Goal: Task Accomplishment & Management: Use online tool/utility

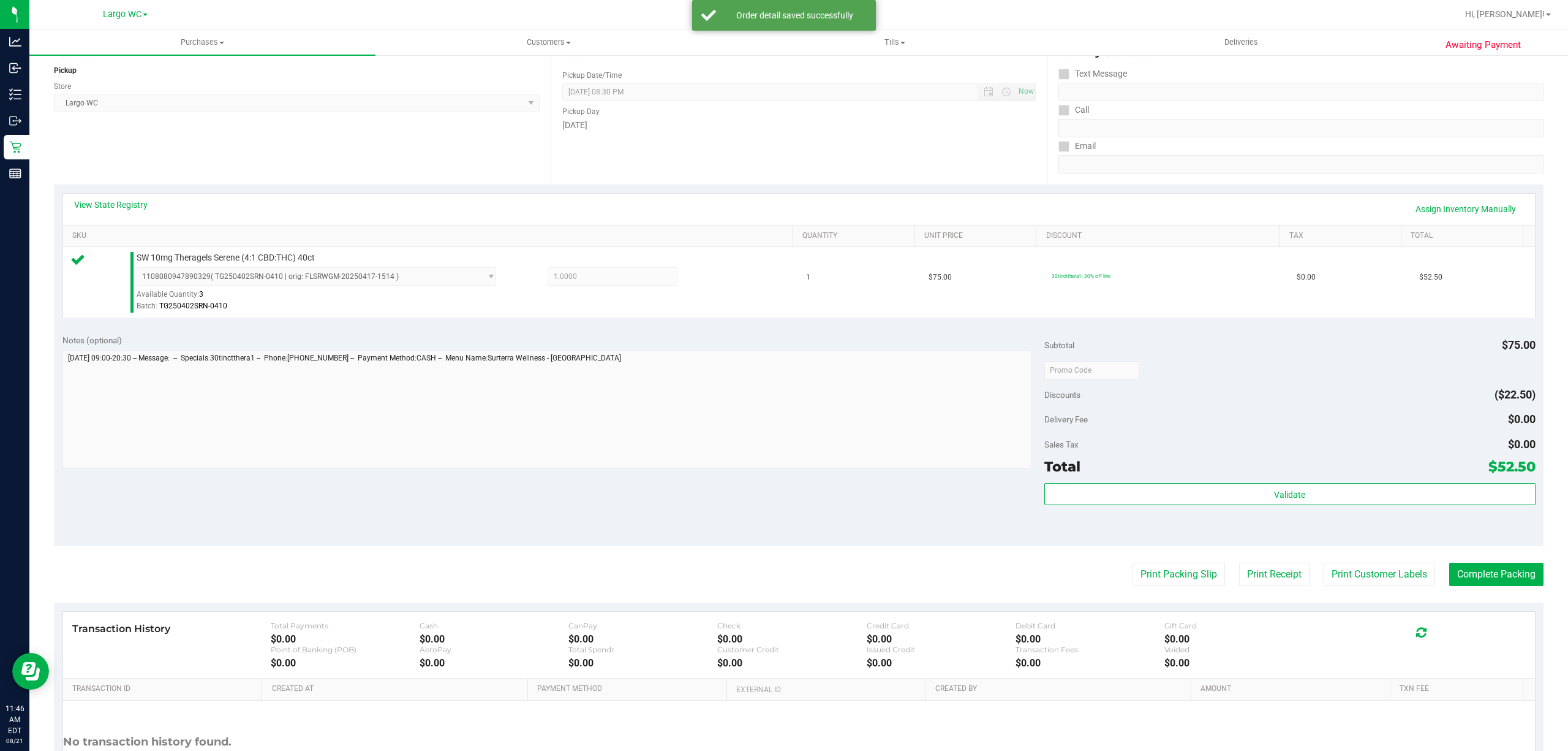
scroll to position [253, 0]
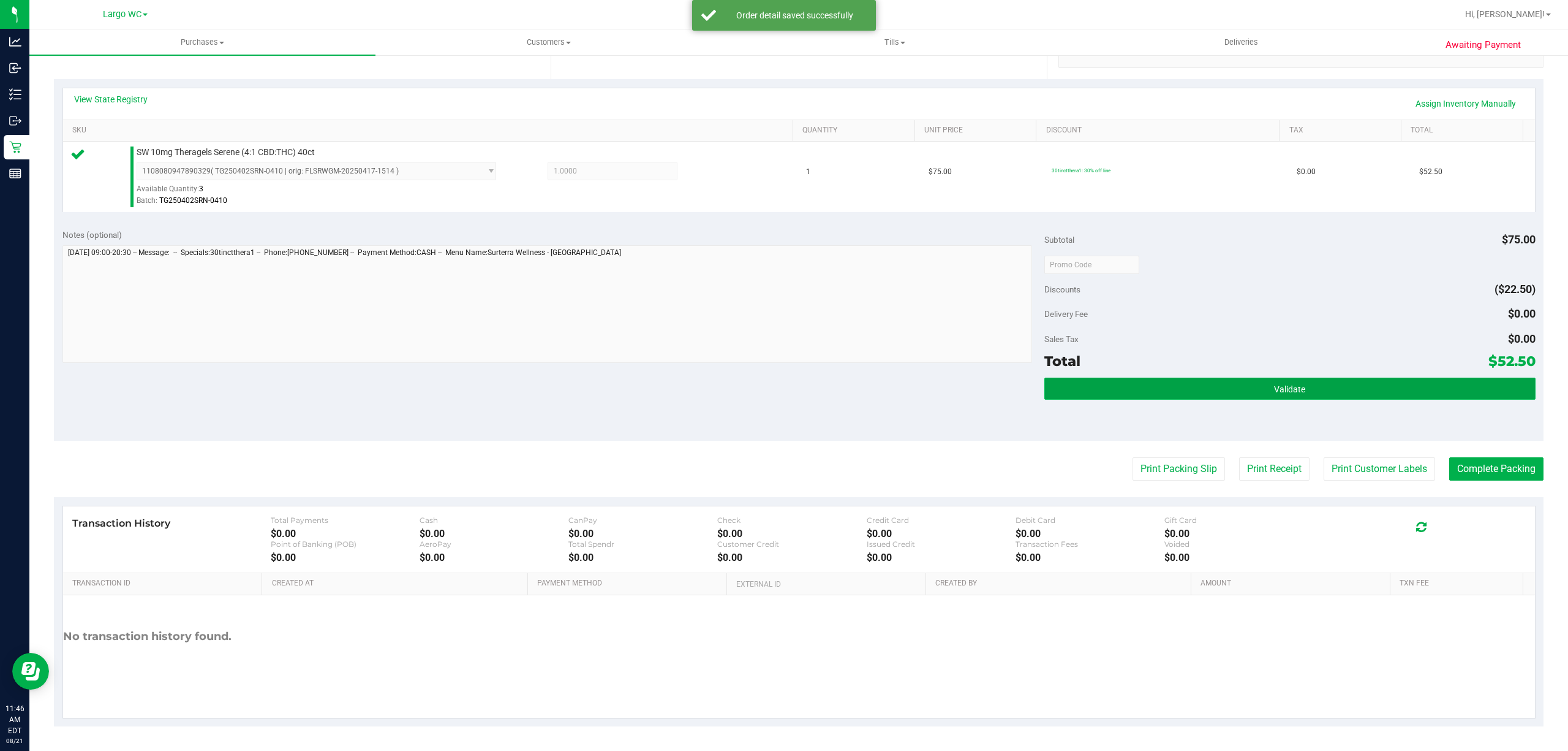
click at [1197, 383] on button "Validate" at bounding box center [1290, 389] width 491 height 22
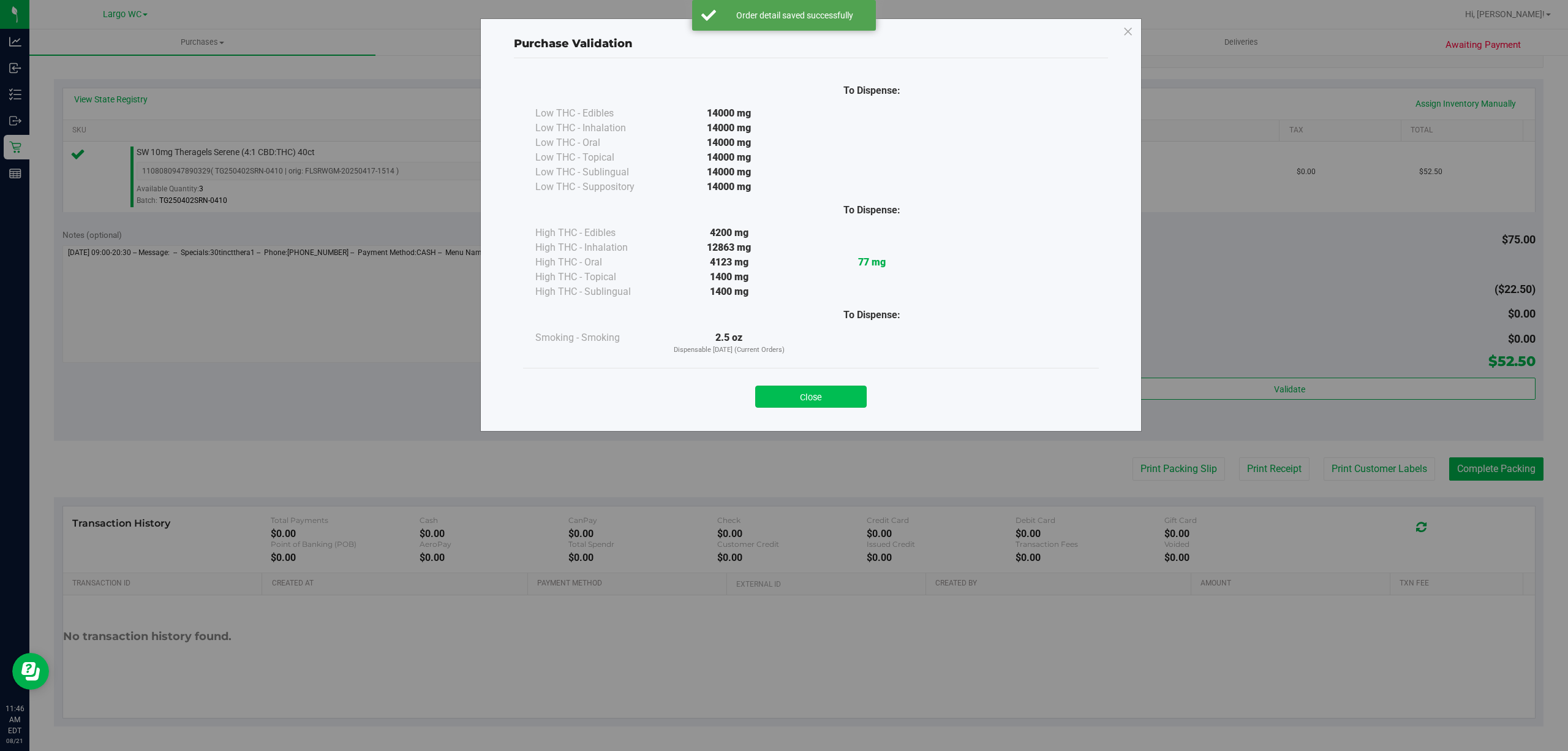
click at [811, 396] on button "Close" at bounding box center [811, 396] width 111 height 22
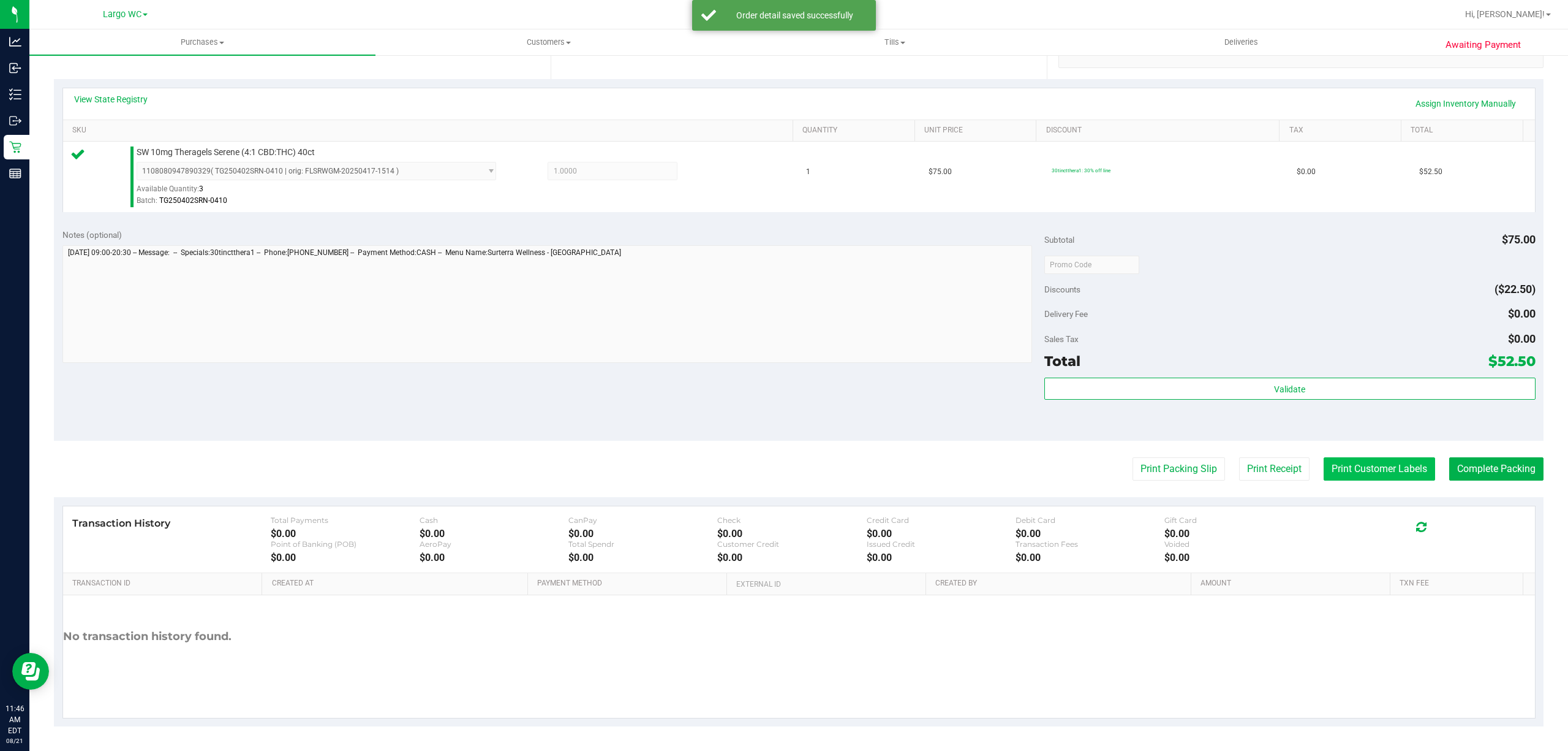
click at [1346, 467] on button "Print Customer Labels" at bounding box center [1380, 469] width 111 height 23
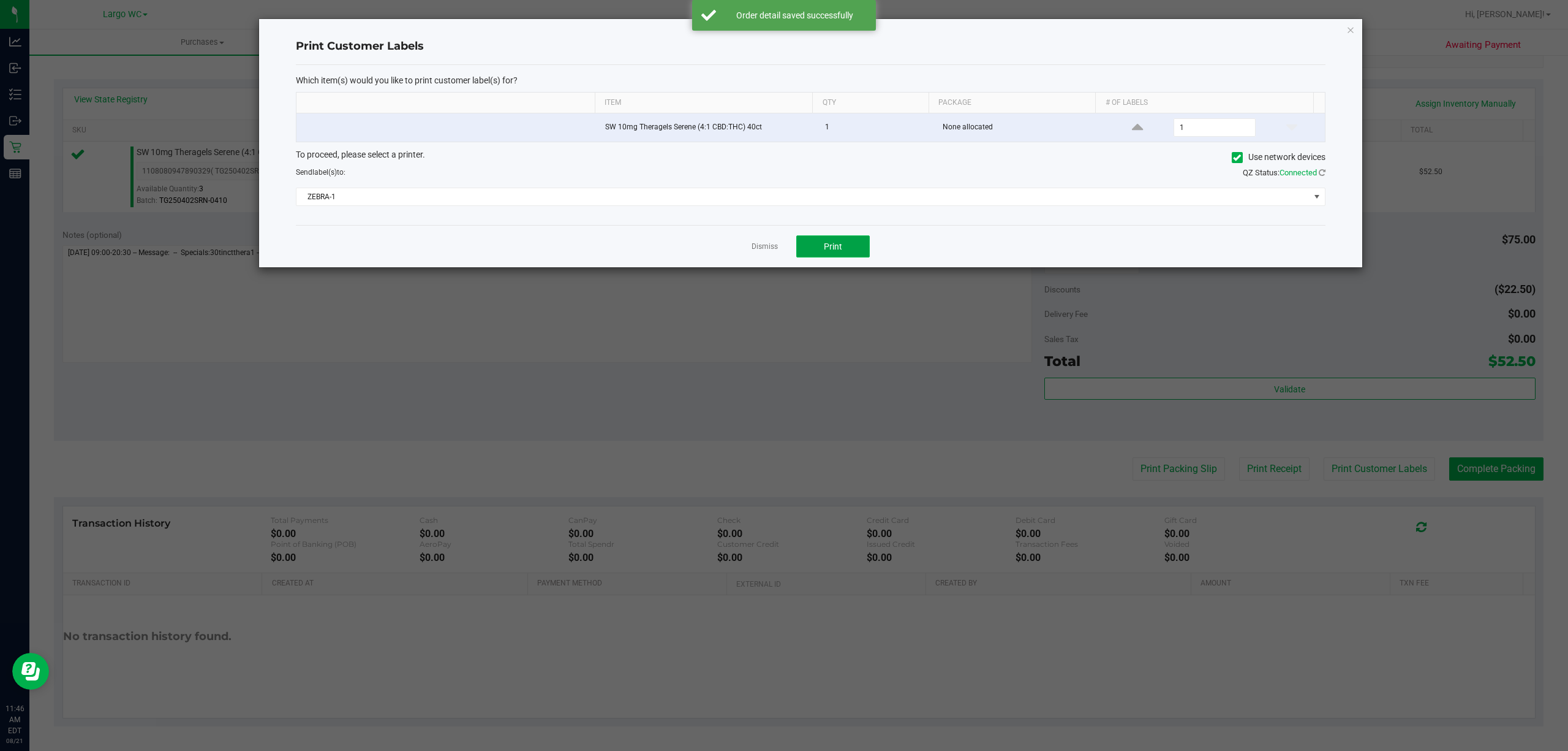
click at [860, 257] on button "Print" at bounding box center [833, 246] width 73 height 22
click at [1350, 32] on icon "button" at bounding box center [1350, 29] width 8 height 15
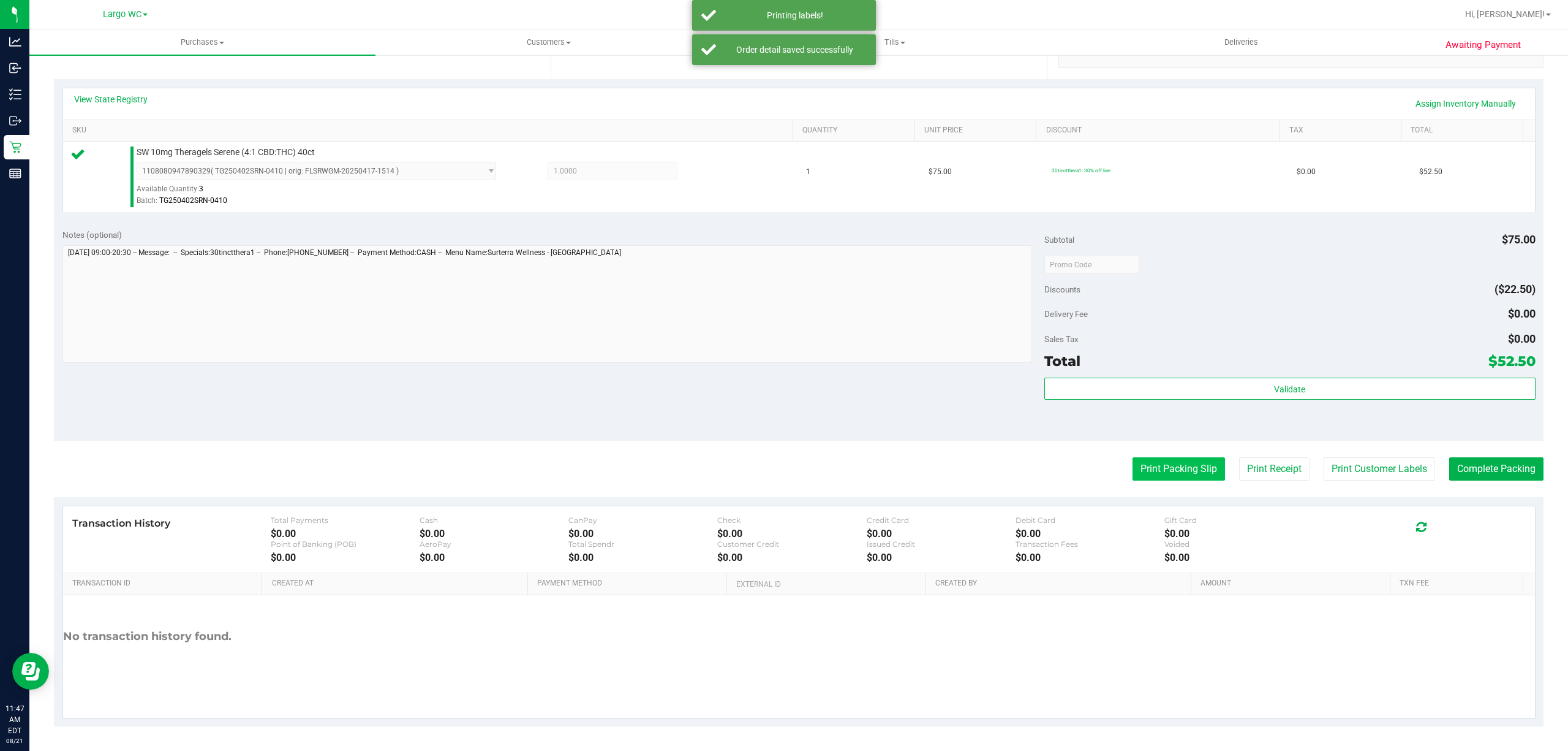
click at [1154, 467] on button "Print Packing Slip" at bounding box center [1179, 469] width 93 height 23
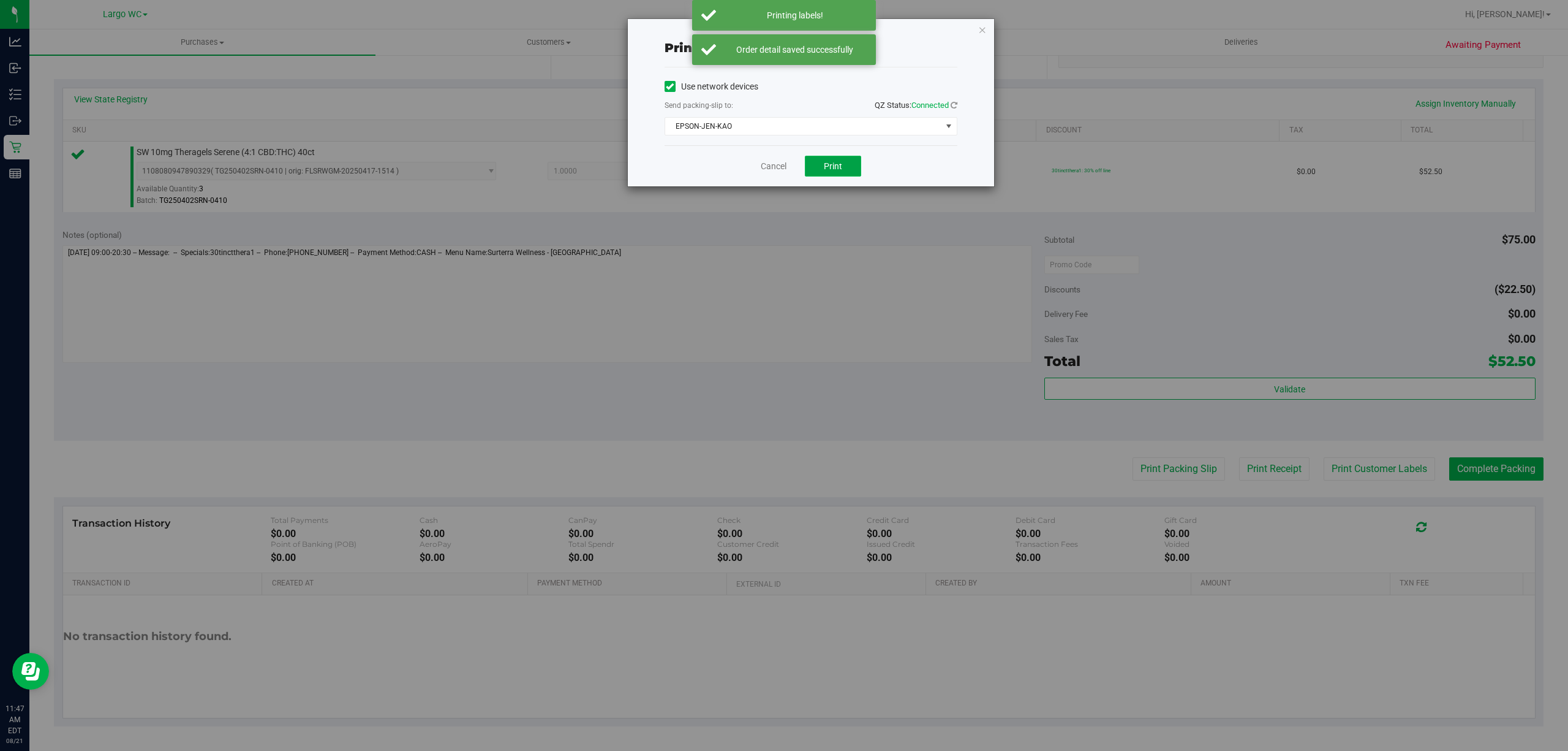
click at [833, 168] on span "Print" at bounding box center [833, 166] width 19 height 10
click at [982, 27] on icon "button" at bounding box center [983, 29] width 8 height 15
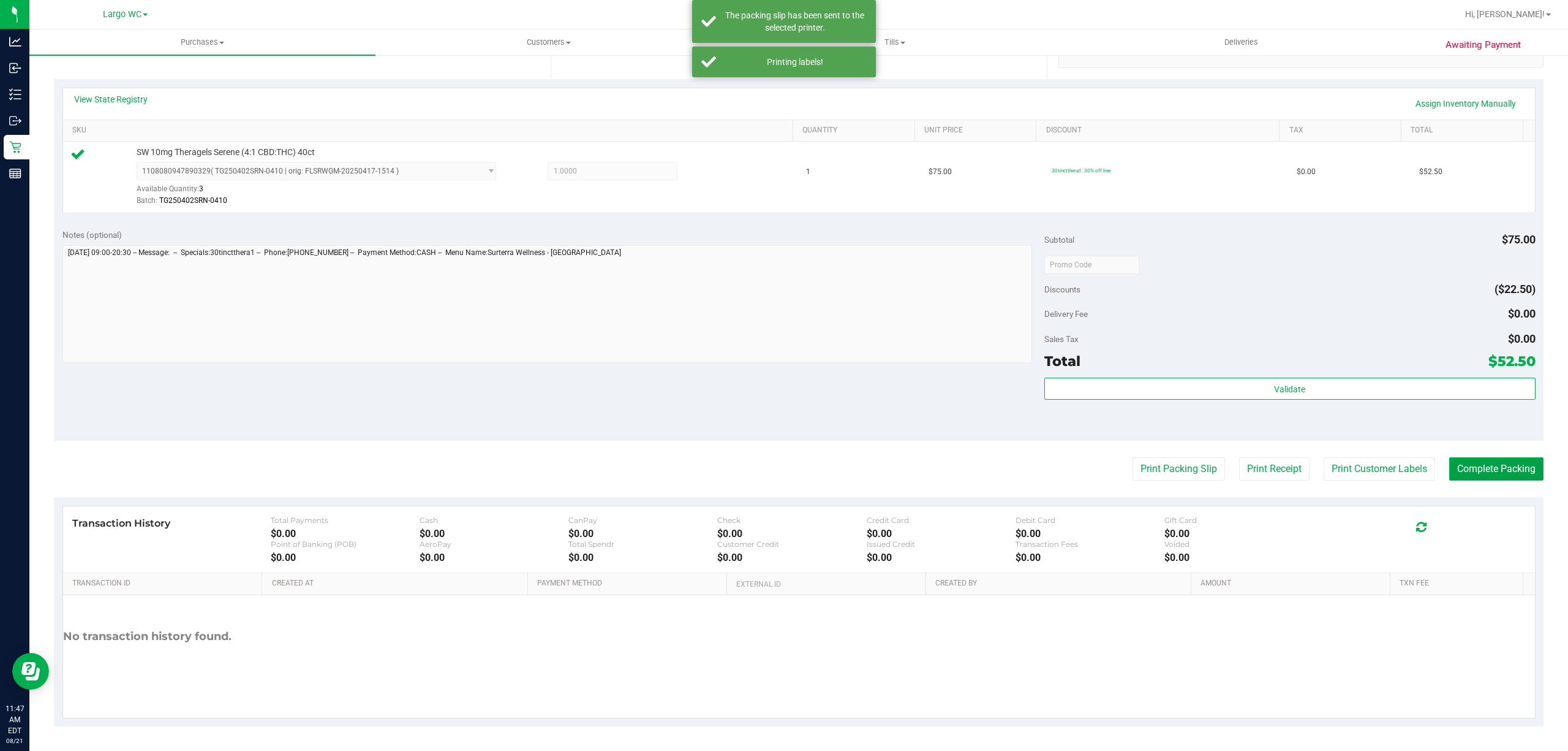
click at [1488, 464] on button "Complete Packing" at bounding box center [1497, 469] width 94 height 23
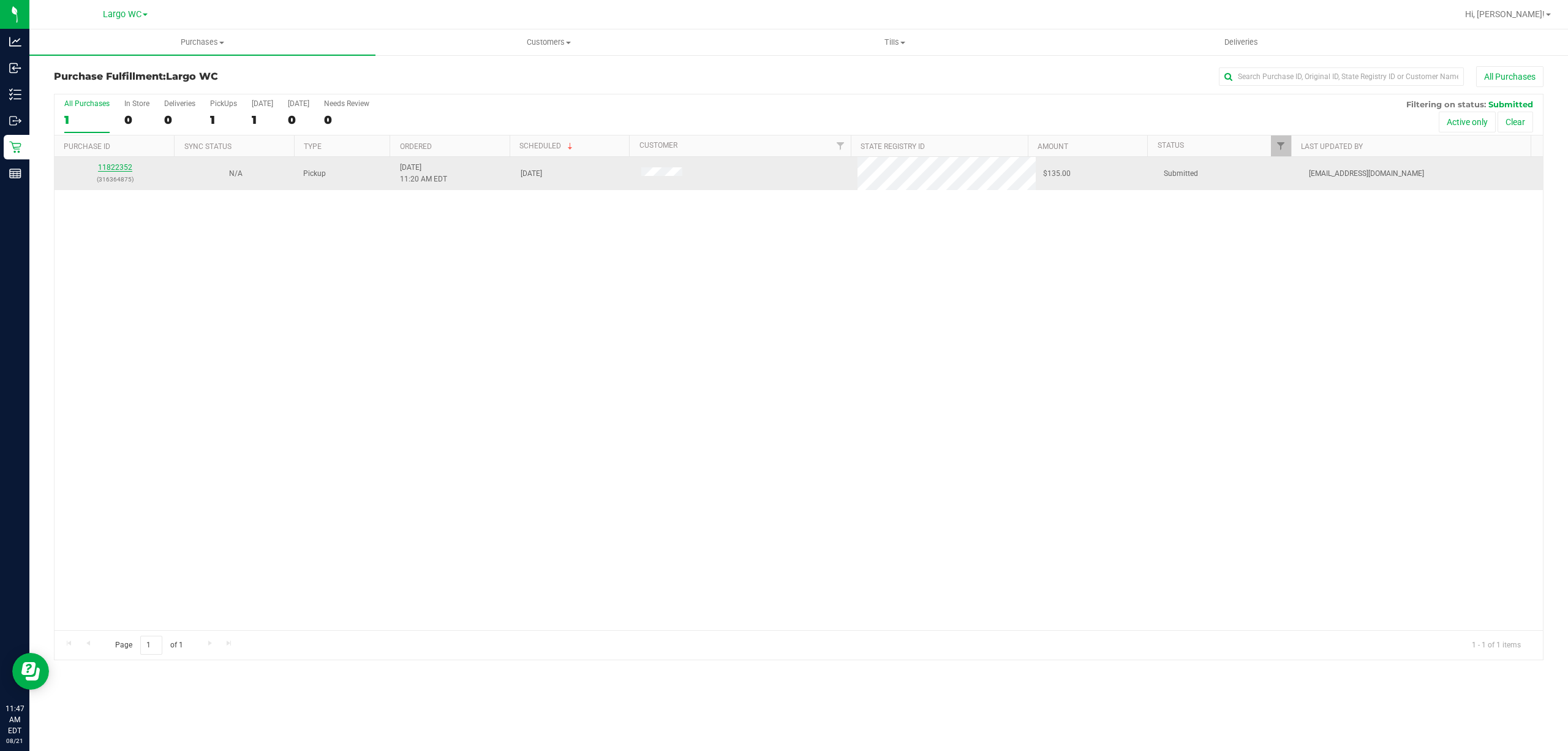
click at [110, 169] on link "11822352" at bounding box center [115, 167] width 34 height 8
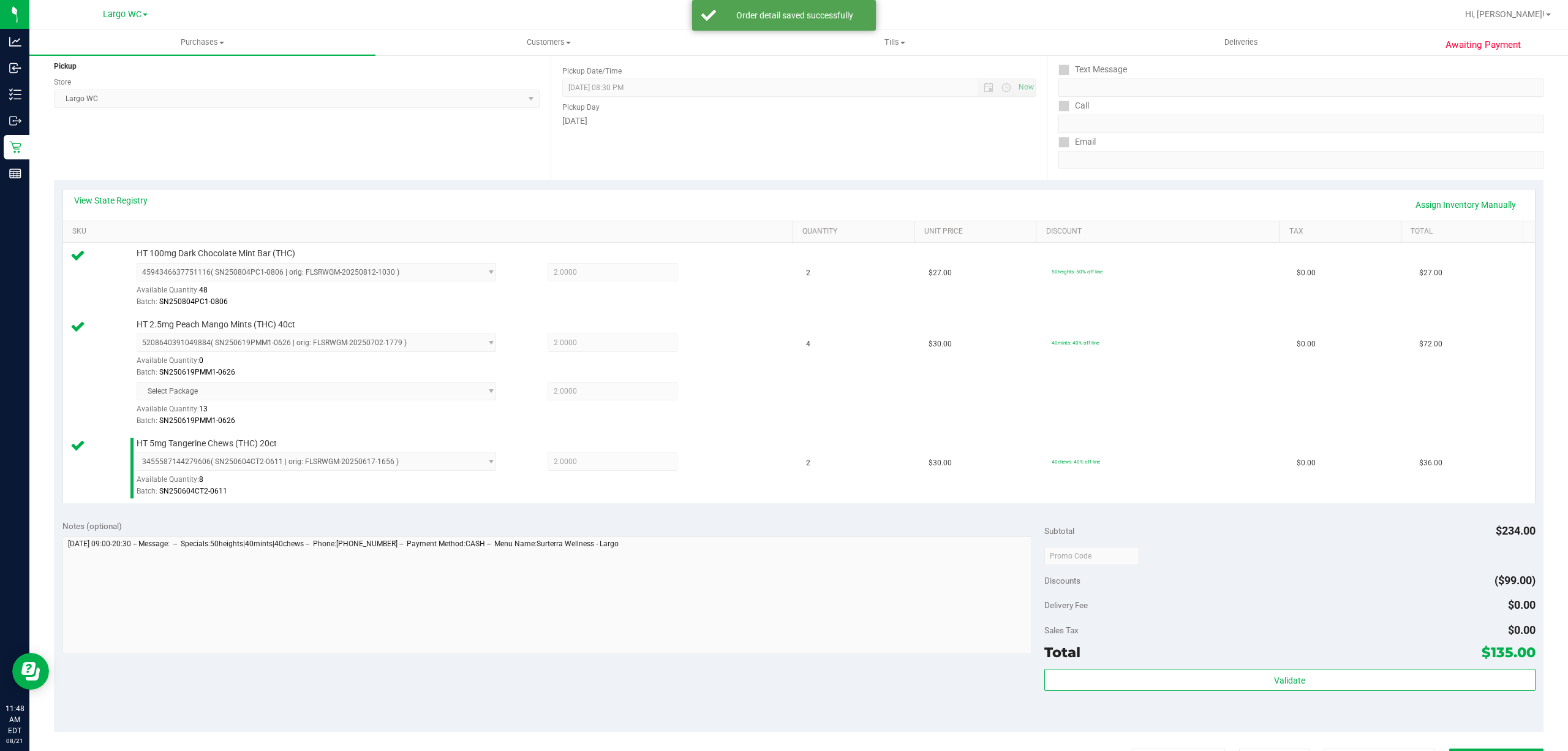
scroll to position [319, 0]
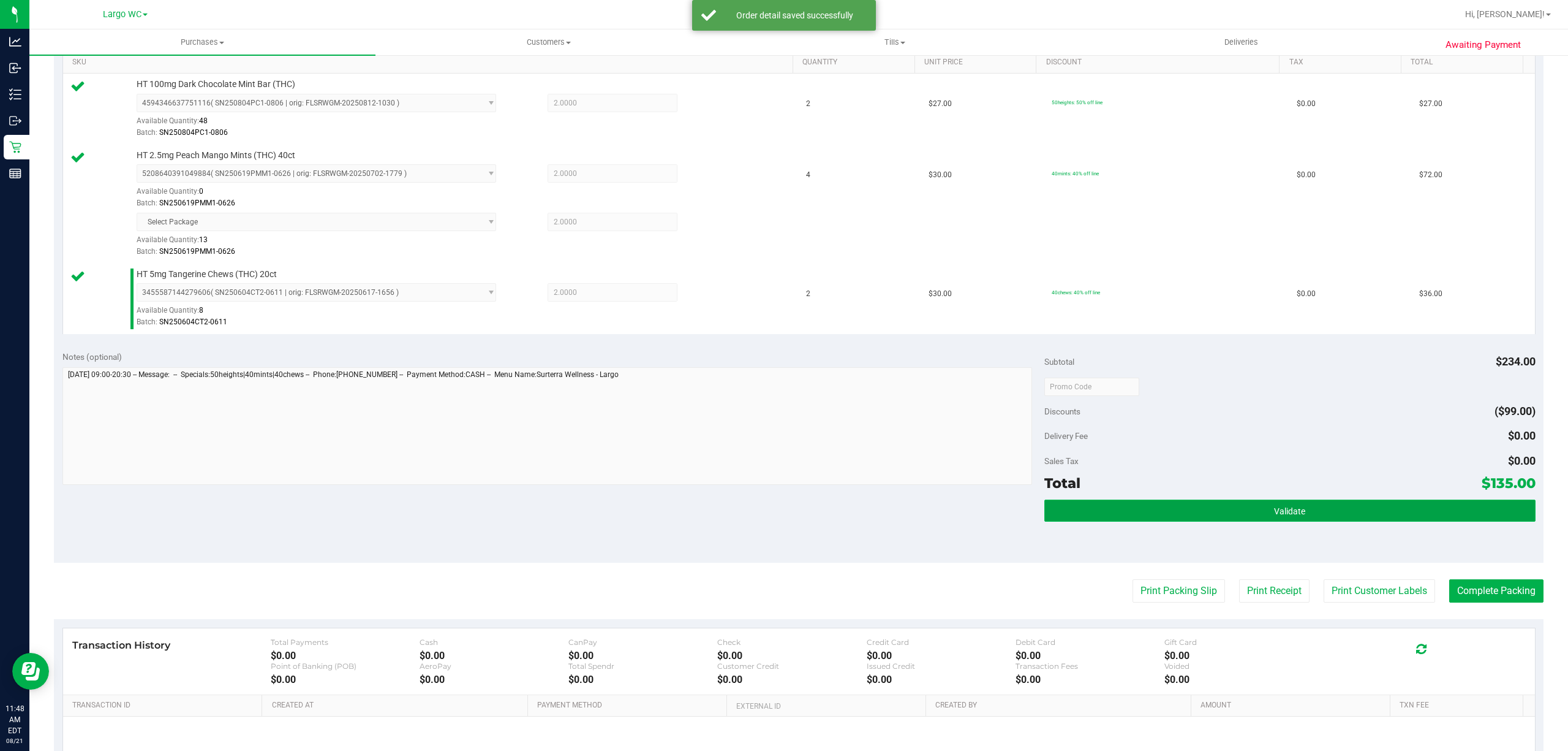
click at [1060, 508] on button "Validate" at bounding box center [1290, 510] width 491 height 22
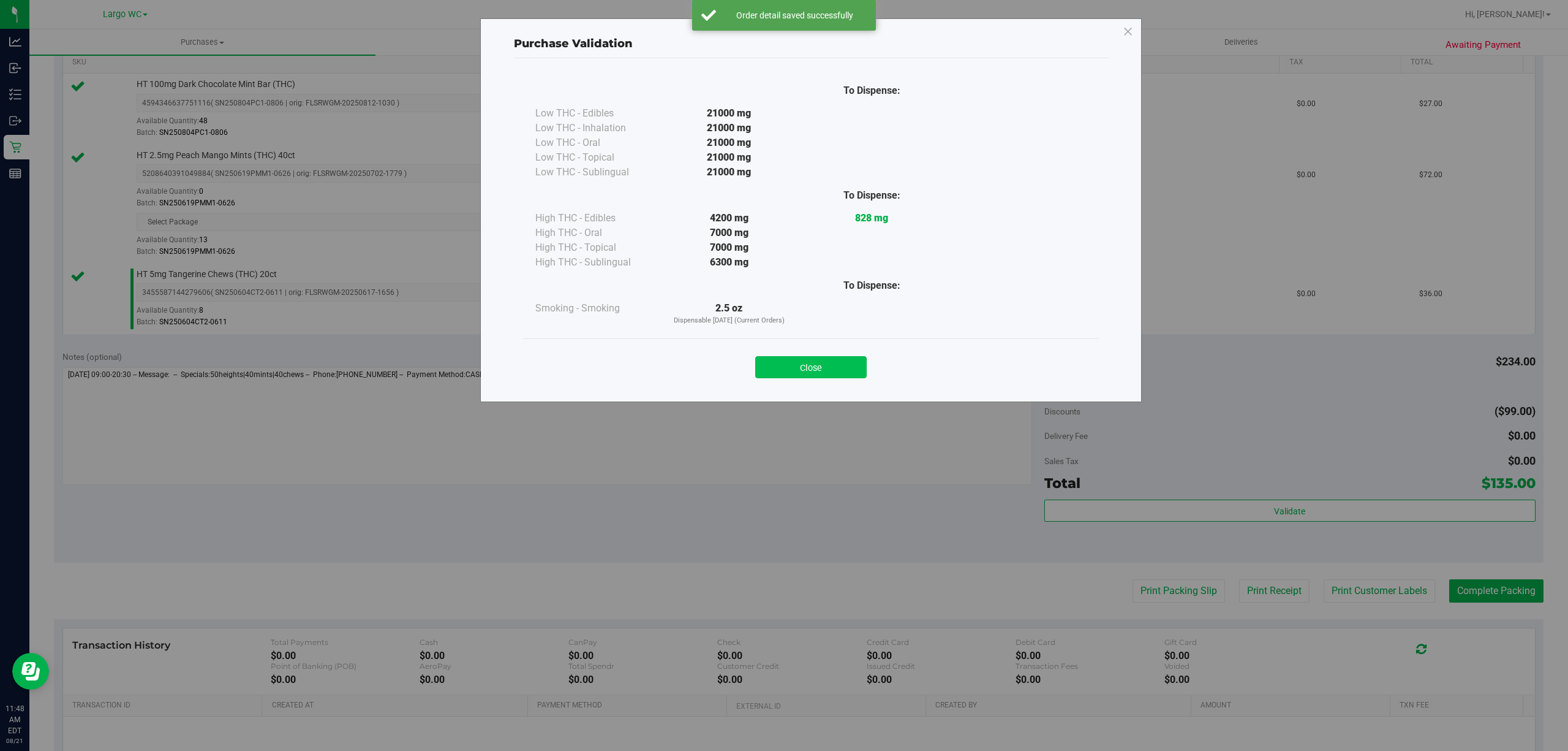
click at [789, 357] on button "Close" at bounding box center [811, 367] width 111 height 22
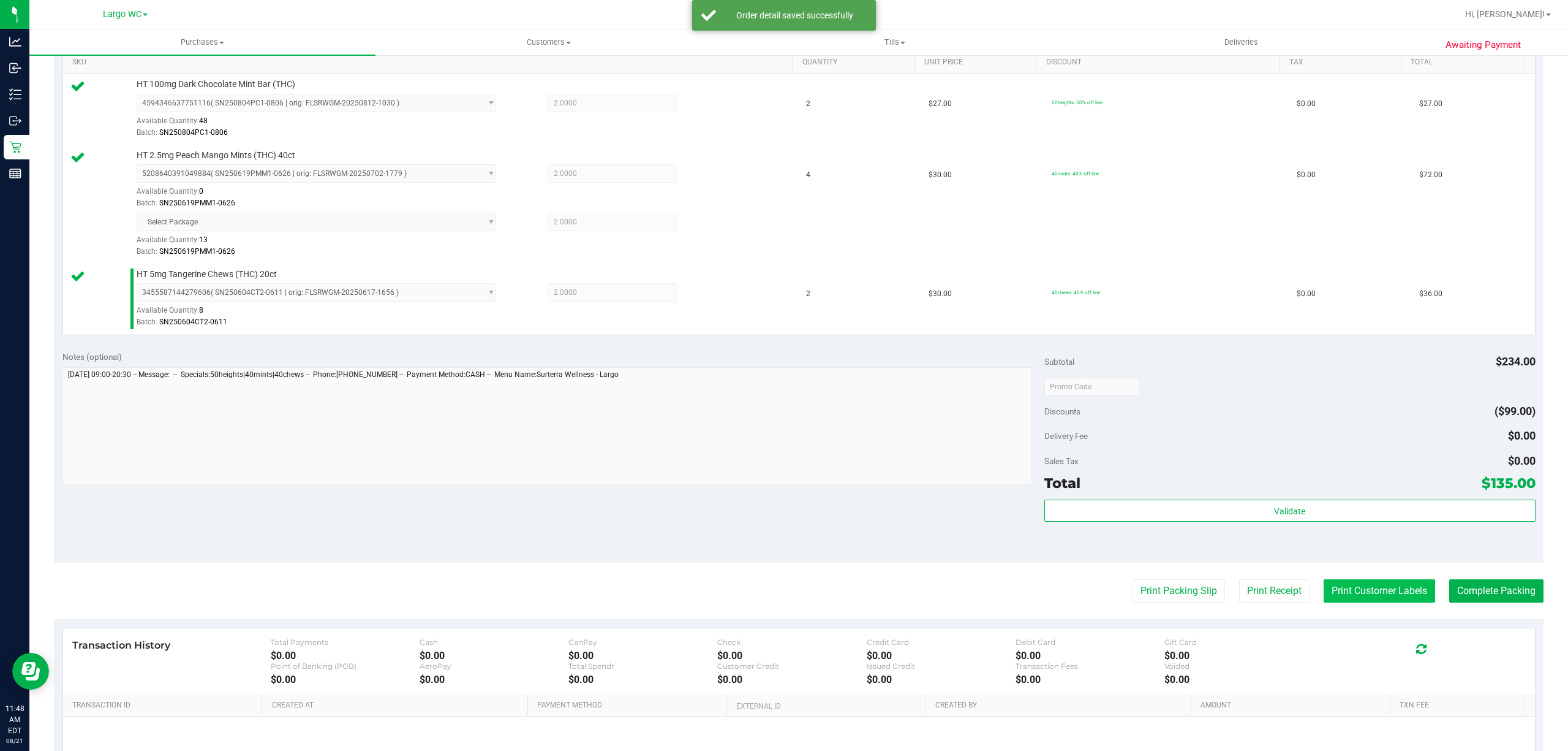
click at [1332, 596] on button "Print Customer Labels" at bounding box center [1380, 590] width 111 height 23
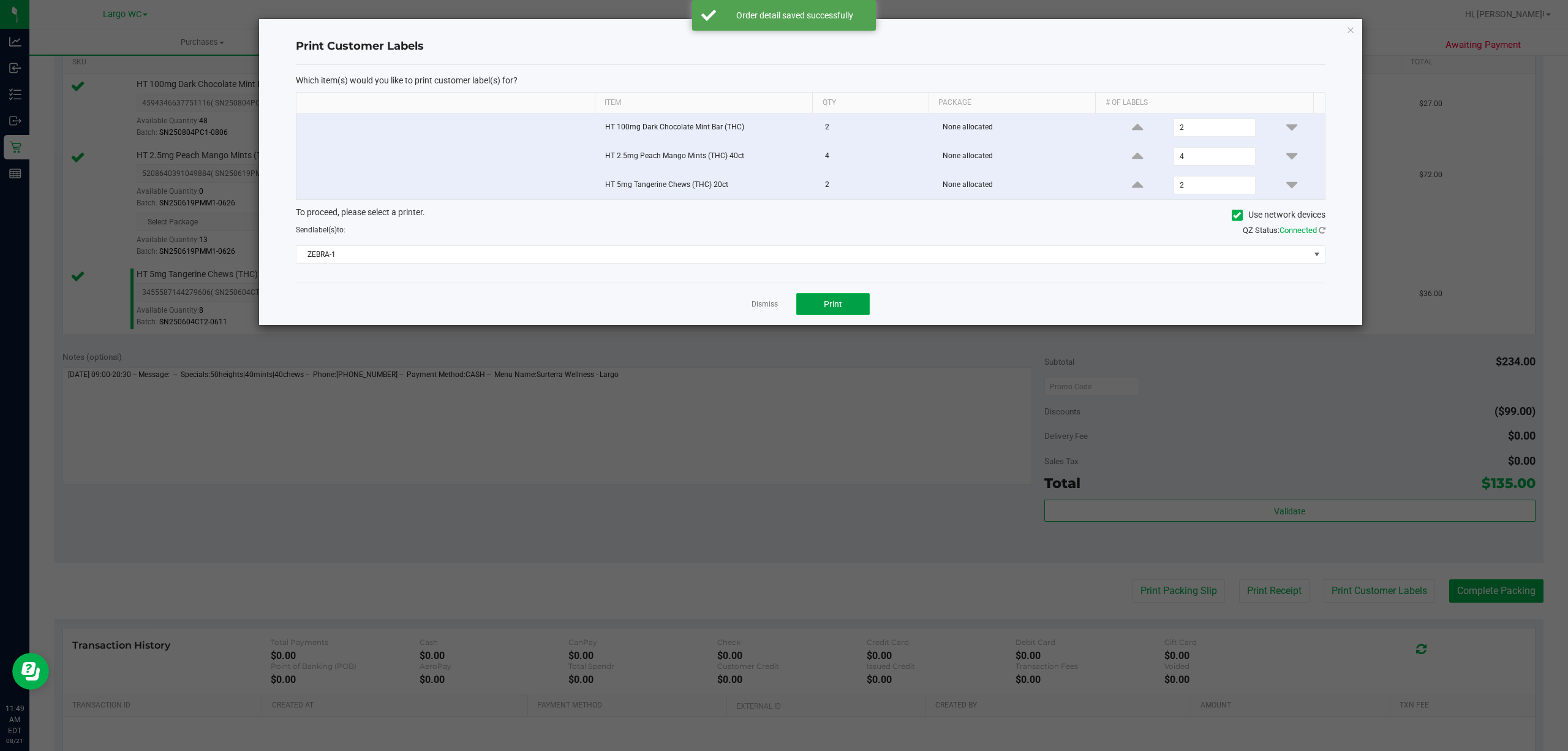
click at [854, 297] on button "Print" at bounding box center [833, 304] width 73 height 22
click at [1352, 35] on icon "button" at bounding box center [1350, 29] width 8 height 15
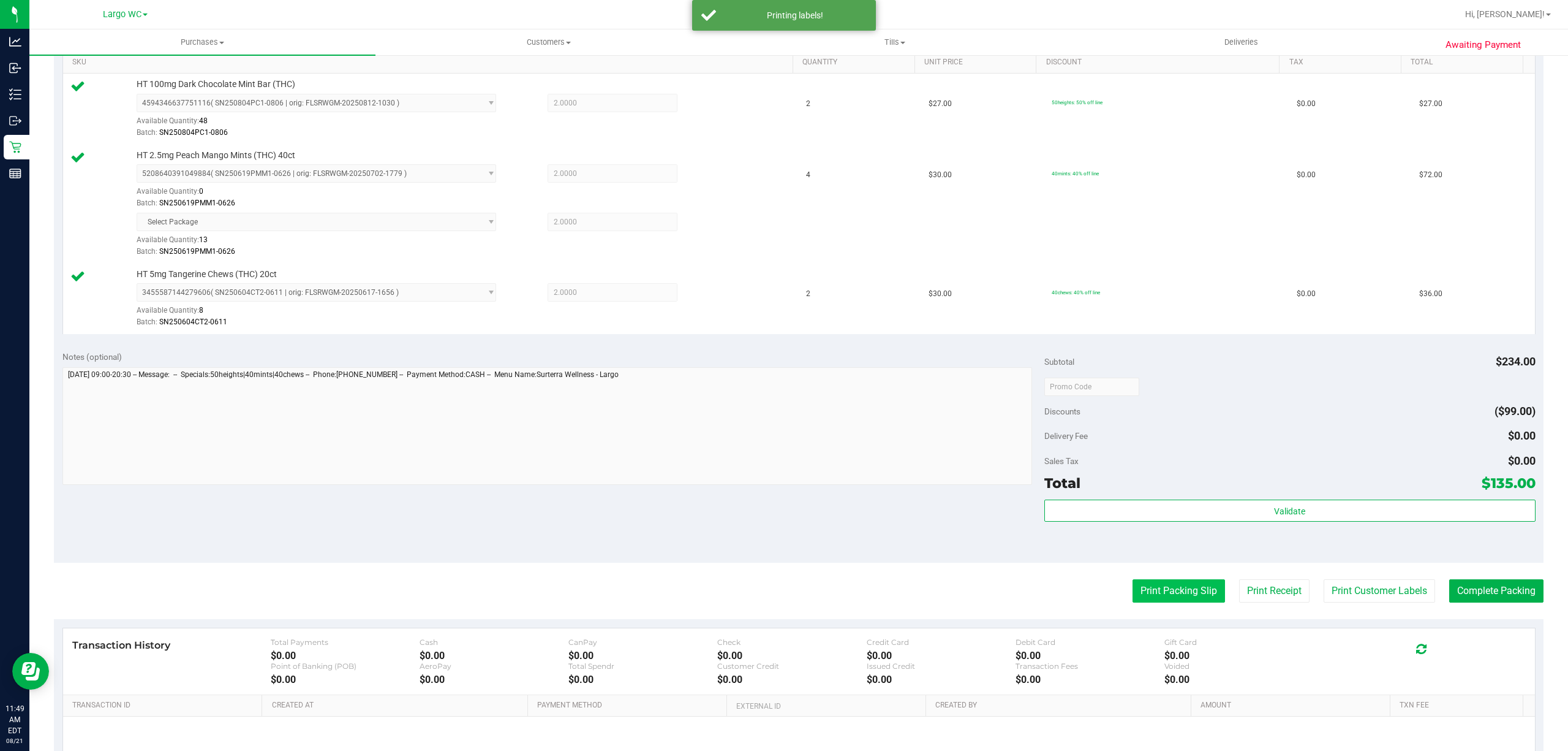
click at [1147, 594] on button "Print Packing Slip" at bounding box center [1179, 590] width 93 height 23
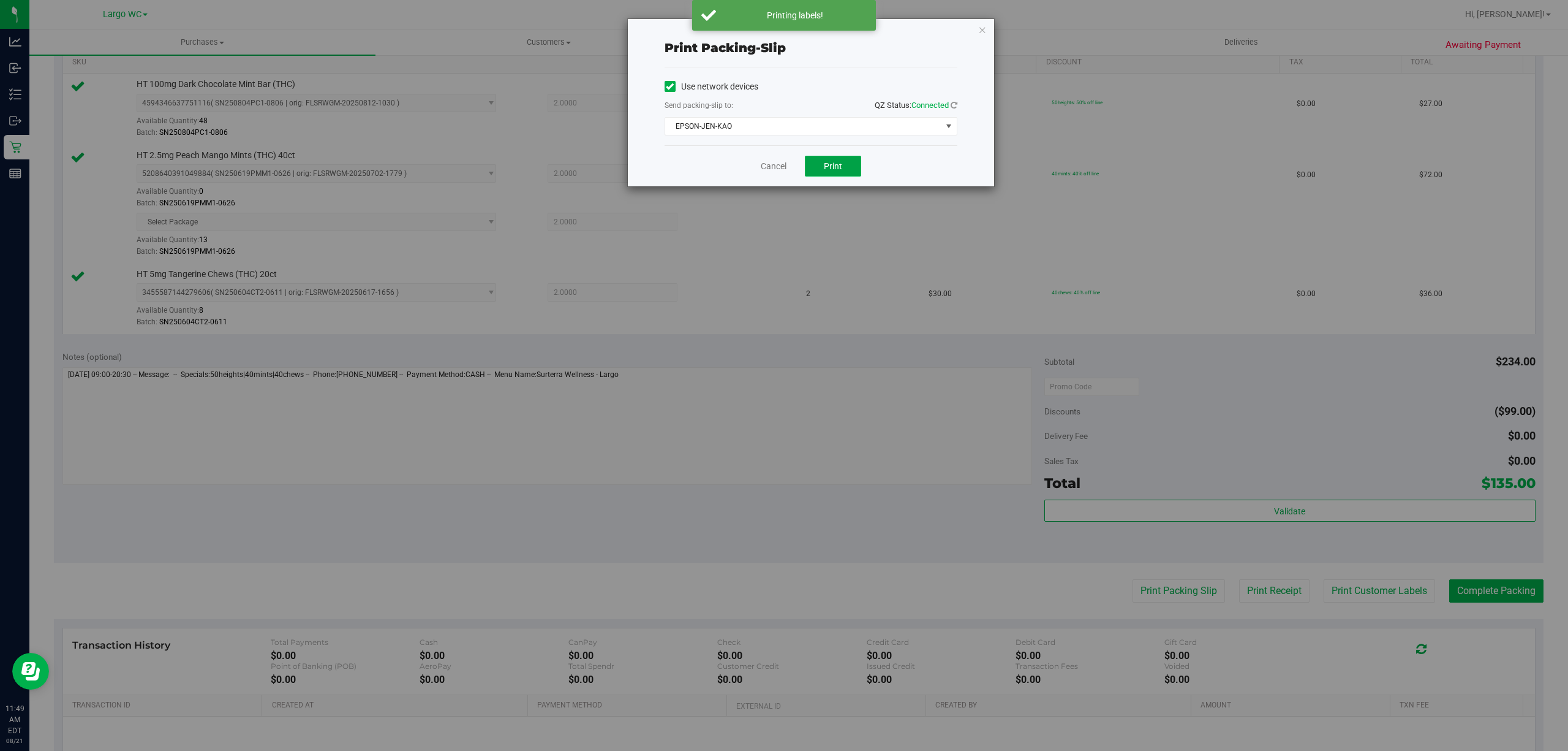
click at [844, 176] on button "Print" at bounding box center [833, 165] width 56 height 21
click at [982, 28] on icon "button" at bounding box center [983, 29] width 8 height 15
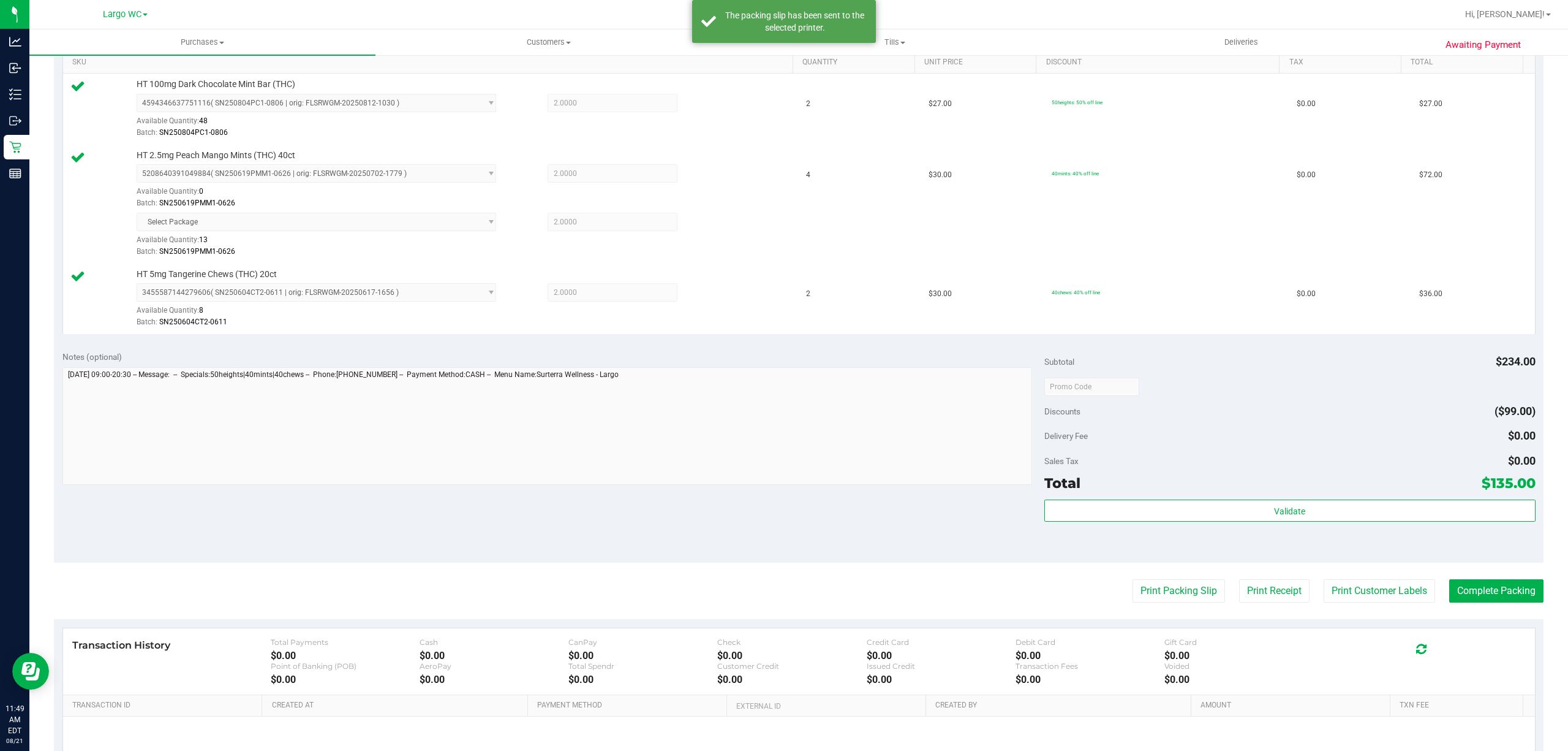
click at [1457, 562] on div "Notes (optional) Subtotal $234.00 Discounts ($99.00) Delivery Fee $0.00 Sales T…" at bounding box center [799, 453] width 1490 height 221
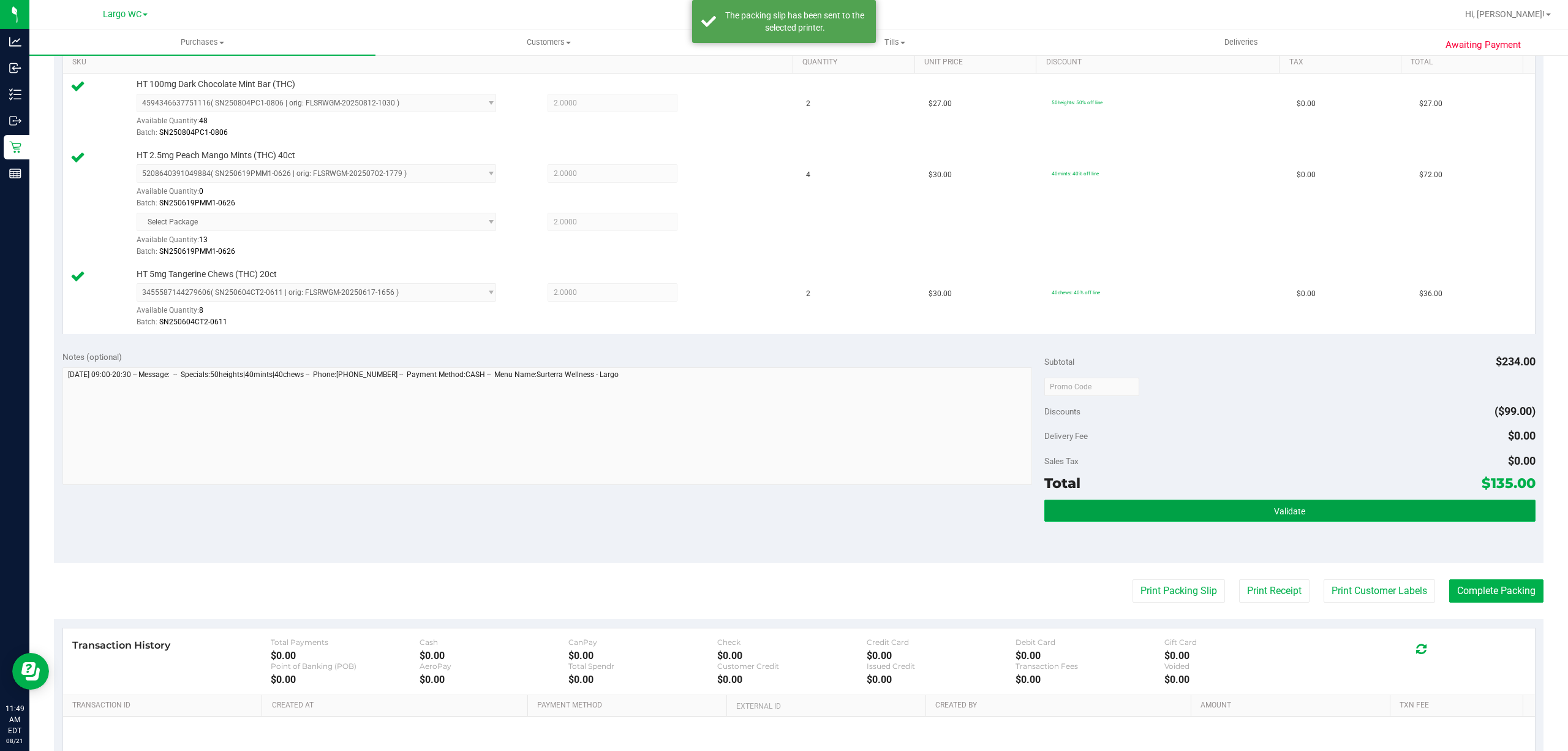
click at [1395, 508] on button "Validate" at bounding box center [1290, 510] width 491 height 22
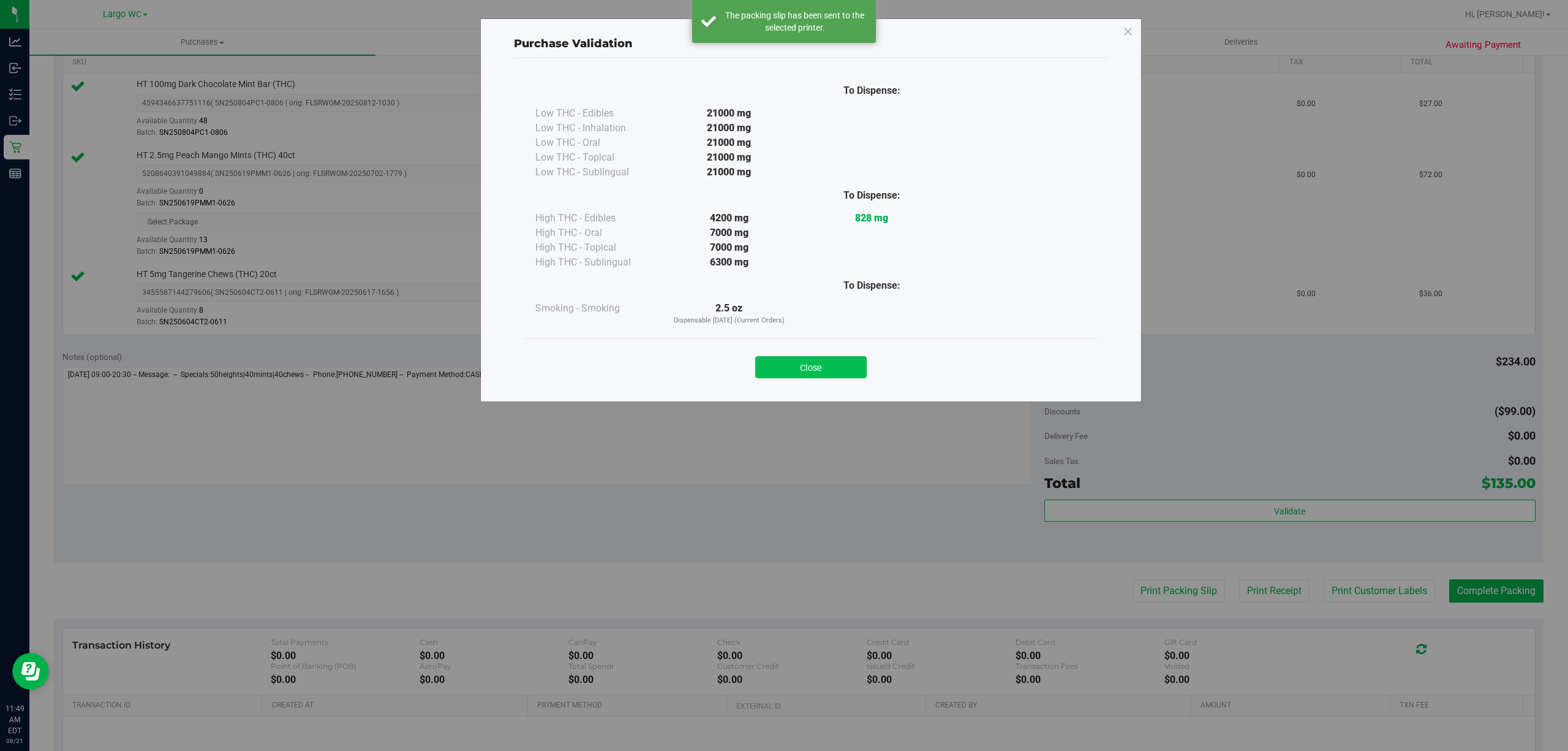
click at [828, 375] on button "Close" at bounding box center [811, 367] width 111 height 22
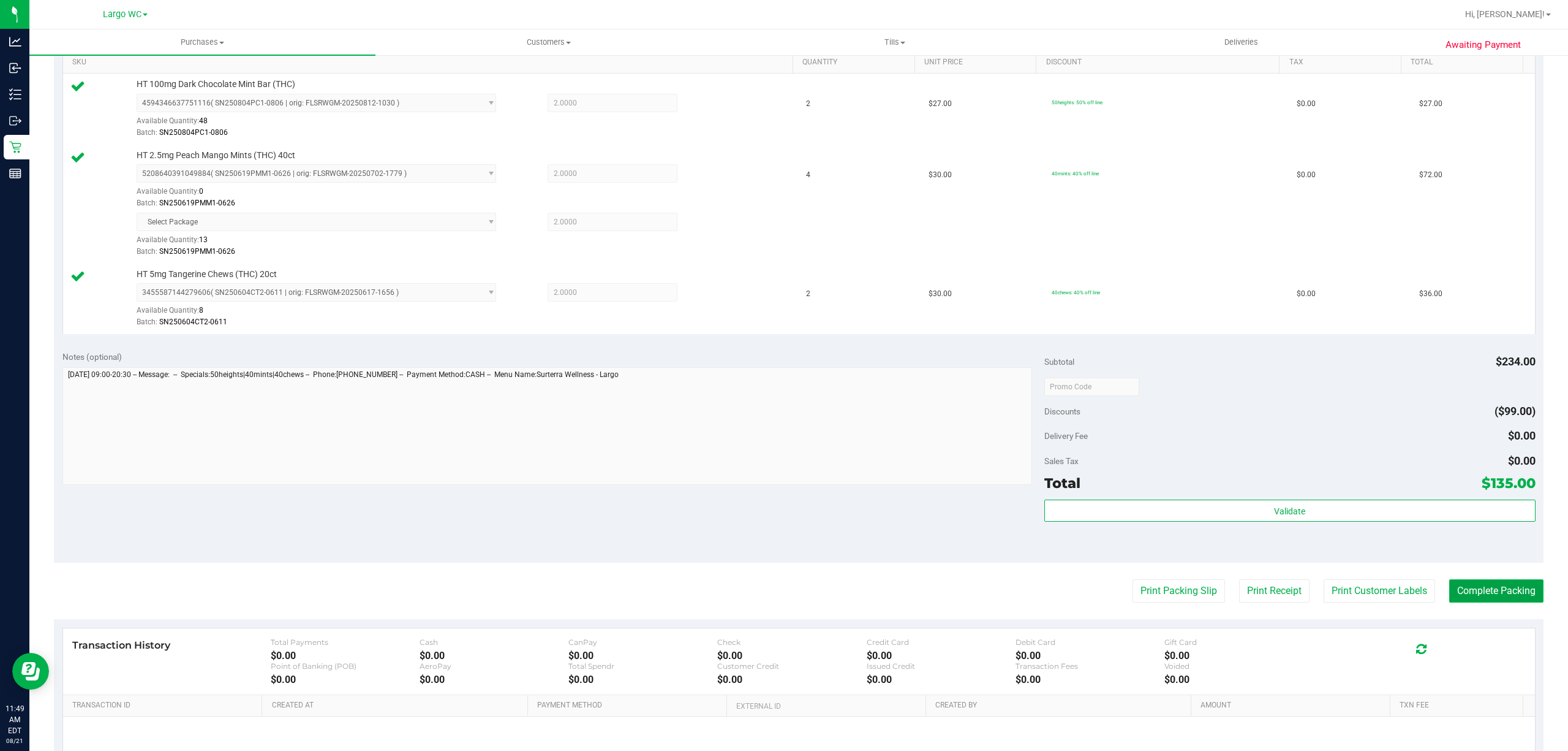
click at [1480, 592] on button "Complete Packing" at bounding box center [1497, 590] width 94 height 23
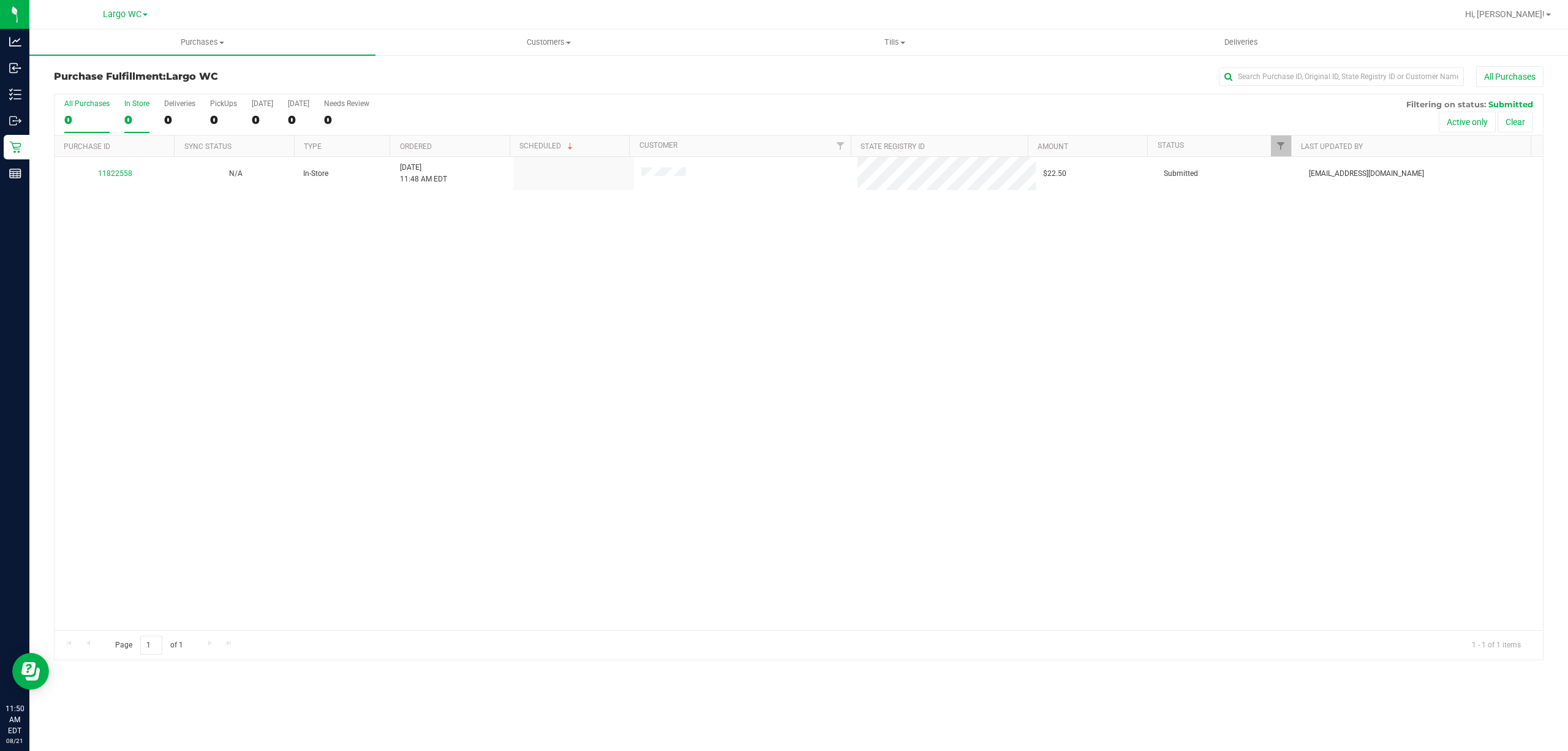
click at [127, 121] on div "0" at bounding box center [137, 120] width 25 height 14
click at [0, 0] on input "In Store 0" at bounding box center [0, 0] width 0 height 0
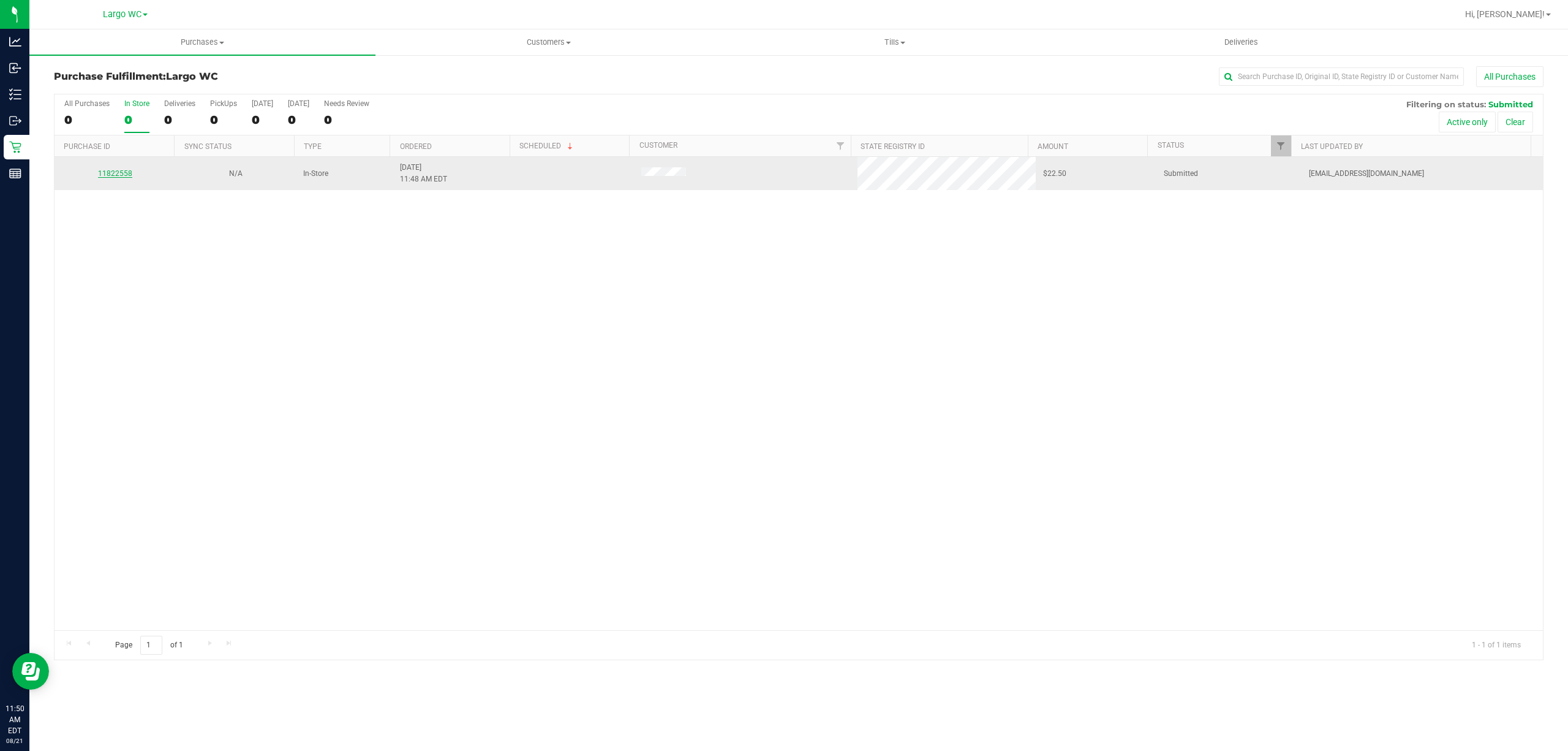
click at [116, 174] on link "11822558" at bounding box center [115, 173] width 34 height 8
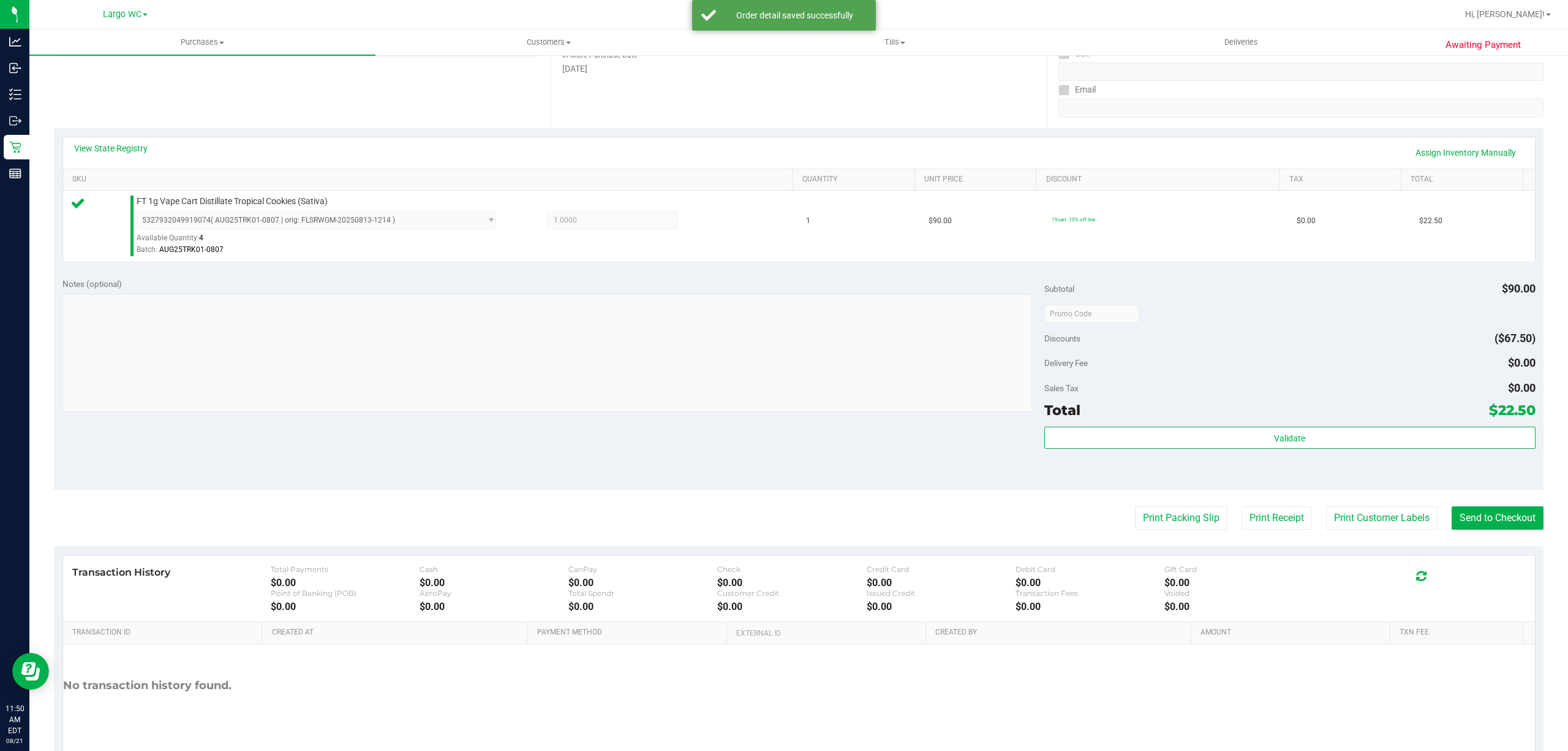
scroll to position [247, 0]
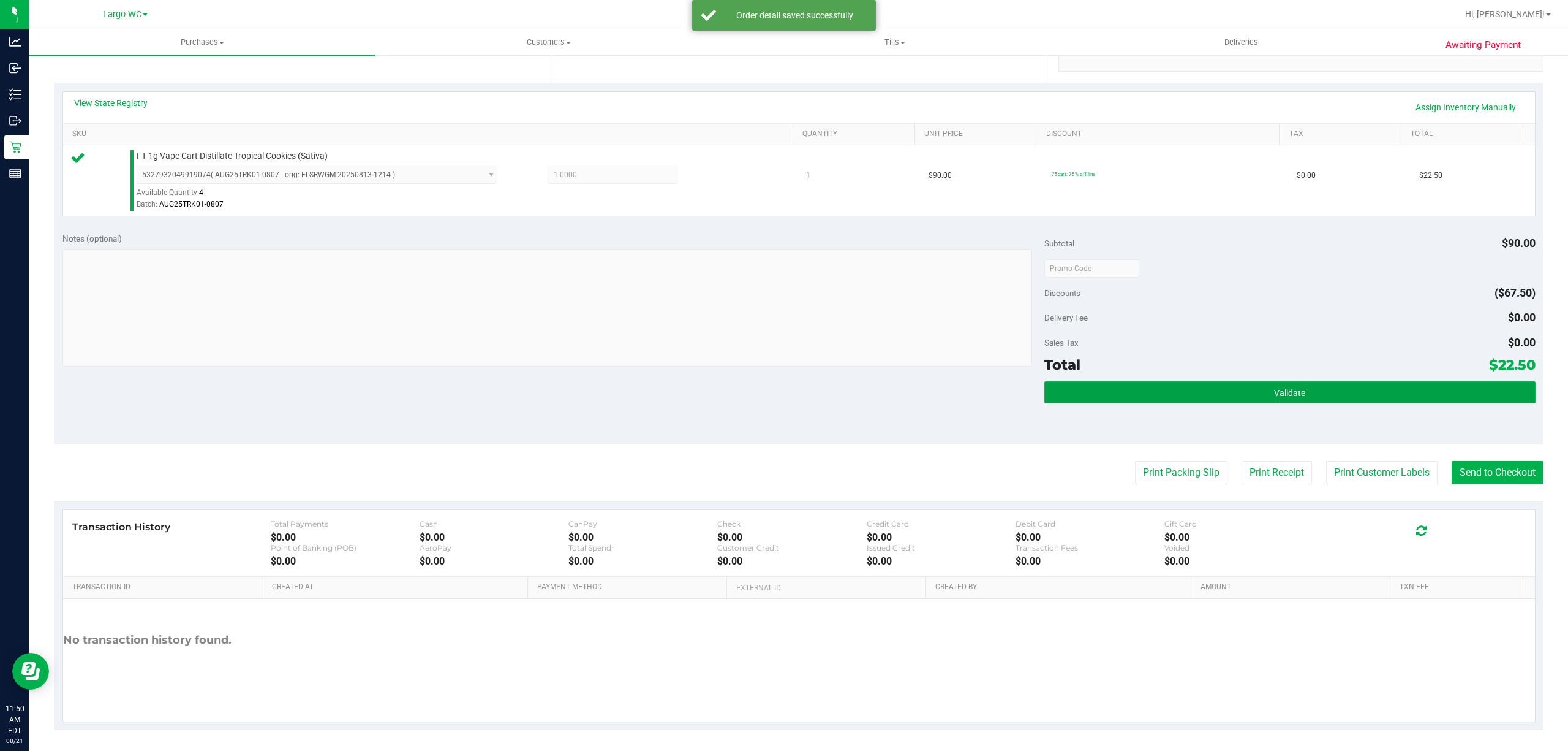
click at [1118, 401] on button "Validate" at bounding box center [1290, 392] width 491 height 22
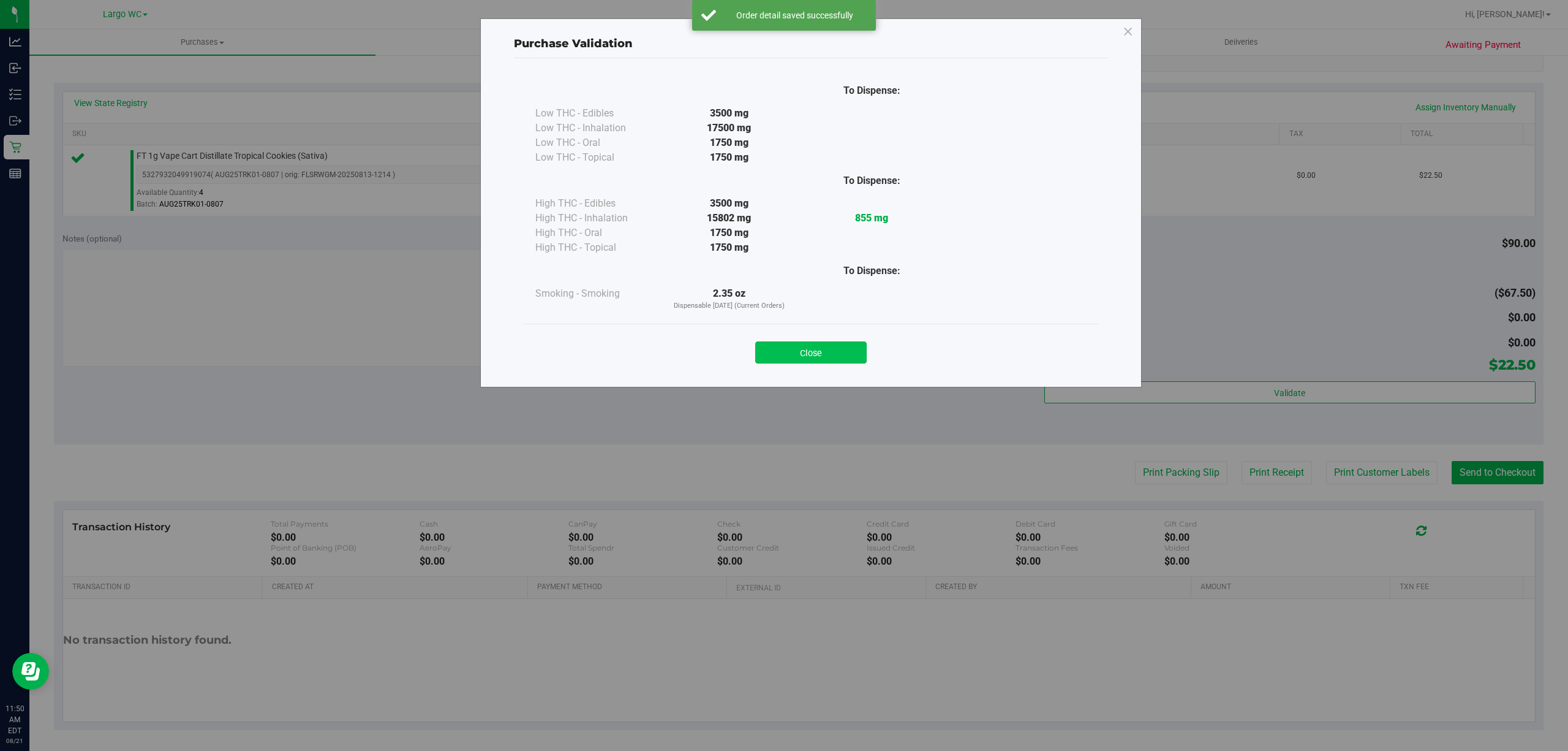
click at [804, 354] on button "Close" at bounding box center [811, 352] width 111 height 22
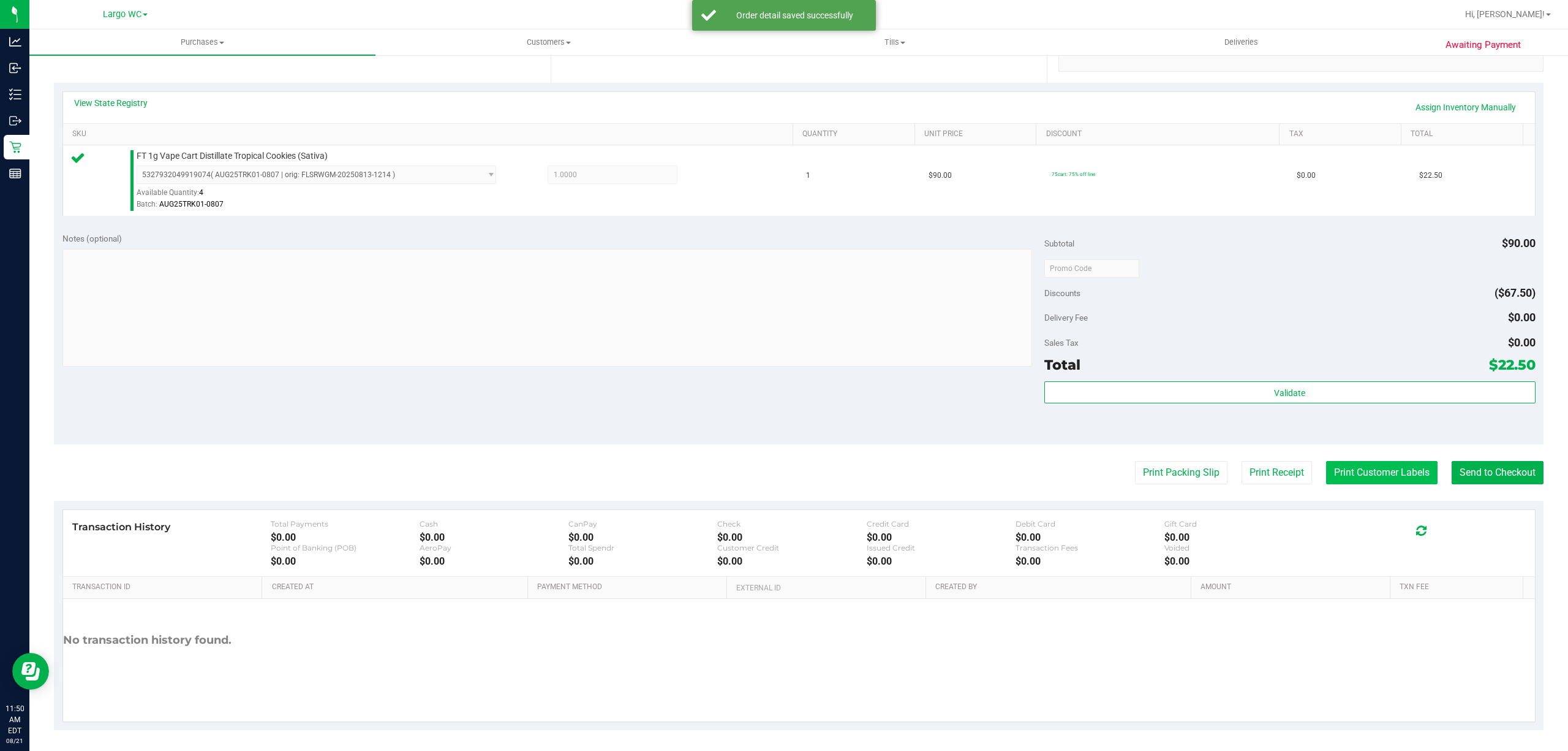
click at [1349, 476] on button "Print Customer Labels" at bounding box center [1382, 472] width 111 height 23
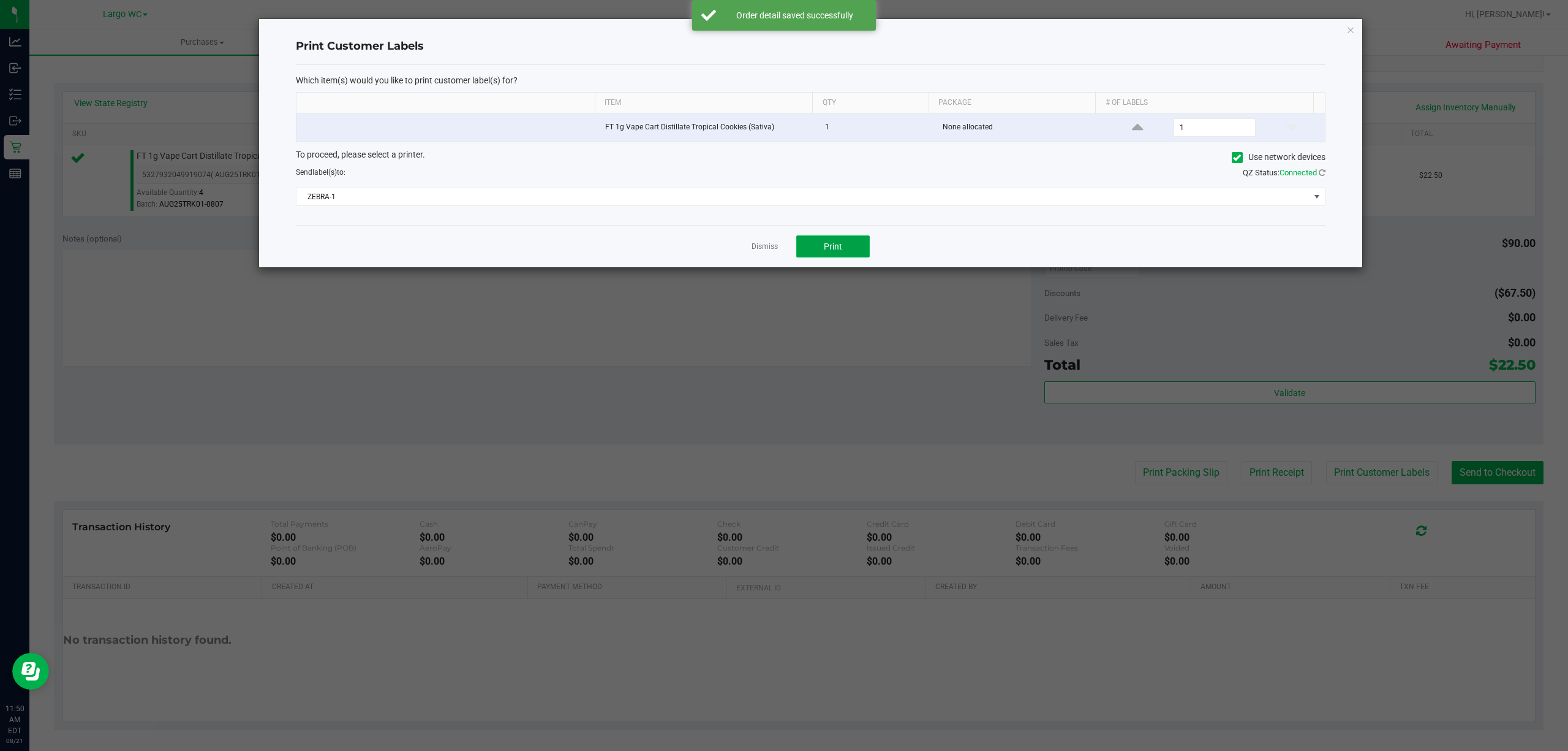
click at [843, 253] on button "Print" at bounding box center [833, 246] width 73 height 22
click at [1350, 28] on icon "button" at bounding box center [1350, 29] width 8 height 15
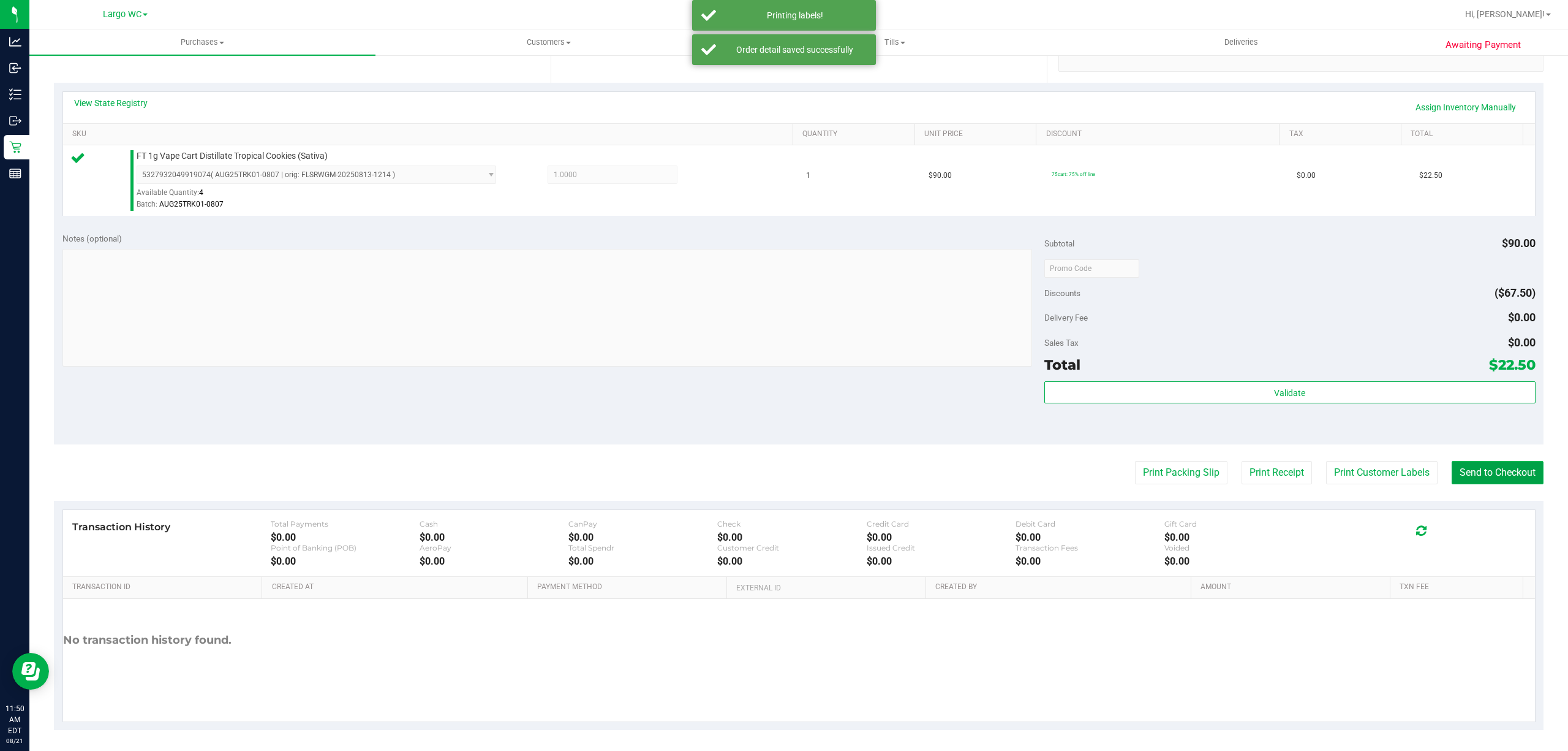
click at [1495, 471] on button "Send to Checkout" at bounding box center [1498, 472] width 92 height 23
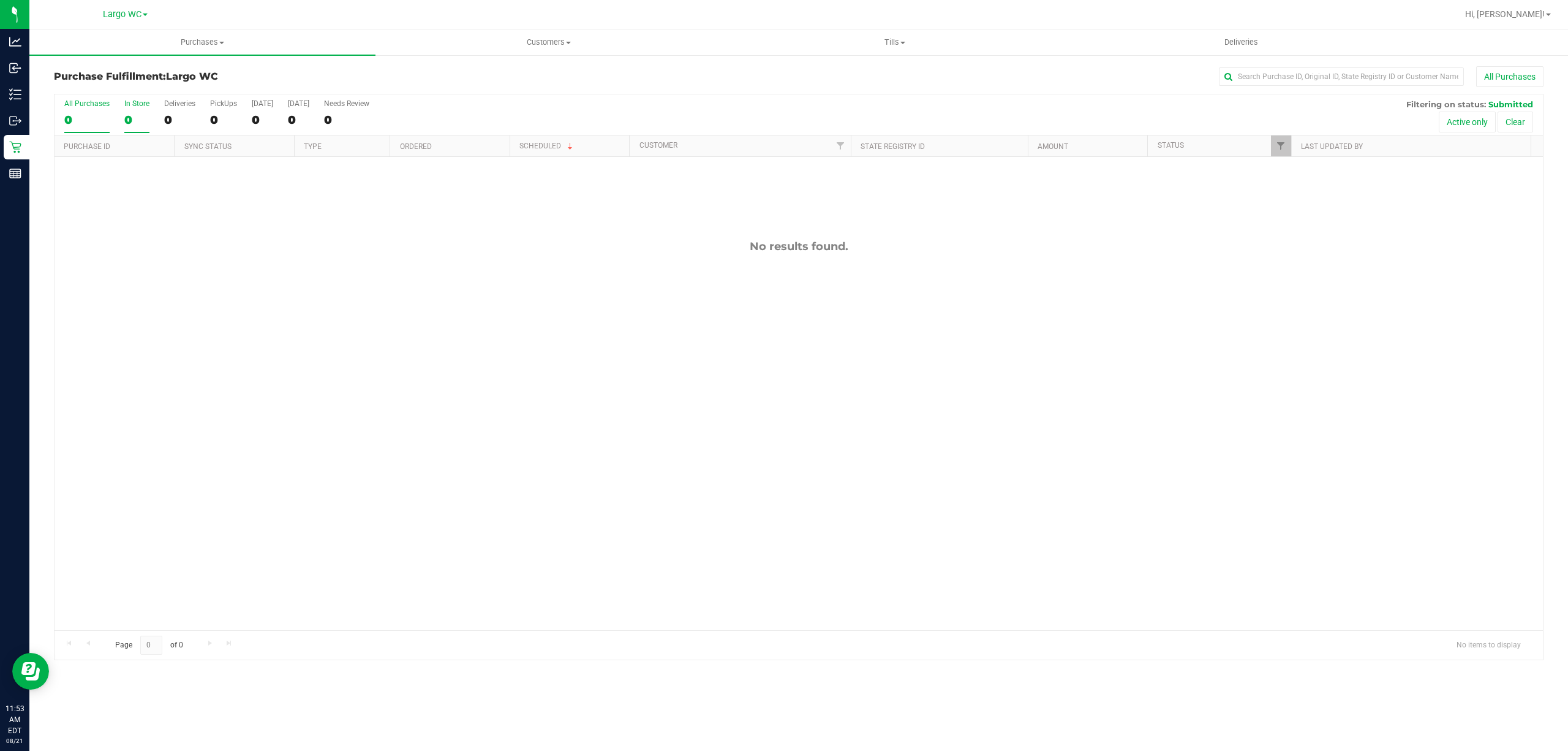
click at [142, 117] on div "0" at bounding box center [137, 120] width 25 height 14
click at [0, 0] on input "In Store 0" at bounding box center [0, 0] width 0 height 0
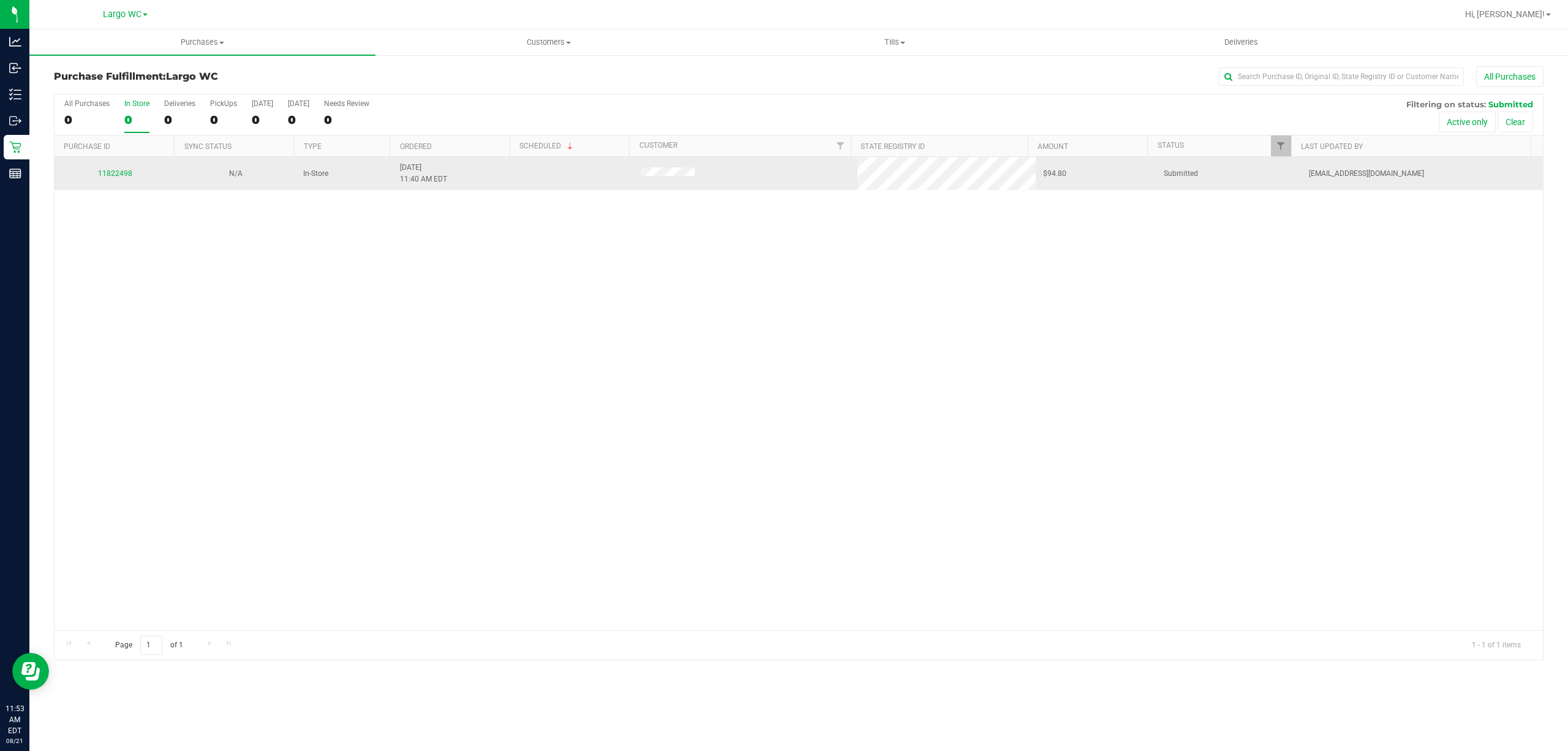
click at [116, 178] on div "11822498" at bounding box center [114, 173] width 106 height 12
click at [105, 175] on link "11822498" at bounding box center [115, 173] width 34 height 8
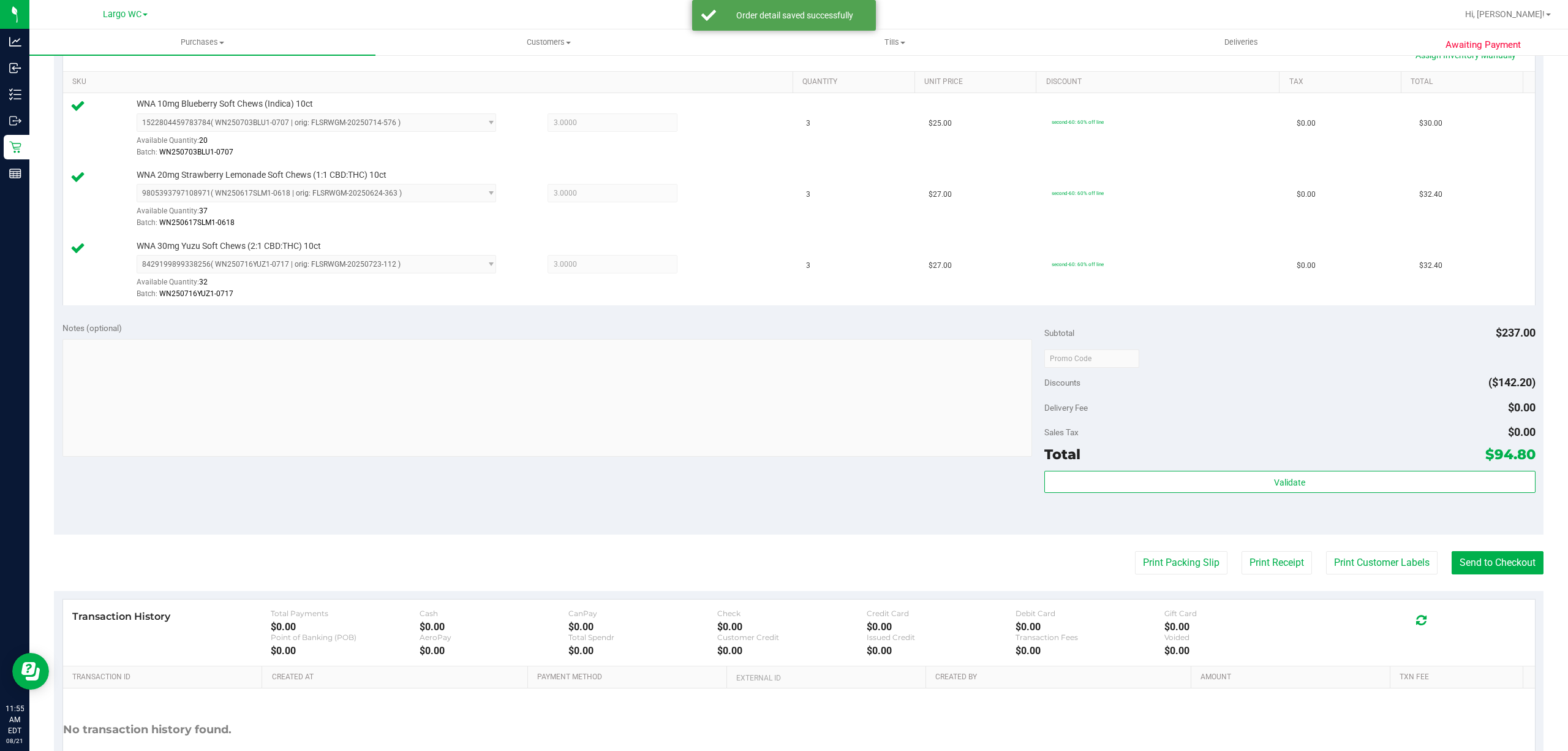
scroll to position [304, 0]
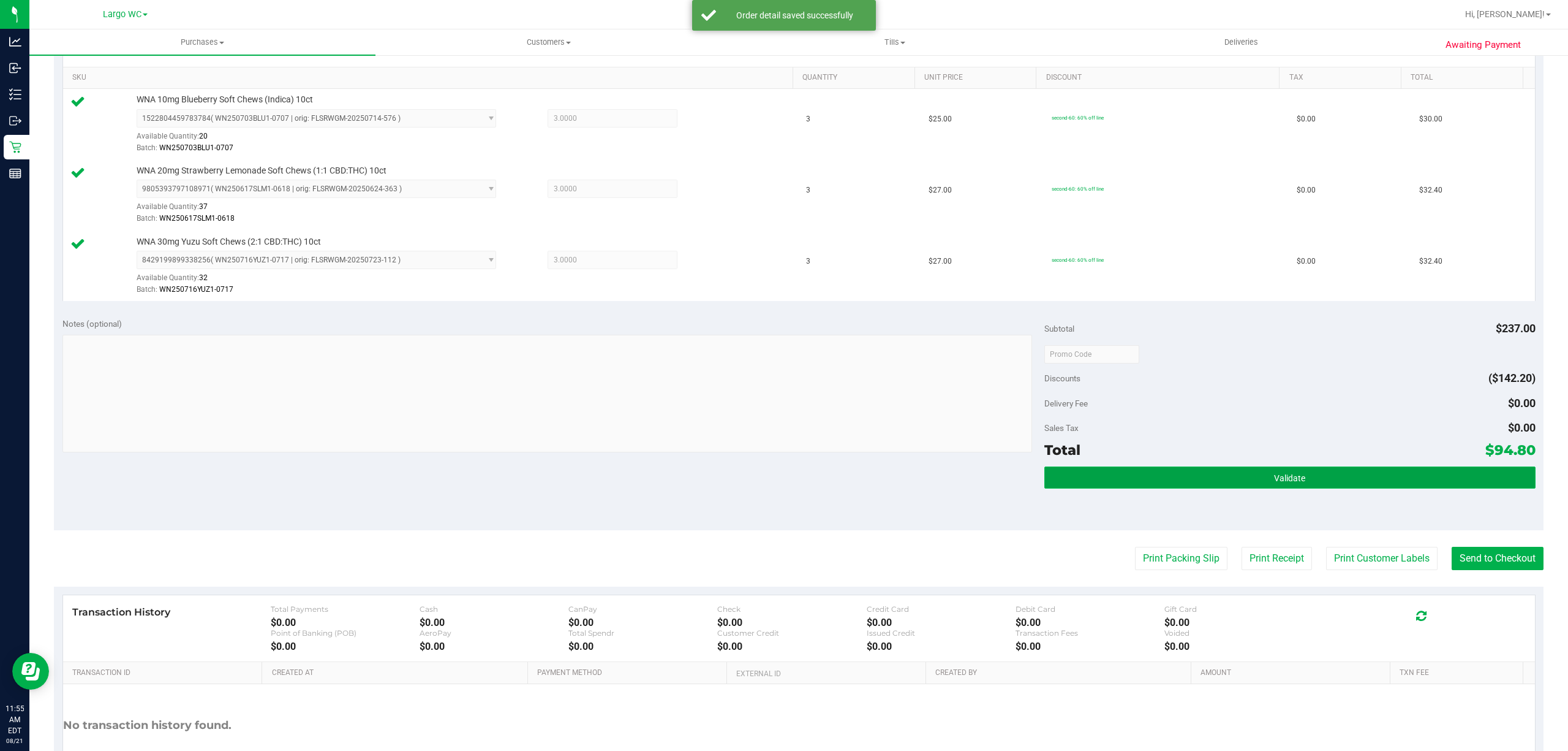
click at [1218, 487] on button "Validate" at bounding box center [1290, 477] width 491 height 22
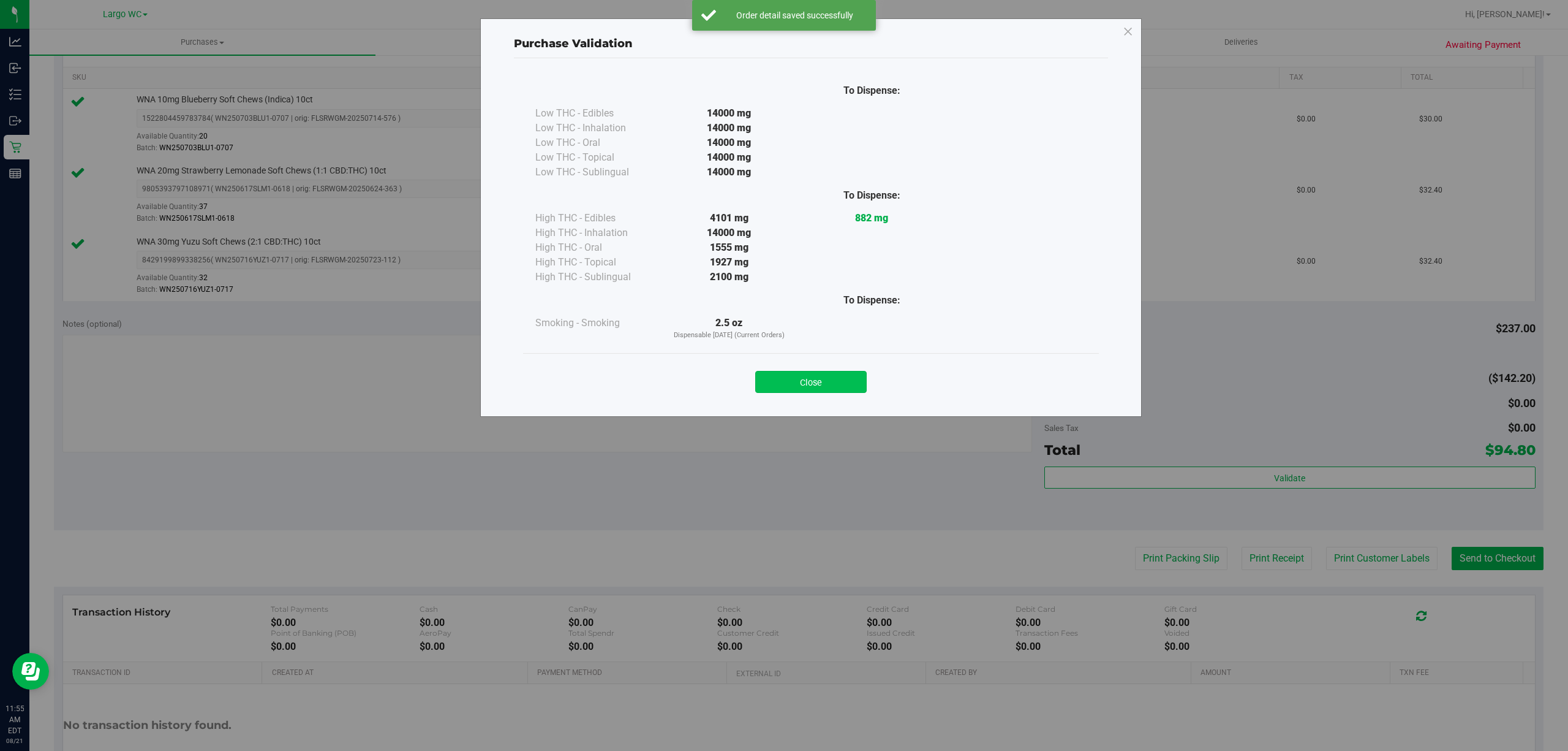
click at [859, 372] on button "Close" at bounding box center [811, 382] width 111 height 22
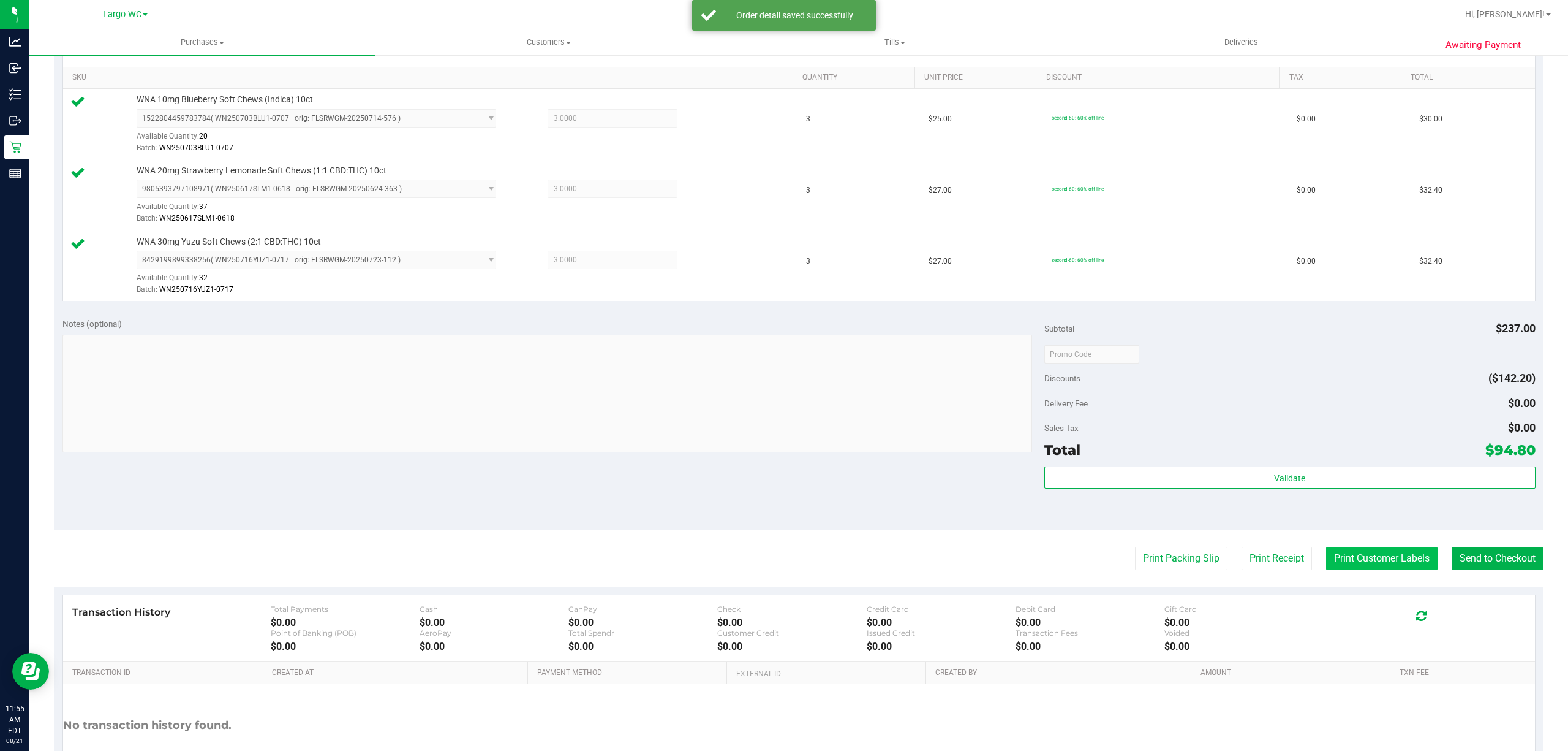
click at [1383, 569] on button "Print Customer Labels" at bounding box center [1382, 558] width 111 height 23
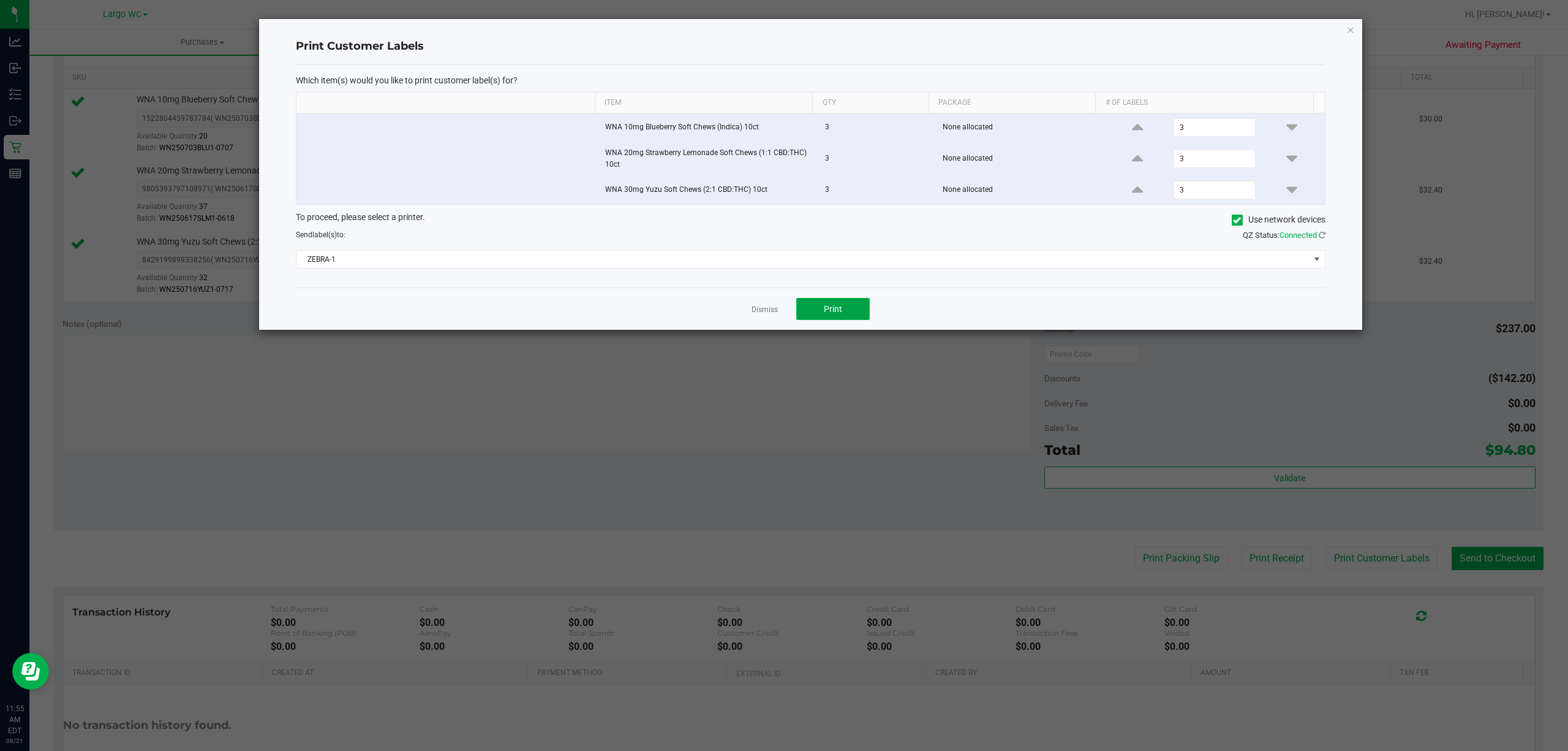
click at [851, 320] on button "Print" at bounding box center [833, 308] width 73 height 22
click at [1350, 28] on icon "button" at bounding box center [1350, 29] width 8 height 15
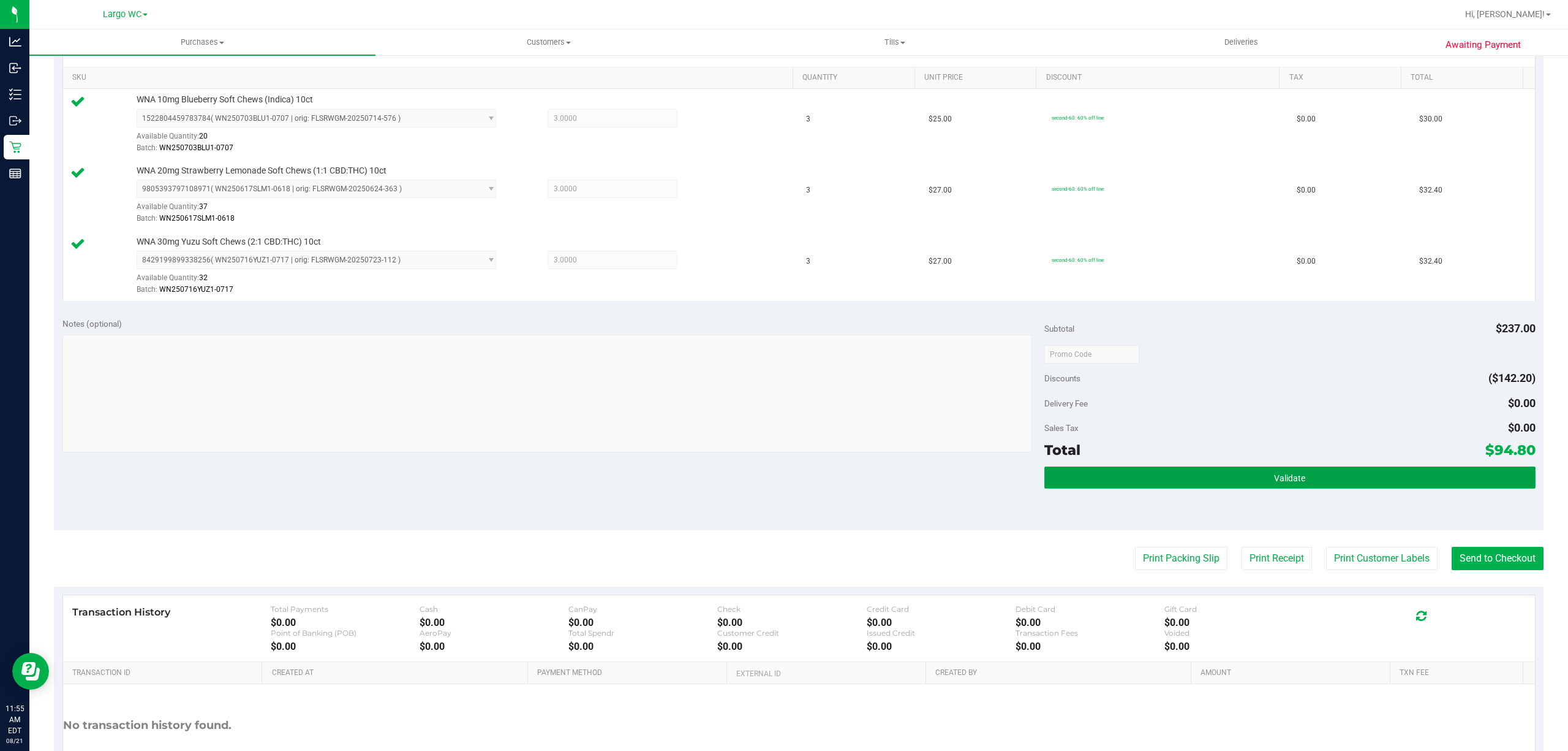
click at [1081, 472] on button "Validate" at bounding box center [1290, 477] width 491 height 22
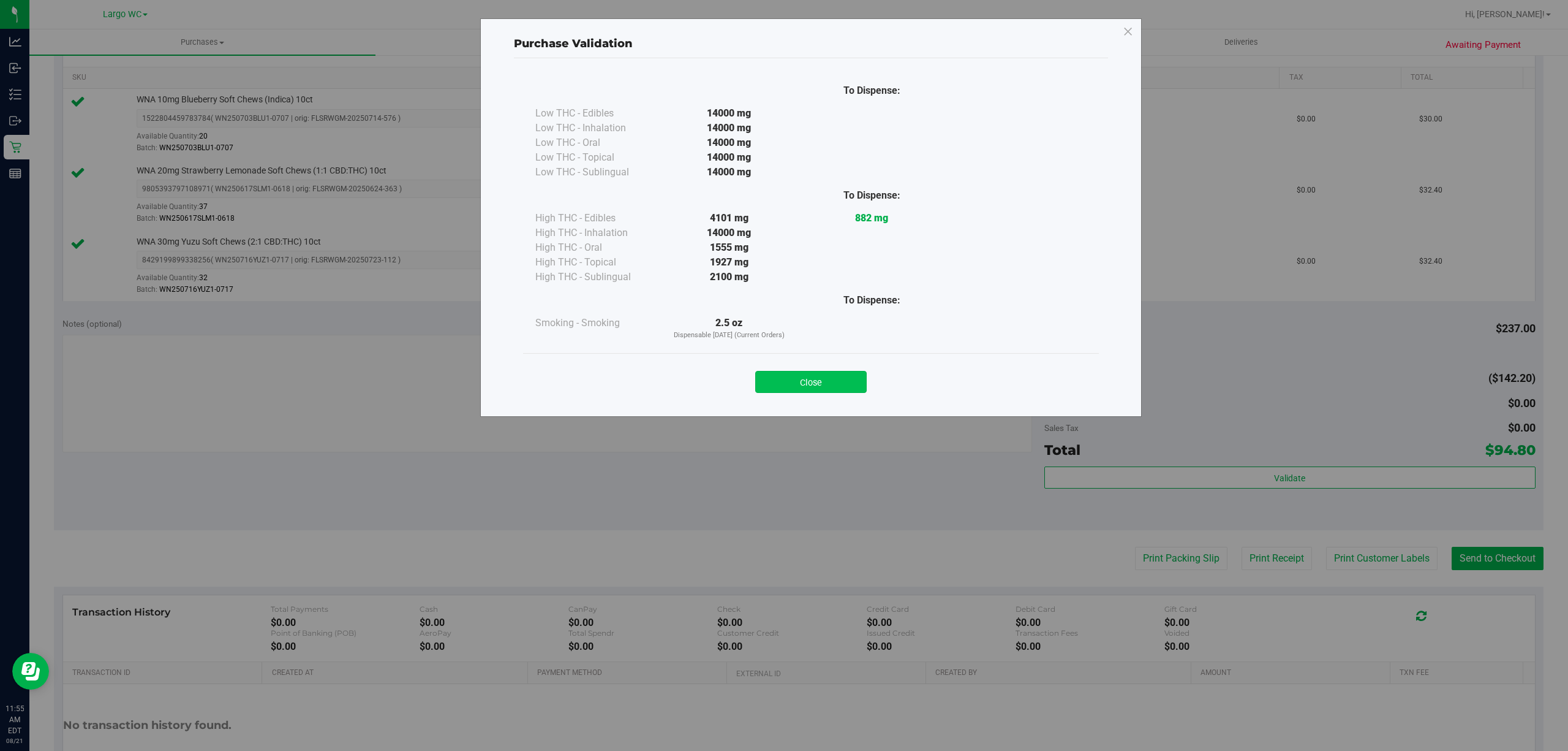
click at [809, 385] on button "Close" at bounding box center [811, 382] width 111 height 22
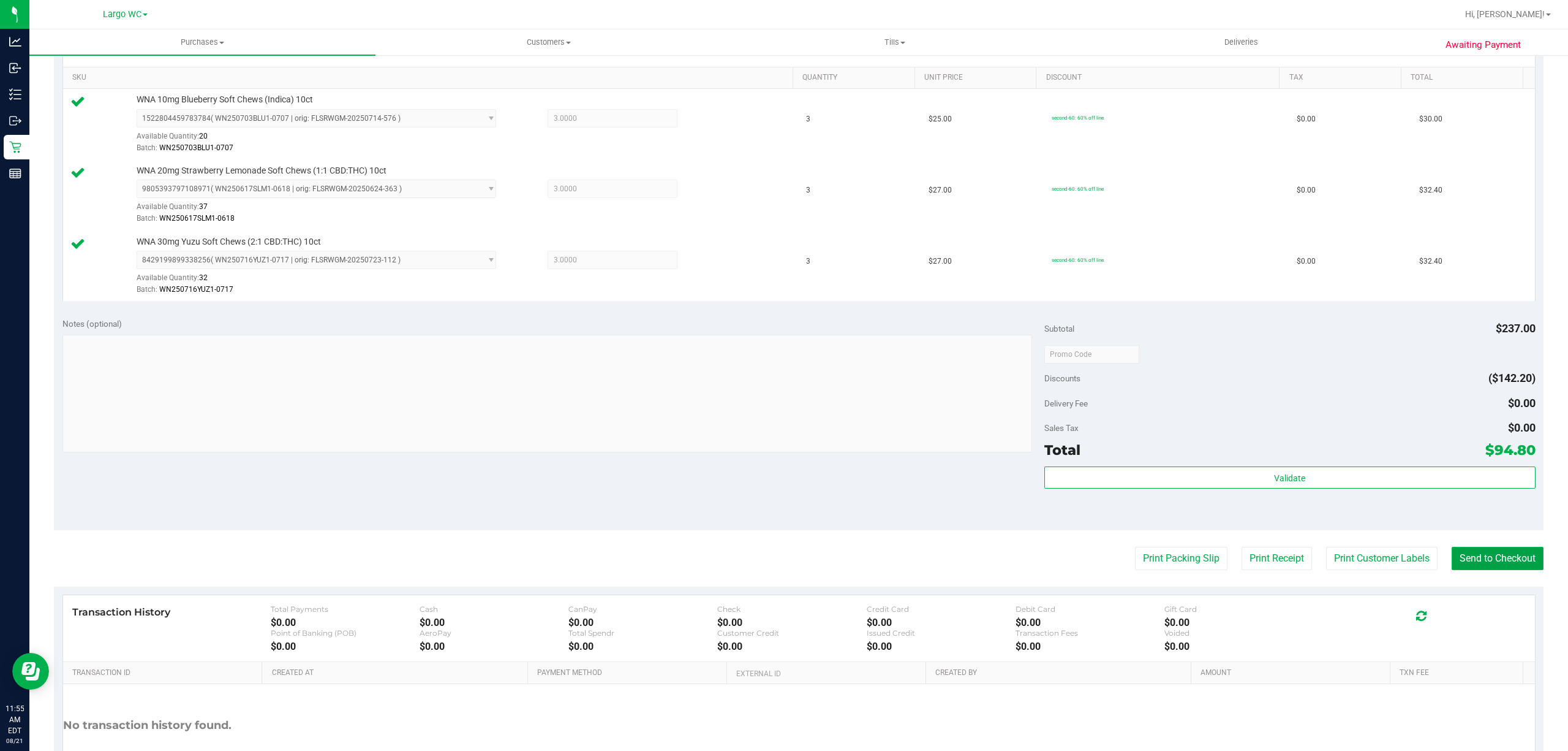
click at [1495, 567] on button "Send to Checkout" at bounding box center [1498, 558] width 92 height 23
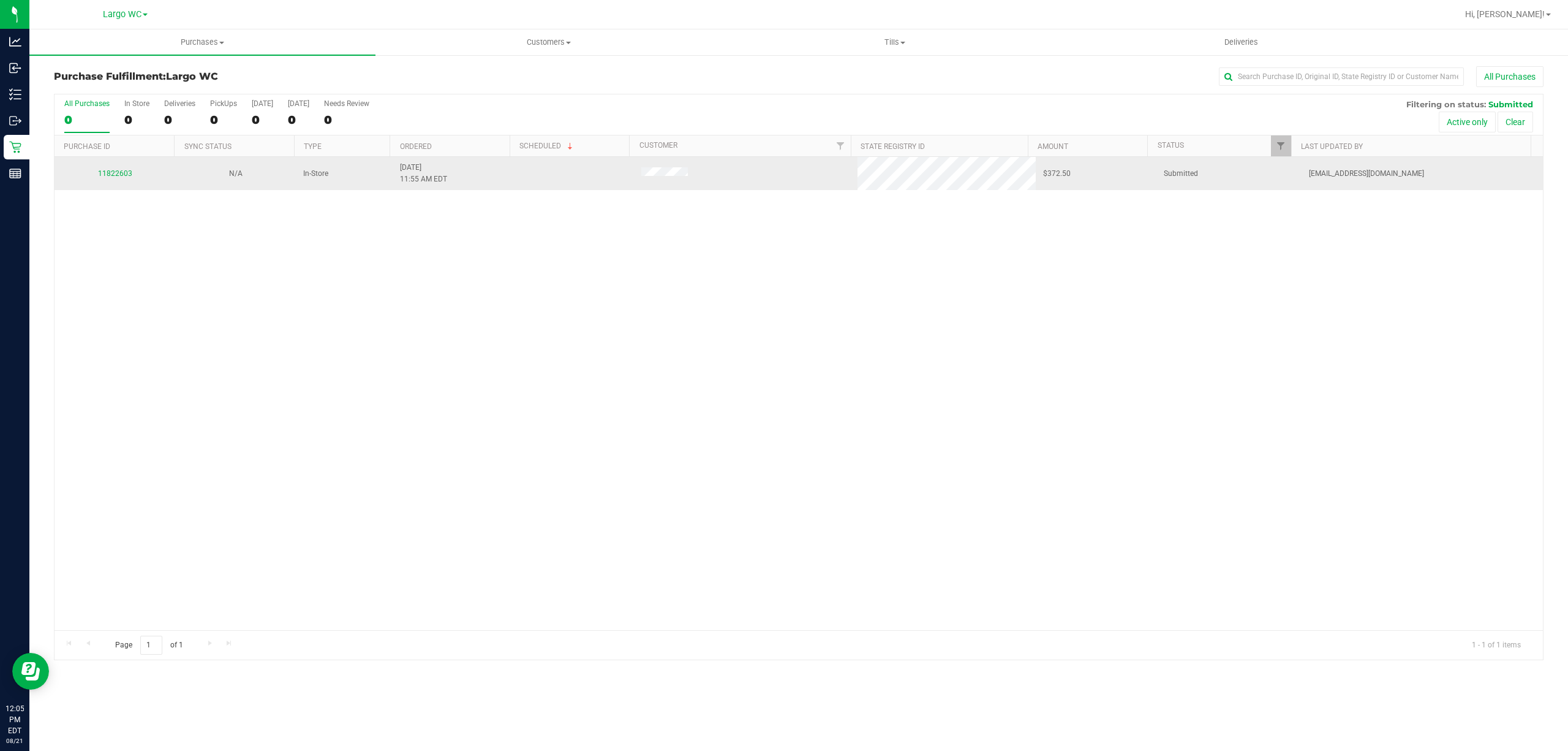
click at [110, 178] on div "11822603" at bounding box center [114, 173] width 106 height 12
click at [119, 174] on link "11822603" at bounding box center [115, 173] width 34 height 8
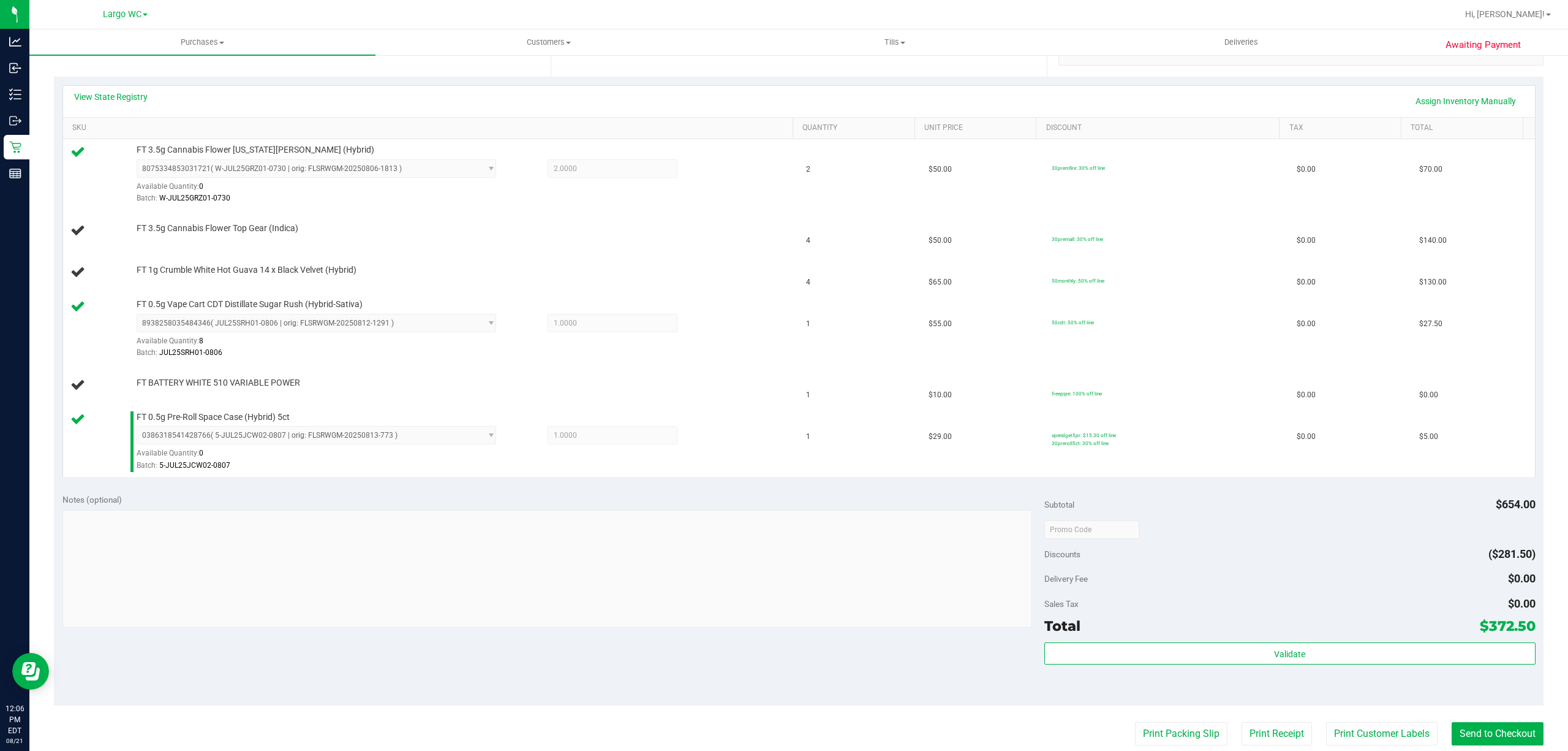
scroll to position [203, 0]
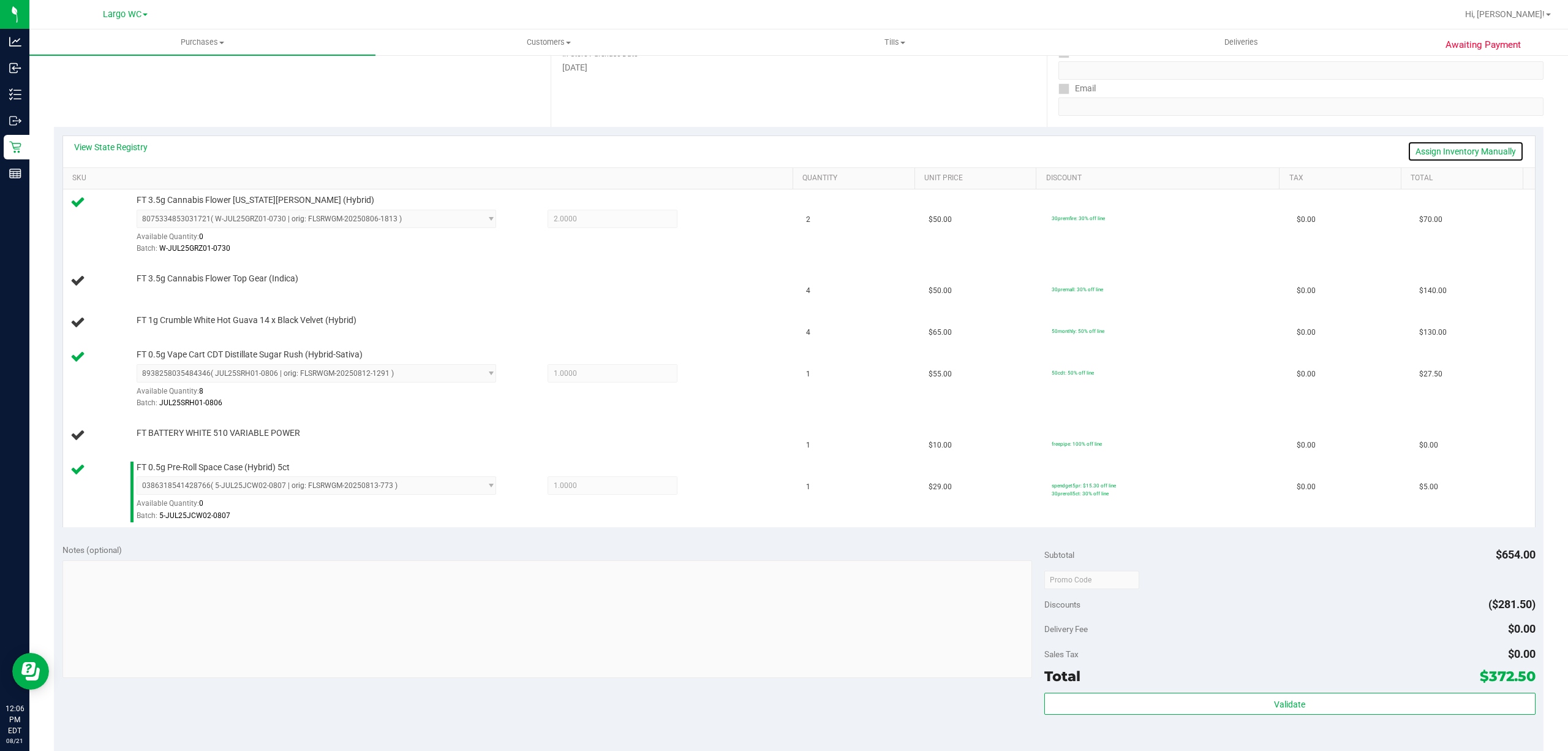
click at [1463, 143] on link "Assign Inventory Manually" at bounding box center [1466, 151] width 117 height 21
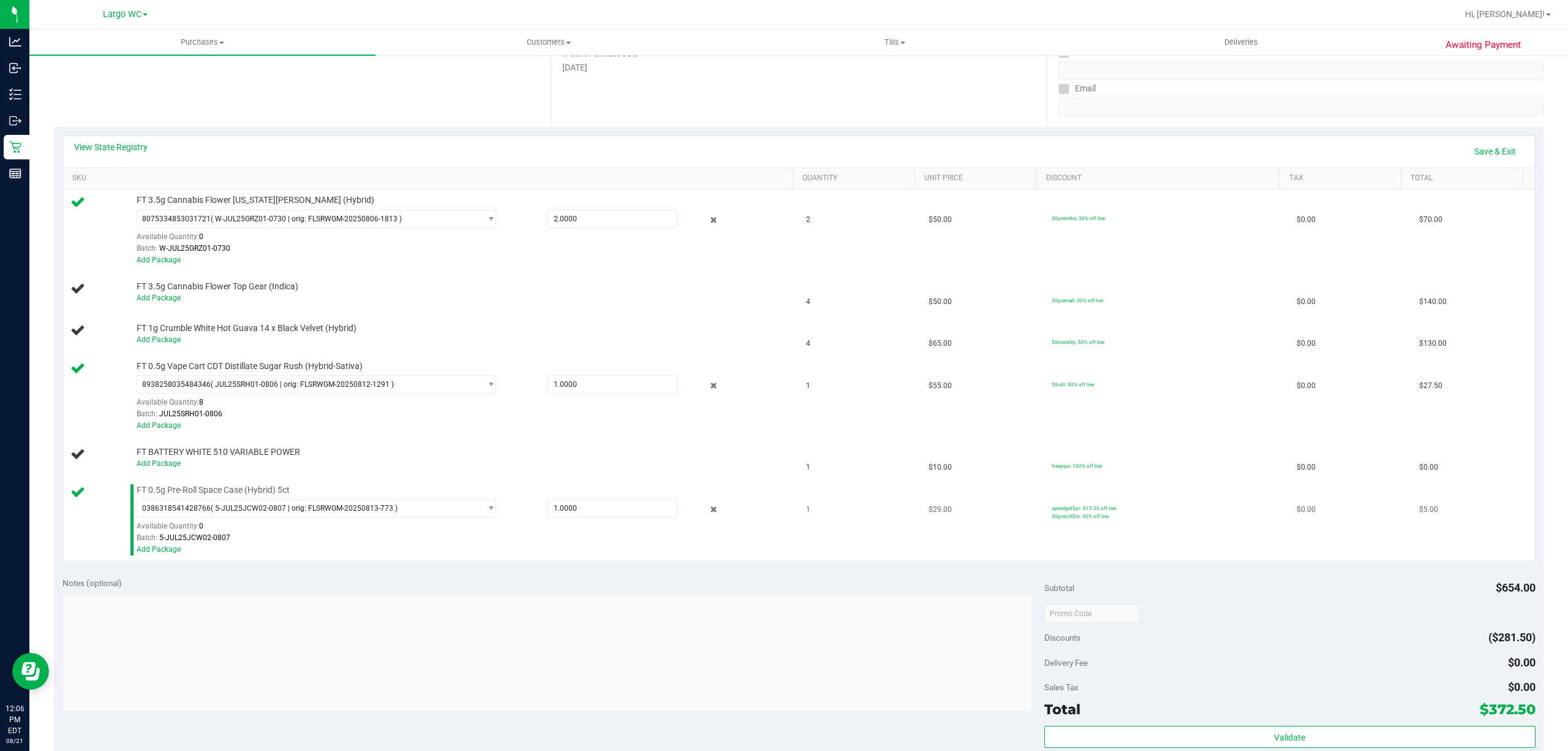
click at [146, 487] on span "FT 0.5g Pre-Roll Space Case (Hybrid) 5ct" at bounding box center [213, 490] width 153 height 12
click at [165, 466] on link "Add Package" at bounding box center [158, 463] width 44 height 8
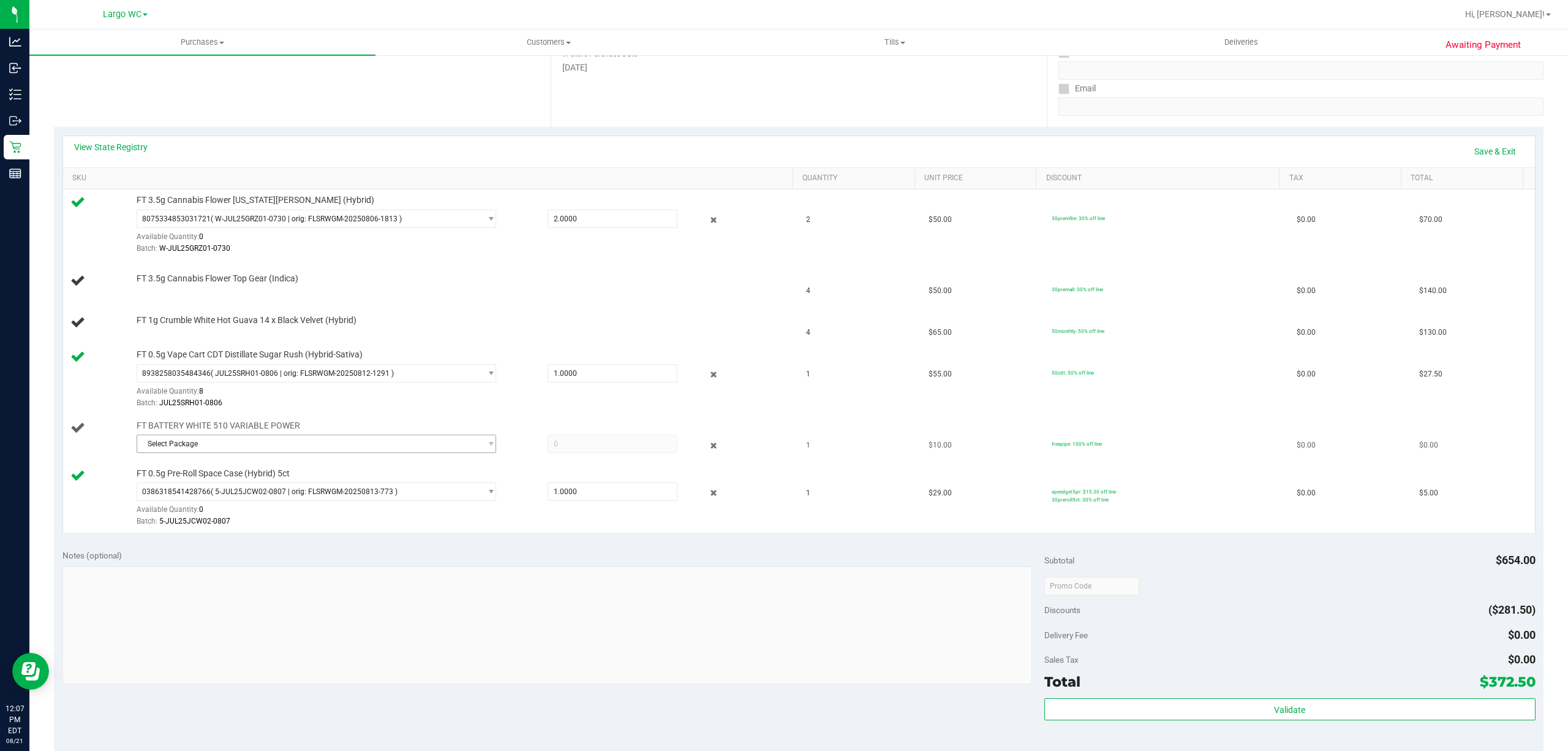
click at [312, 442] on span "Select Package" at bounding box center [309, 443] width 343 height 17
click at [307, 501] on span "( 1992285-022025 | orig: FLTW-20250711-011 )" at bounding box center [291, 497] width 157 height 8
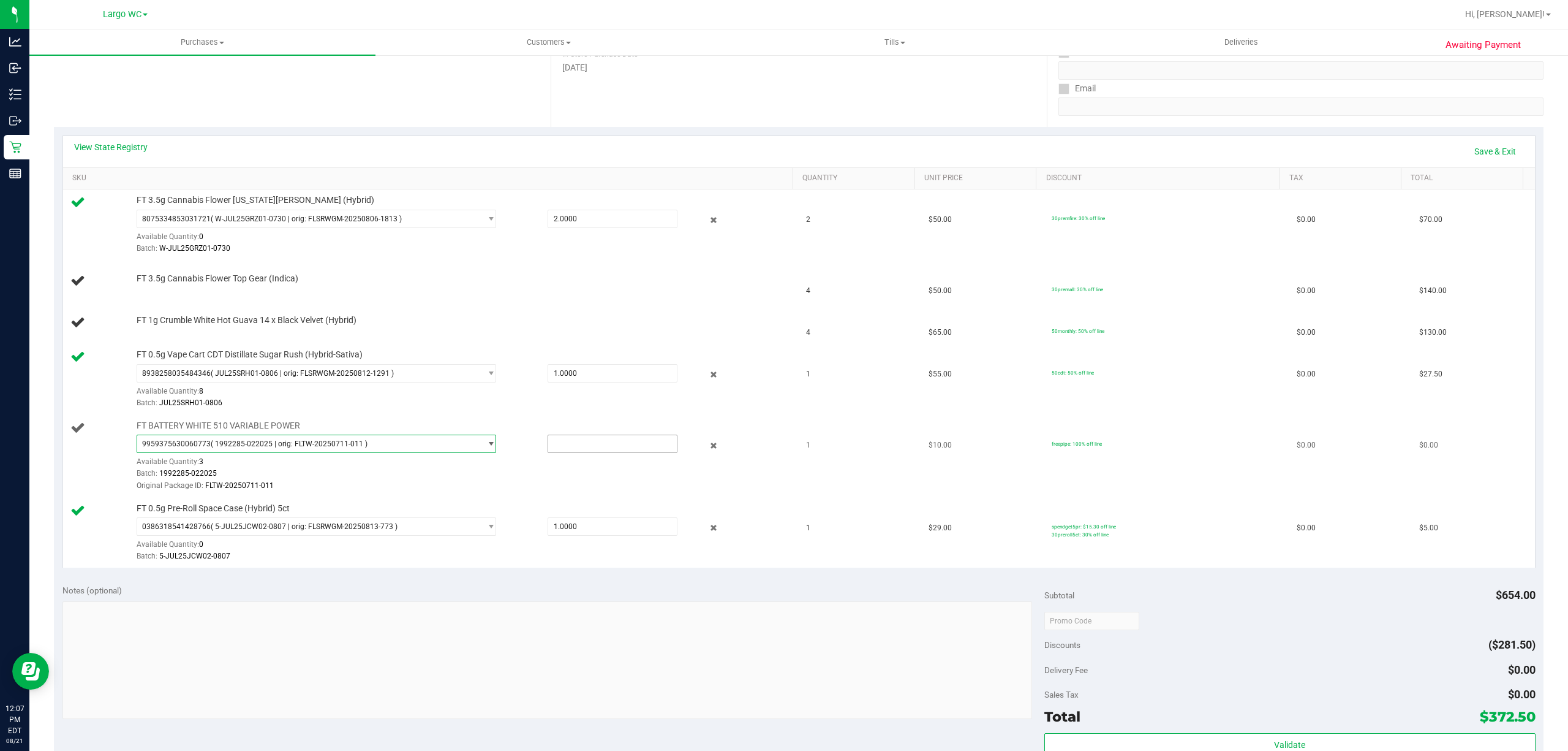
click at [576, 446] on input "text" at bounding box center [613, 443] width 129 height 17
type input "1"
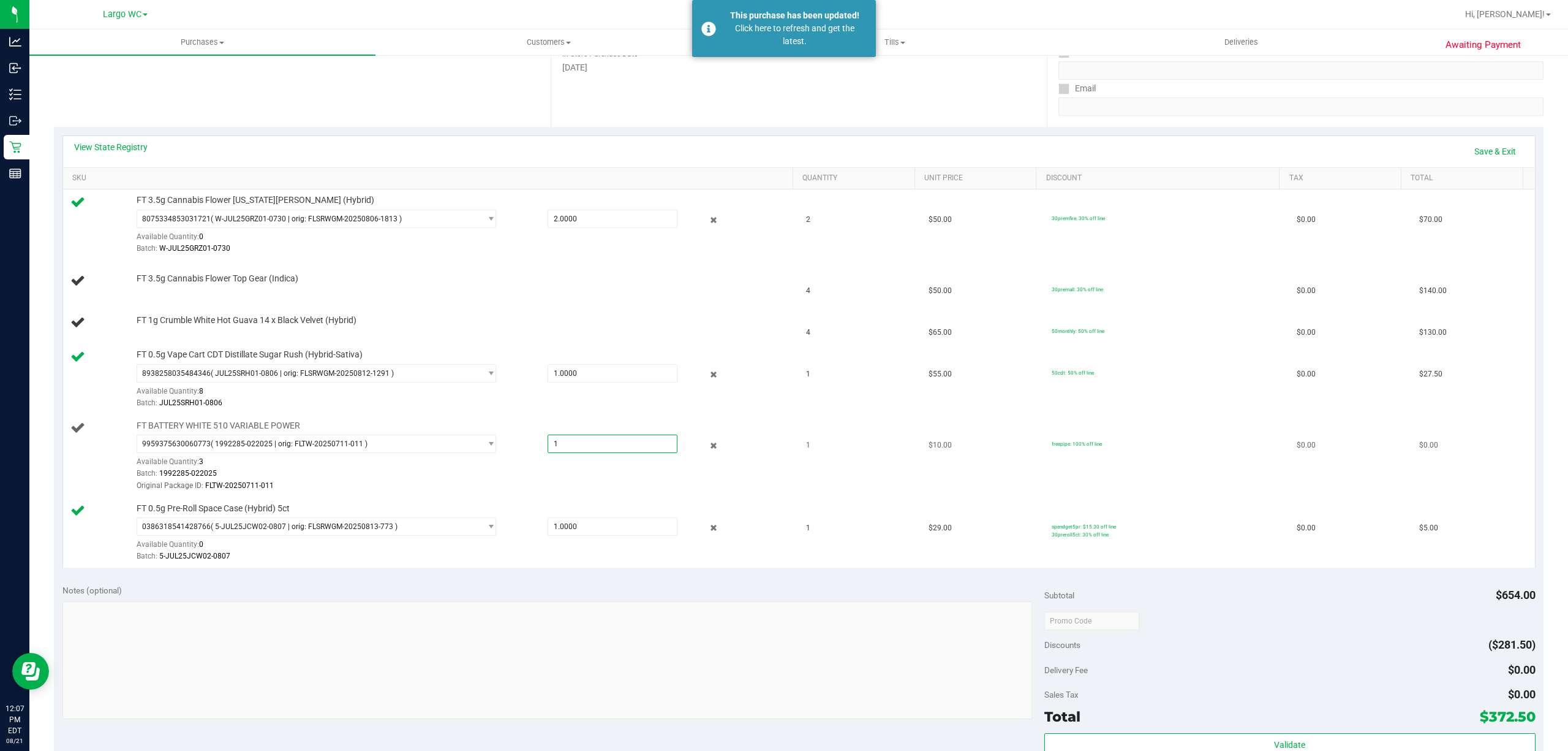
click at [616, 479] on div "Batch: 1992285-022025" at bounding box center [461, 473] width 650 height 12
type input "1.0000"
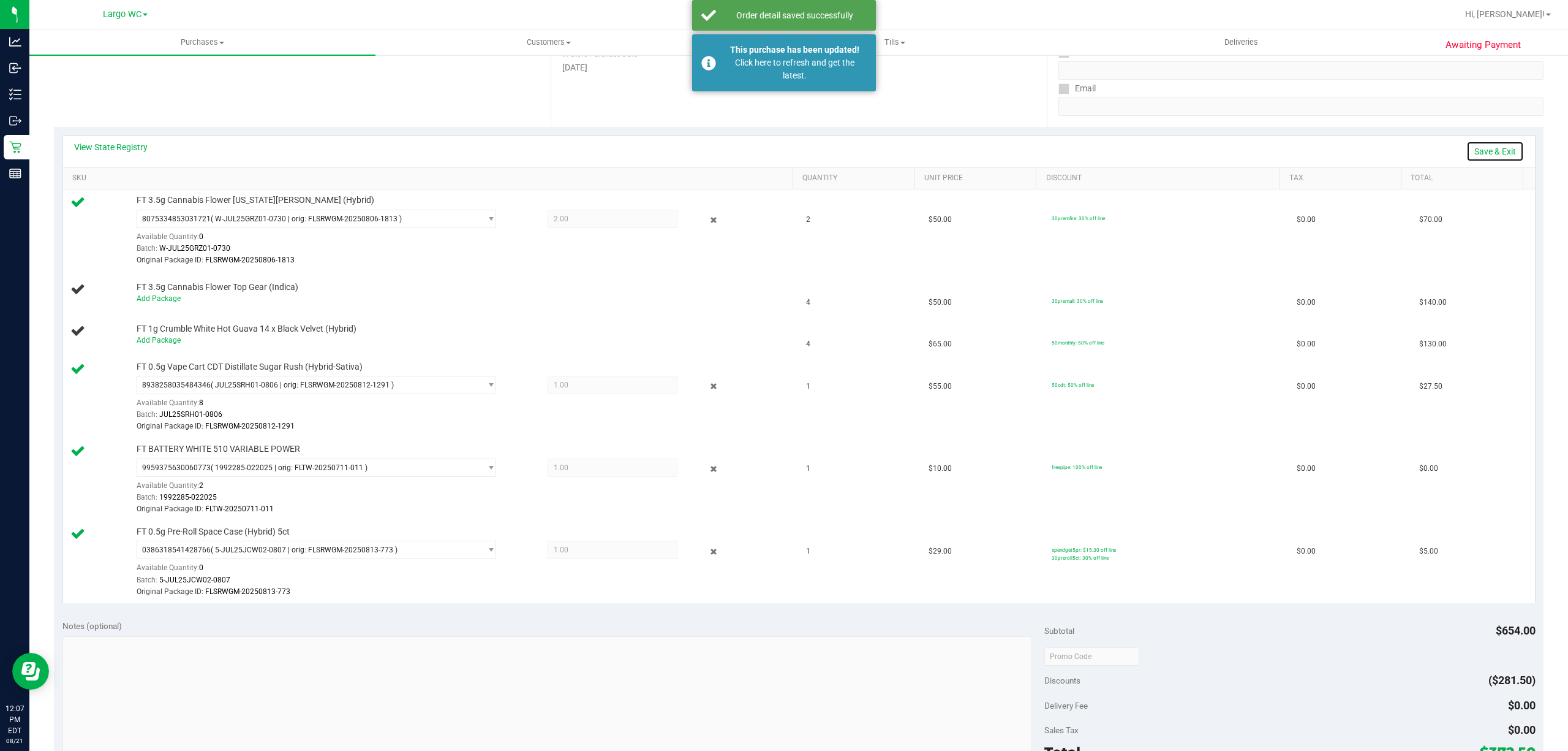
click at [1483, 146] on link "Save & Exit" at bounding box center [1495, 151] width 58 height 21
click at [827, 82] on div "This purchase has been updated! Click here to refresh and get the latest." at bounding box center [784, 63] width 184 height 57
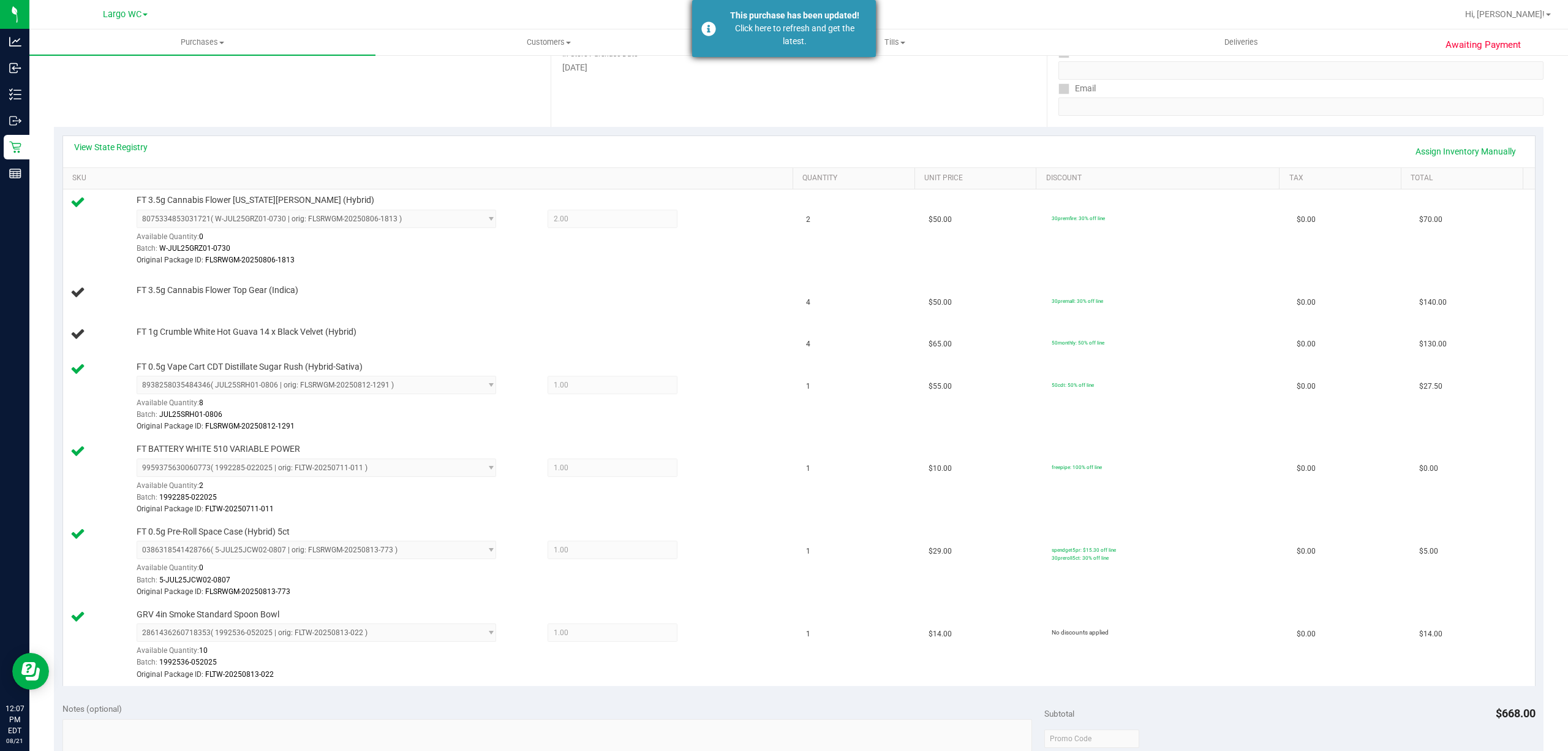
click at [819, 42] on div "Click here to refresh and get the latest." at bounding box center [795, 35] width 144 height 25
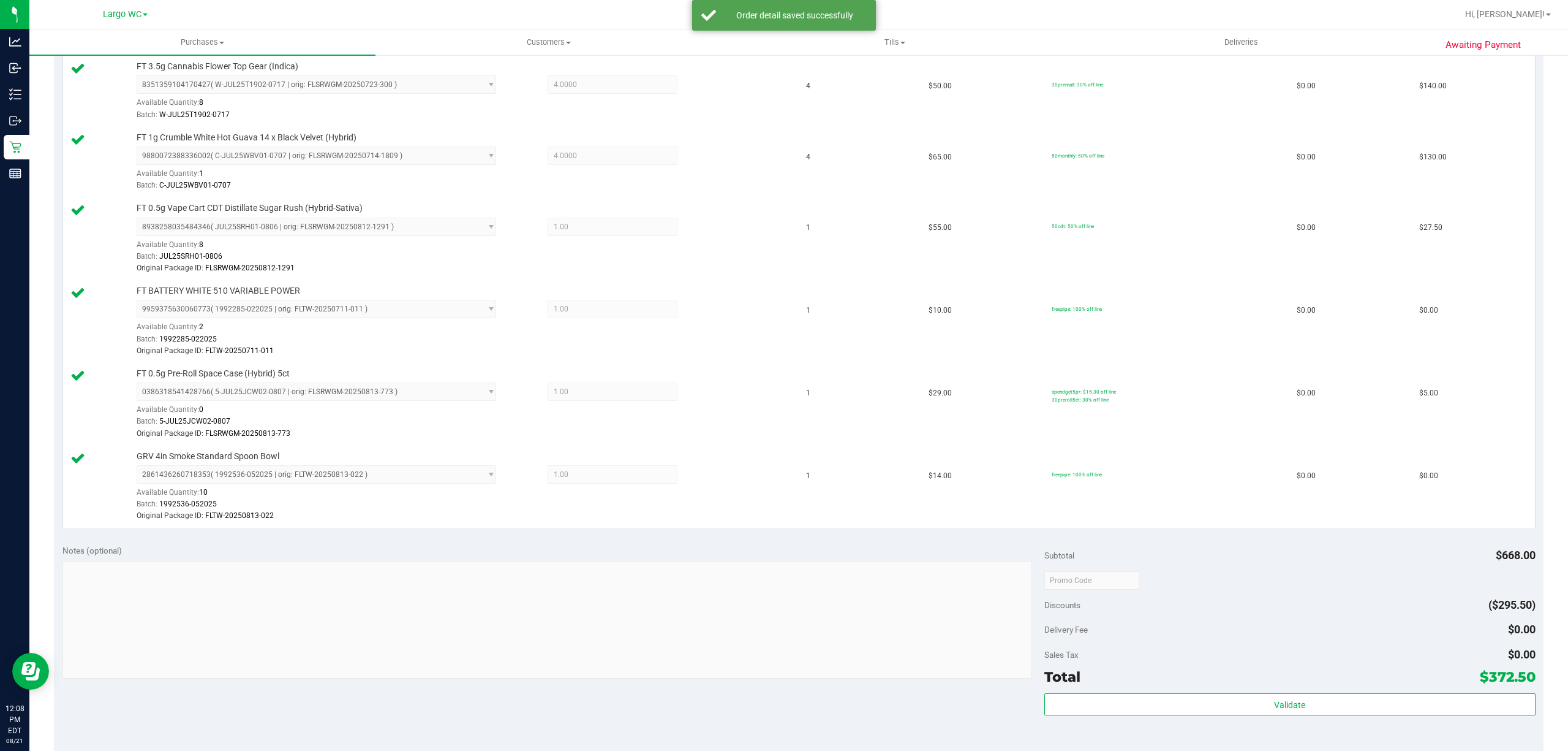
scroll to position [628, 0]
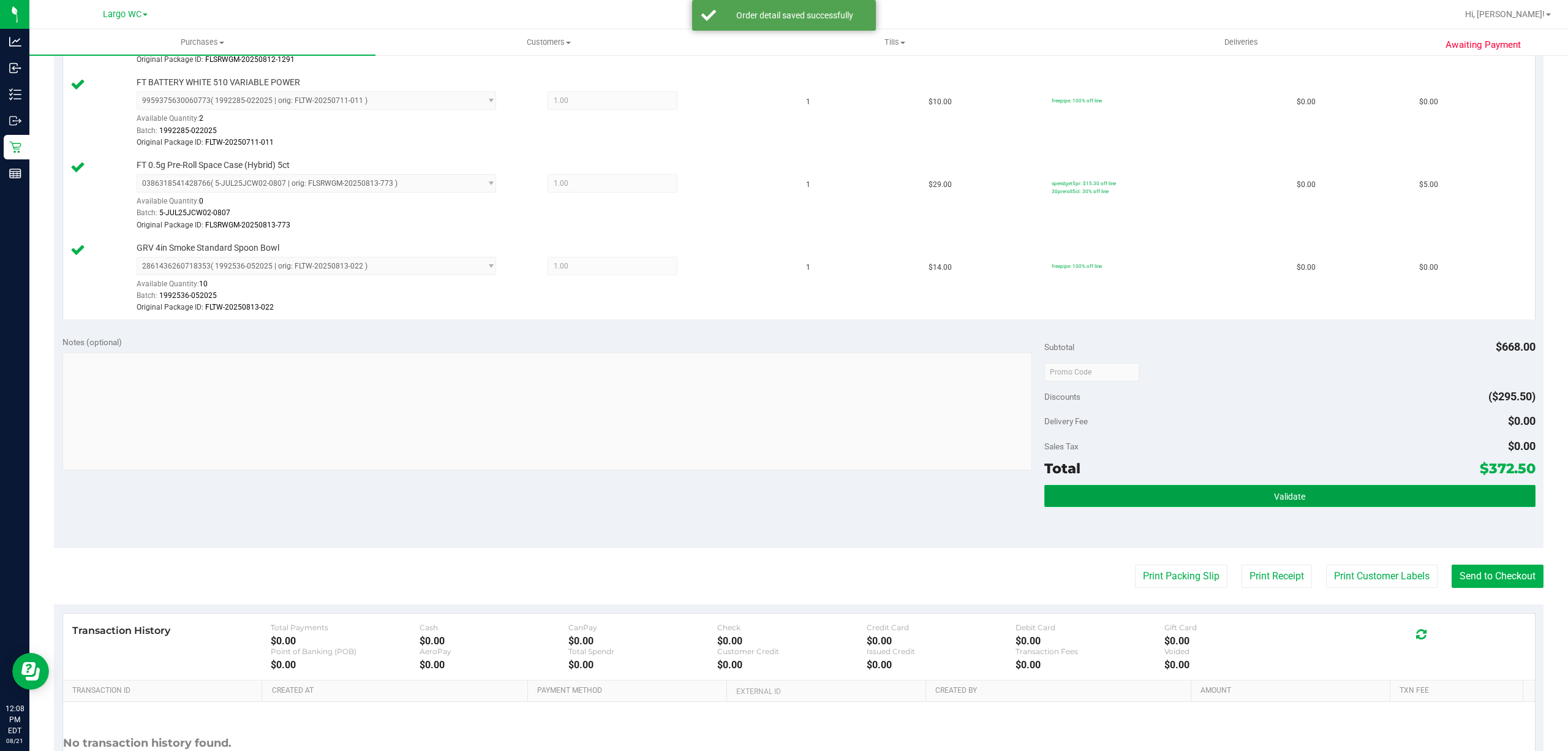
click at [1230, 503] on button "Validate" at bounding box center [1290, 495] width 491 height 22
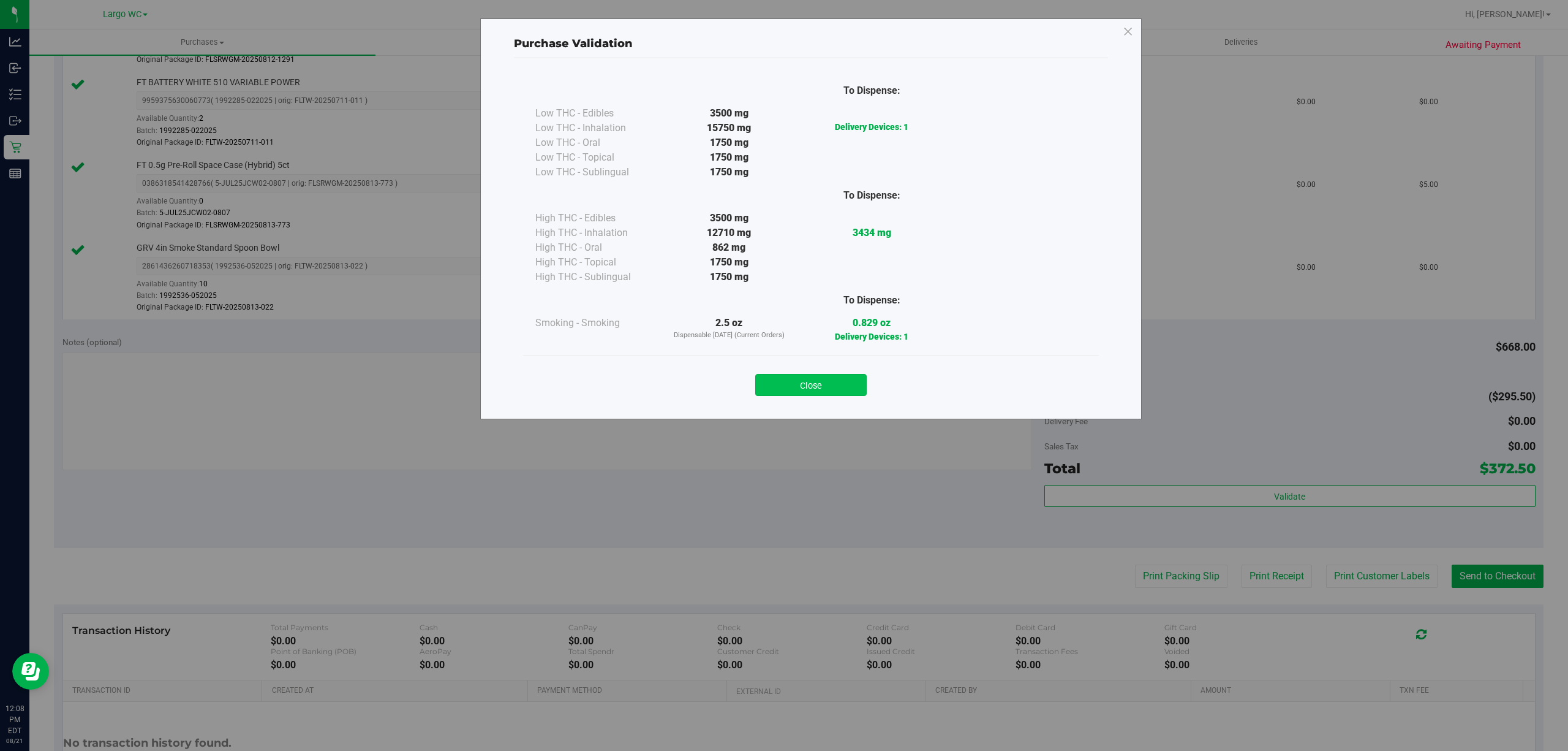
click at [819, 391] on button "Close" at bounding box center [811, 385] width 111 height 22
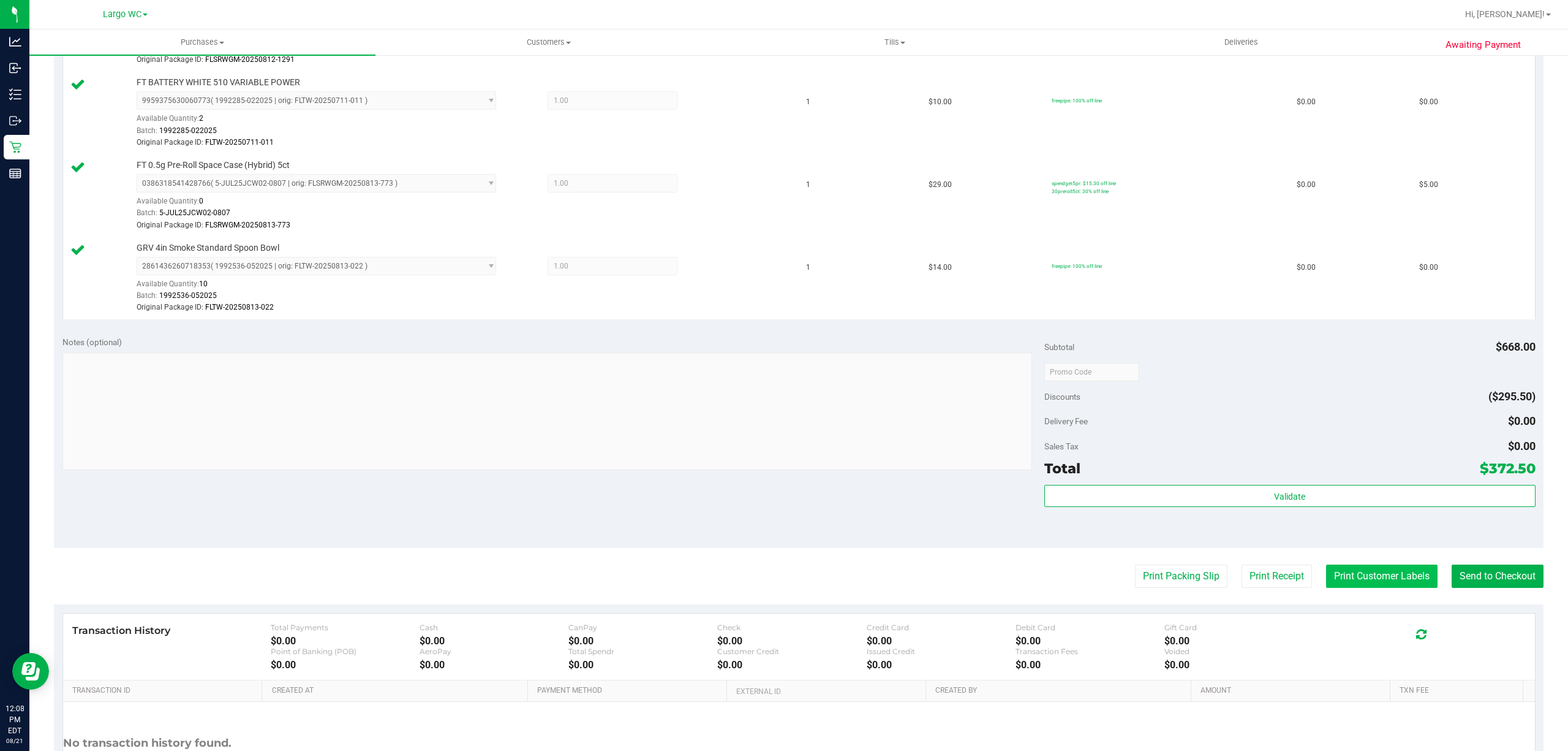
click at [1352, 573] on button "Print Customer Labels" at bounding box center [1382, 576] width 111 height 23
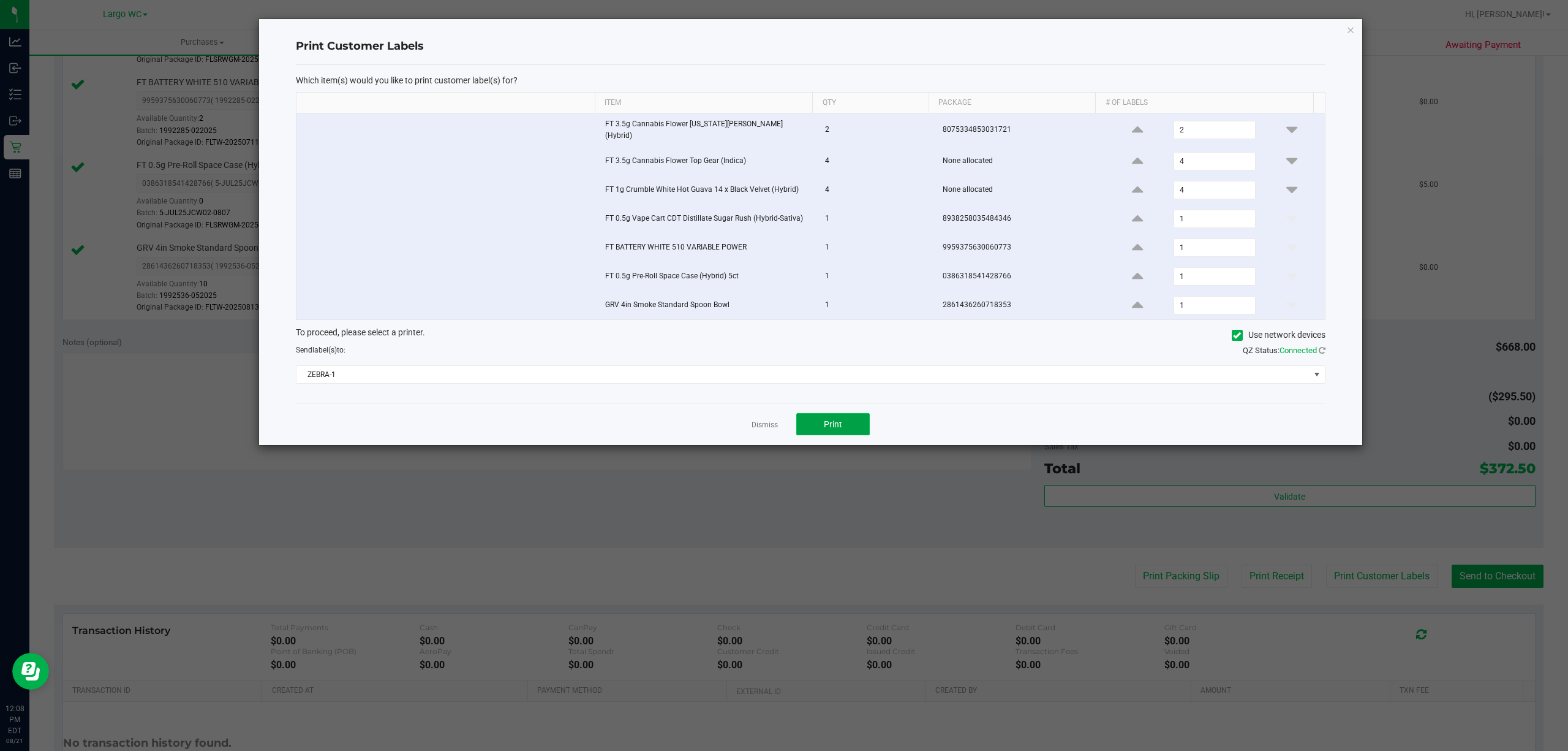
click at [833, 425] on span "Print" at bounding box center [833, 423] width 19 height 10
click at [1353, 22] on icon "button" at bounding box center [1350, 29] width 8 height 15
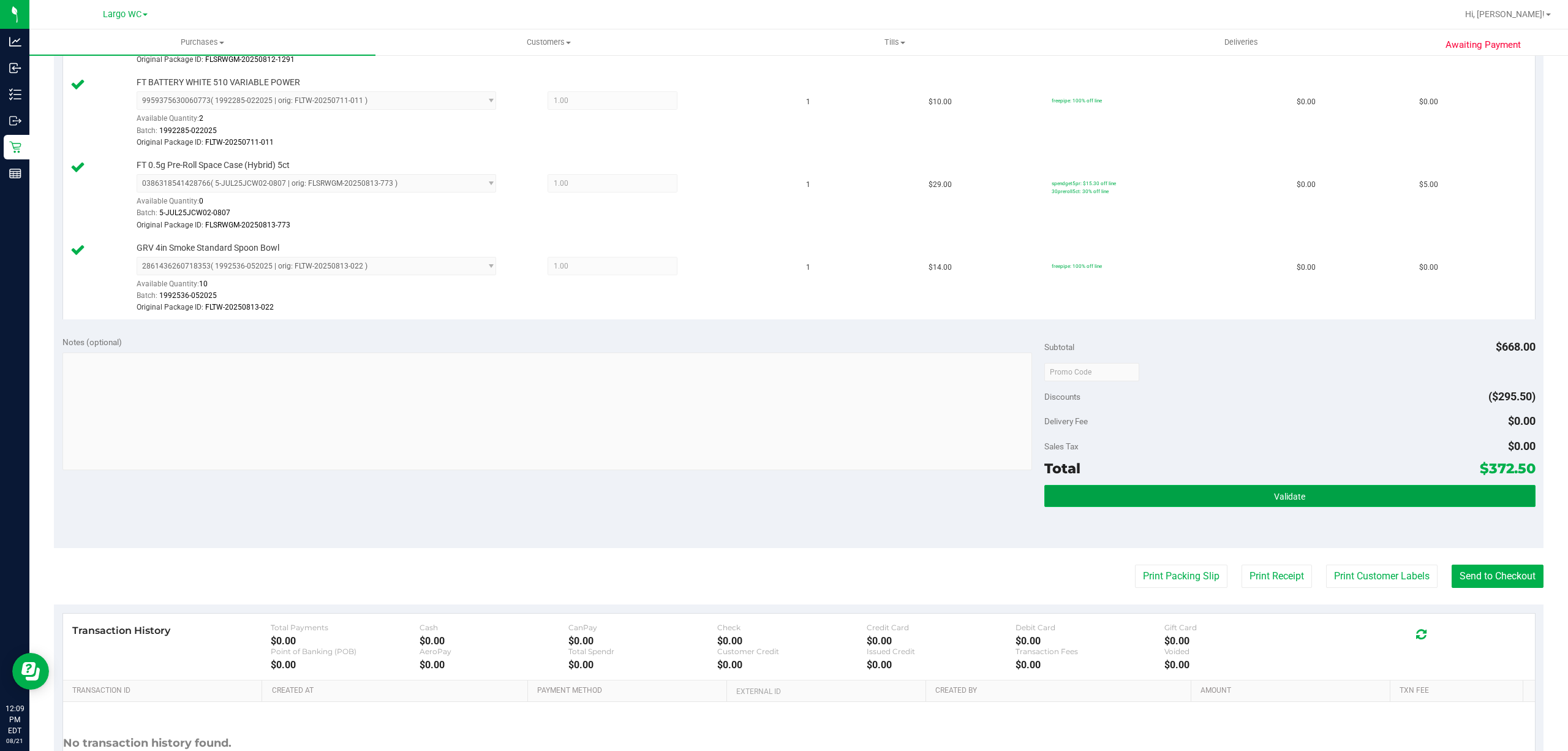
click at [1461, 505] on button "Validate" at bounding box center [1290, 495] width 491 height 22
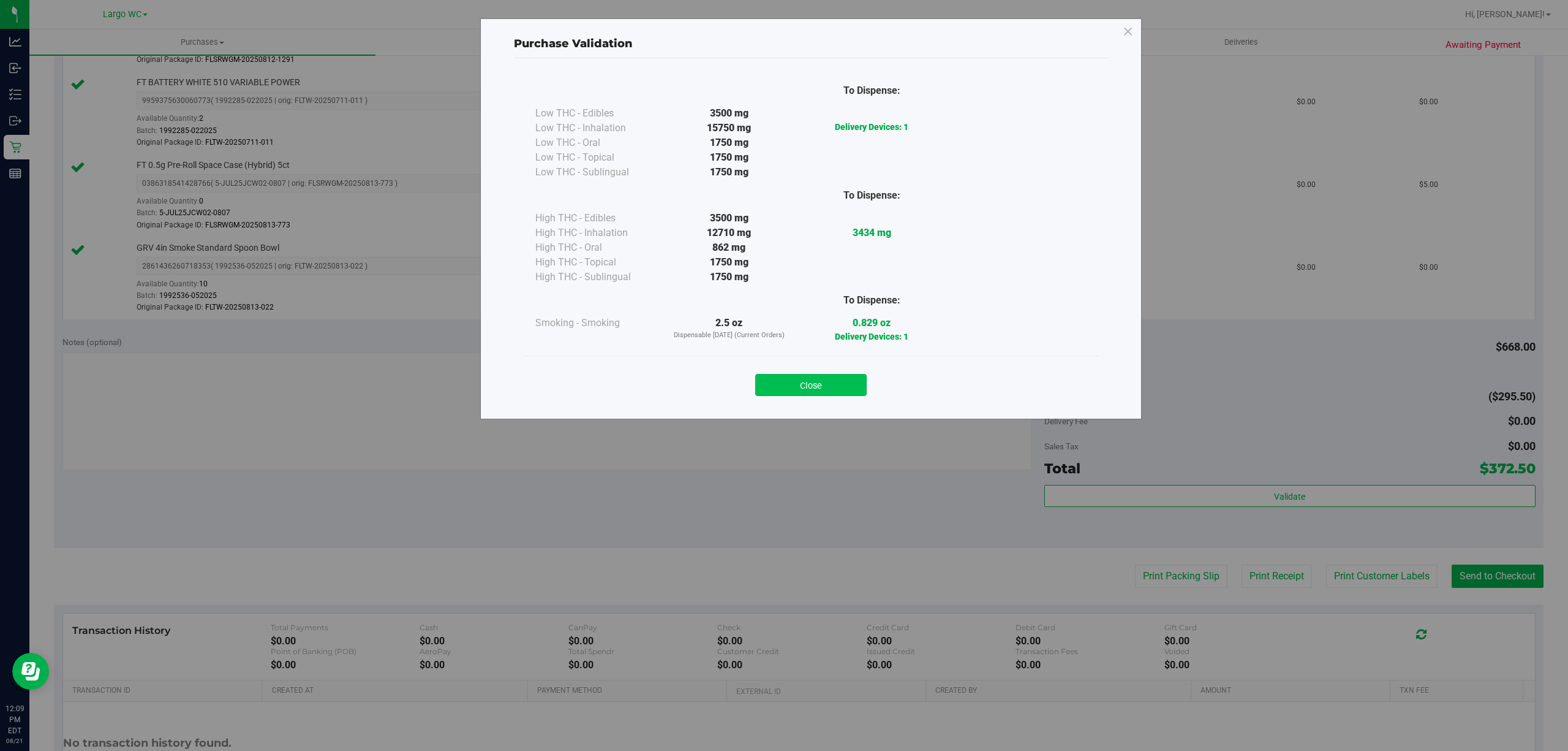
click at [833, 393] on button "Close" at bounding box center [811, 385] width 111 height 22
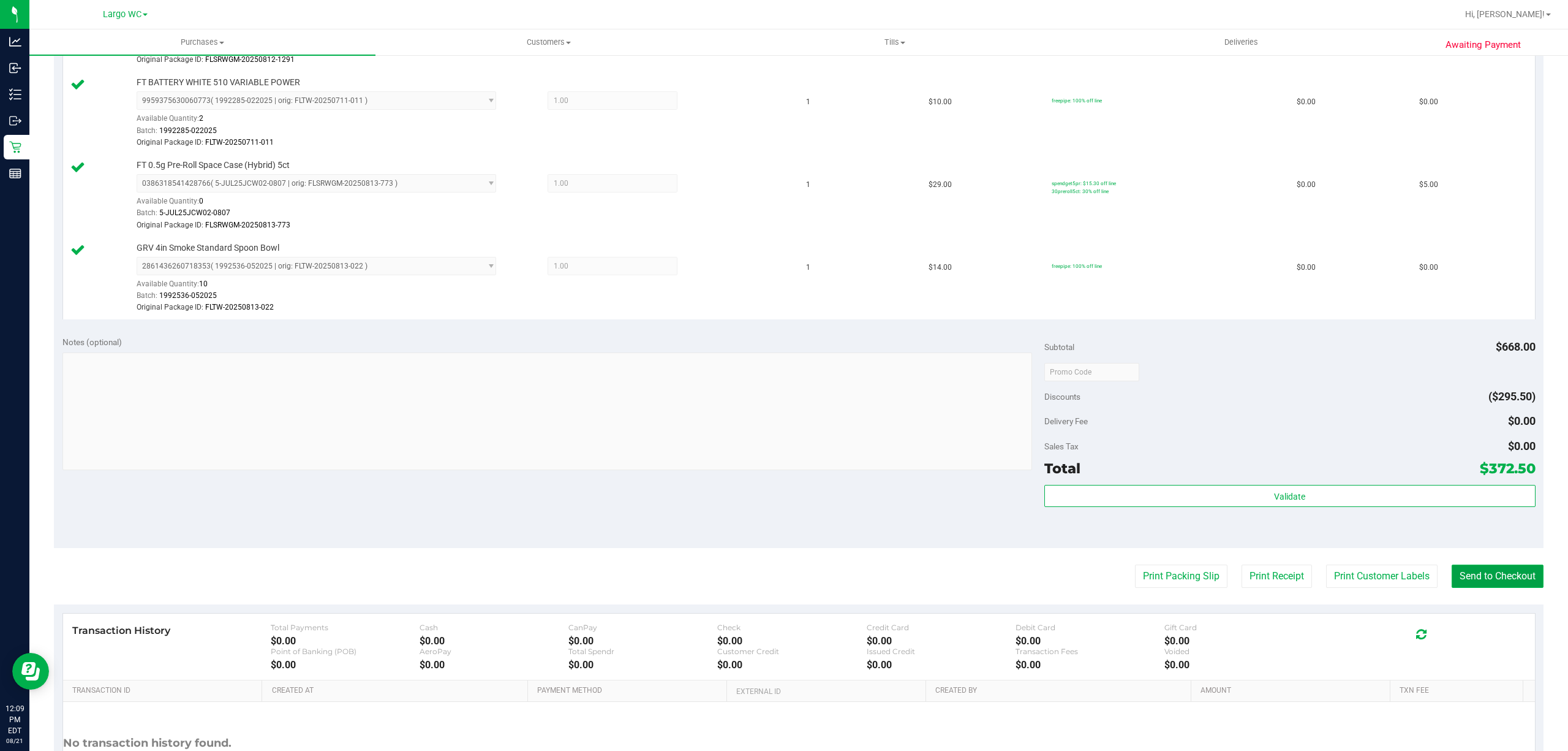
click at [1480, 579] on button "Send to Checkout" at bounding box center [1498, 576] width 92 height 23
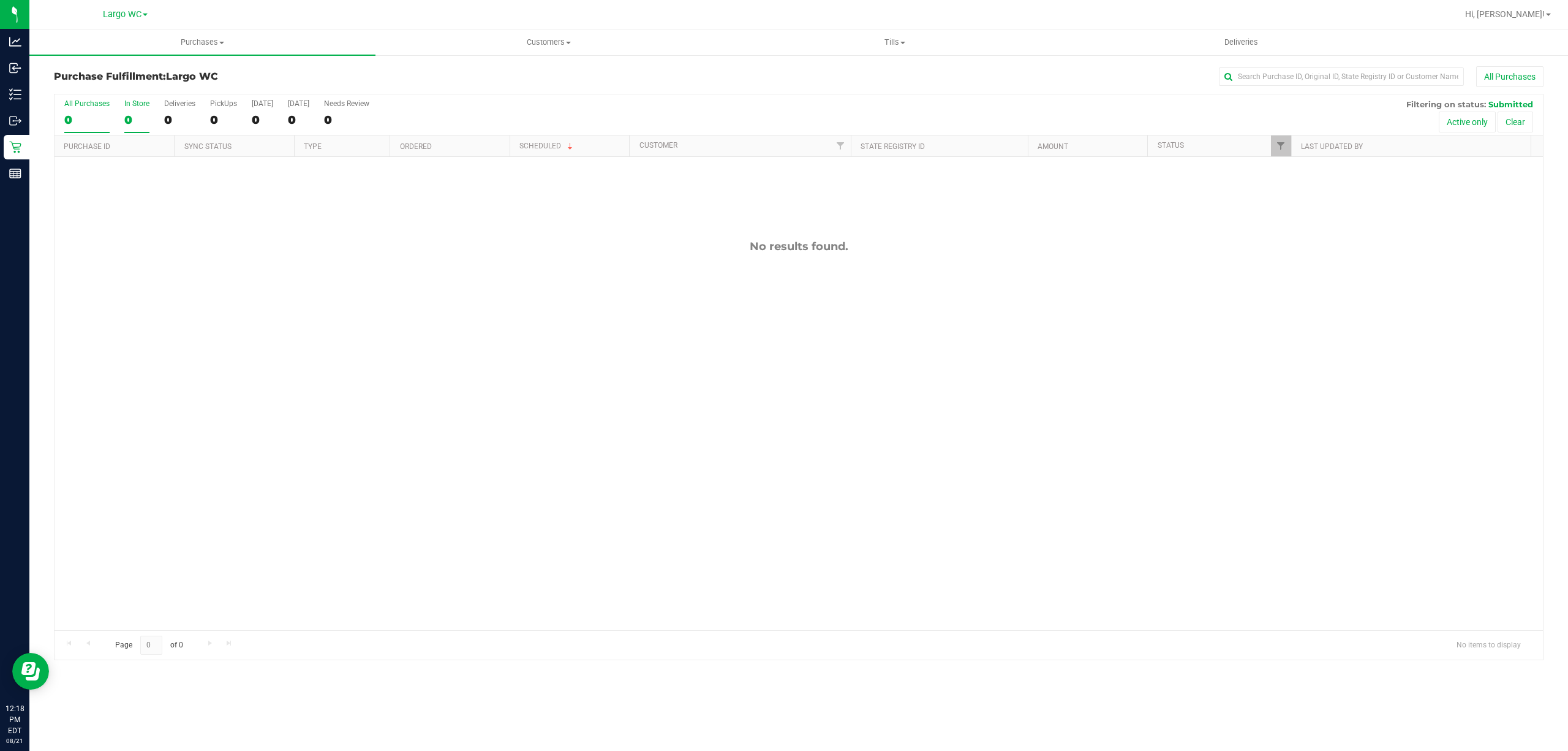
click at [134, 107] on div "In Store" at bounding box center [137, 103] width 25 height 8
click at [0, 0] on input "In Store 0" at bounding box center [0, 0] width 0 height 0
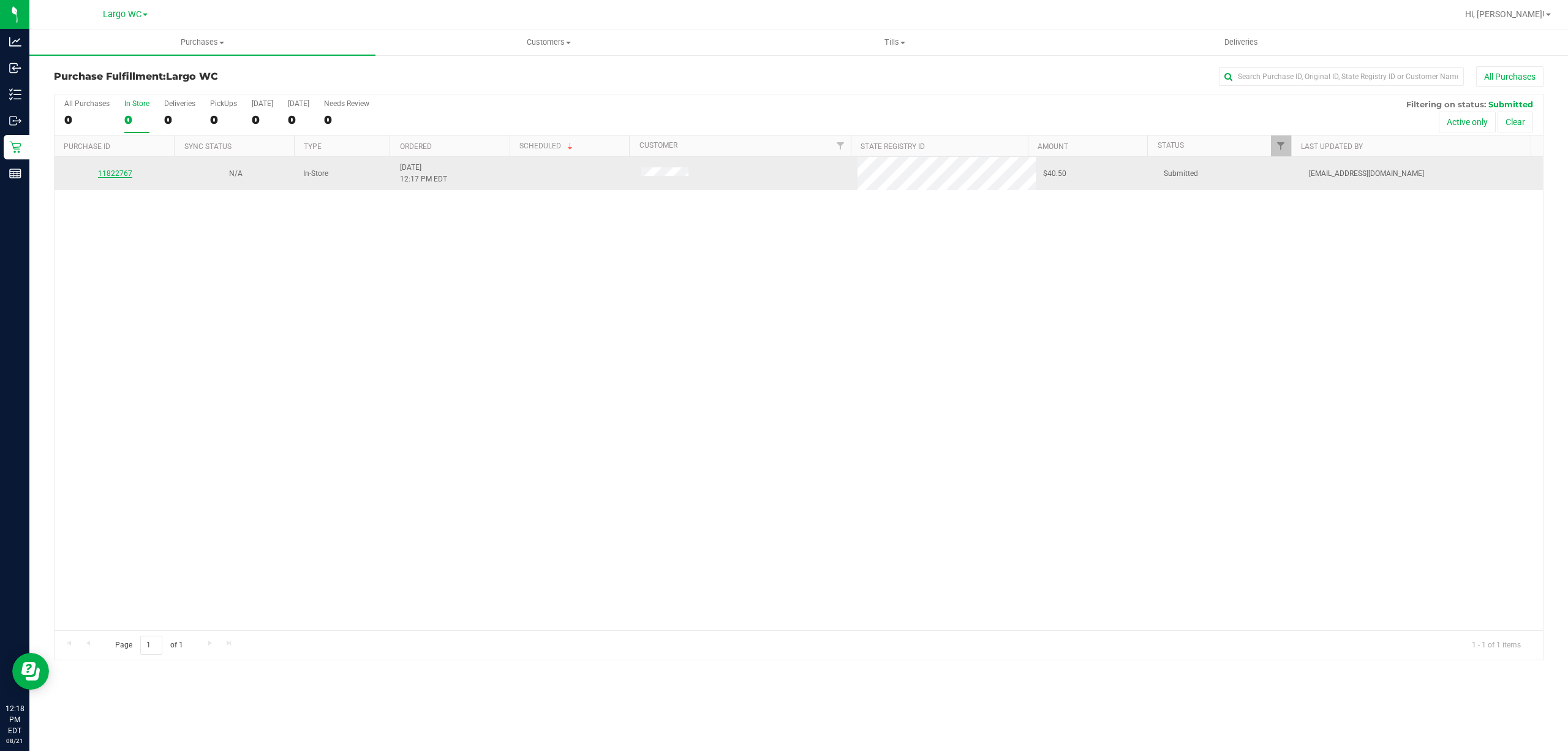
click at [114, 175] on link "11822767" at bounding box center [115, 173] width 34 height 8
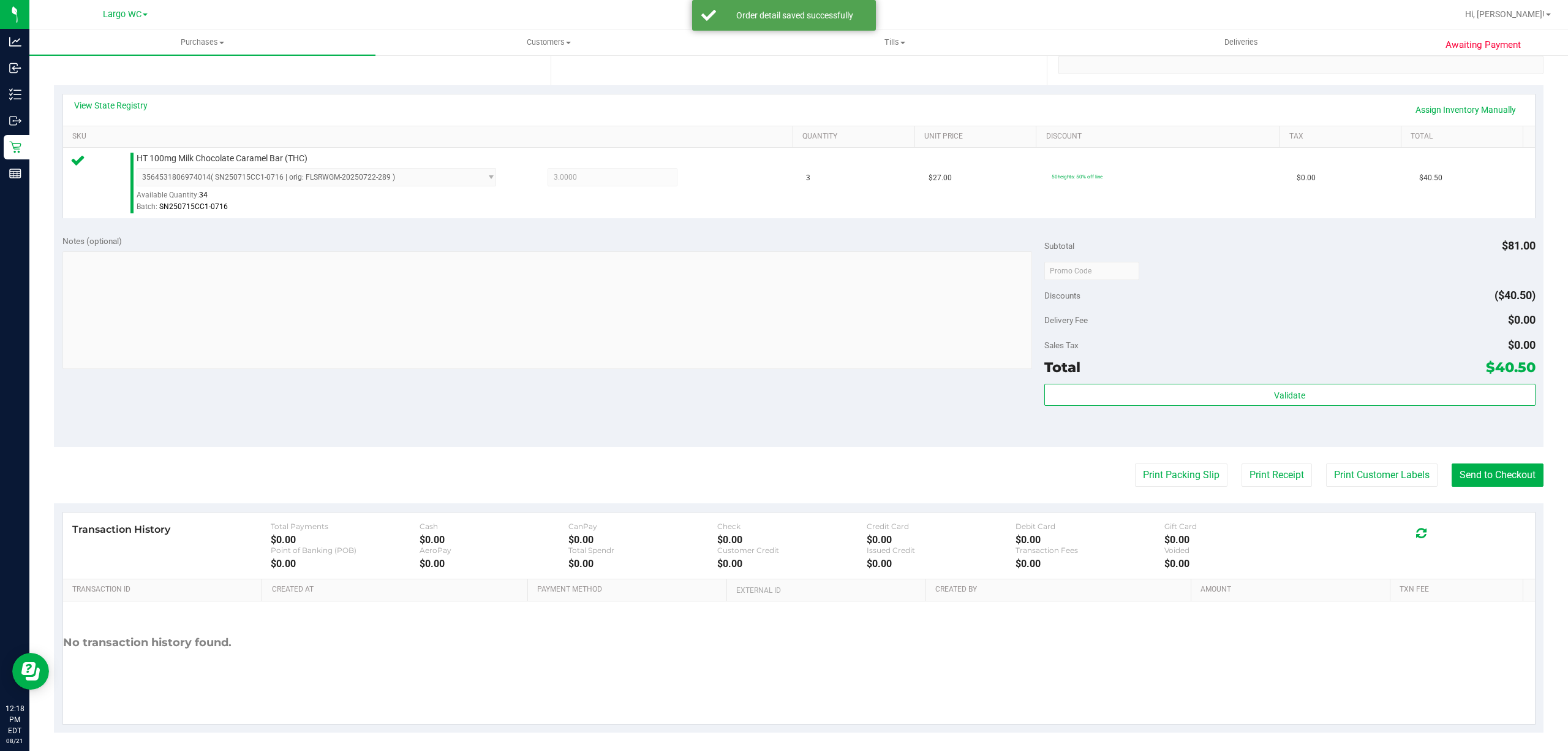
scroll to position [238, 0]
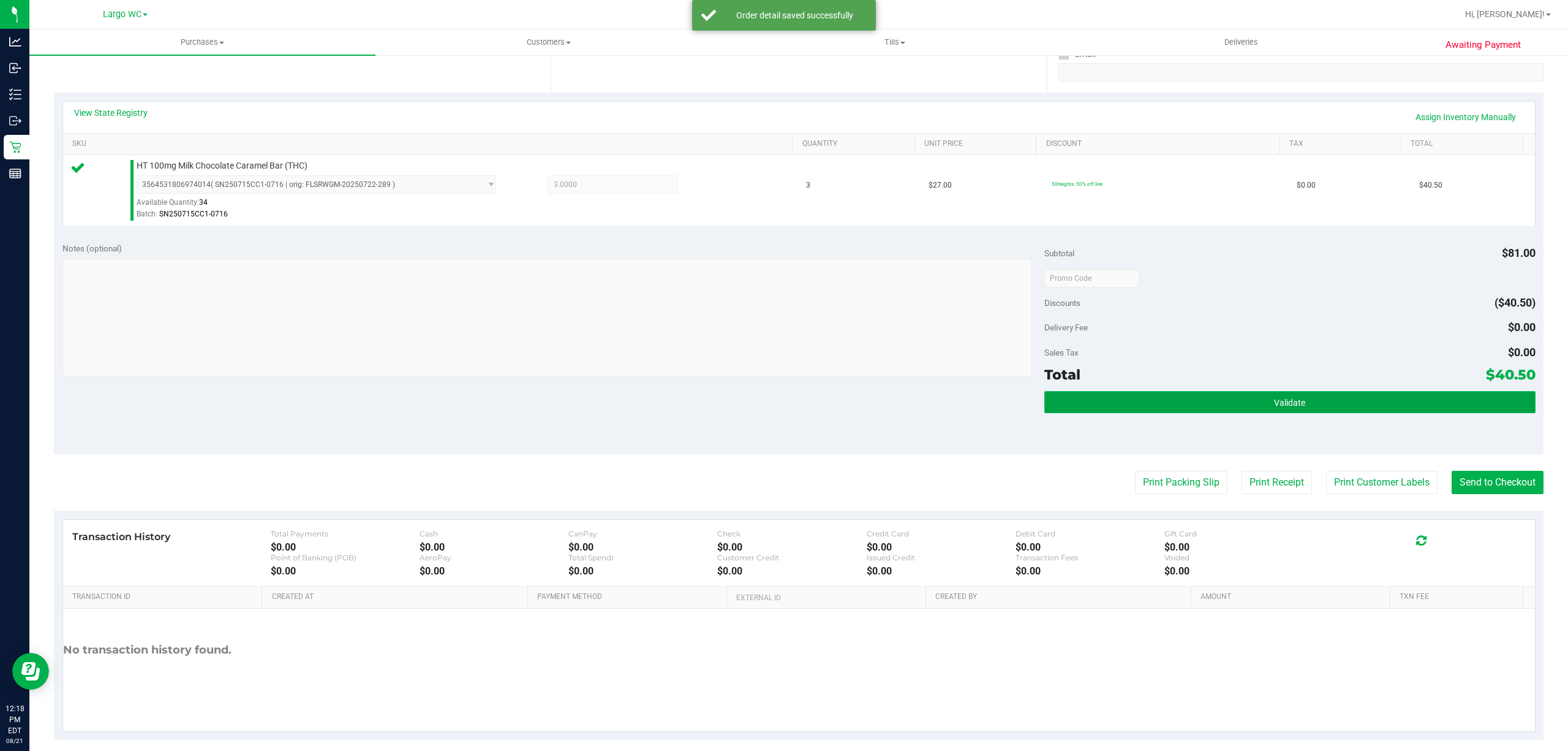
click at [1127, 393] on button "Validate" at bounding box center [1290, 402] width 491 height 22
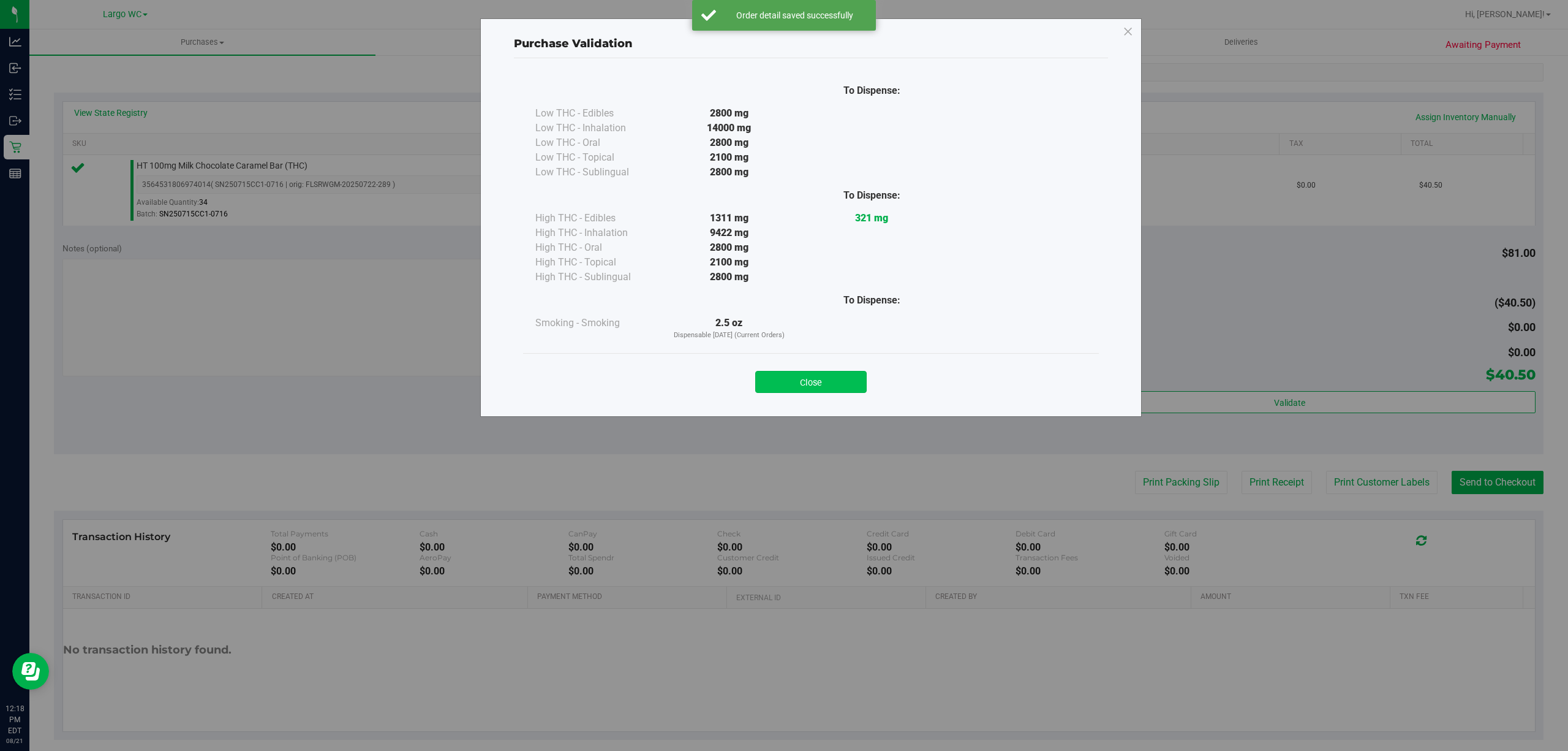
click at [778, 375] on button "Close" at bounding box center [811, 382] width 111 height 22
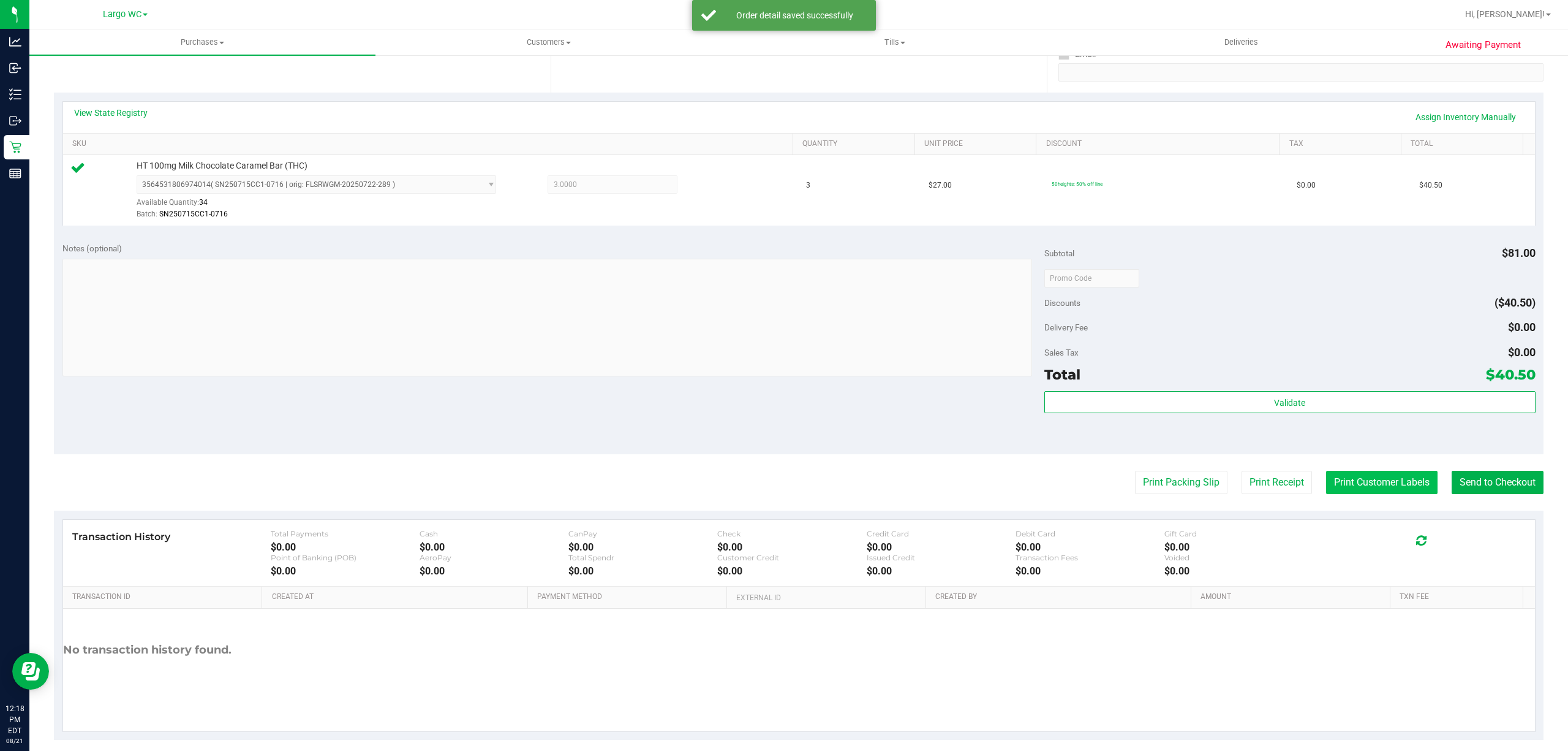
click at [1370, 484] on button "Print Customer Labels" at bounding box center [1382, 482] width 111 height 23
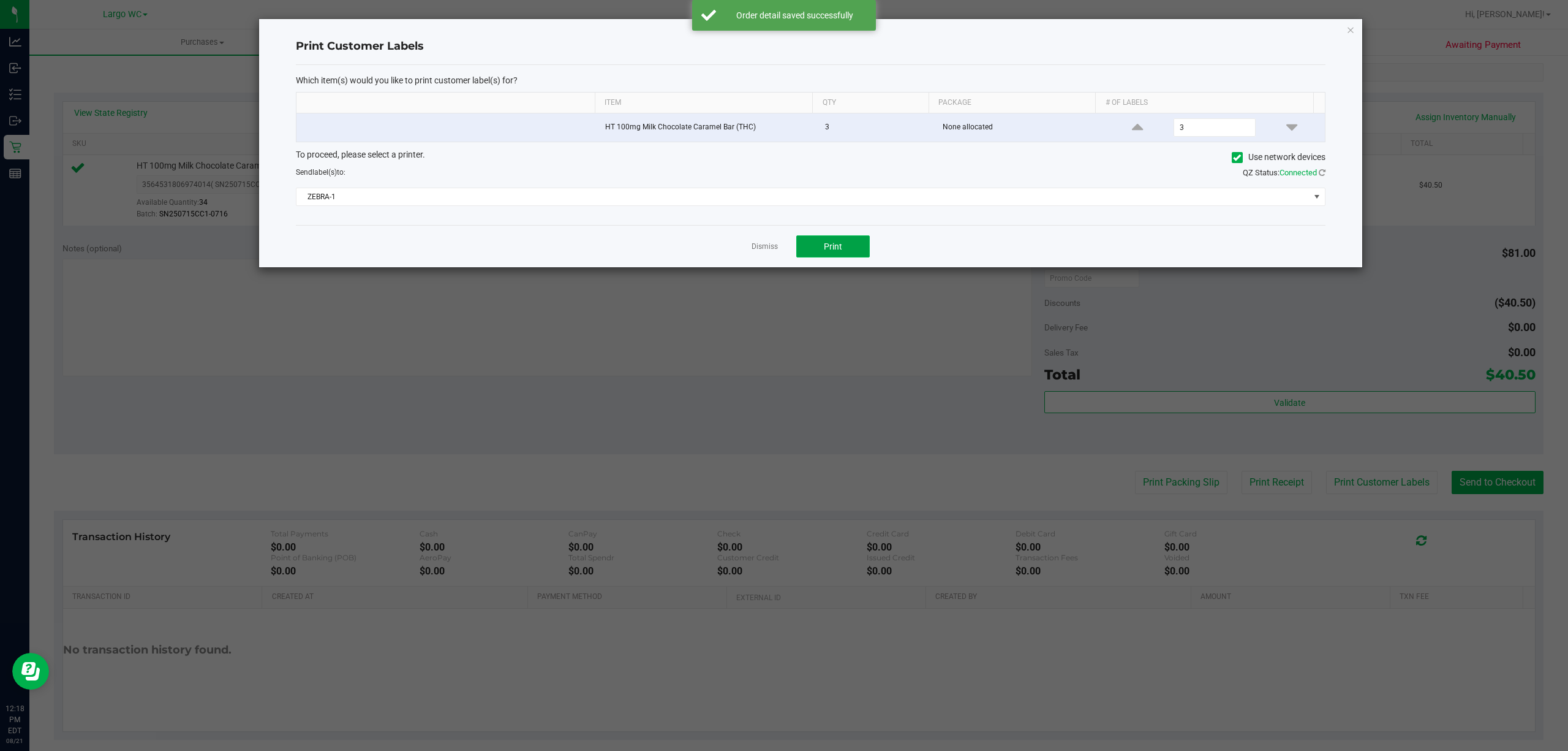
click at [839, 246] on span "Print" at bounding box center [833, 246] width 19 height 10
click at [1350, 28] on icon "button" at bounding box center [1350, 29] width 8 height 15
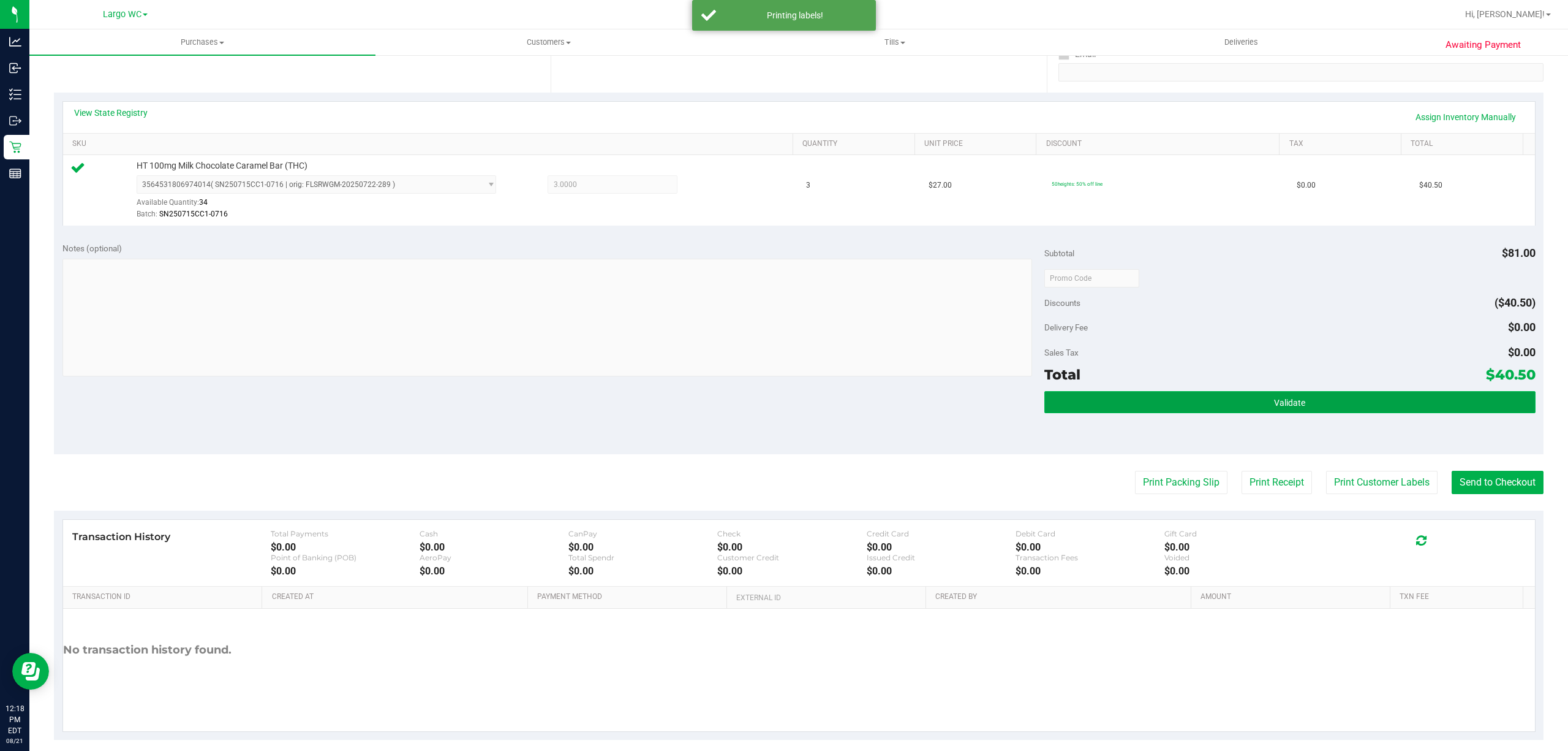
click at [1502, 409] on button "Validate" at bounding box center [1290, 402] width 491 height 22
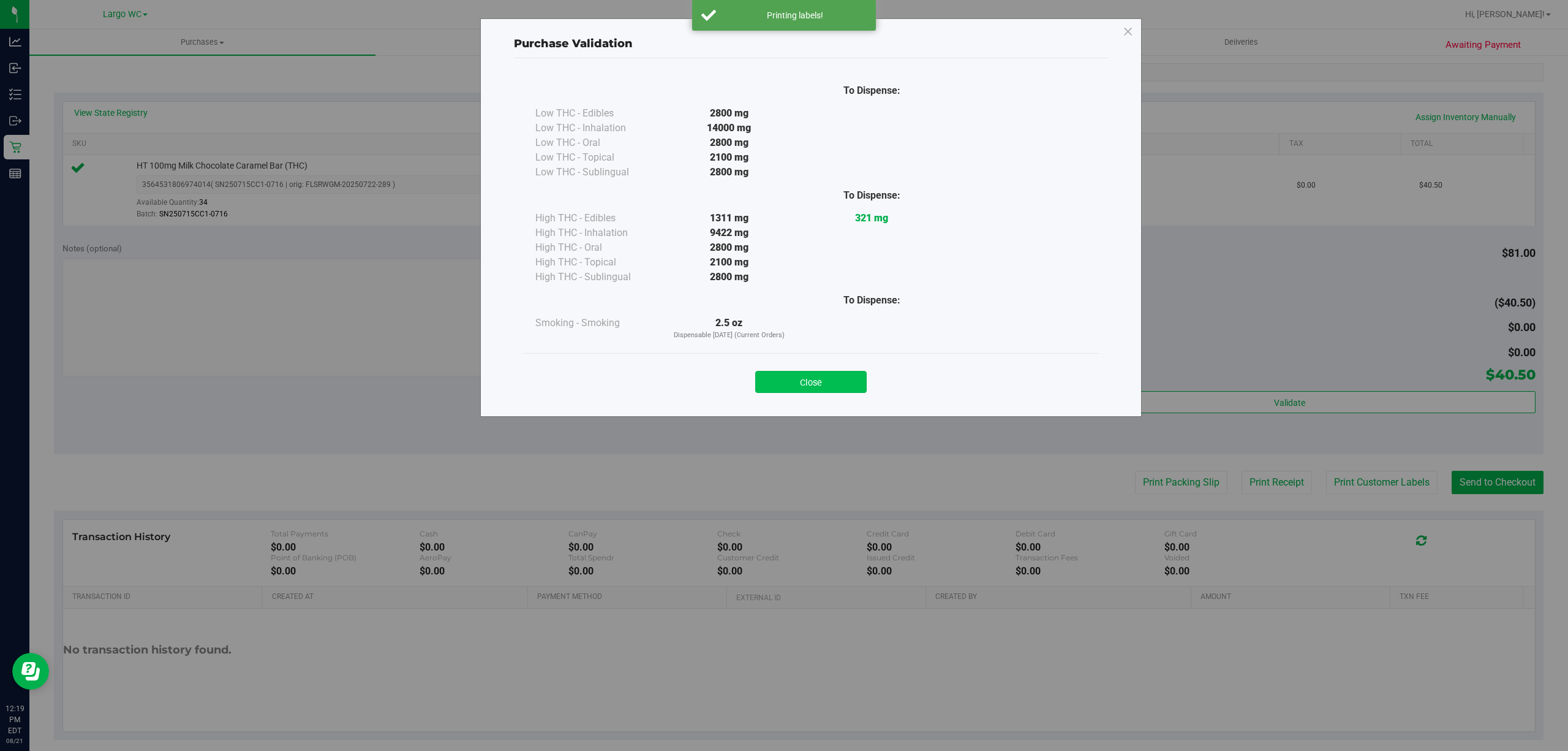
click at [811, 383] on button "Close" at bounding box center [811, 382] width 111 height 22
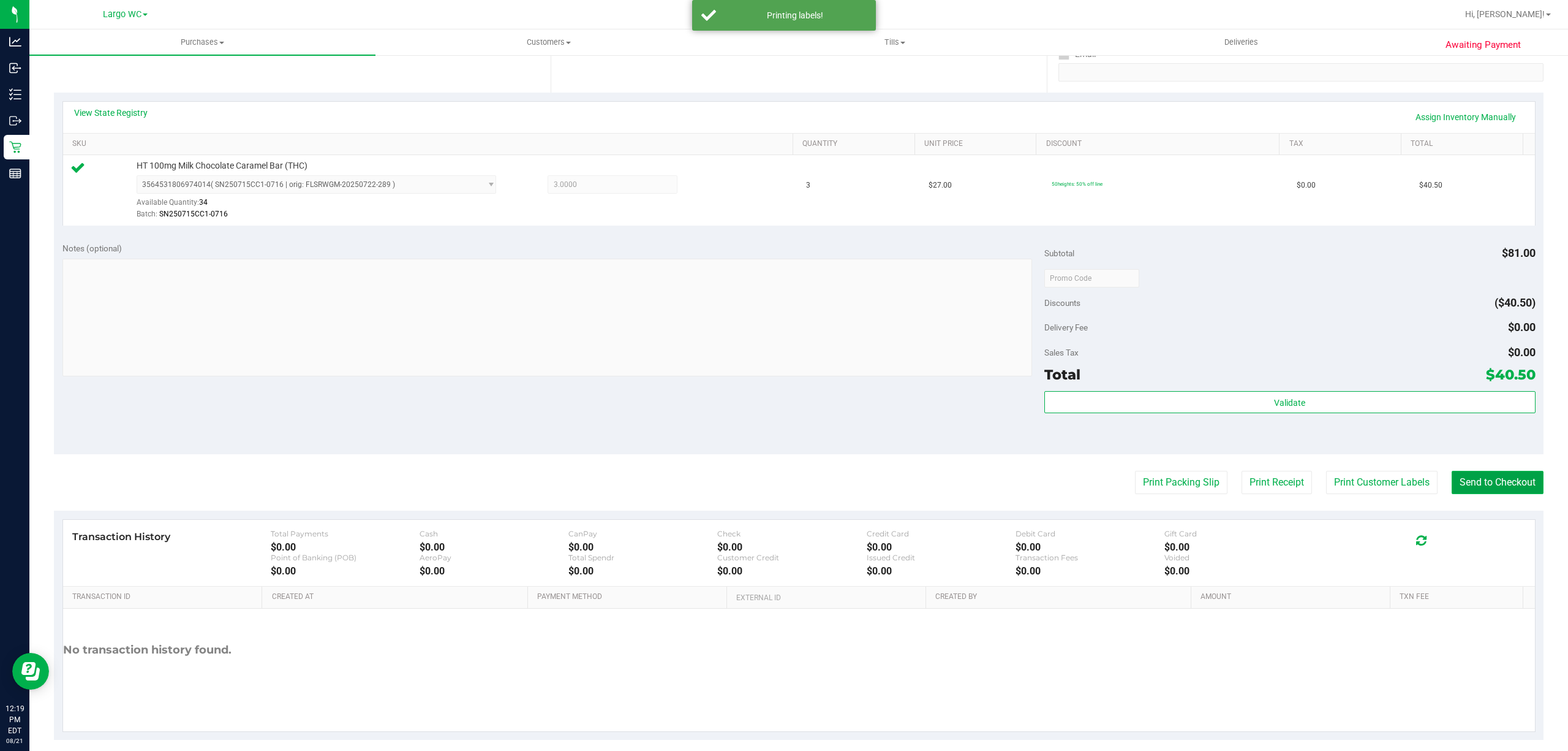
click at [1505, 484] on button "Send to Checkout" at bounding box center [1498, 482] width 92 height 23
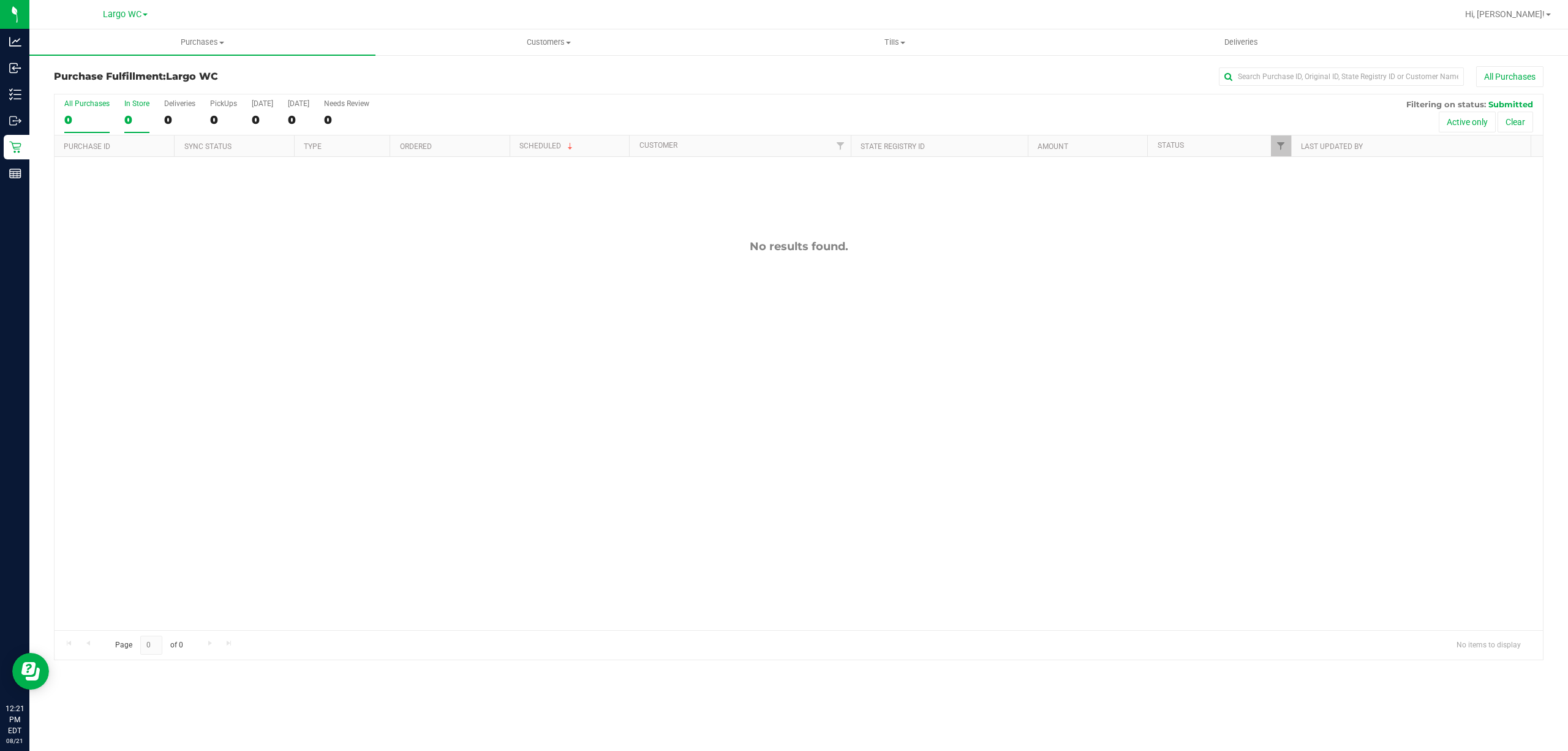
click at [140, 104] on div "In Store" at bounding box center [137, 103] width 25 height 8
click at [0, 0] on input "In Store 0" at bounding box center [0, 0] width 0 height 0
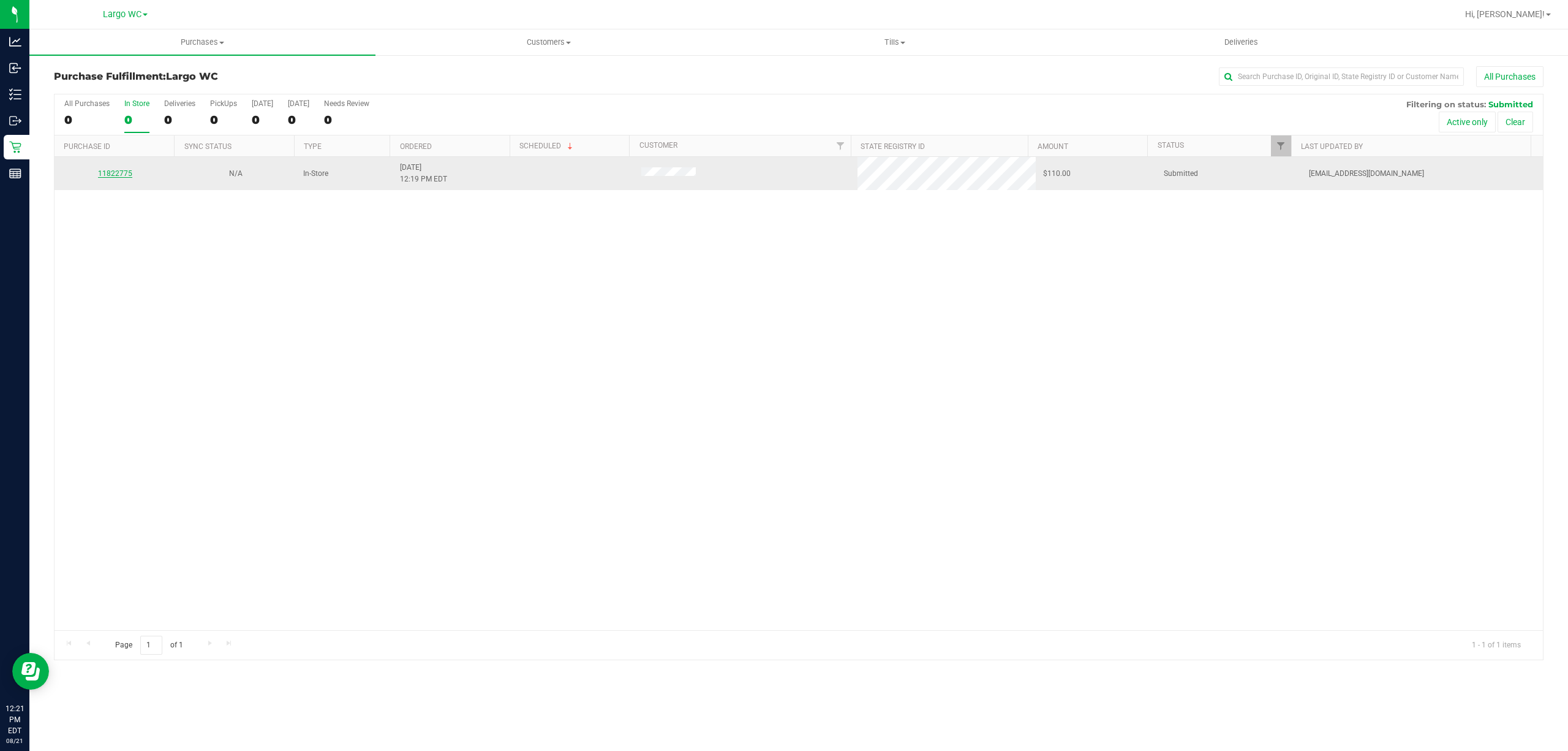
click at [108, 173] on link "11822775" at bounding box center [115, 173] width 34 height 8
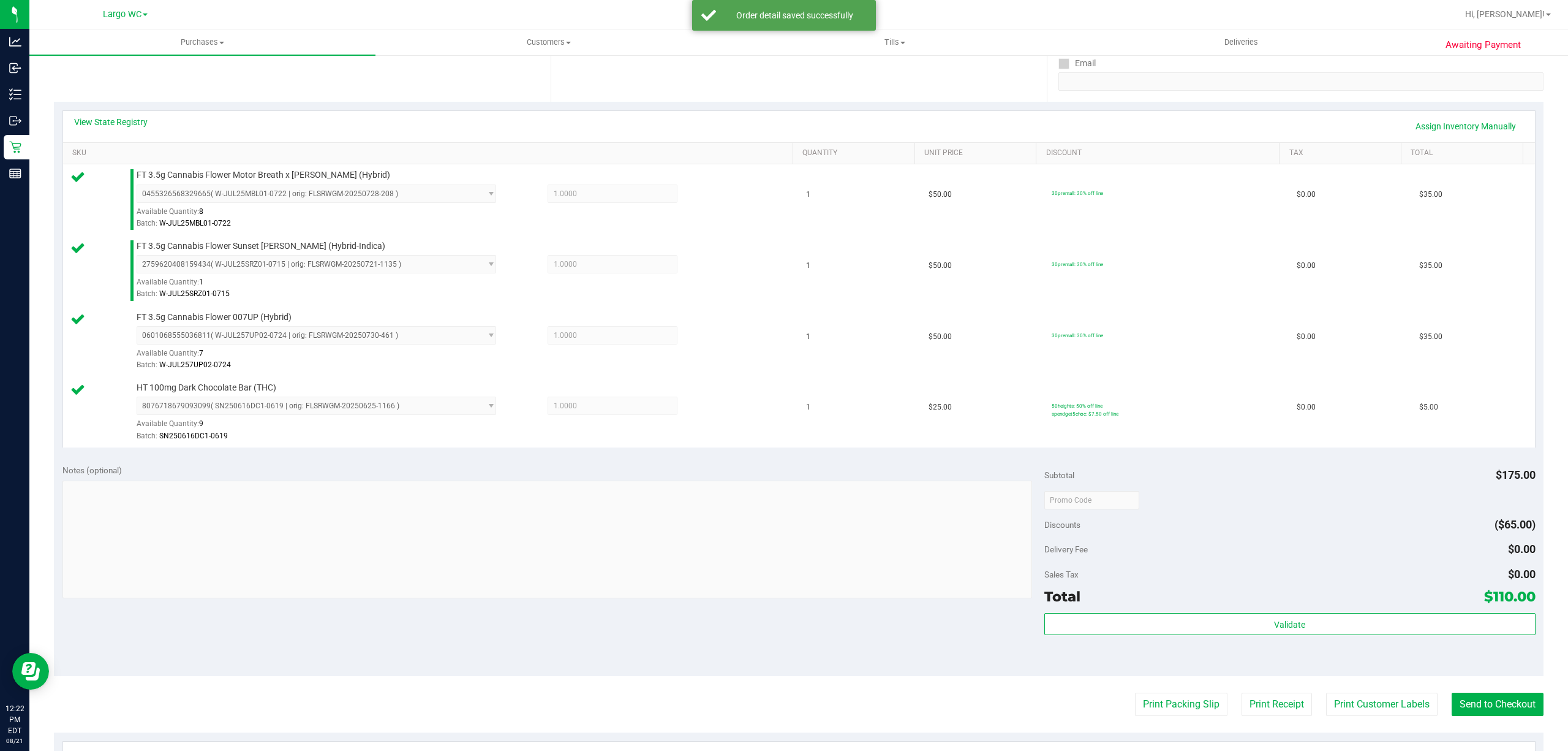
scroll to position [444, 0]
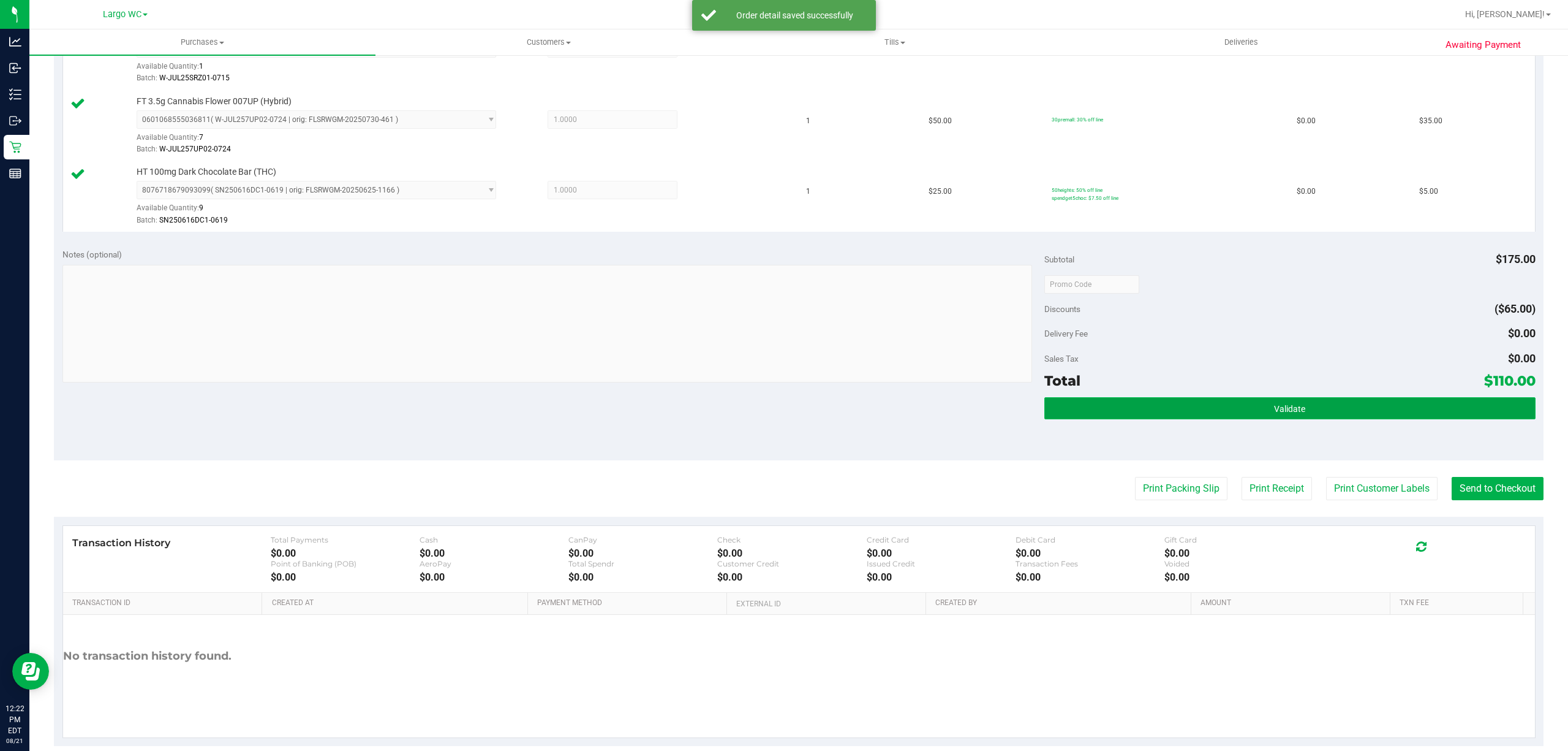
click at [1084, 419] on button "Validate" at bounding box center [1290, 408] width 491 height 22
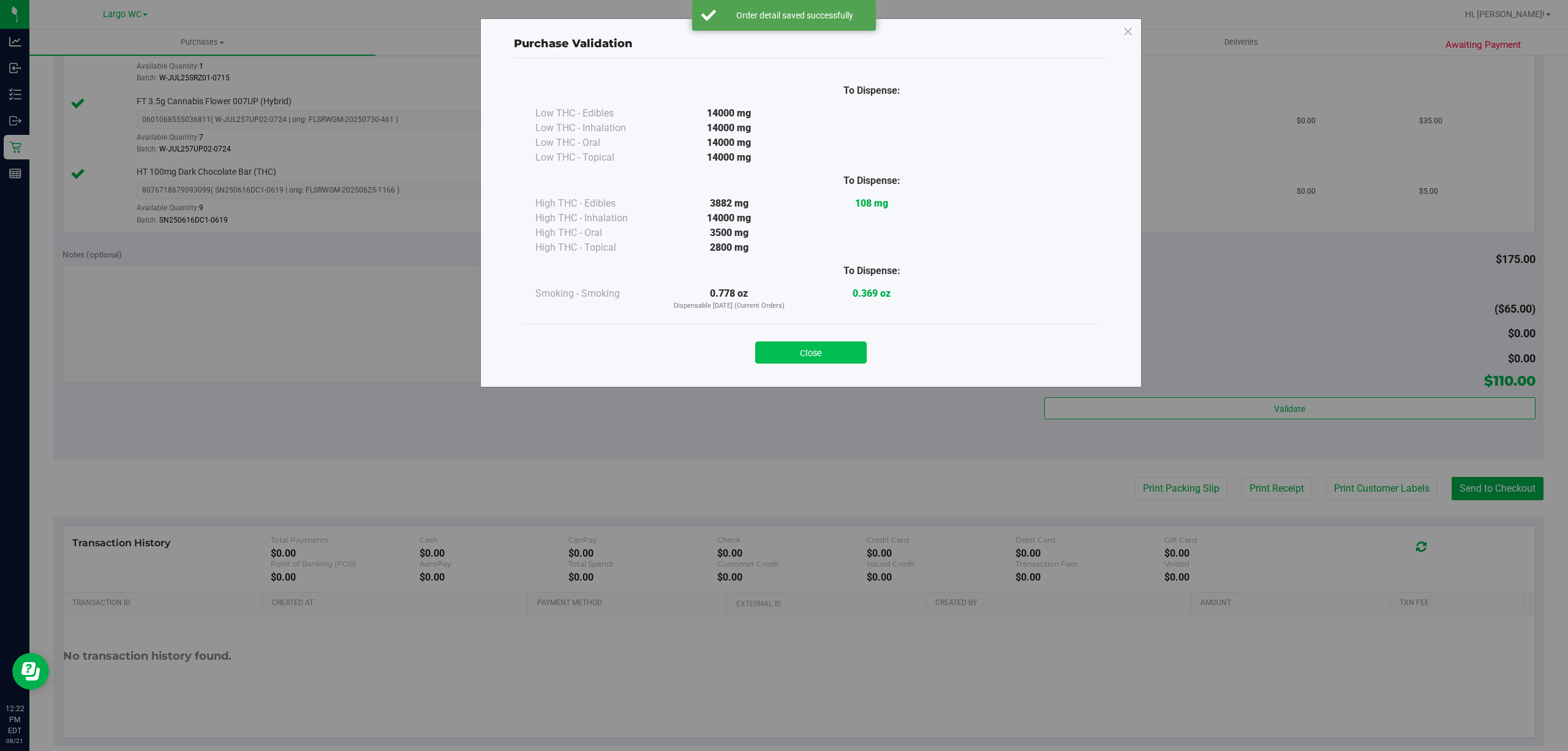
click at [837, 360] on button "Close" at bounding box center [811, 352] width 111 height 22
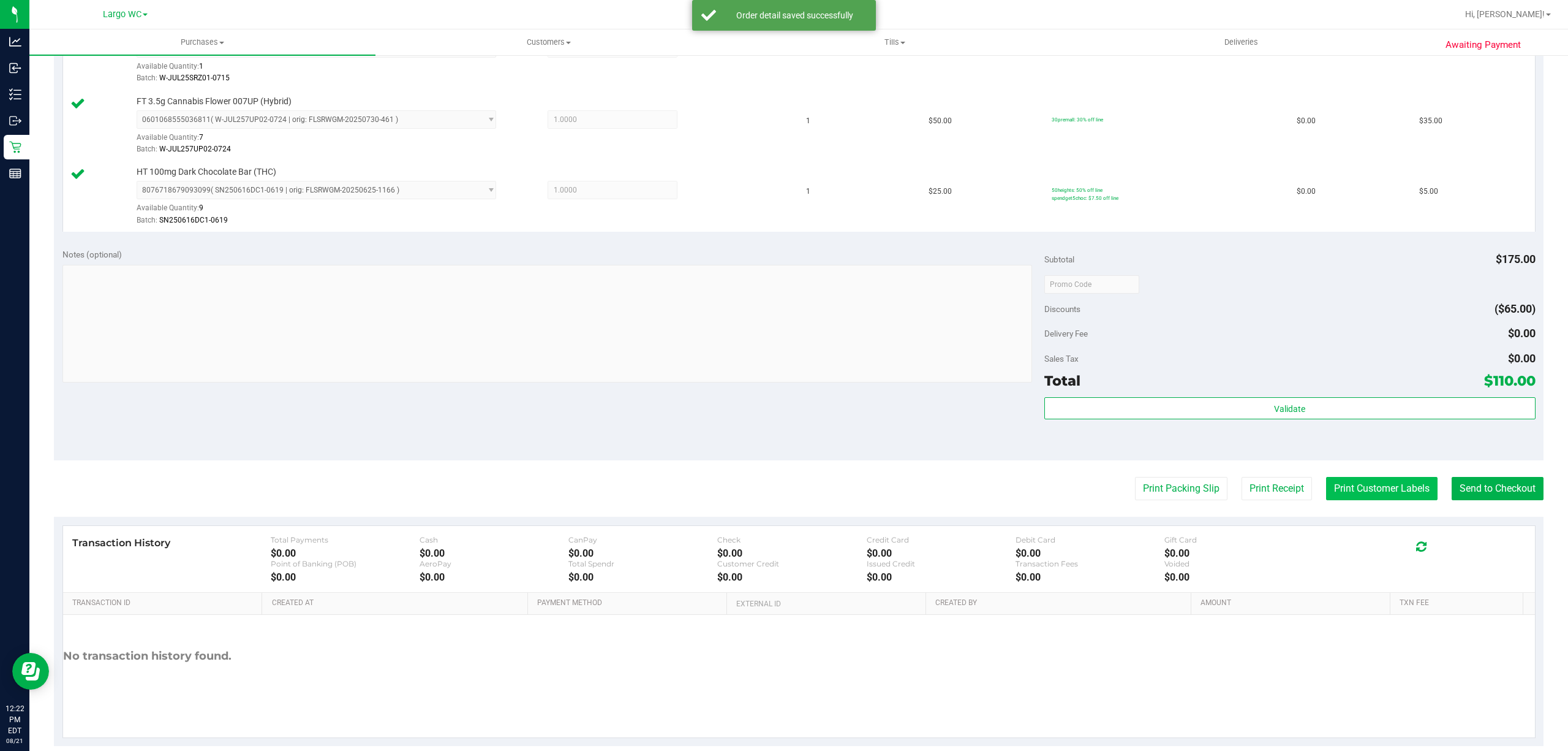
click at [1358, 493] on button "Print Customer Labels" at bounding box center [1382, 488] width 111 height 23
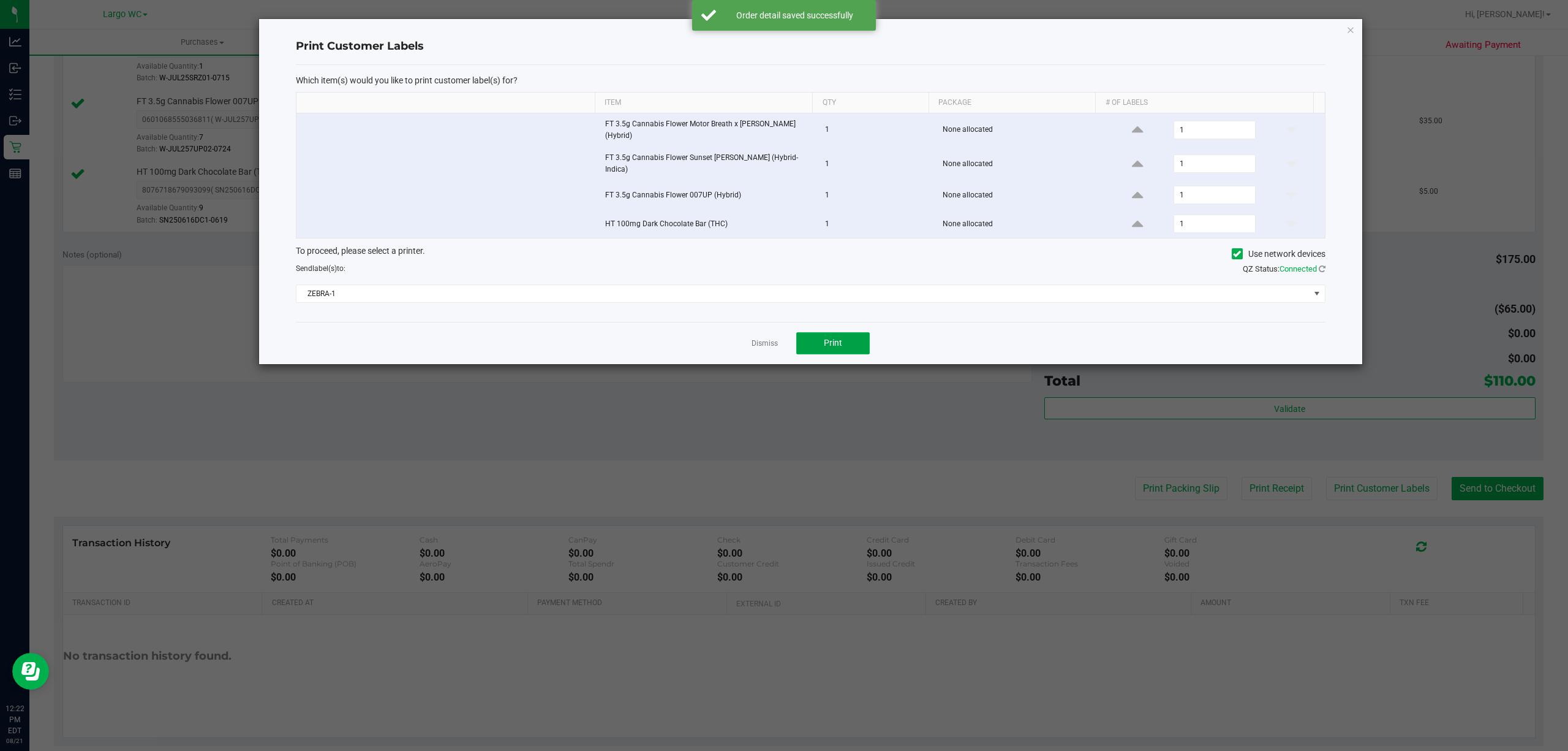
click at [840, 345] on button "Print" at bounding box center [833, 343] width 73 height 22
click at [1353, 28] on icon "button" at bounding box center [1350, 29] width 8 height 15
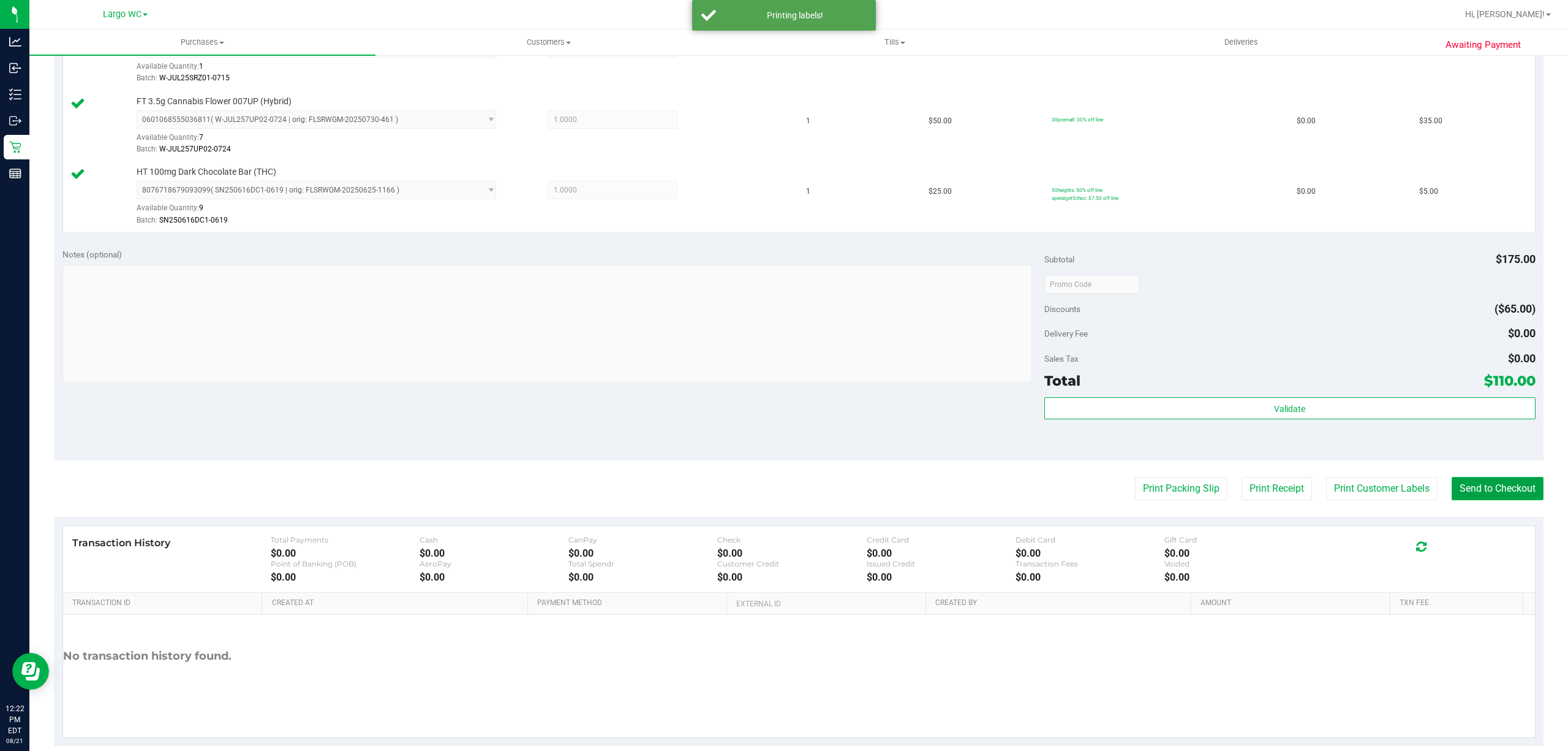
click at [1507, 499] on button "Send to Checkout" at bounding box center [1498, 488] width 92 height 23
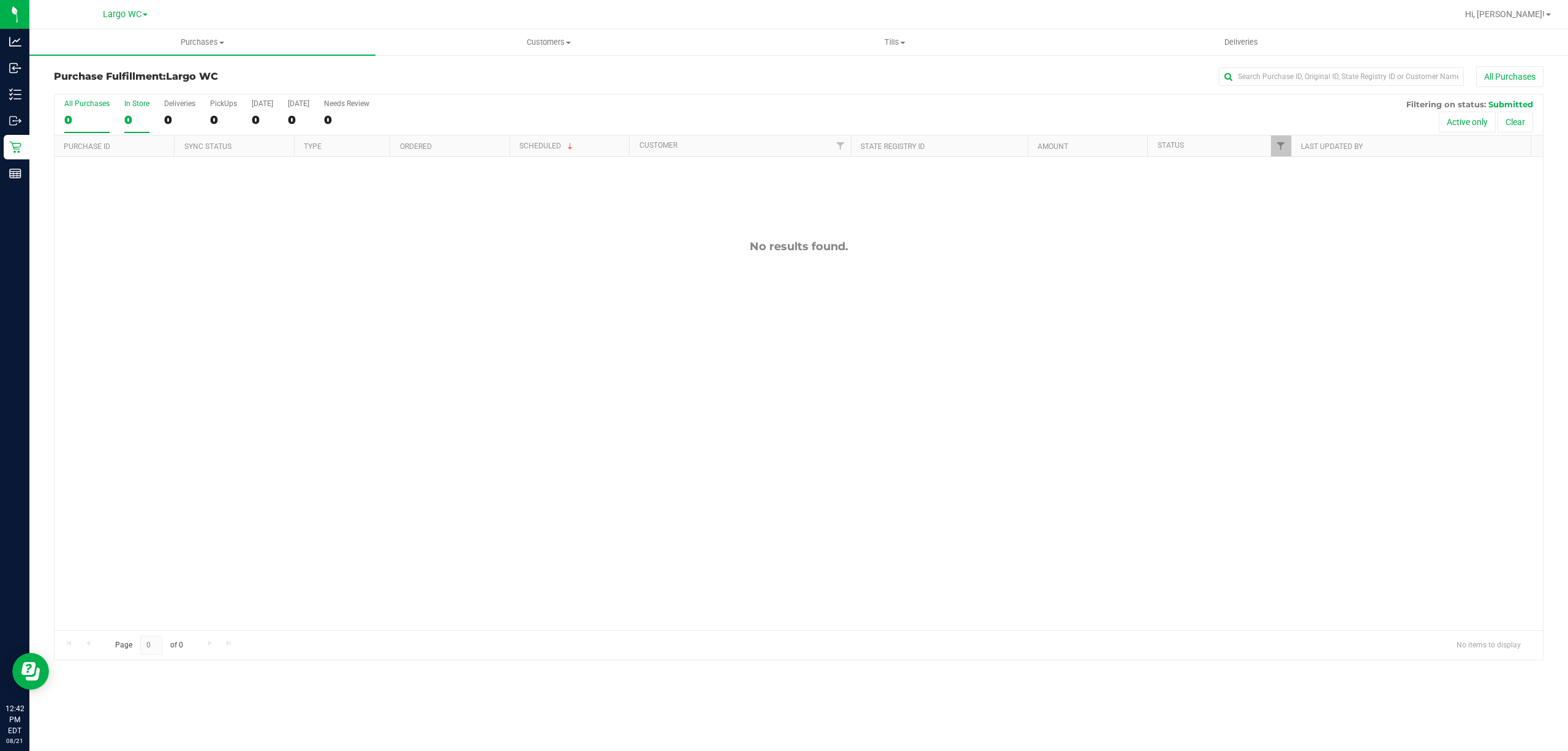
click at [132, 104] on div "In Store" at bounding box center [137, 103] width 25 height 8
click at [0, 0] on input "In Store 0" at bounding box center [0, 0] width 0 height 0
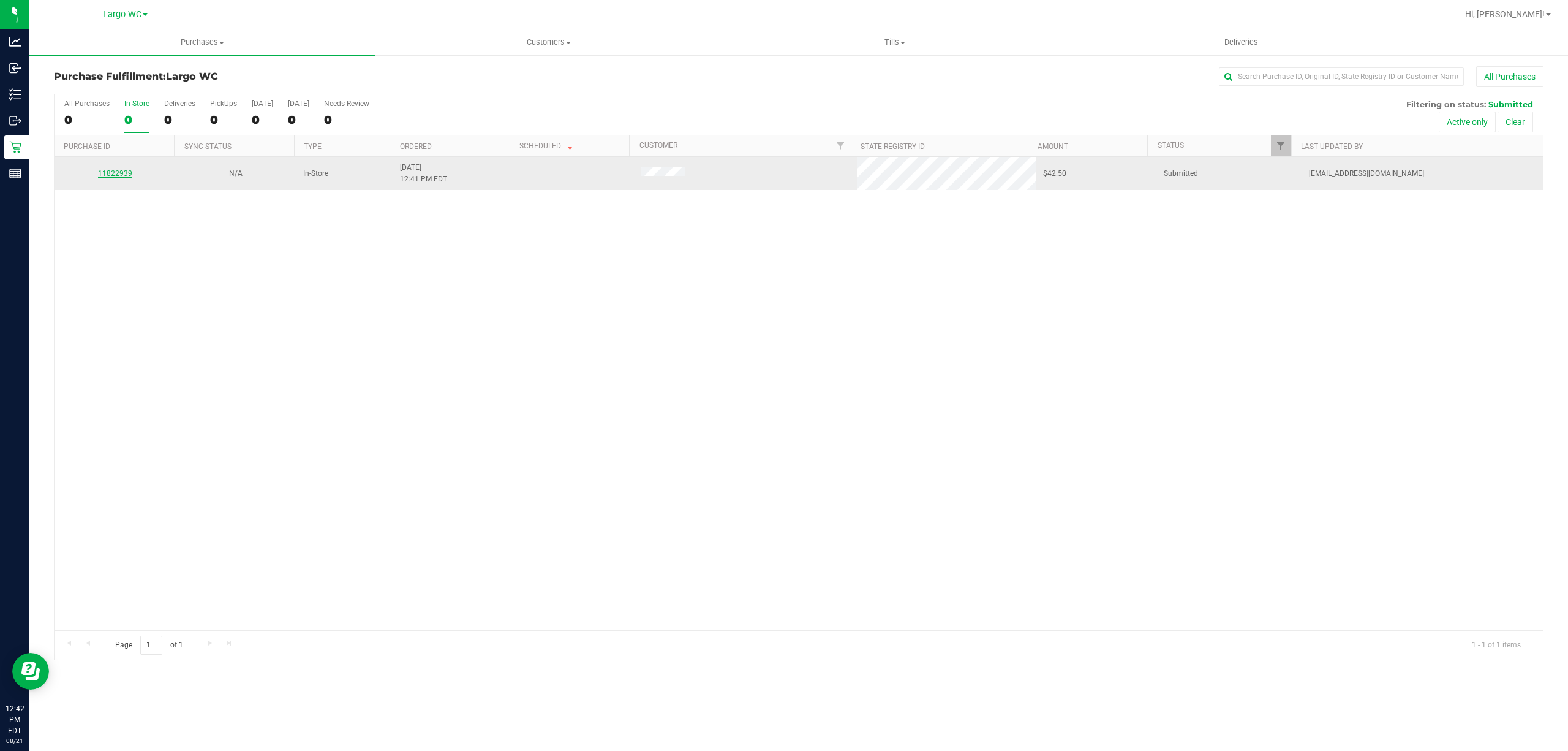
click at [111, 174] on link "11822939" at bounding box center [115, 173] width 34 height 8
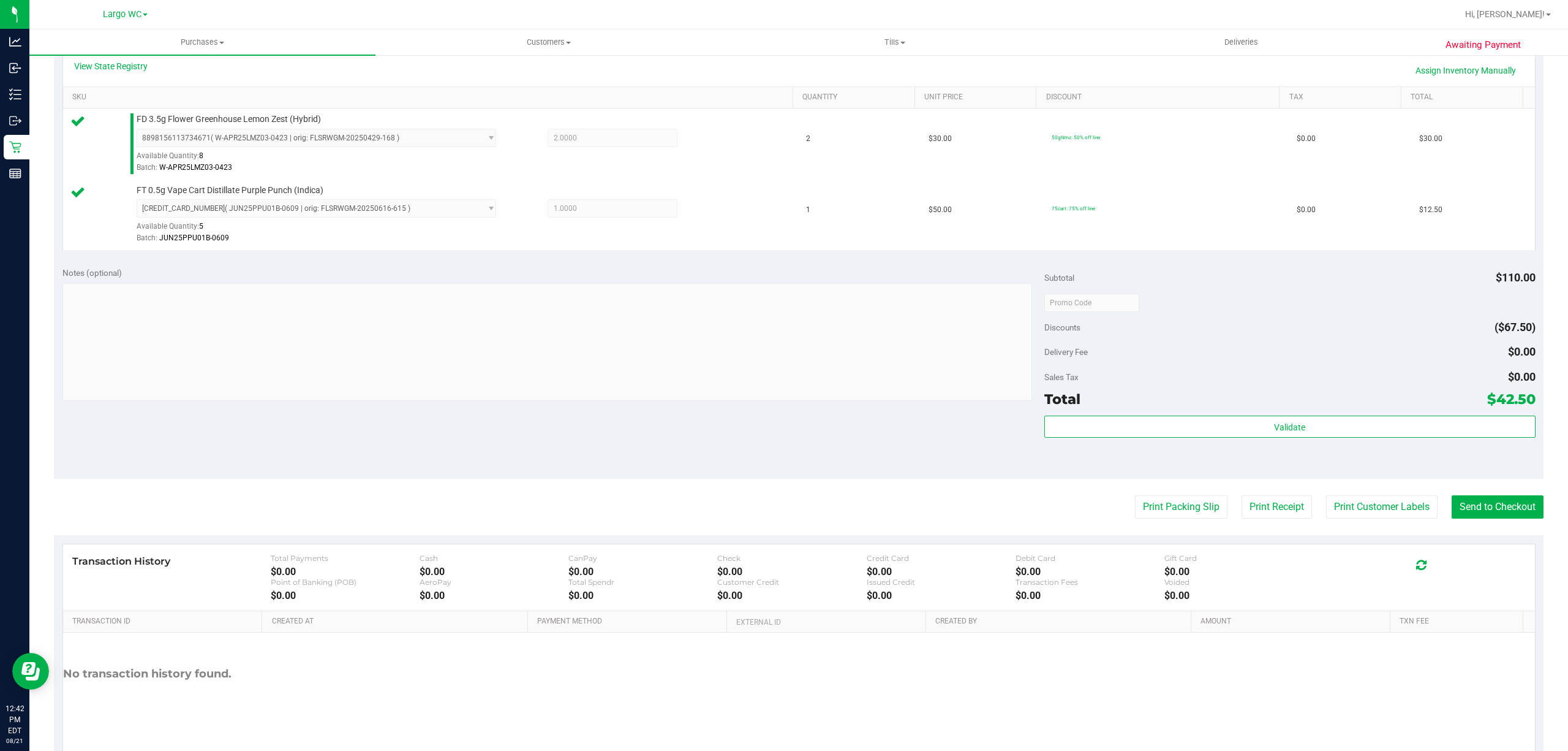
scroll to position [325, 0]
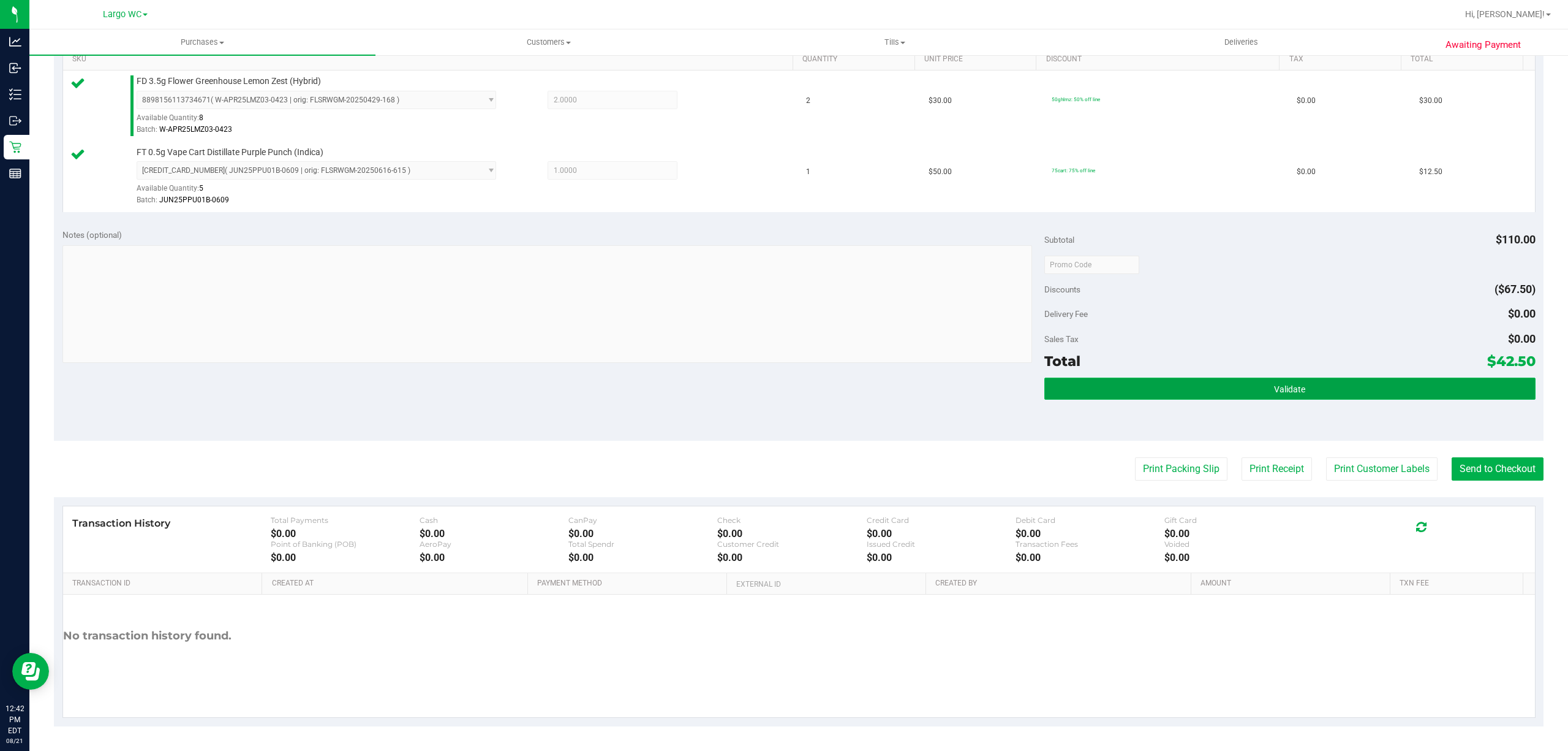
click at [1176, 398] on button "Validate" at bounding box center [1290, 389] width 491 height 22
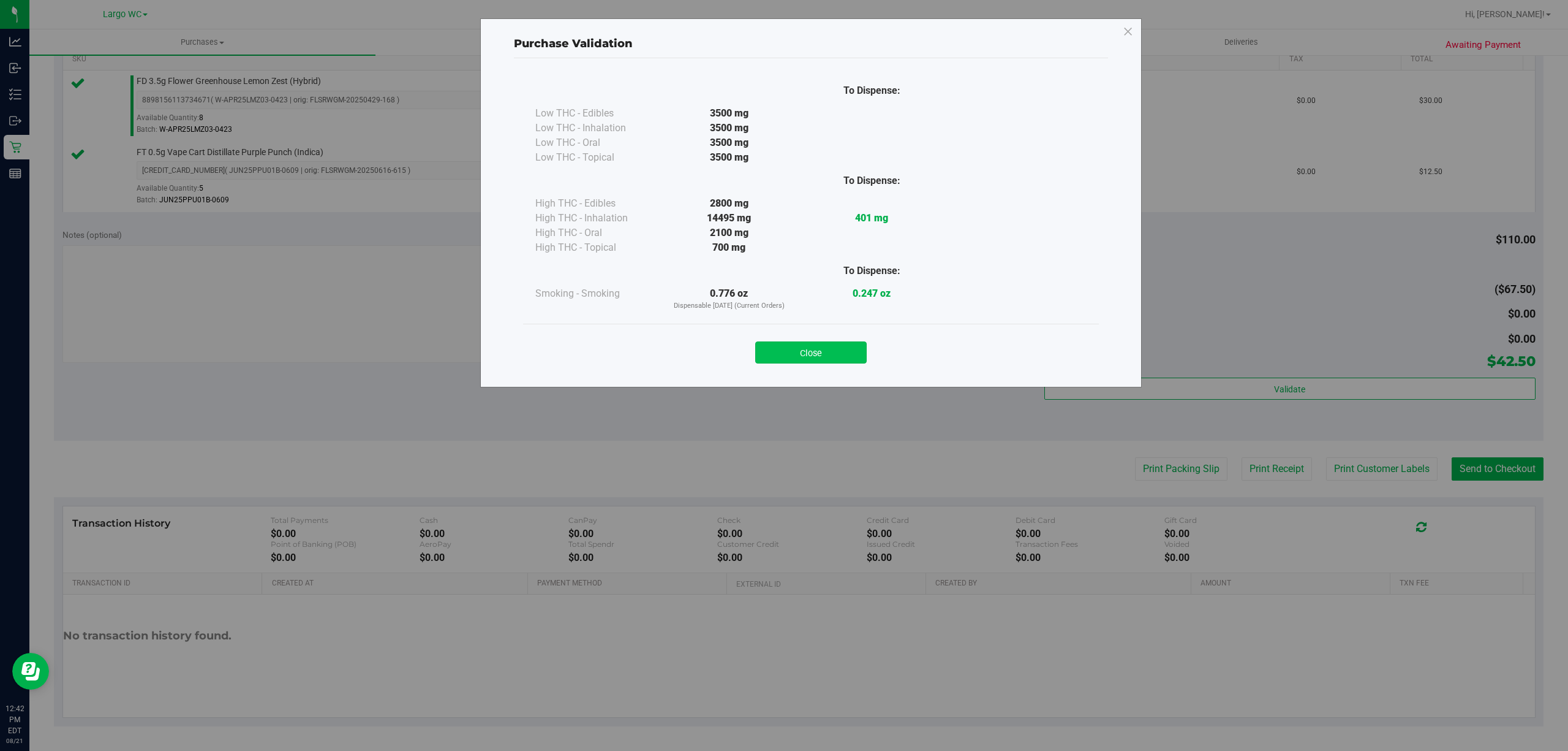
click at [864, 354] on button "Close" at bounding box center [811, 352] width 111 height 22
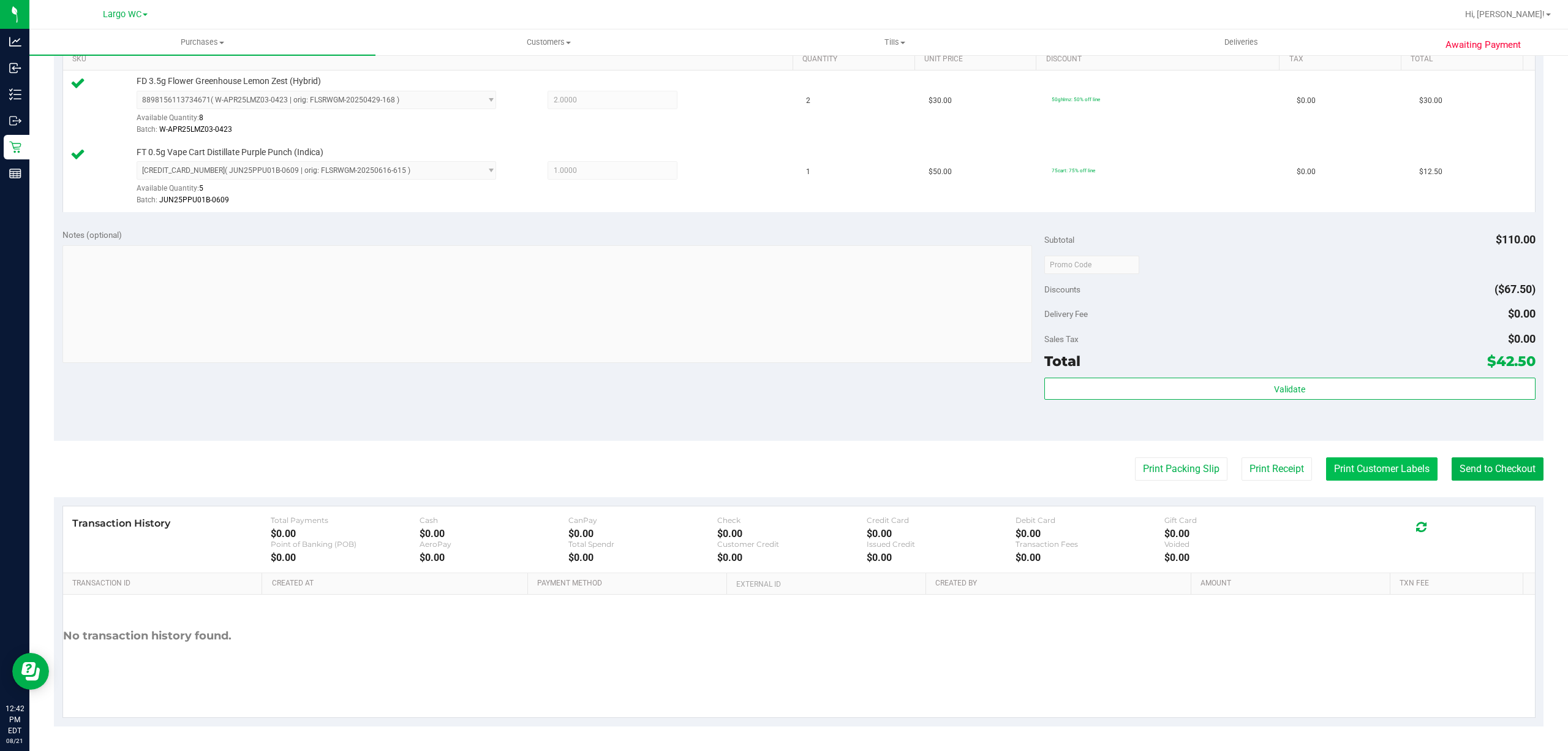
click at [1384, 469] on button "Print Customer Labels" at bounding box center [1382, 469] width 111 height 23
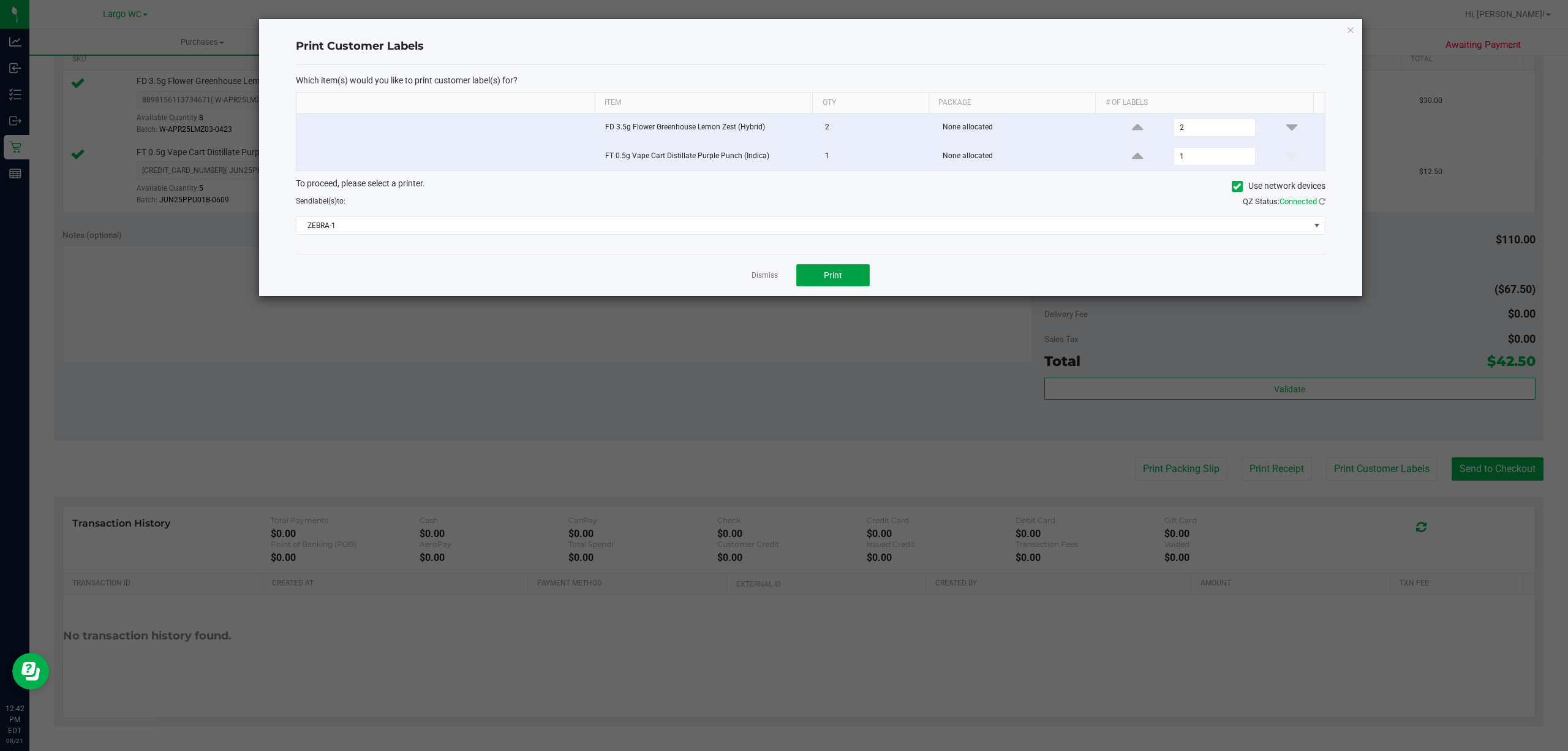
click at [832, 277] on span "Print" at bounding box center [833, 275] width 19 height 10
click at [1352, 29] on icon "button" at bounding box center [1350, 29] width 8 height 15
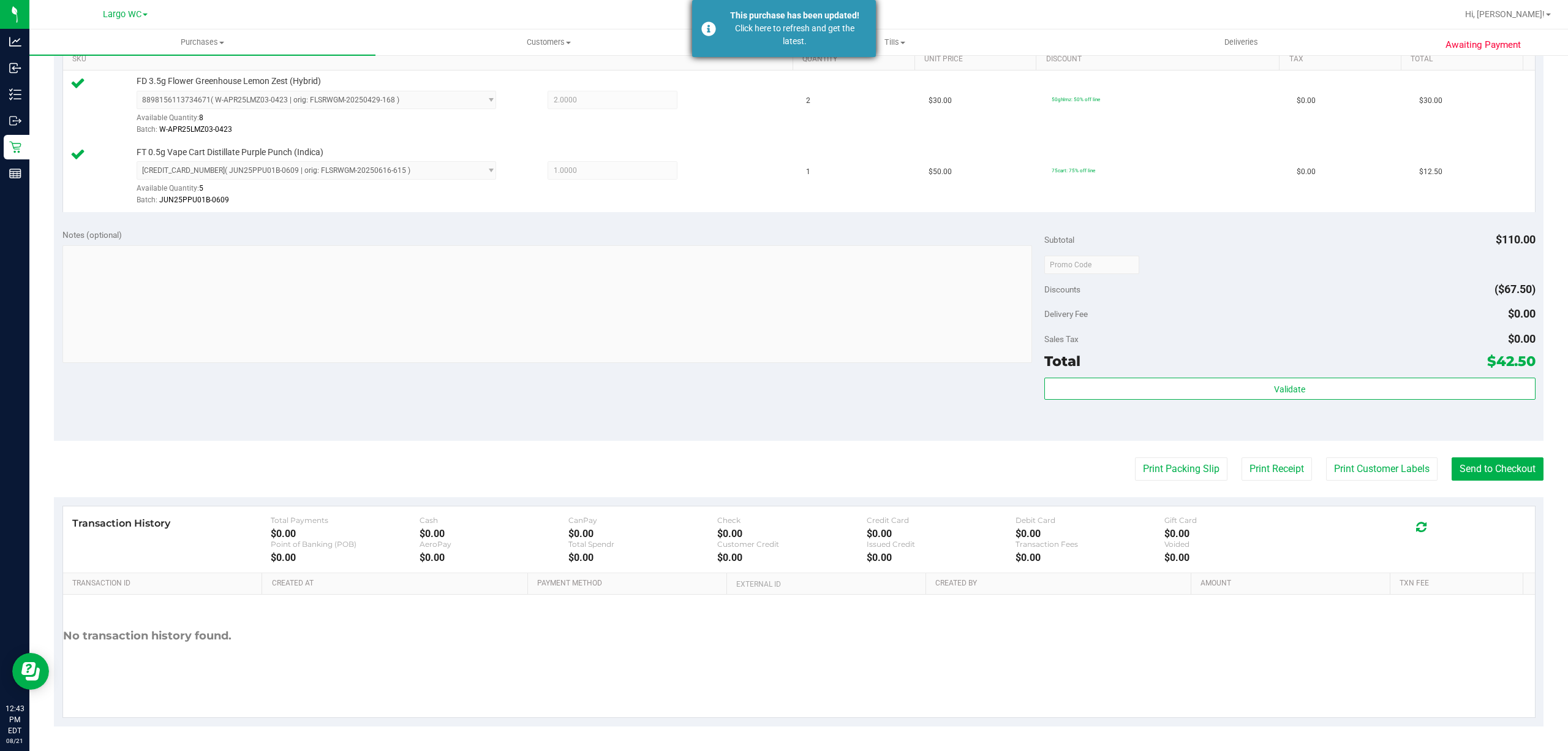
click at [750, 47] on div "Click here to refresh and get the latest." at bounding box center [795, 35] width 144 height 25
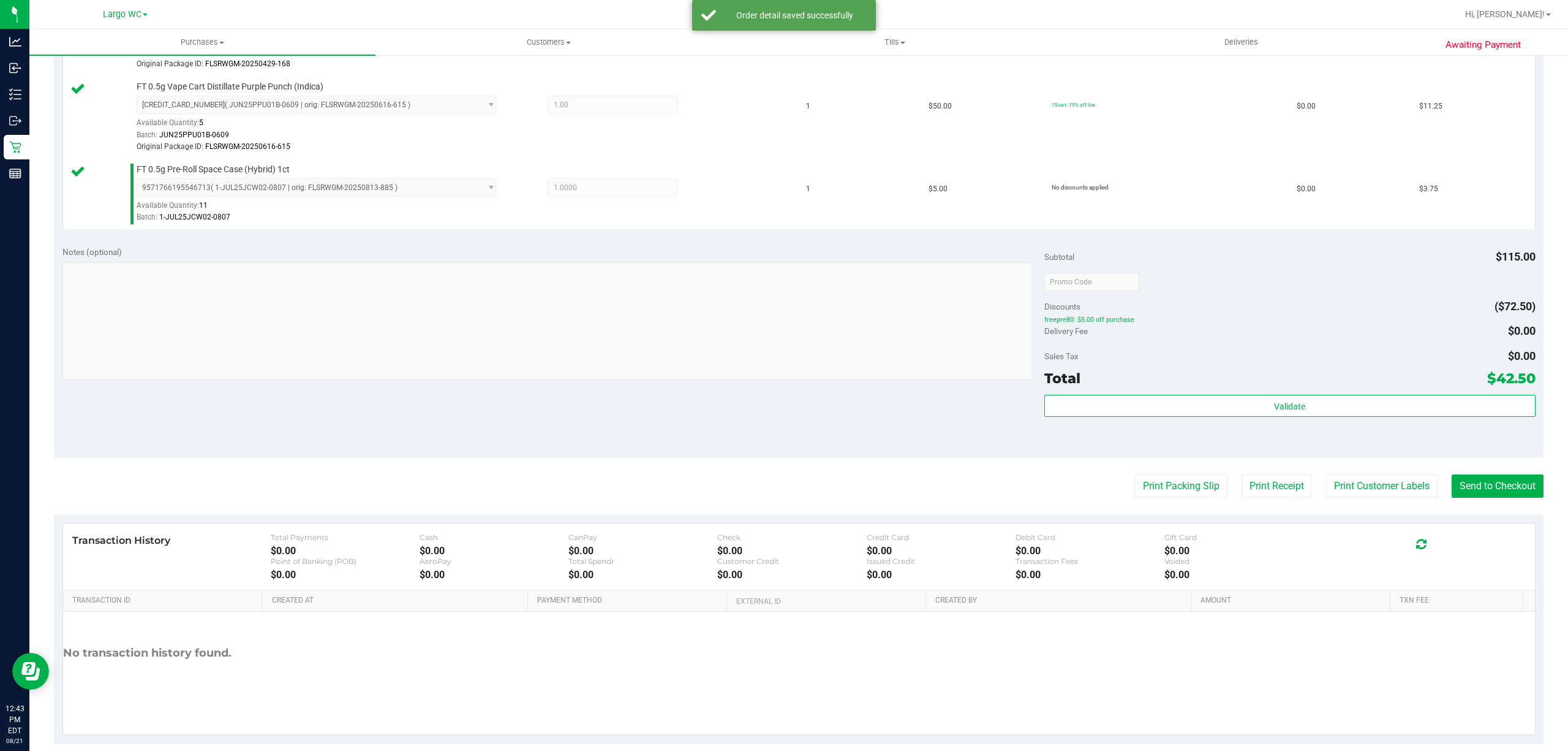
scroll to position [420, 0]
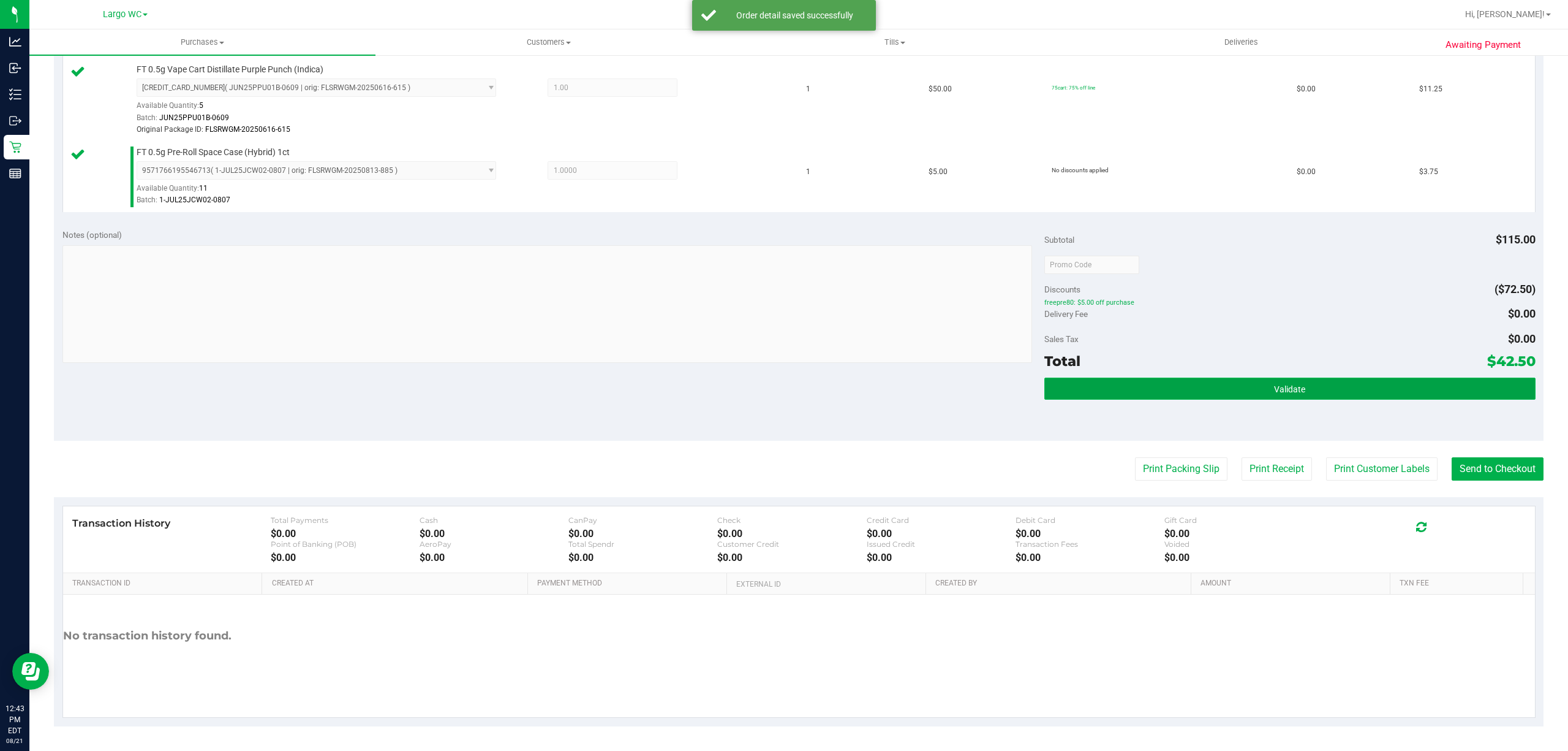
click at [1096, 378] on button "Validate" at bounding box center [1290, 389] width 491 height 22
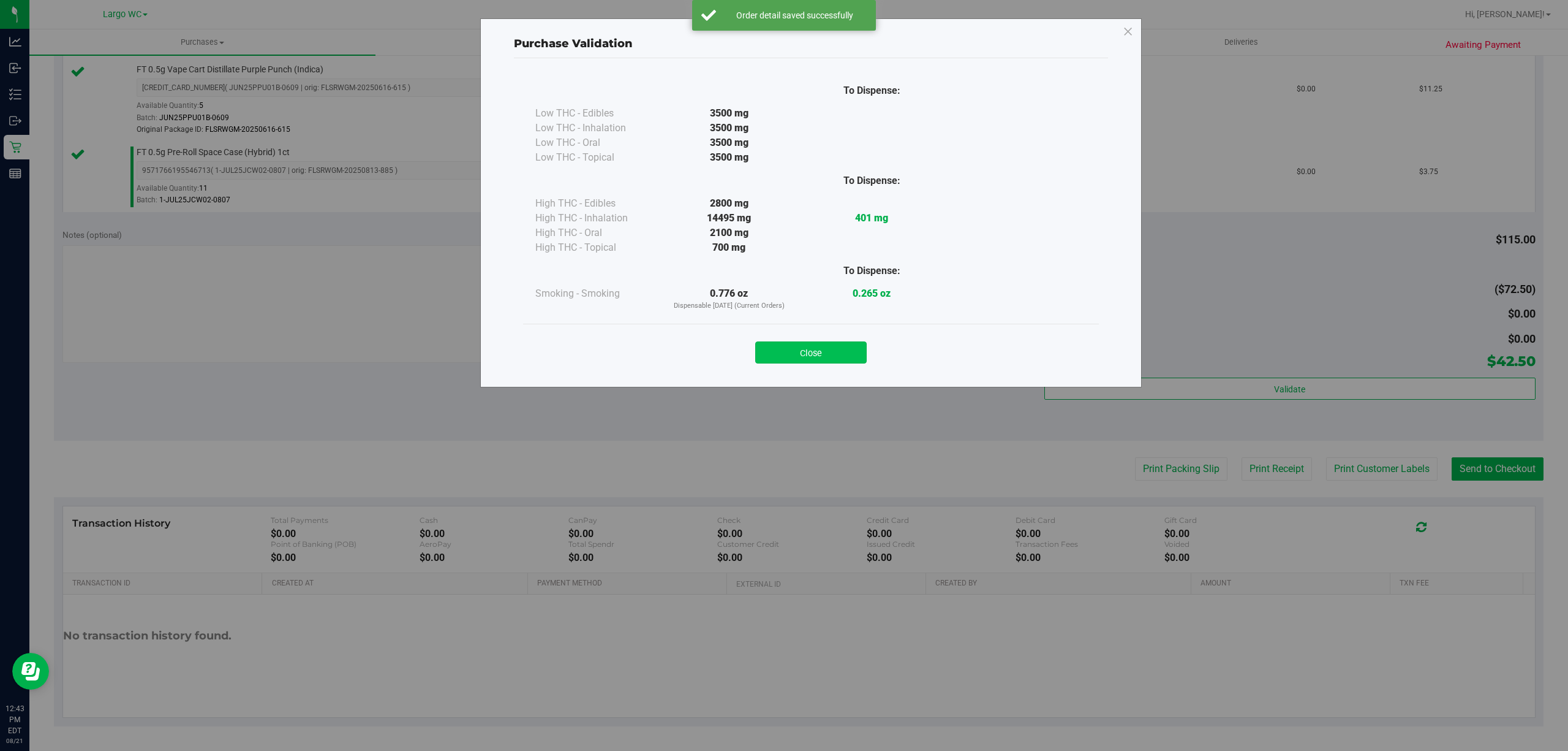
click at [807, 359] on button "Close" at bounding box center [811, 352] width 111 height 22
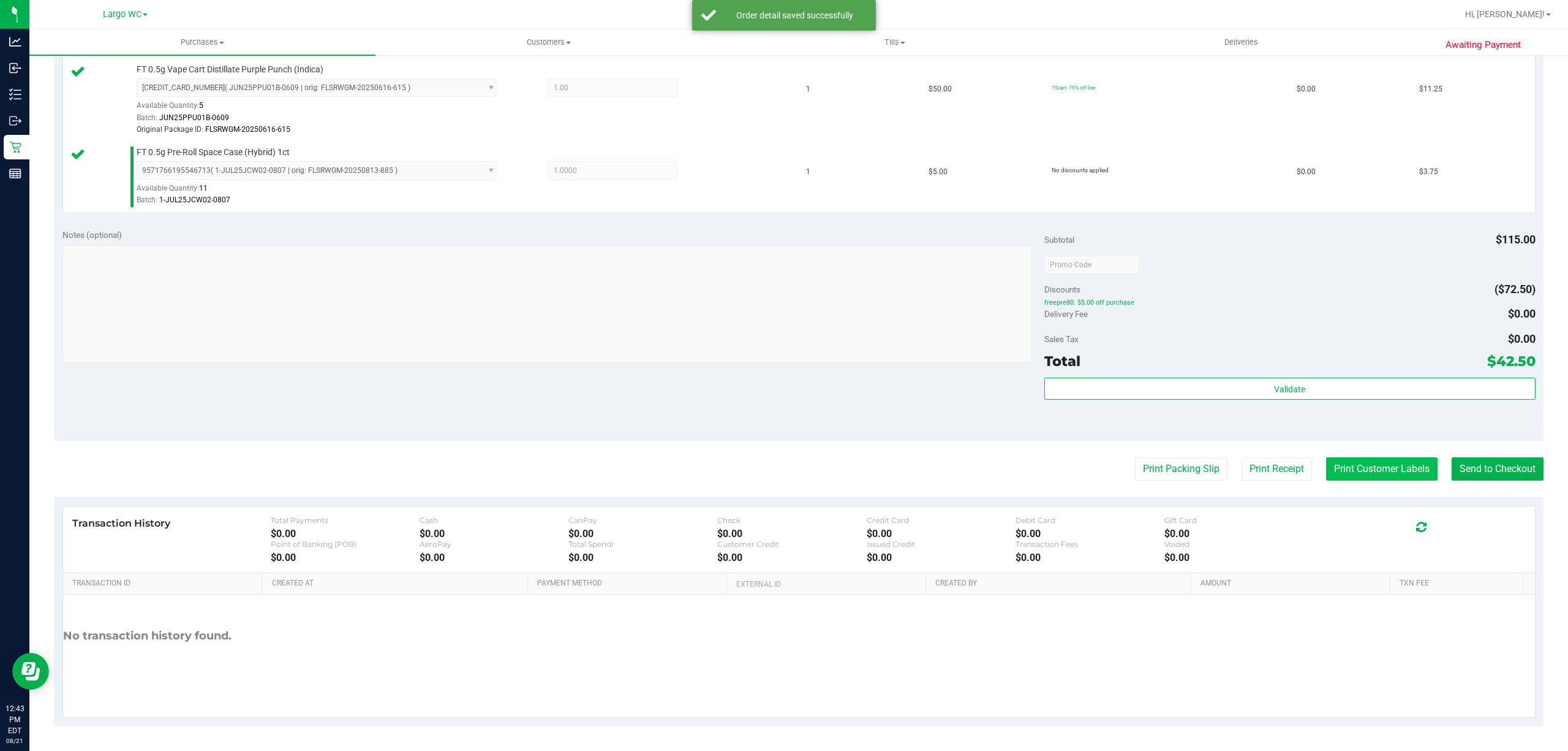
click at [1343, 476] on button "Print Customer Labels" at bounding box center [1382, 469] width 111 height 23
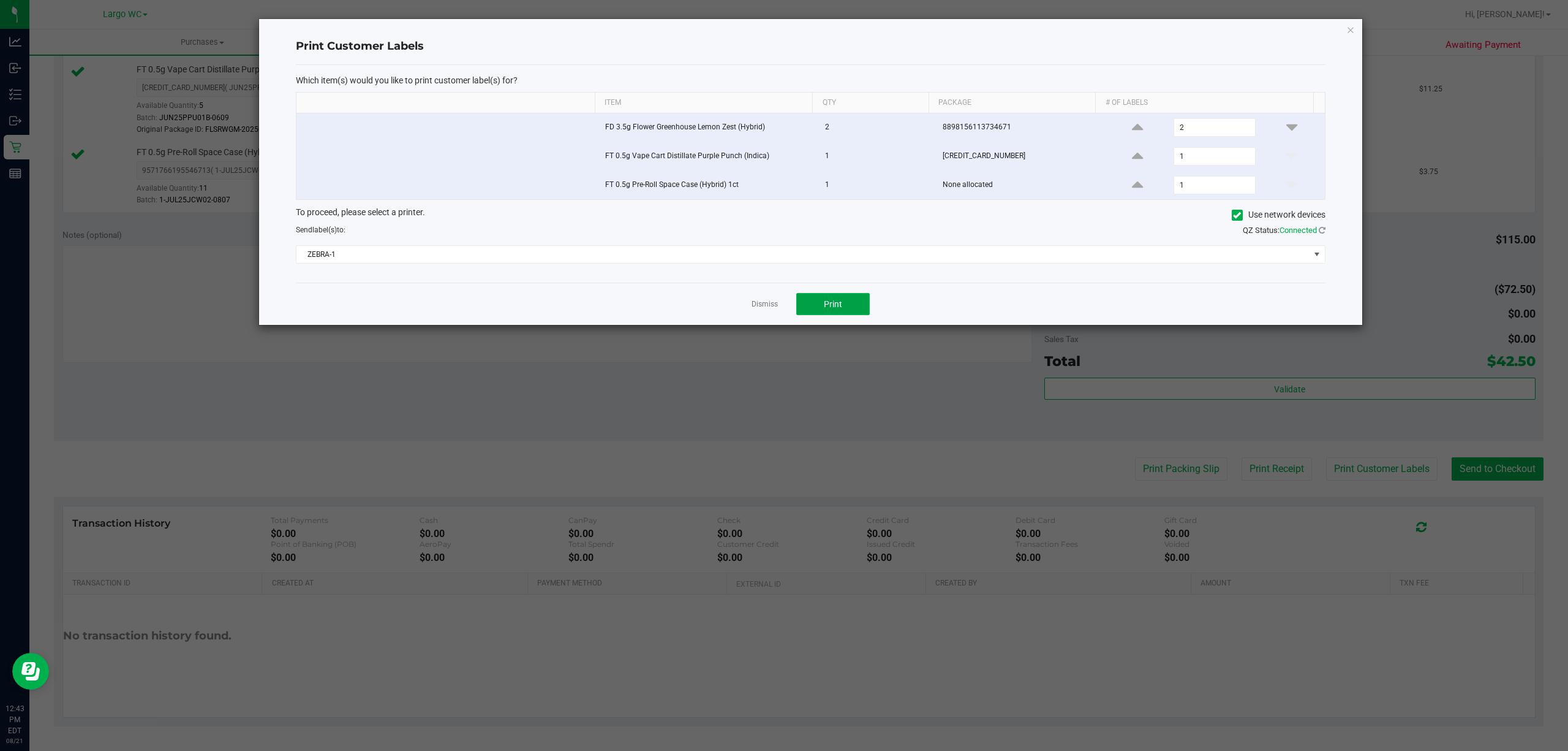
click at [817, 314] on button "Print" at bounding box center [833, 304] width 73 height 22
click at [1350, 28] on icon "button" at bounding box center [1350, 29] width 8 height 15
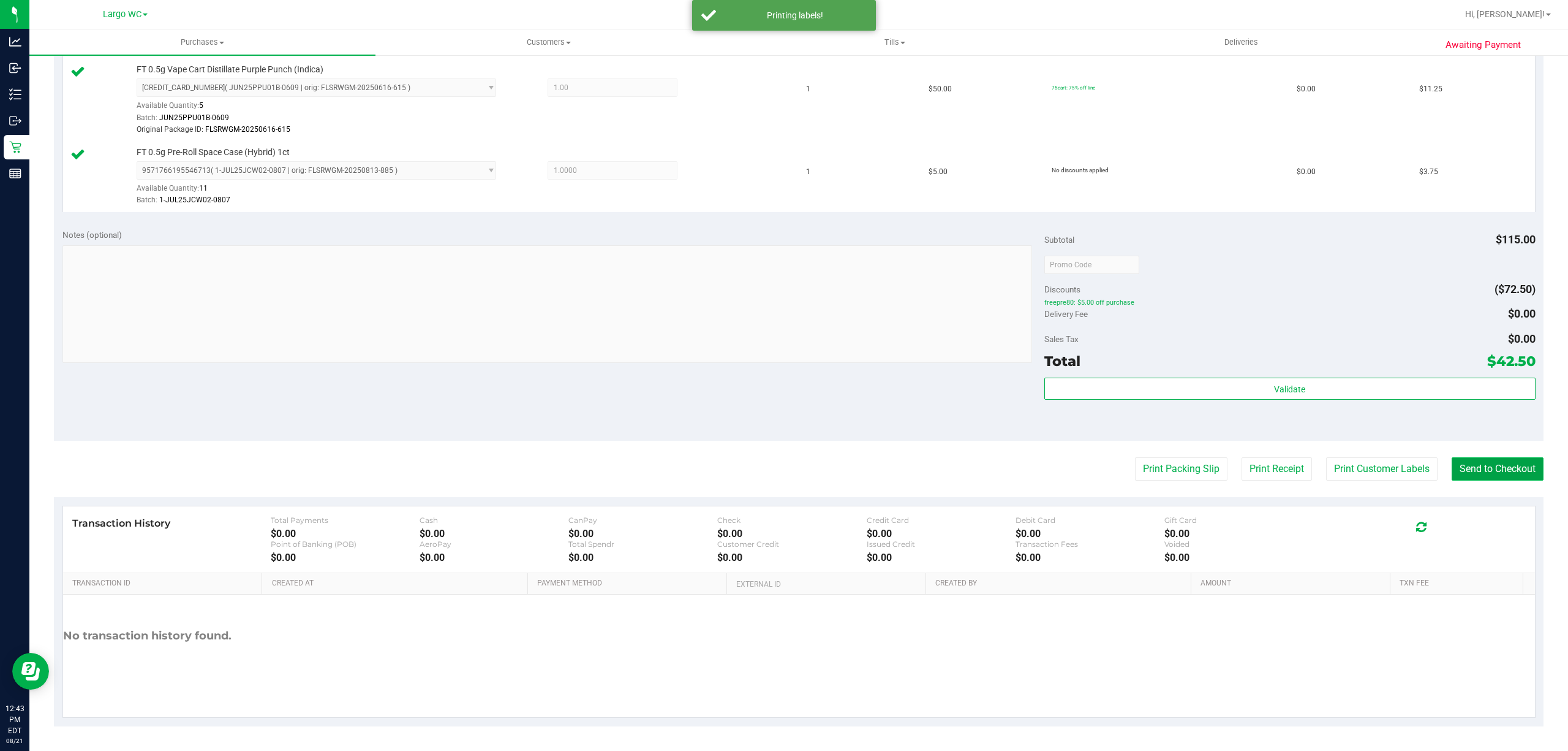
click at [1467, 473] on button "Send to Checkout" at bounding box center [1498, 469] width 92 height 23
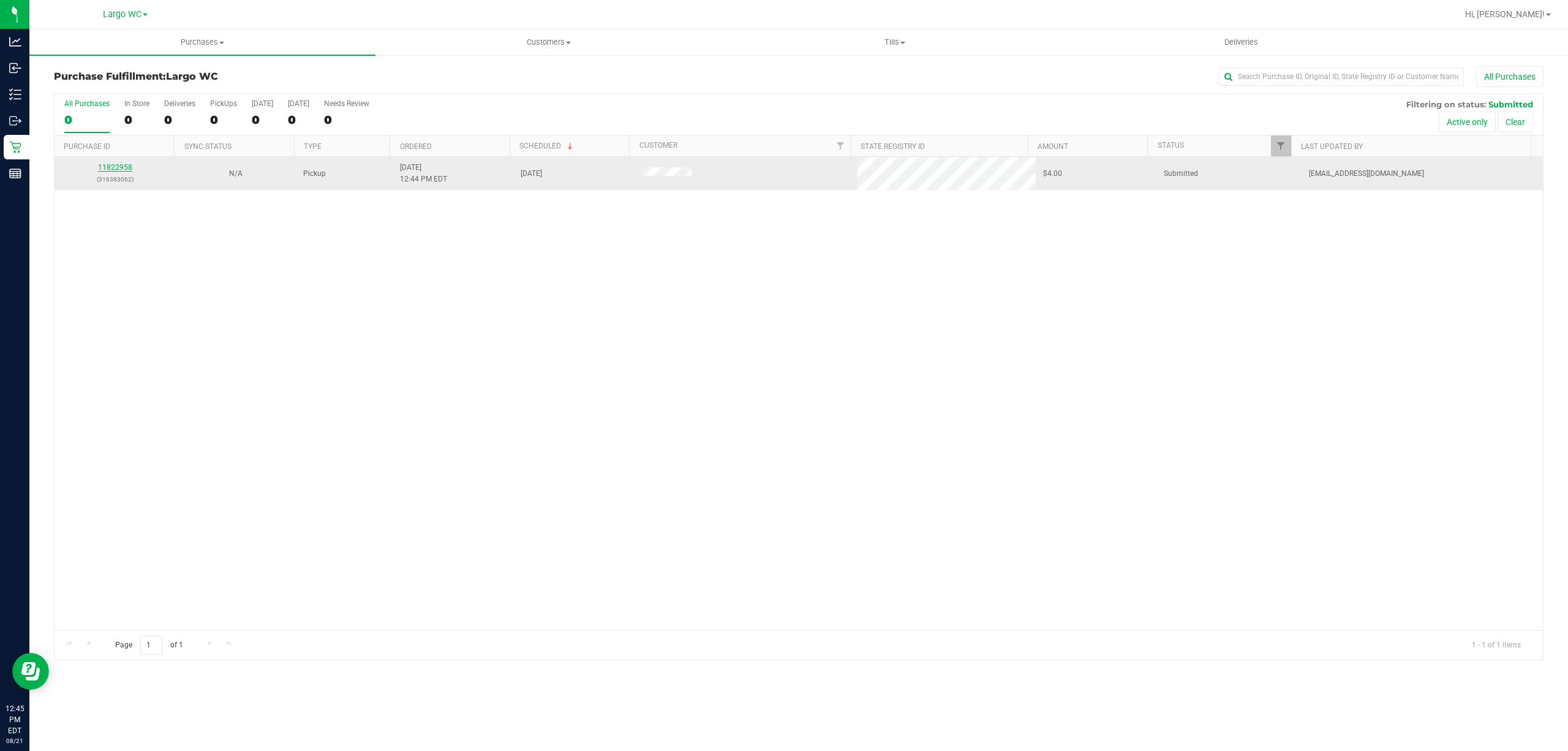
click at [107, 170] on link "11822958" at bounding box center [115, 167] width 34 height 8
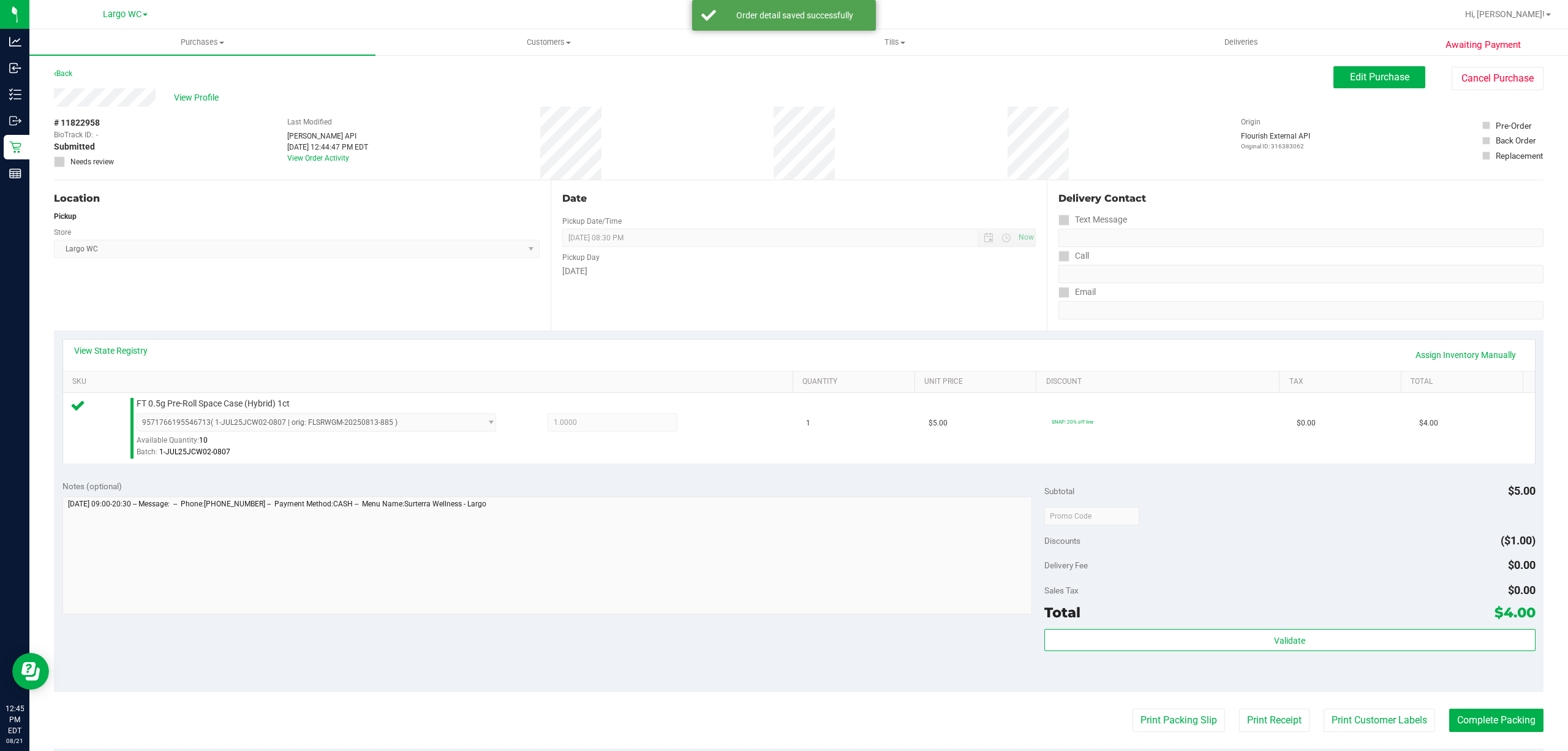
click at [1218, 617] on div "Total $4.00" at bounding box center [1290, 612] width 491 height 22
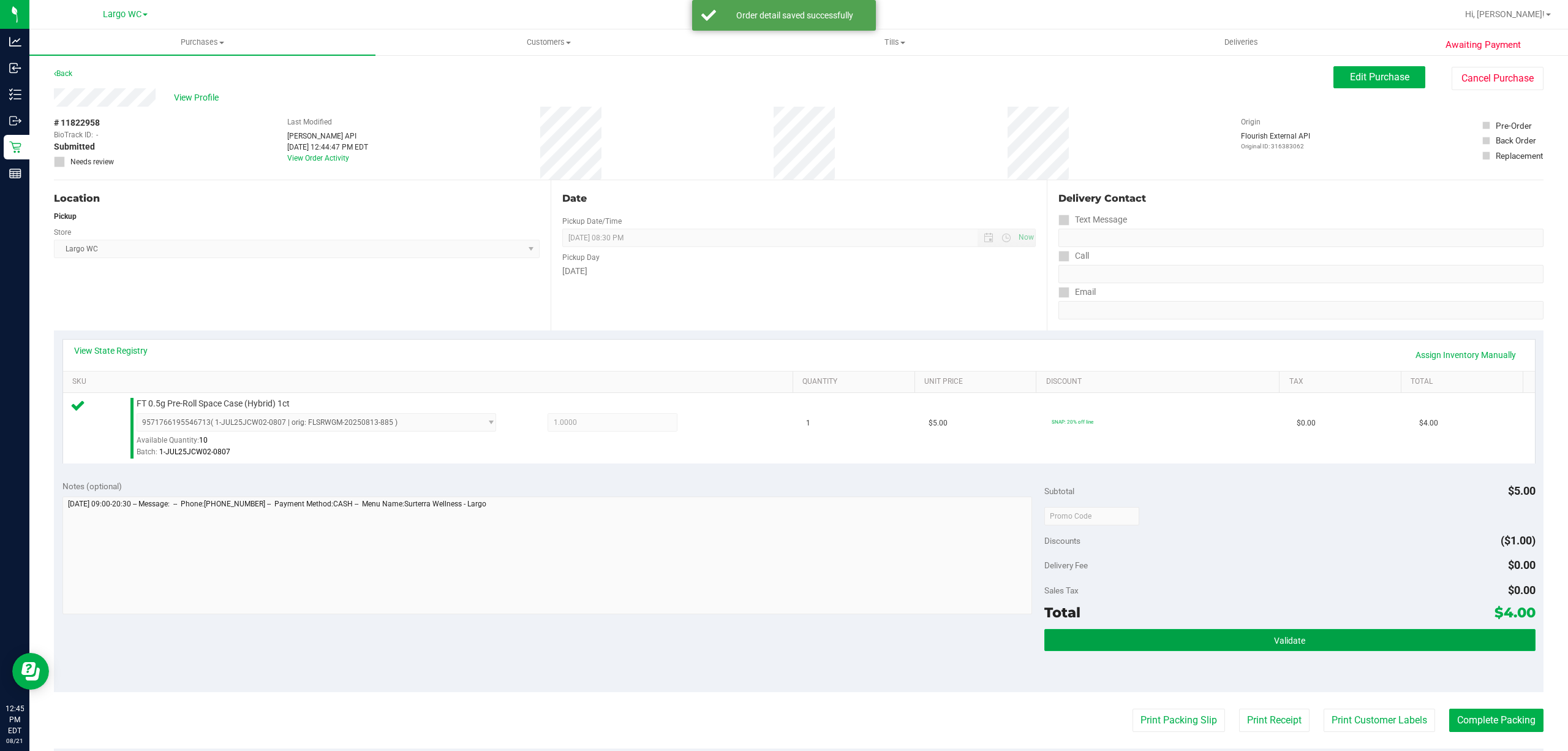
click at [1081, 635] on button "Validate" at bounding box center [1290, 640] width 491 height 22
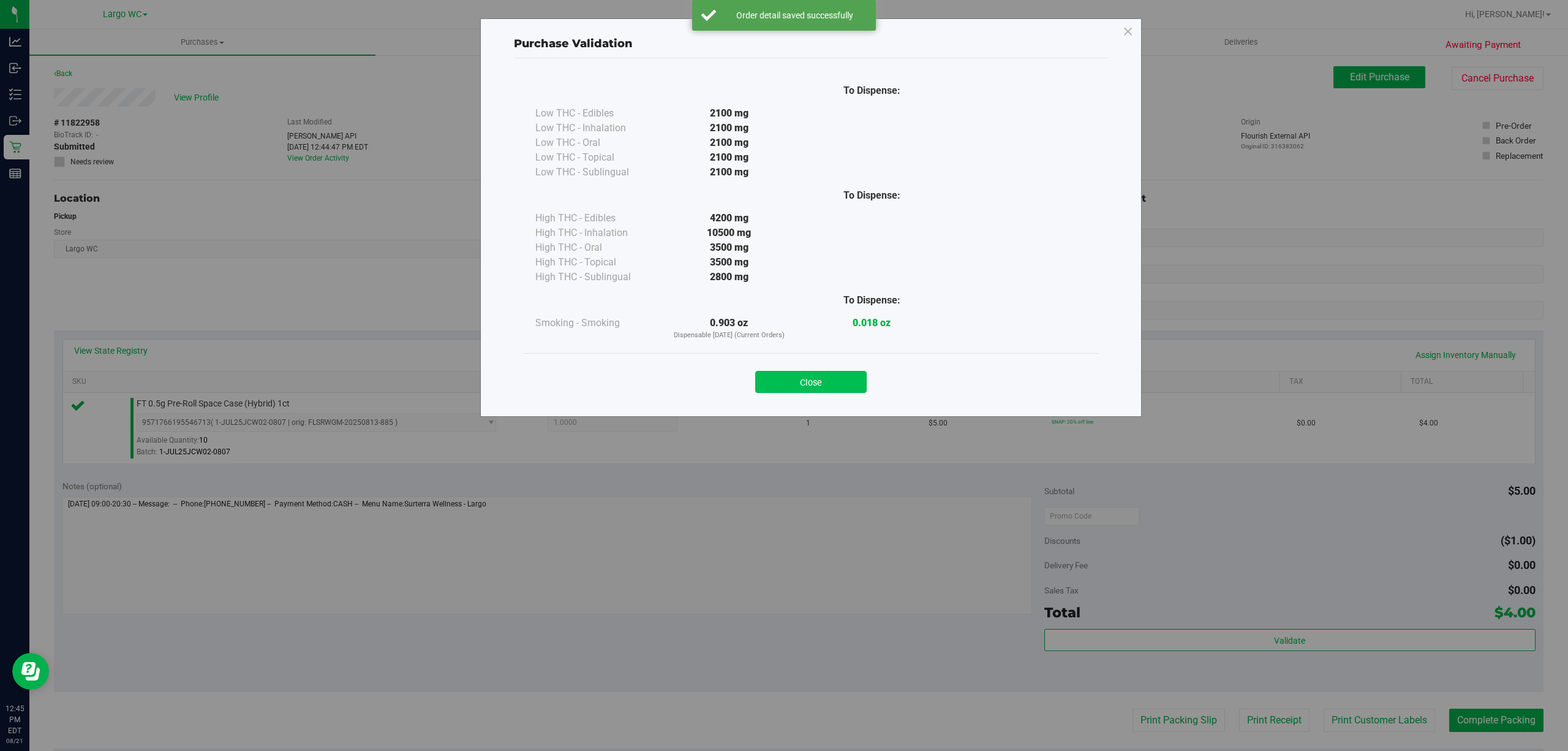
click at [812, 383] on button "Close" at bounding box center [811, 382] width 111 height 22
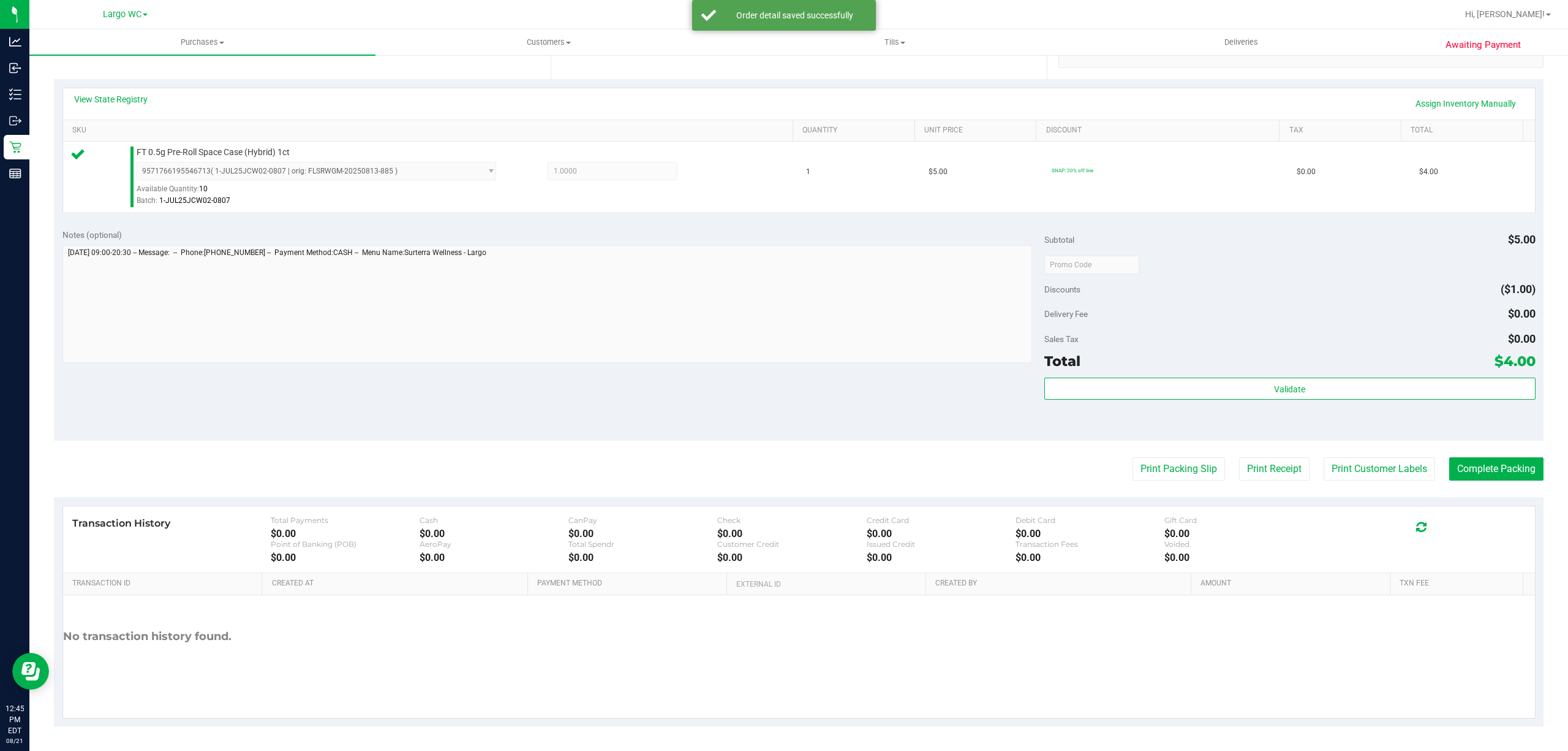
scroll to position [253, 0]
click at [1359, 469] on button "Print Customer Labels" at bounding box center [1380, 469] width 111 height 23
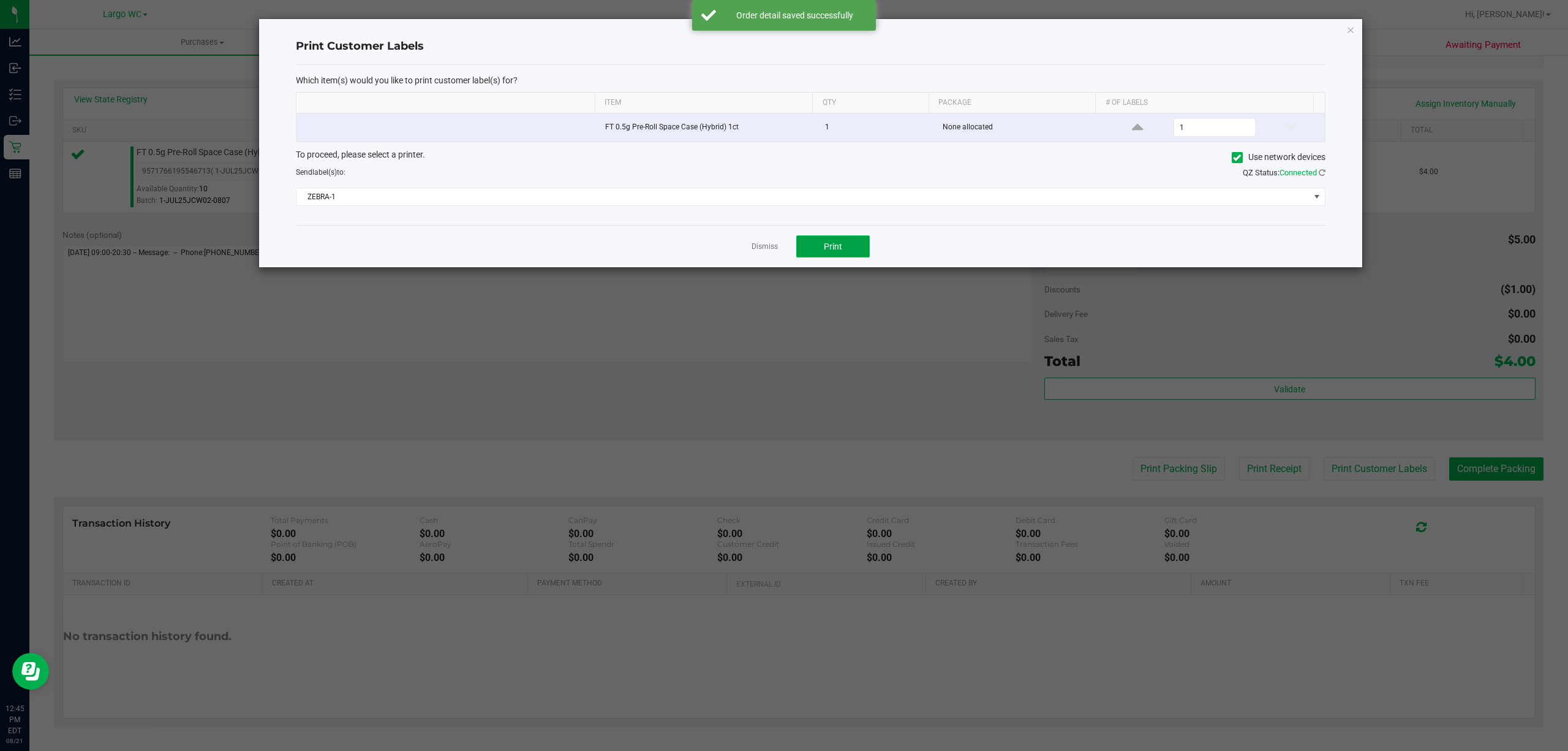
click at [832, 248] on span "Print" at bounding box center [833, 246] width 19 height 10
click at [1352, 34] on icon "button" at bounding box center [1350, 29] width 8 height 15
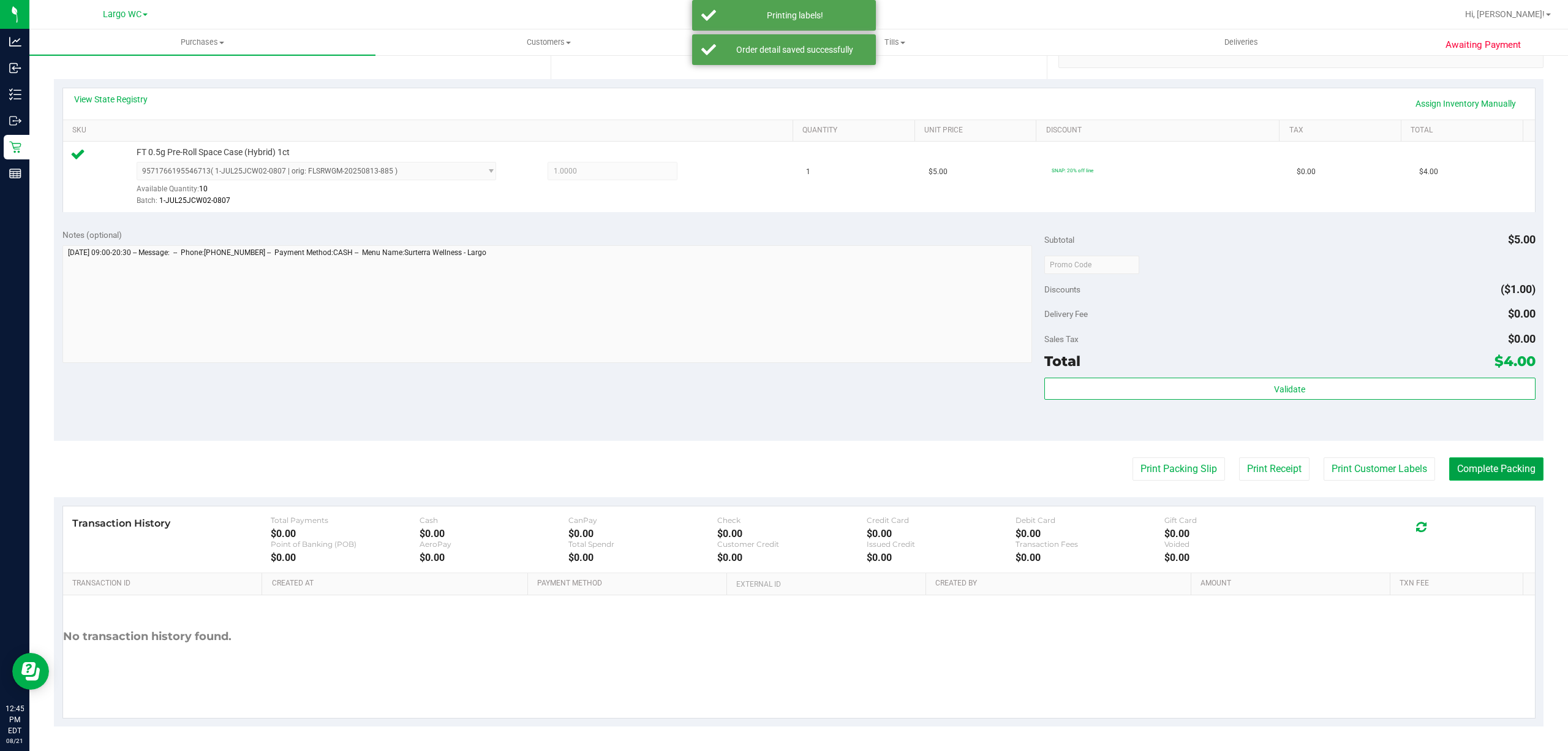
click at [1508, 474] on button "Complete Packing" at bounding box center [1497, 469] width 94 height 23
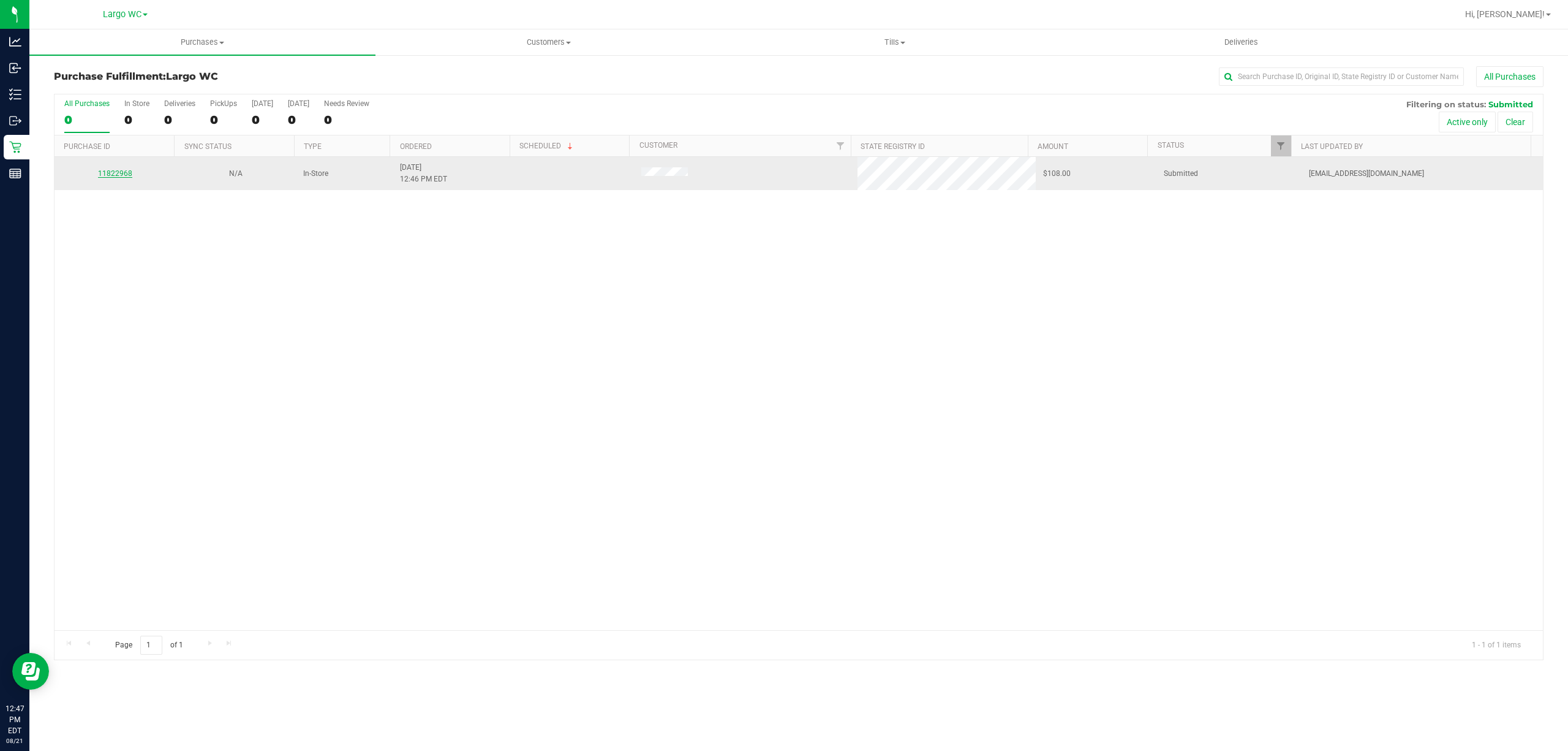
click at [107, 169] on link "11822968" at bounding box center [115, 173] width 34 height 8
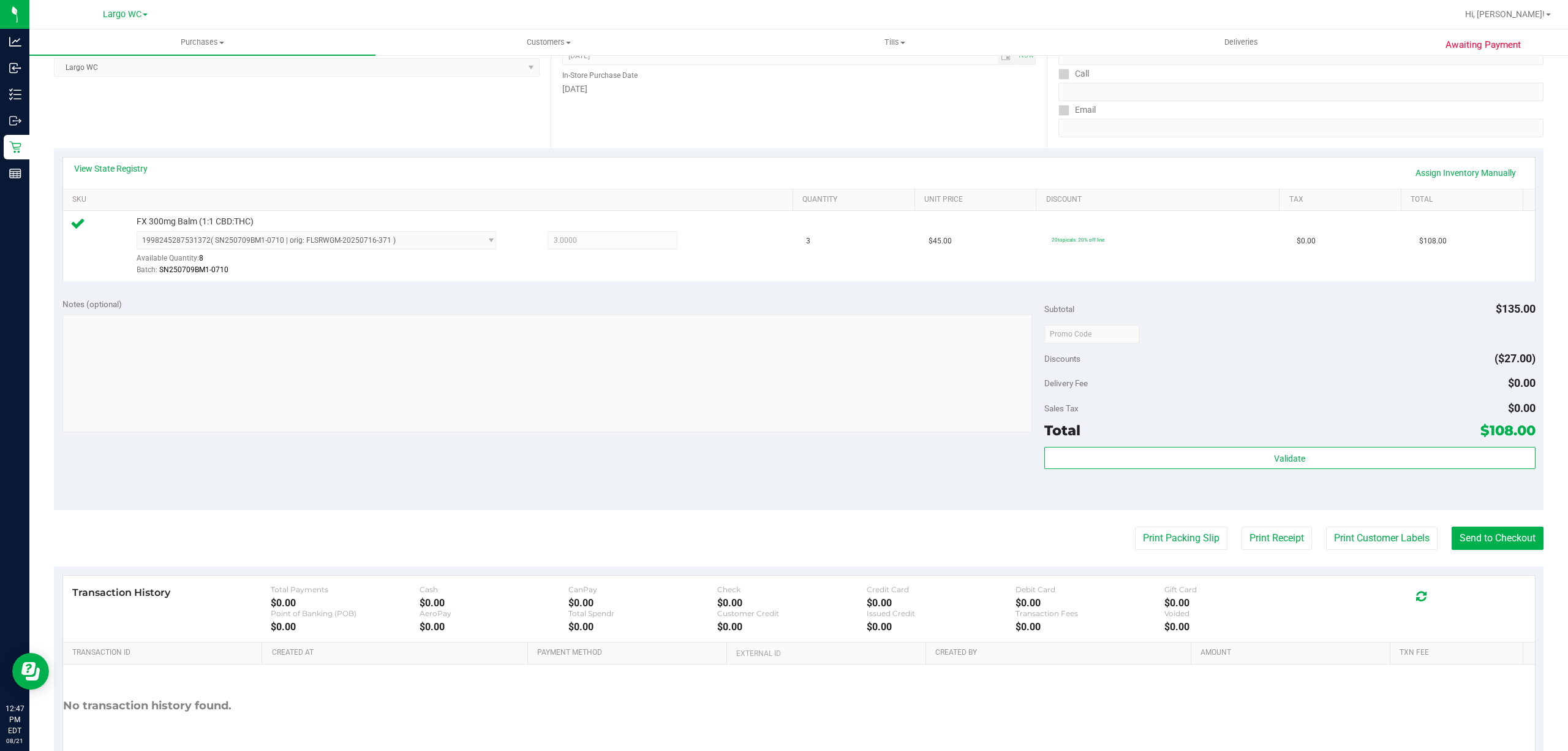
scroll to position [250, 0]
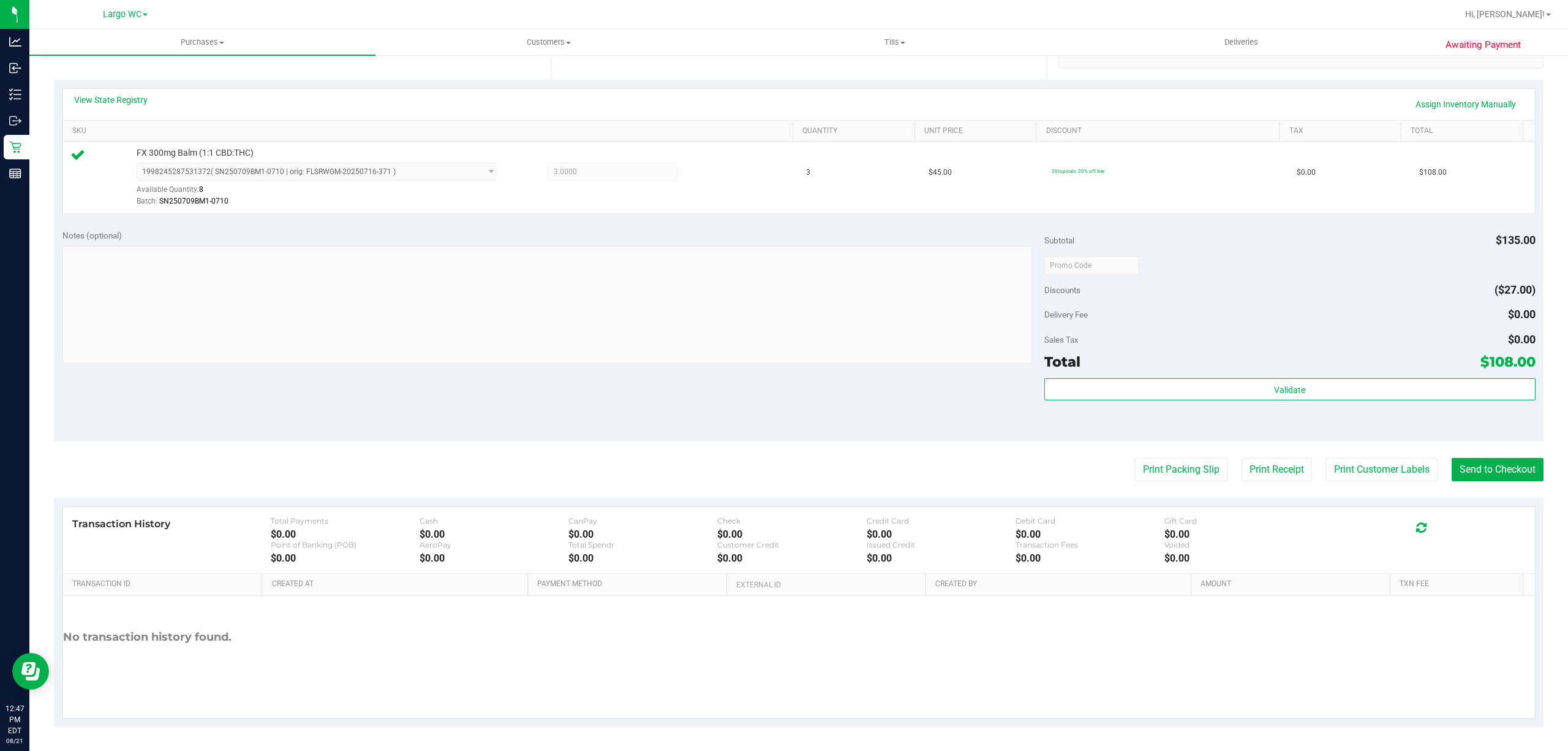
click at [1313, 425] on div "Validate" at bounding box center [1290, 405] width 491 height 55
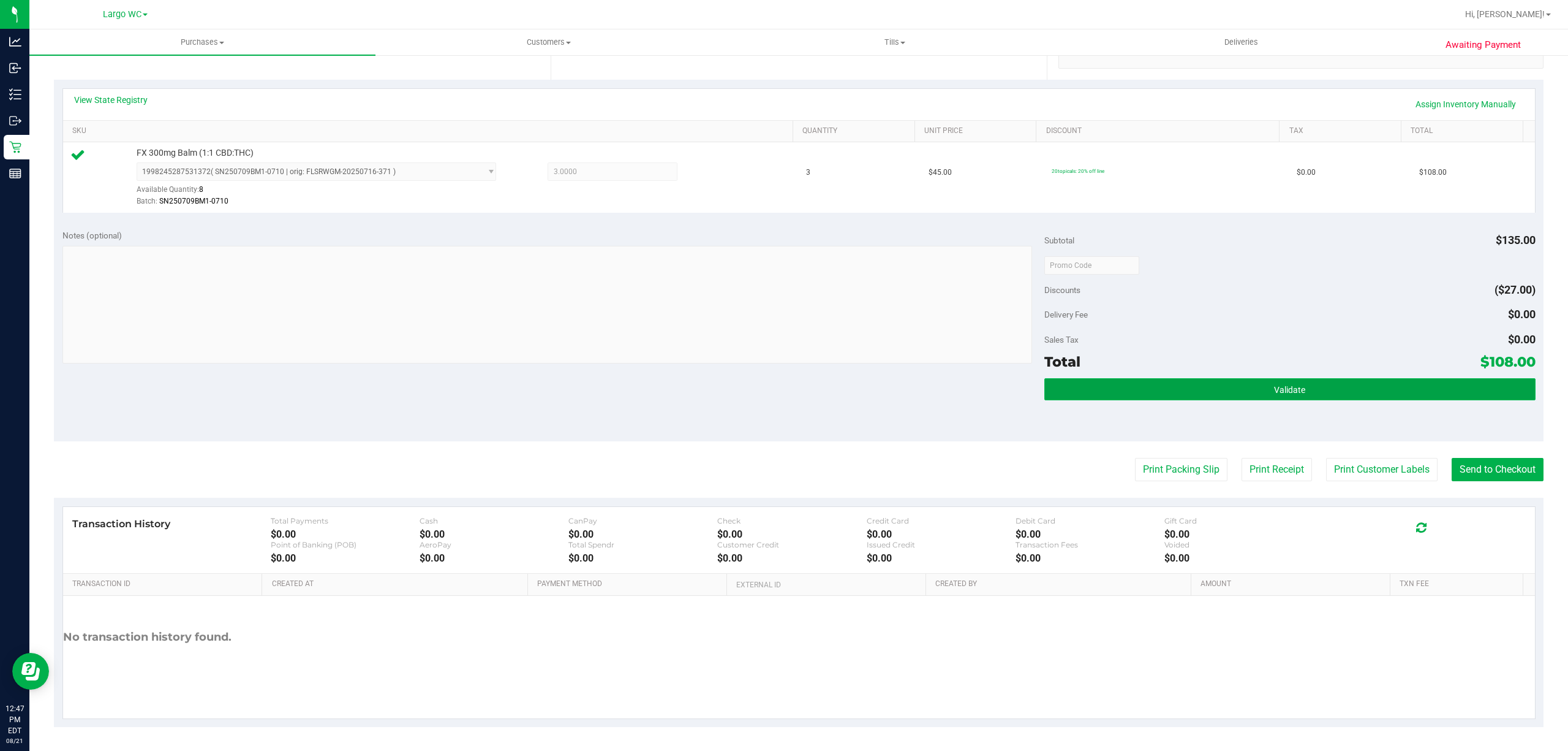
click at [1274, 393] on span "Validate" at bounding box center [1290, 389] width 31 height 10
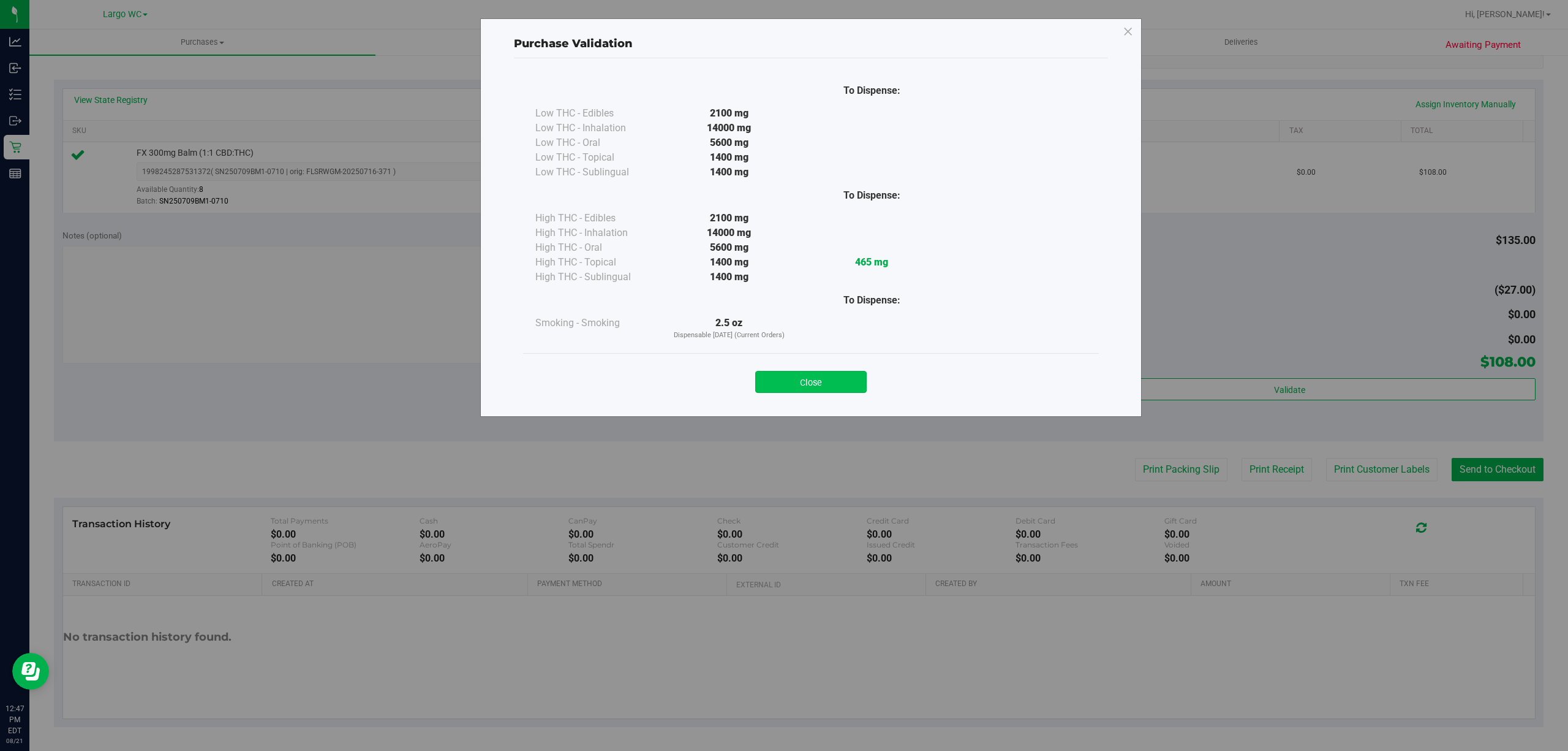
click at [841, 387] on button "Close" at bounding box center [811, 382] width 111 height 22
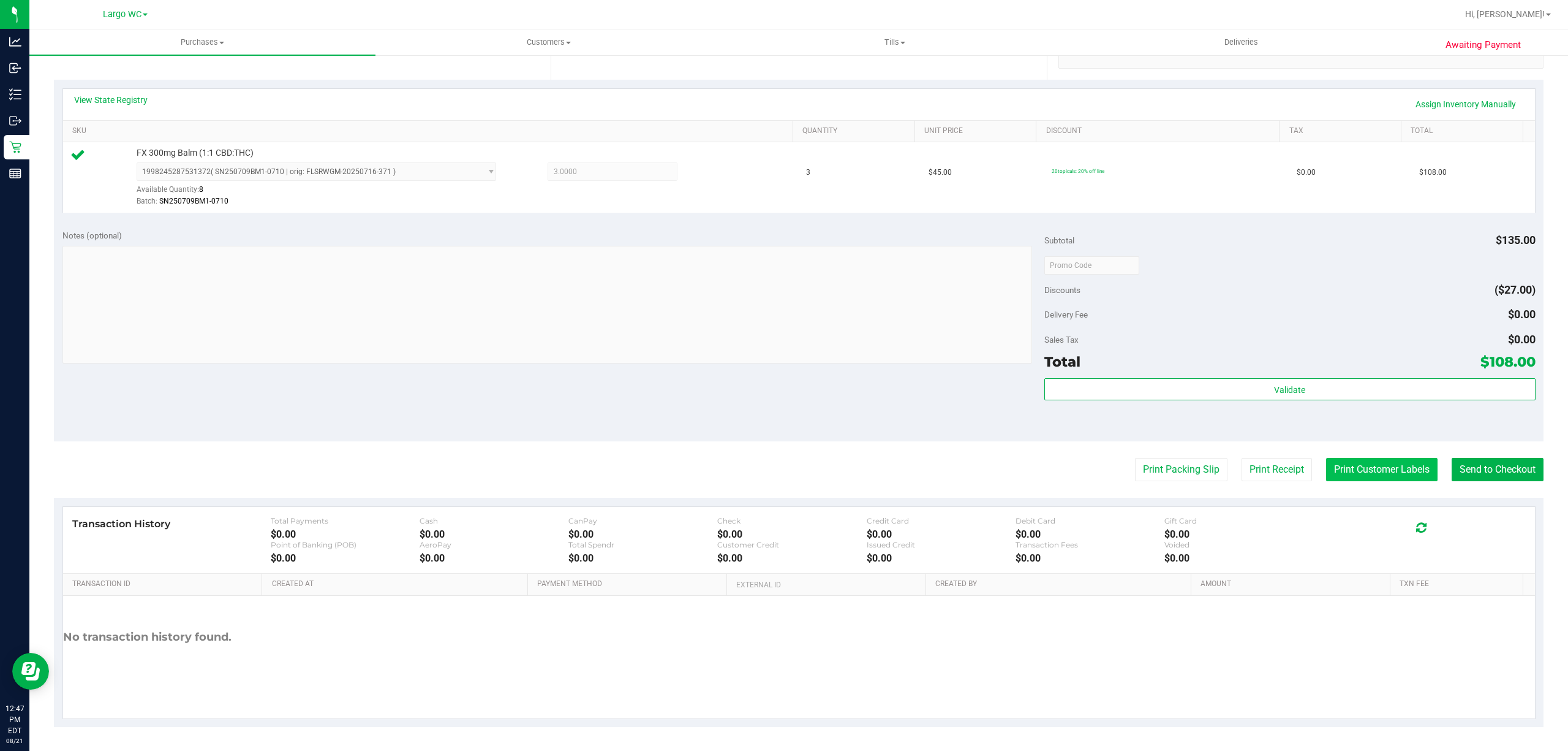
click at [1383, 472] on button "Print Customer Labels" at bounding box center [1382, 469] width 111 height 23
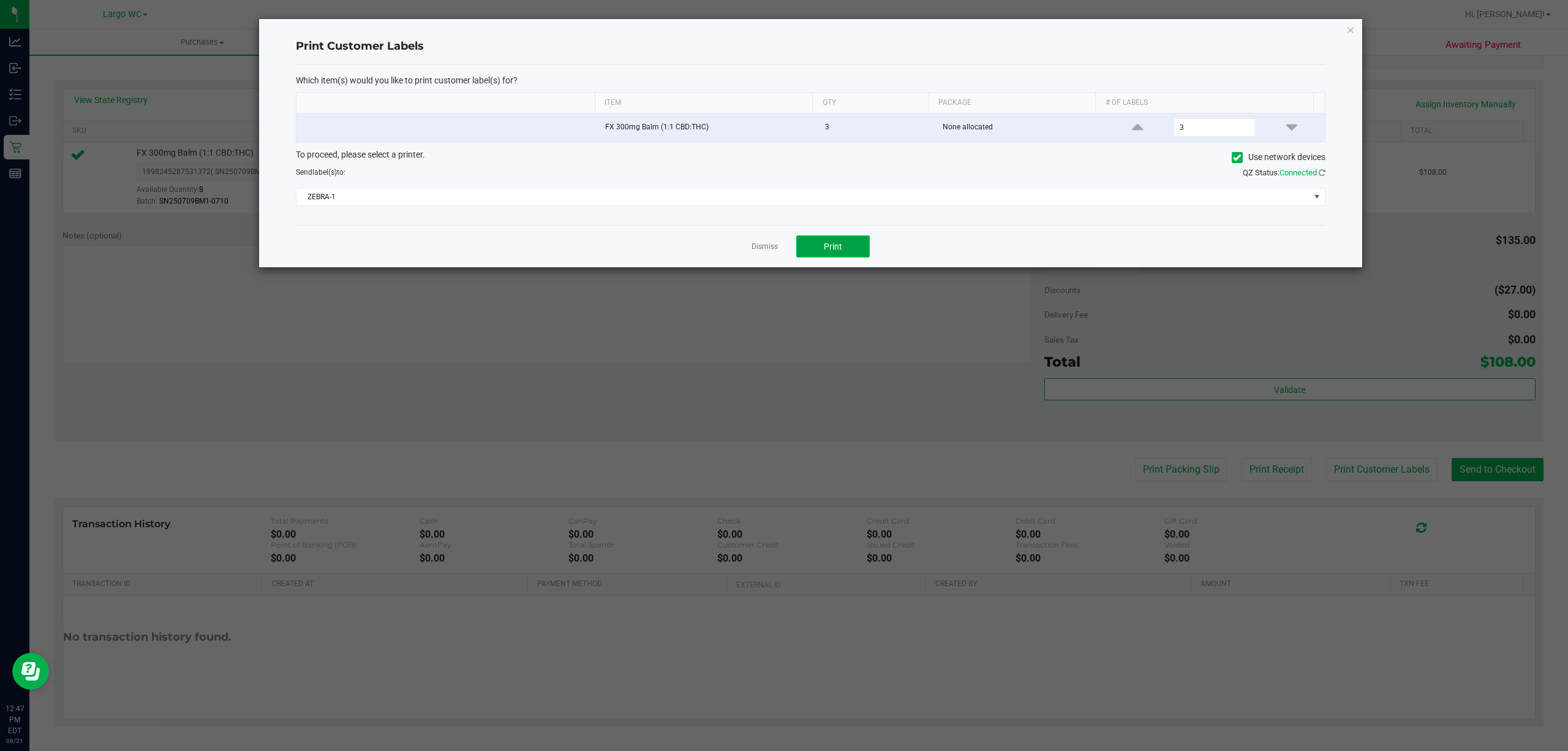
click at [860, 253] on button "Print" at bounding box center [833, 246] width 73 height 22
click at [769, 246] on link "Dismiss" at bounding box center [765, 246] width 26 height 10
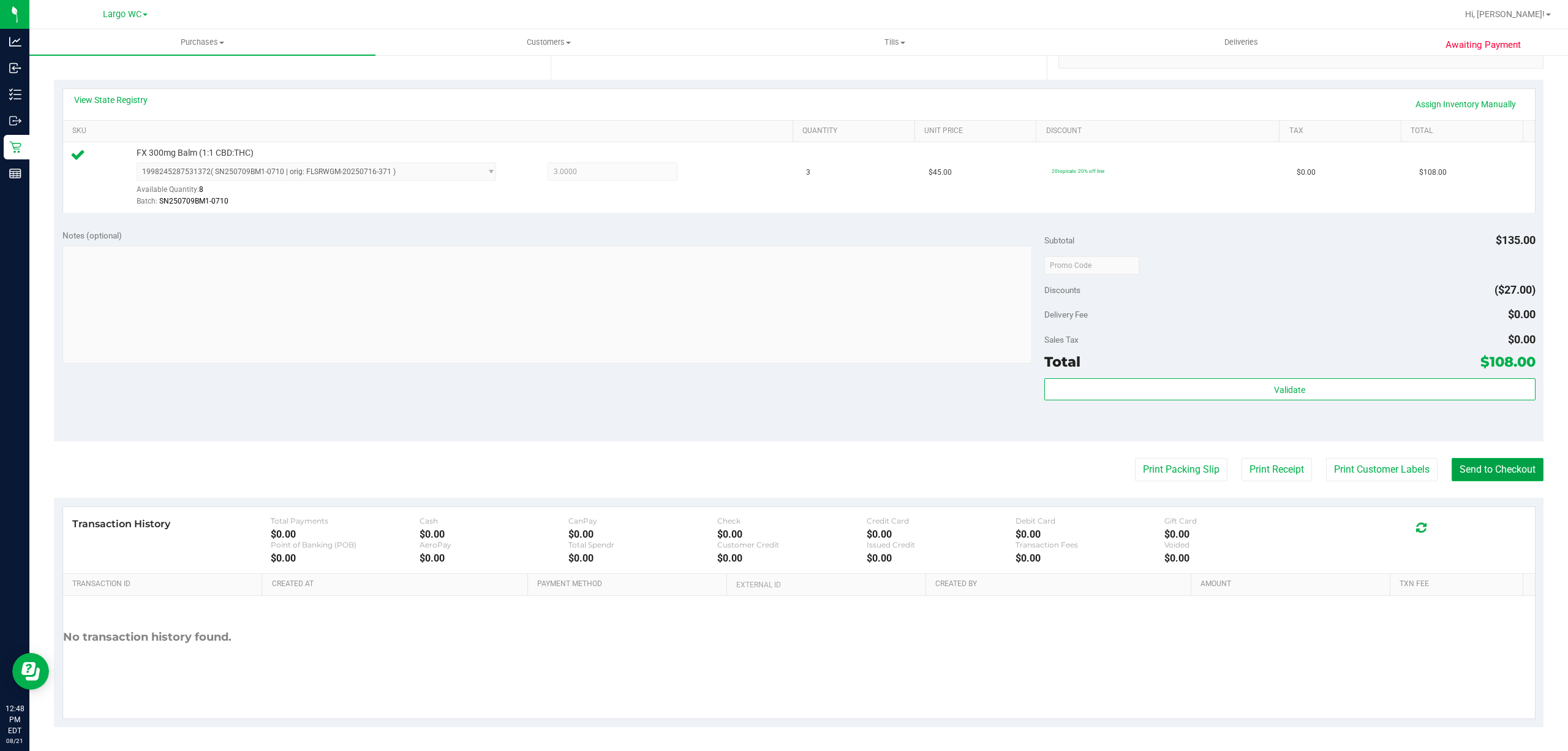
click at [1509, 471] on button "Send to Checkout" at bounding box center [1498, 469] width 92 height 23
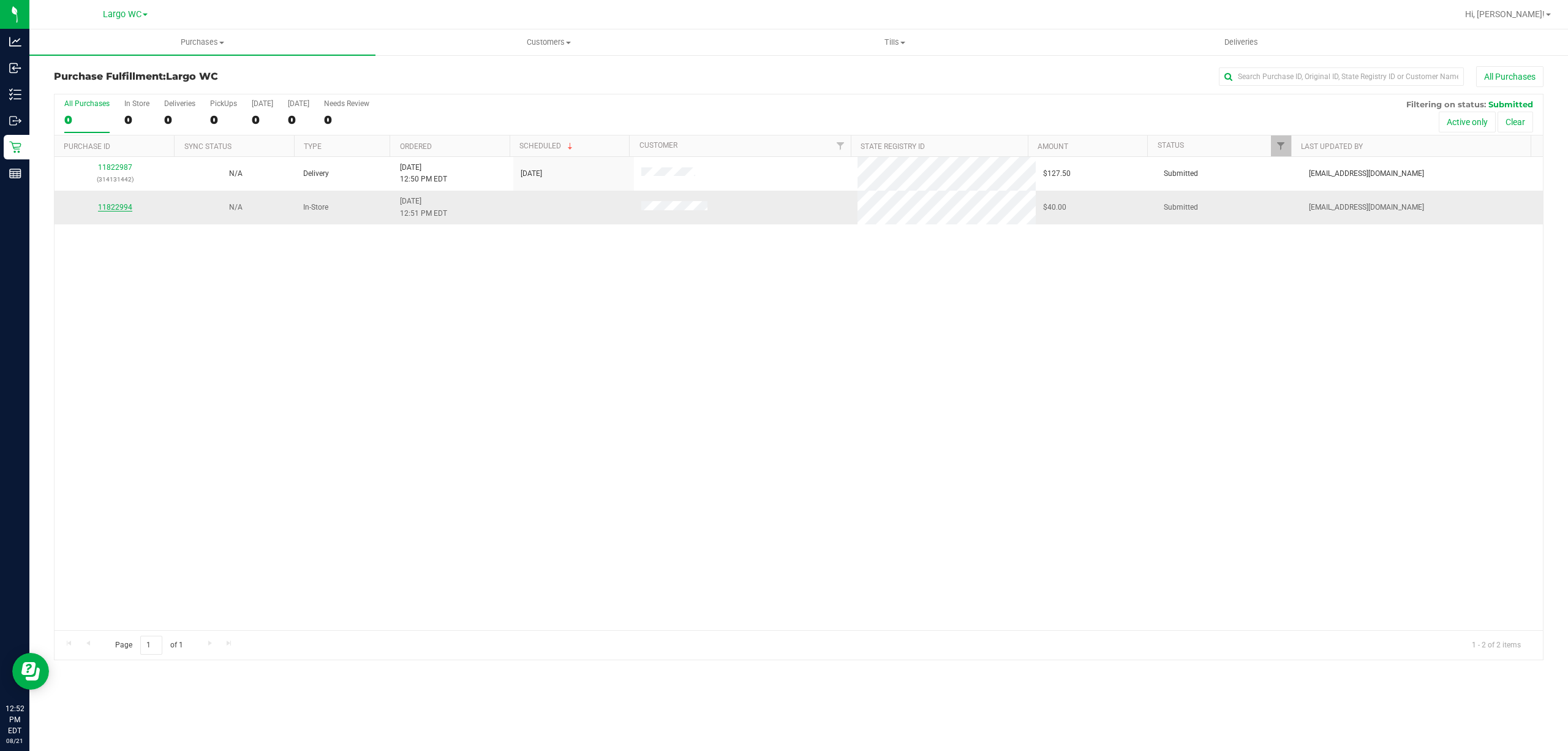
click at [108, 207] on link "11822994" at bounding box center [115, 207] width 34 height 8
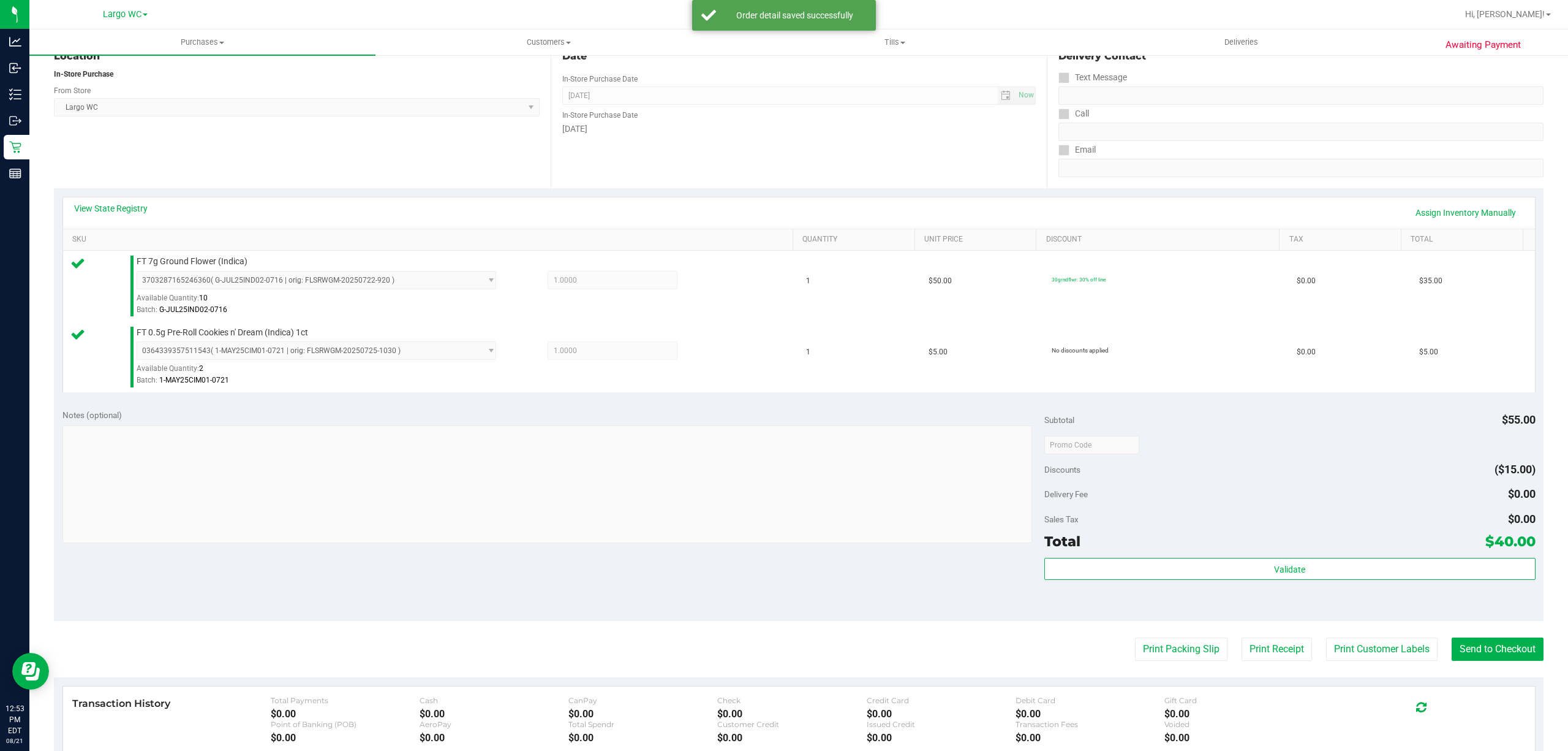
scroll to position [187, 0]
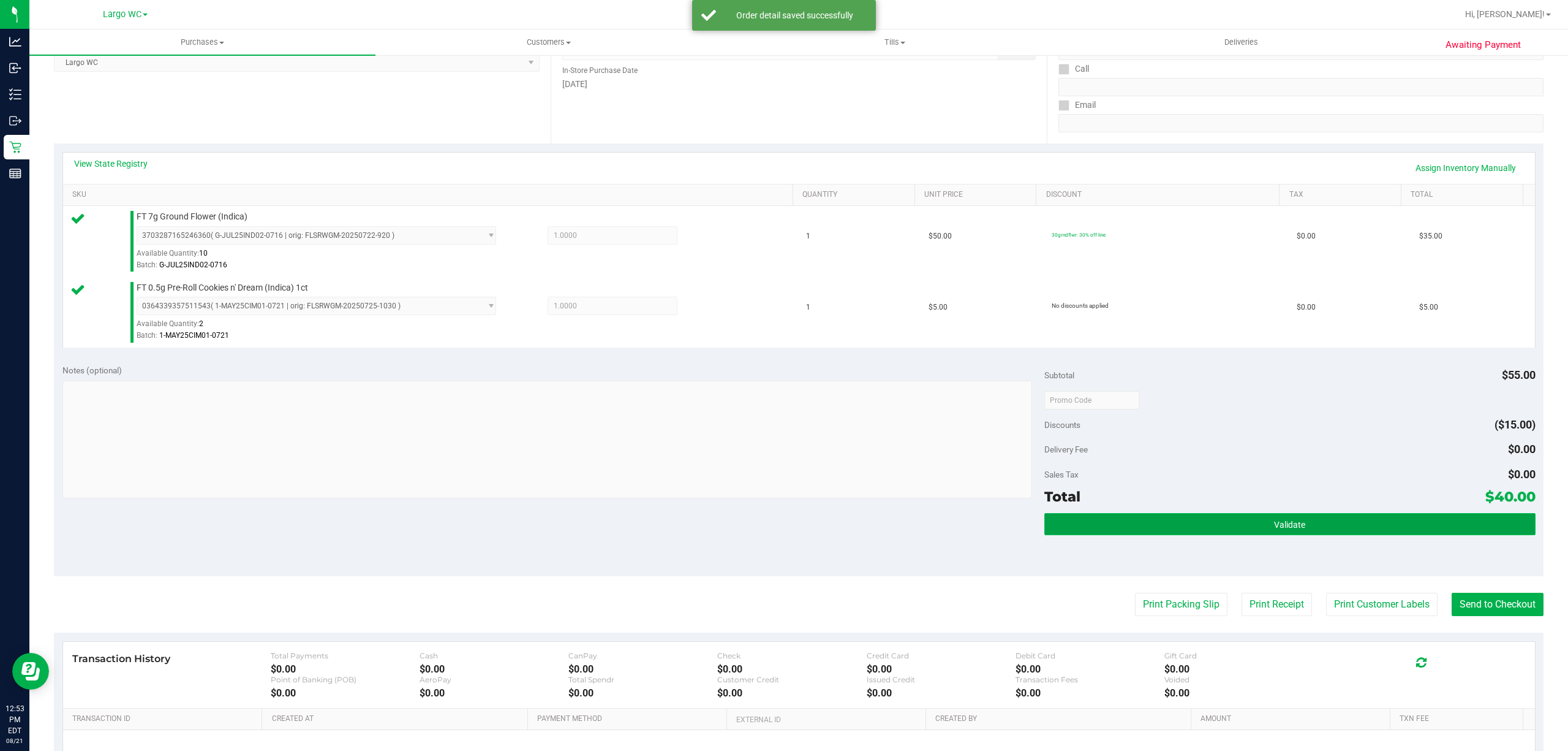
click at [1237, 533] on button "Validate" at bounding box center [1290, 524] width 491 height 22
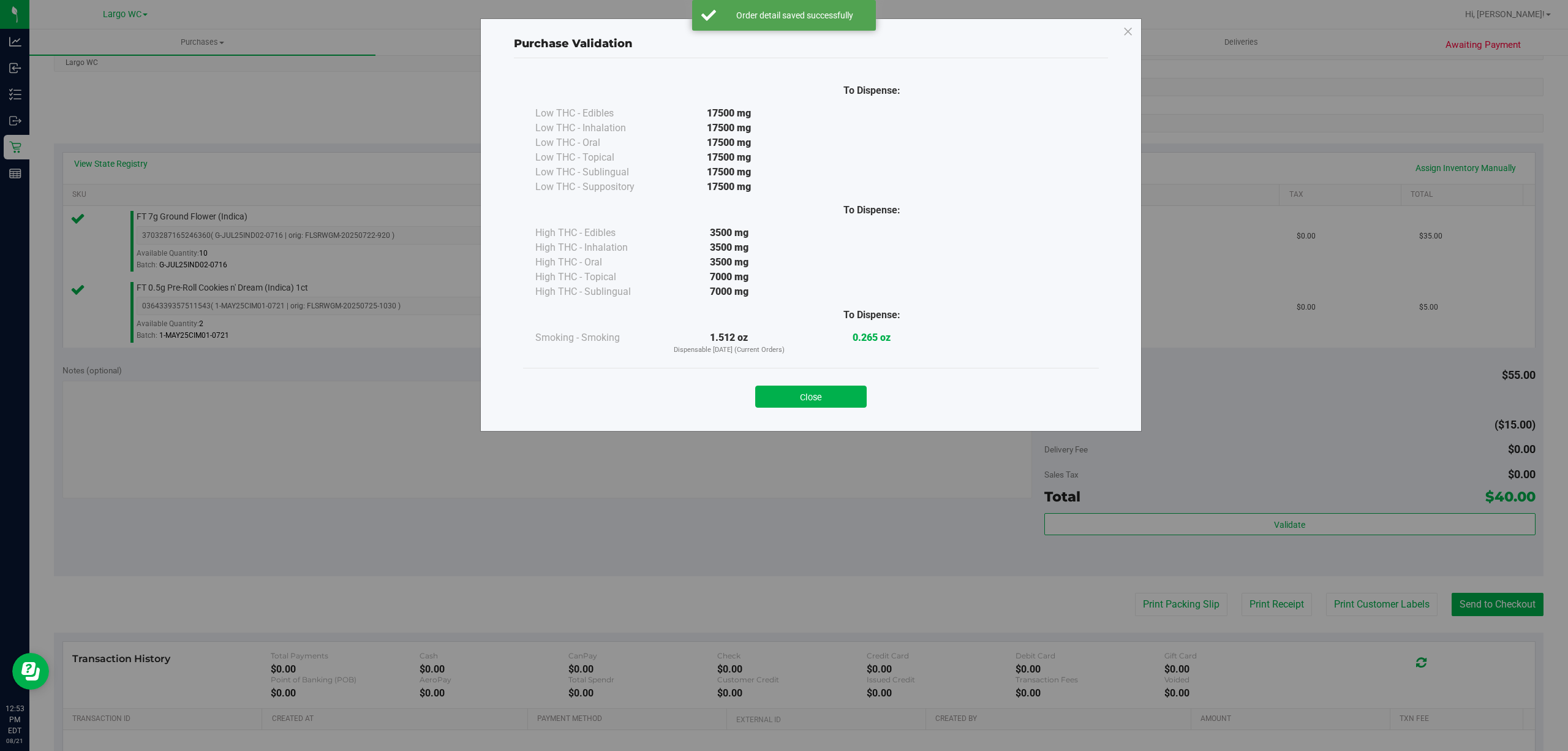
click at [814, 422] on div "Purchase Validation To Dispense: Low THC - Edibles 17500 mg" at bounding box center [811, 225] width 662 height 413
click at [851, 396] on button "Close" at bounding box center [811, 396] width 111 height 22
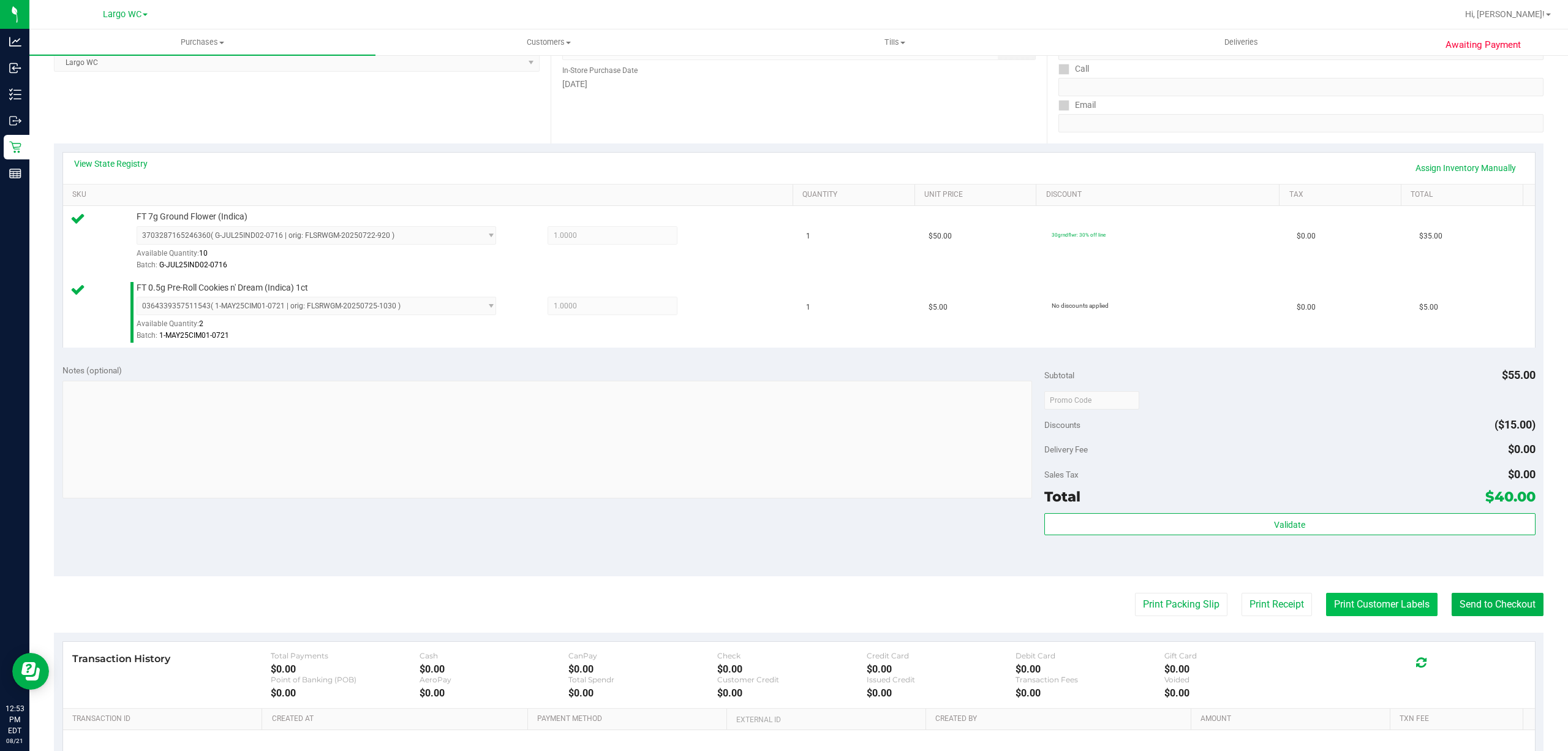
click at [1346, 613] on button "Print Customer Labels" at bounding box center [1382, 604] width 111 height 23
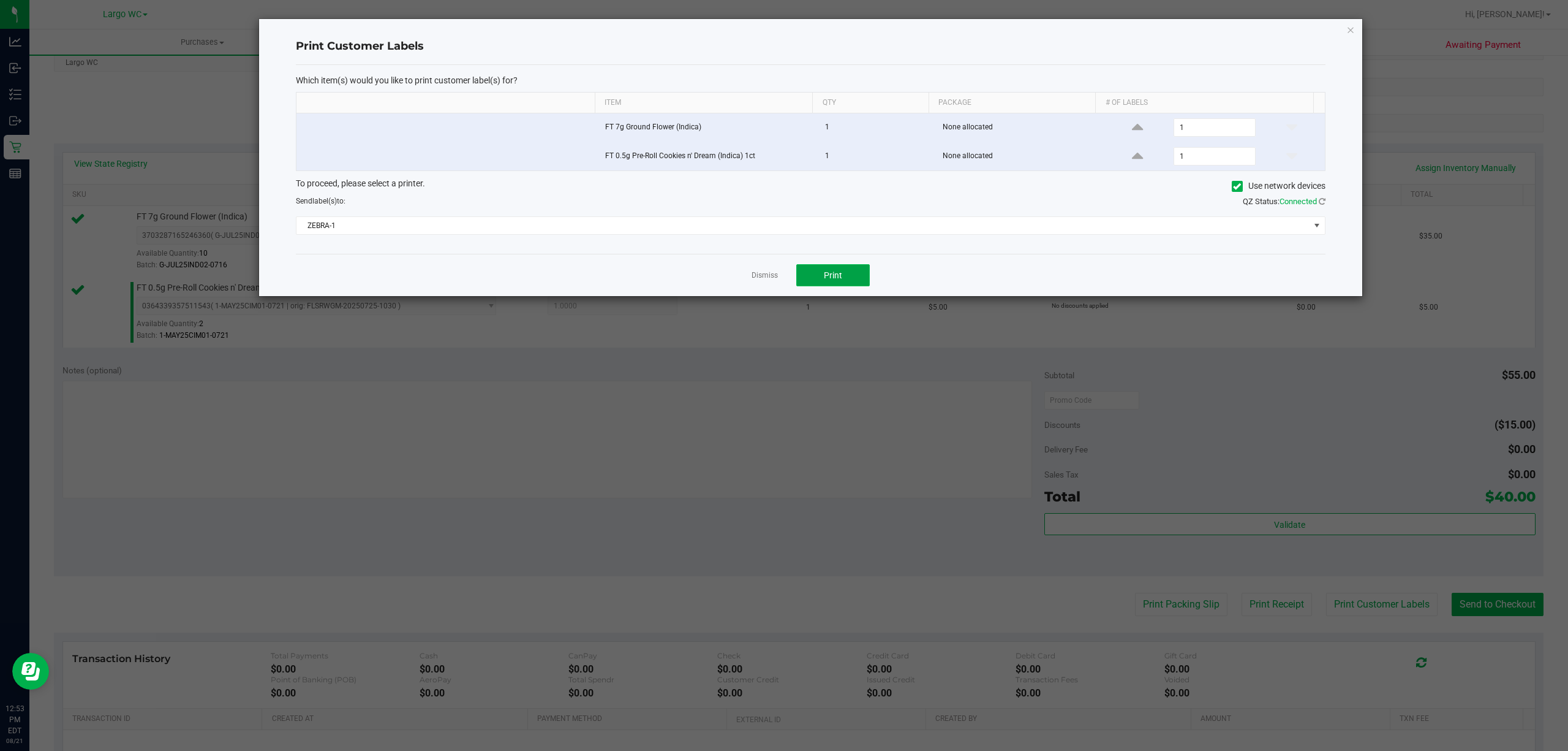
click at [826, 276] on span "Print" at bounding box center [833, 275] width 19 height 10
click at [1350, 28] on icon "button" at bounding box center [1350, 29] width 8 height 15
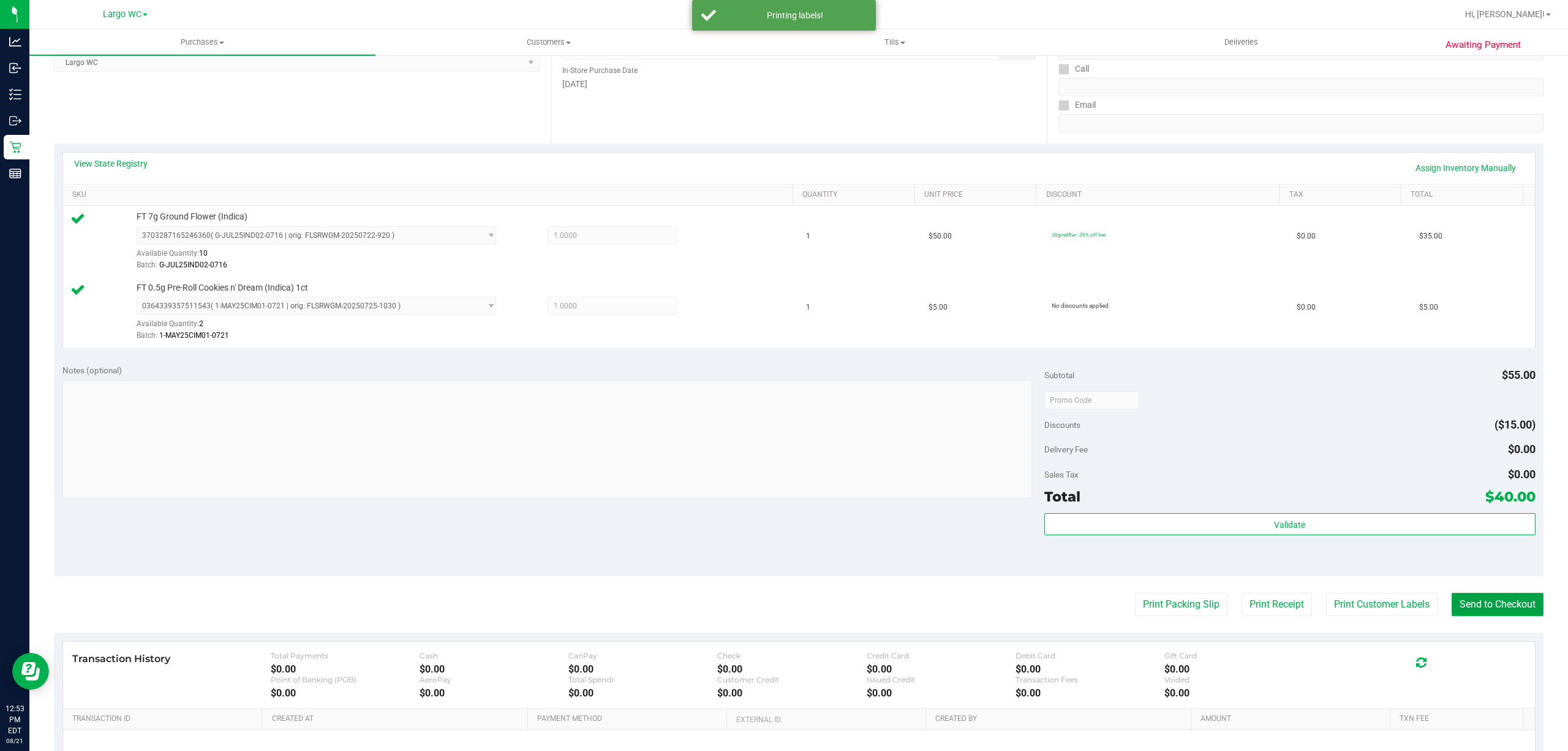
click at [1484, 596] on button "Send to Checkout" at bounding box center [1498, 604] width 92 height 23
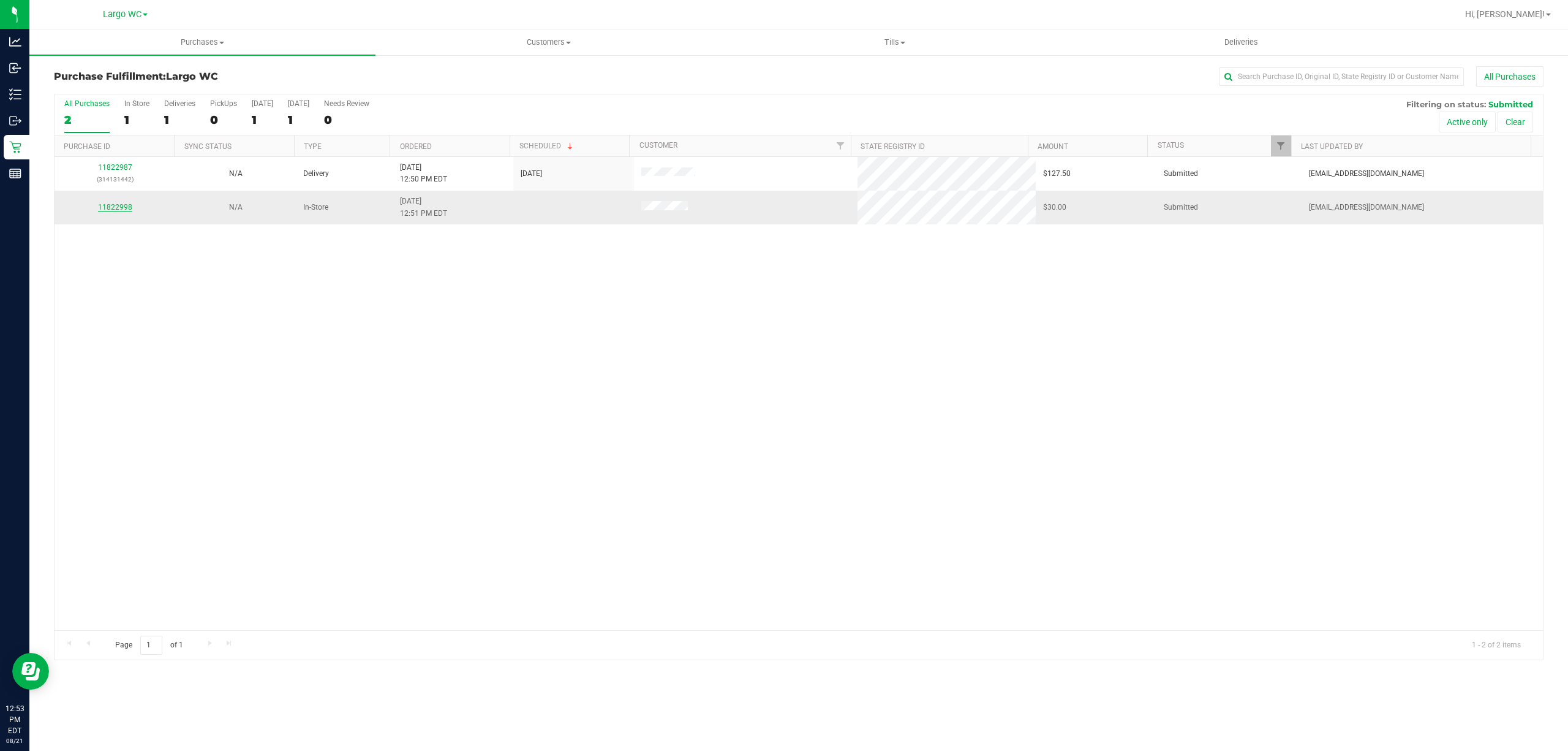
click at [117, 209] on link "11822998" at bounding box center [115, 207] width 34 height 8
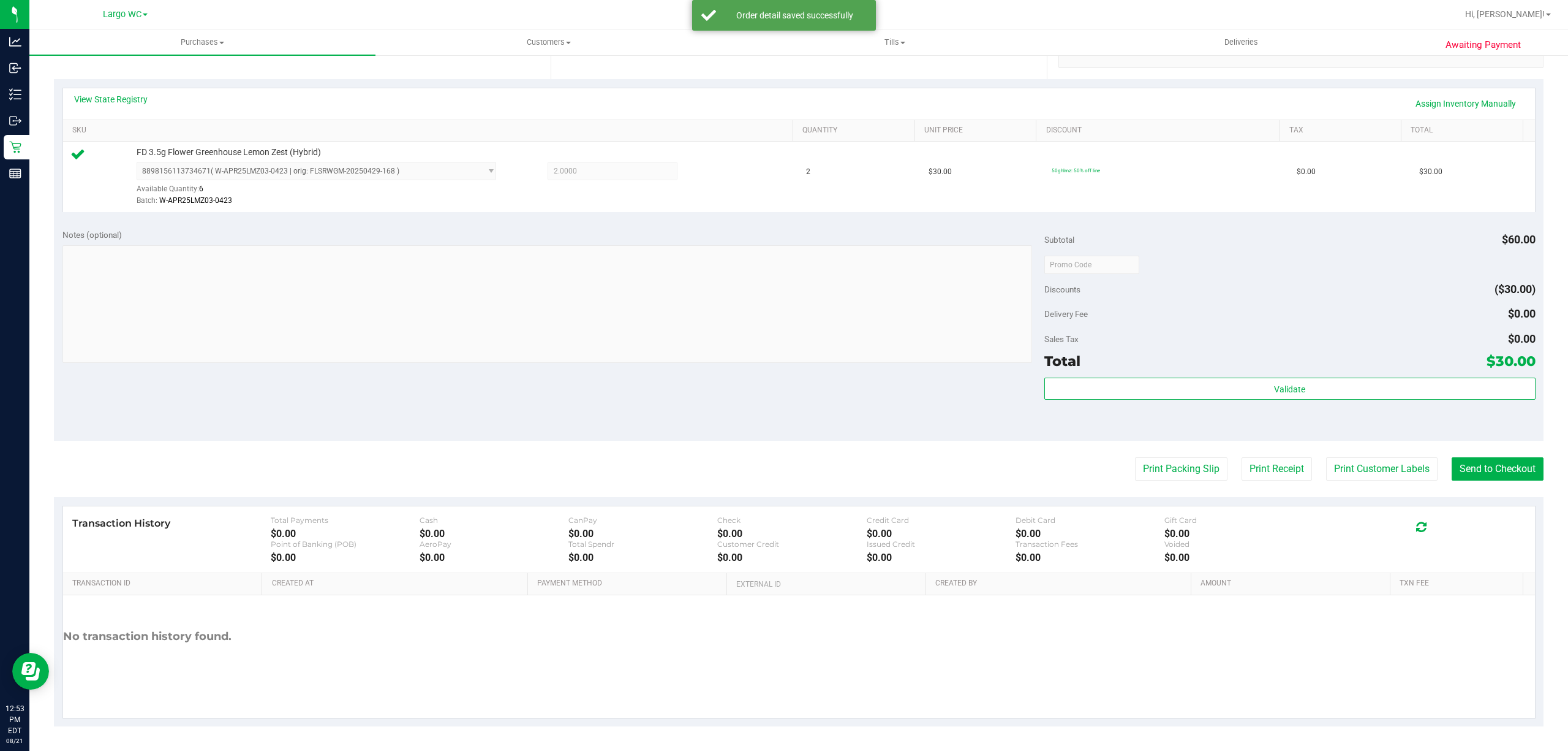
scroll to position [249, 0]
click at [1329, 366] on div "Total $30.00" at bounding box center [1290, 363] width 491 height 22
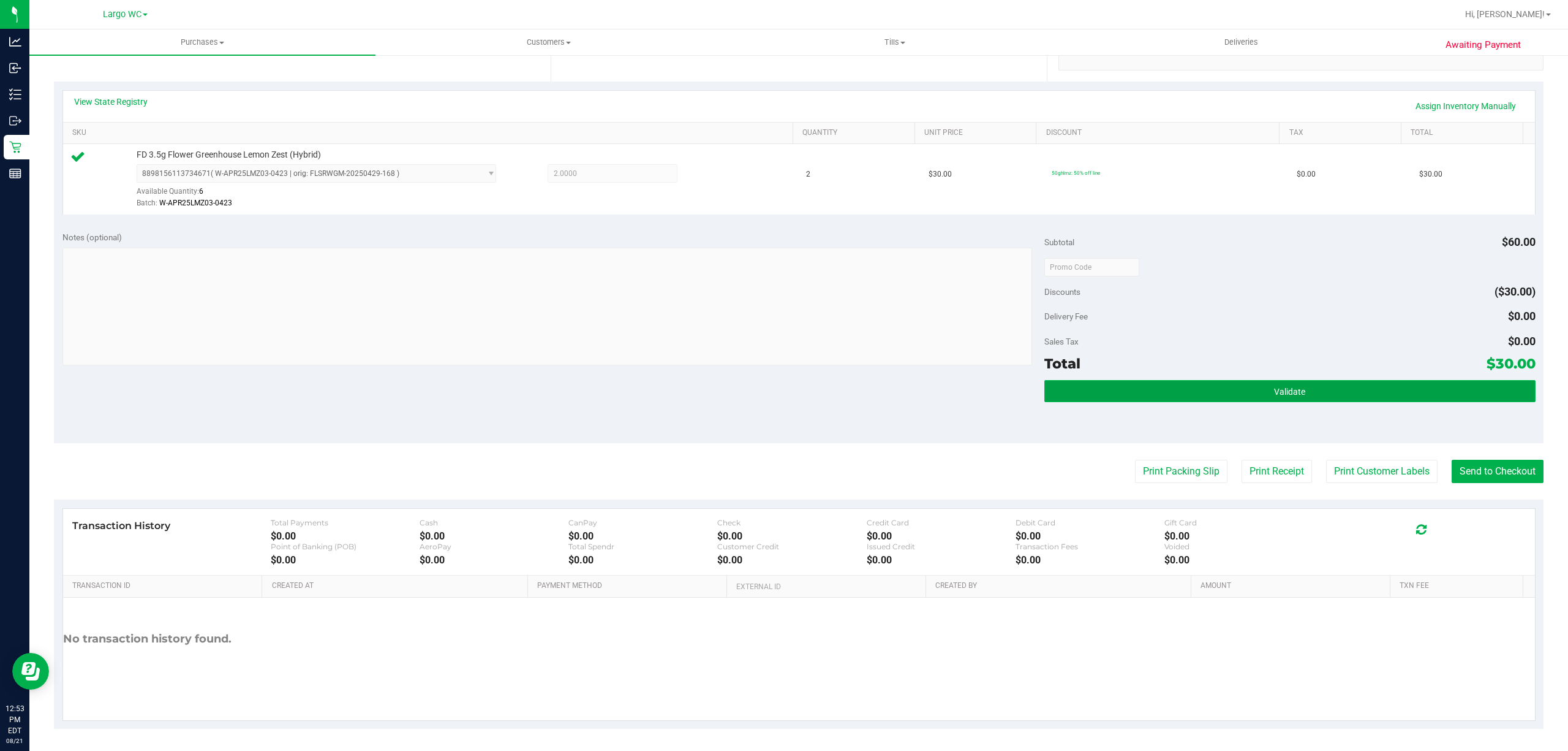
click at [1323, 398] on button "Validate" at bounding box center [1290, 391] width 491 height 22
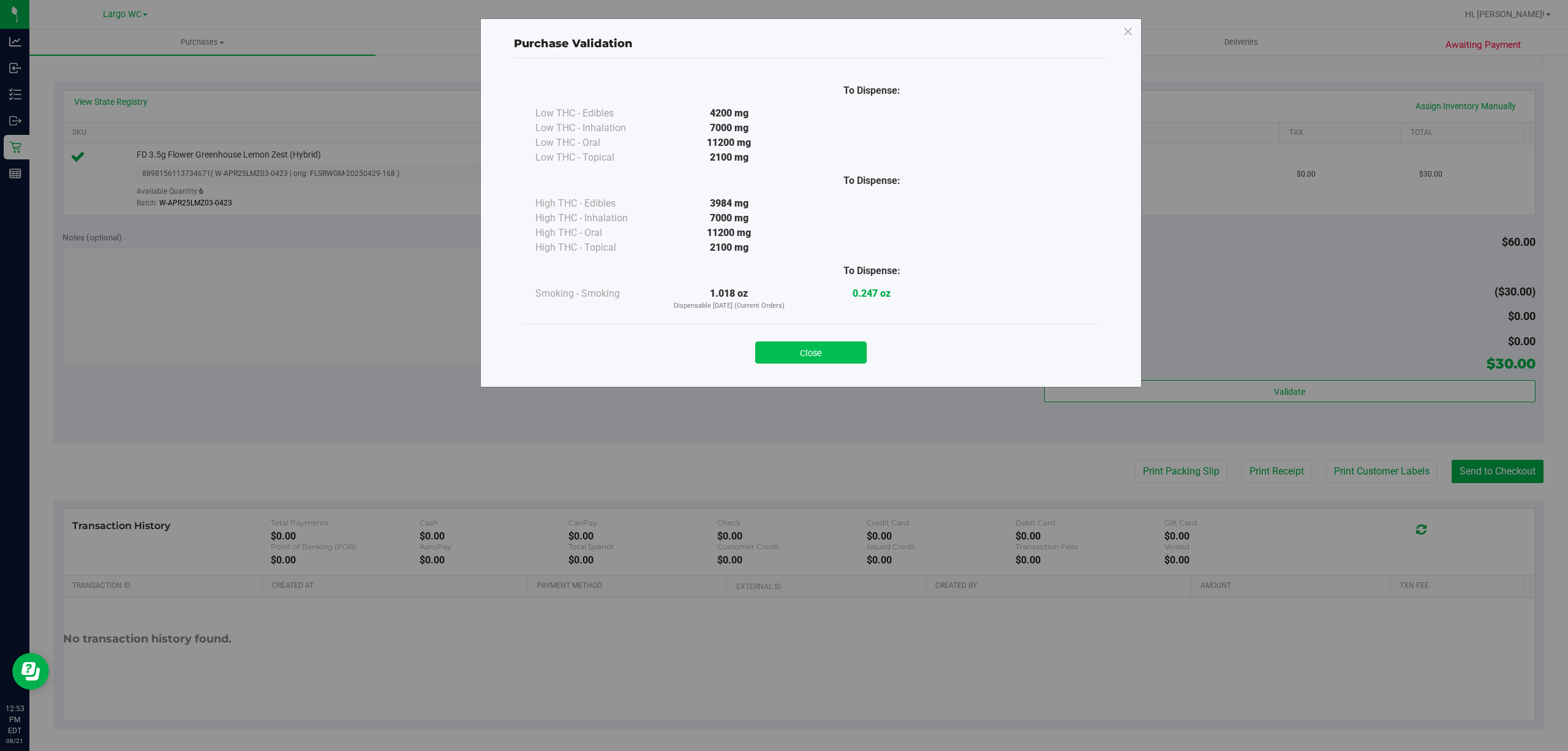
click at [809, 354] on button "Close" at bounding box center [811, 352] width 111 height 22
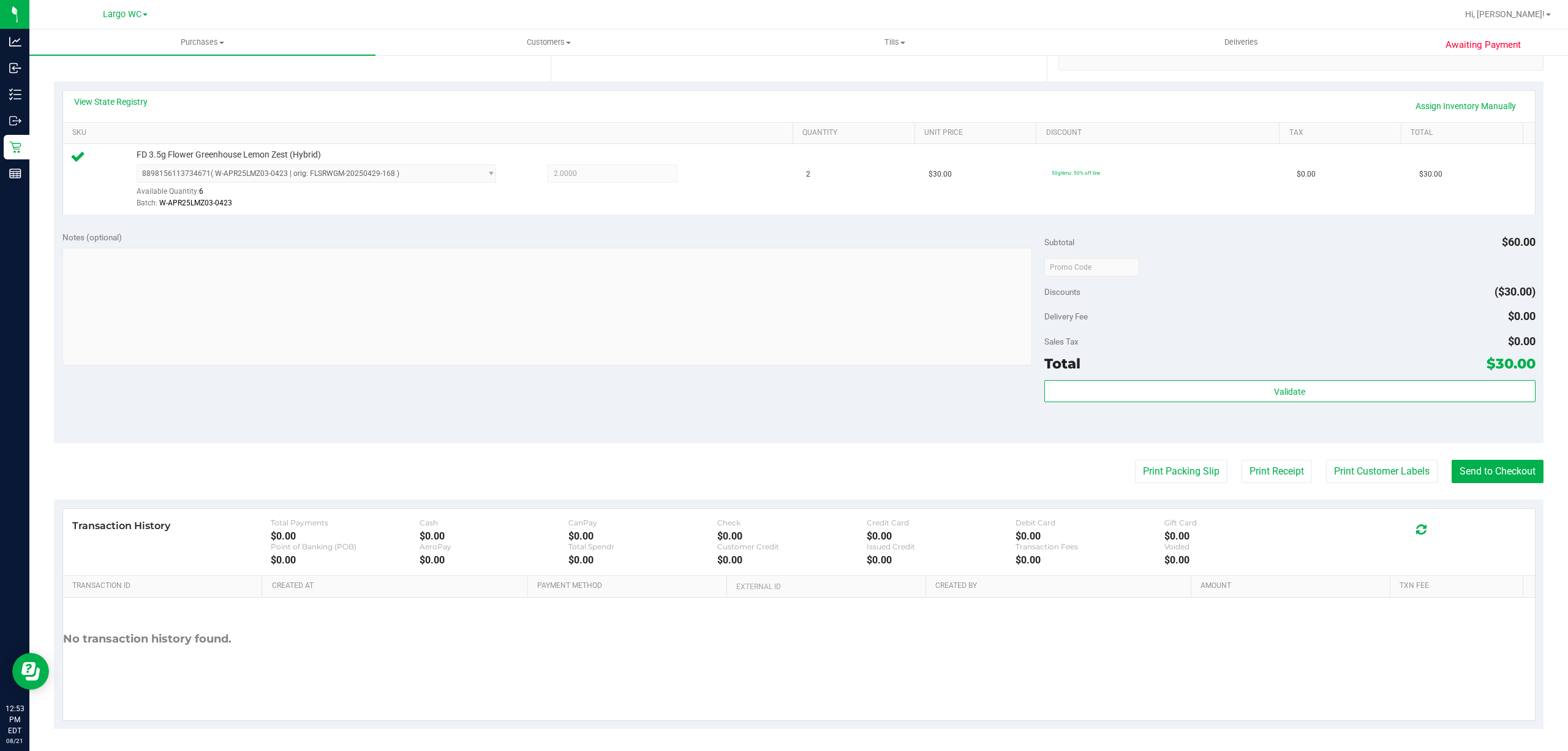
click at [1390, 511] on div "Transaction History Total Payments $0.00 Cash $0.00 CanPay $0.00 Check $0.00 Cr…" at bounding box center [799, 542] width 1472 height 66
click at [1368, 469] on button "Print Customer Labels" at bounding box center [1382, 471] width 111 height 23
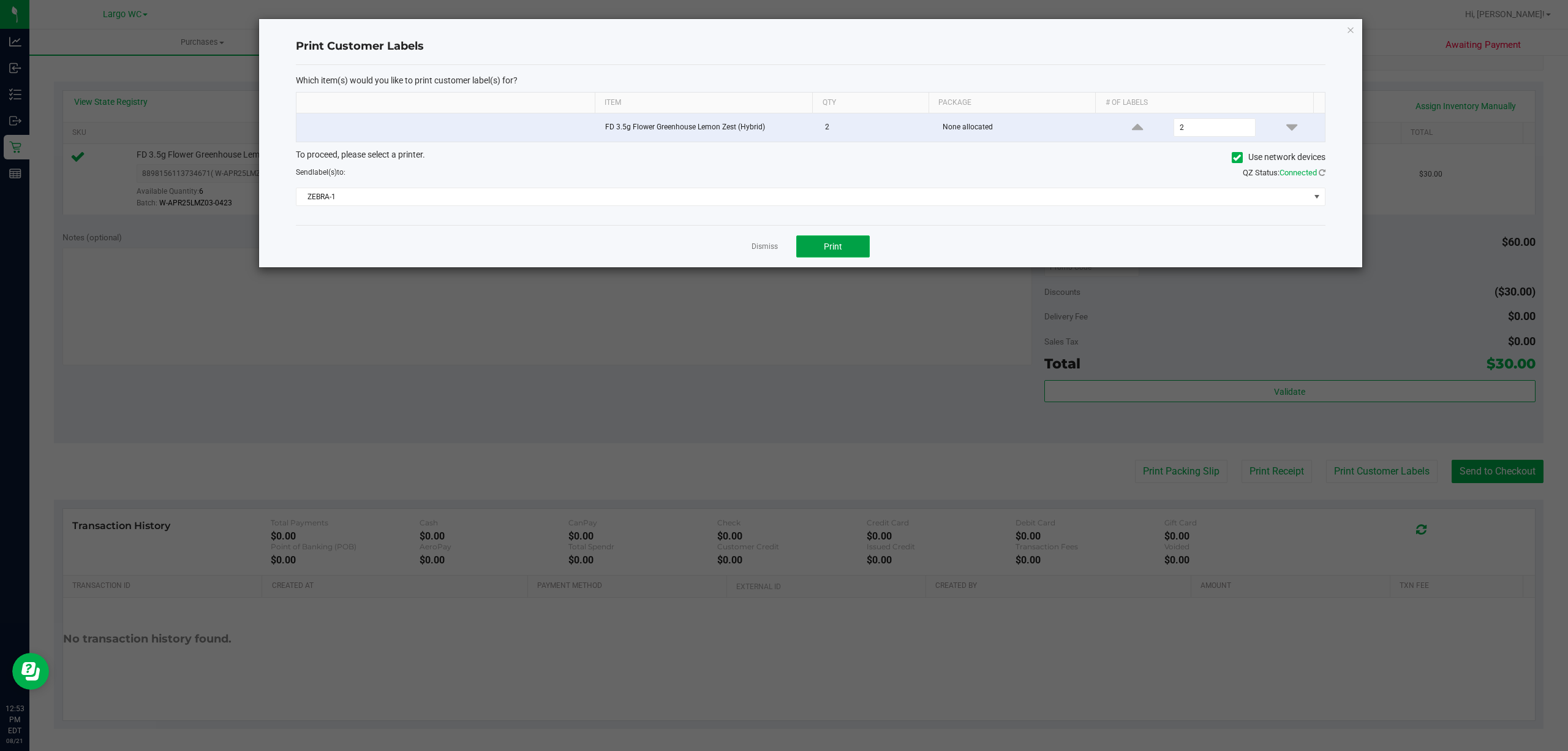
click at [854, 243] on button "Print" at bounding box center [833, 246] width 73 height 22
click at [765, 257] on div at bounding box center [810, 143] width 1103 height 248
click at [765, 248] on link "Dismiss" at bounding box center [765, 246] width 26 height 10
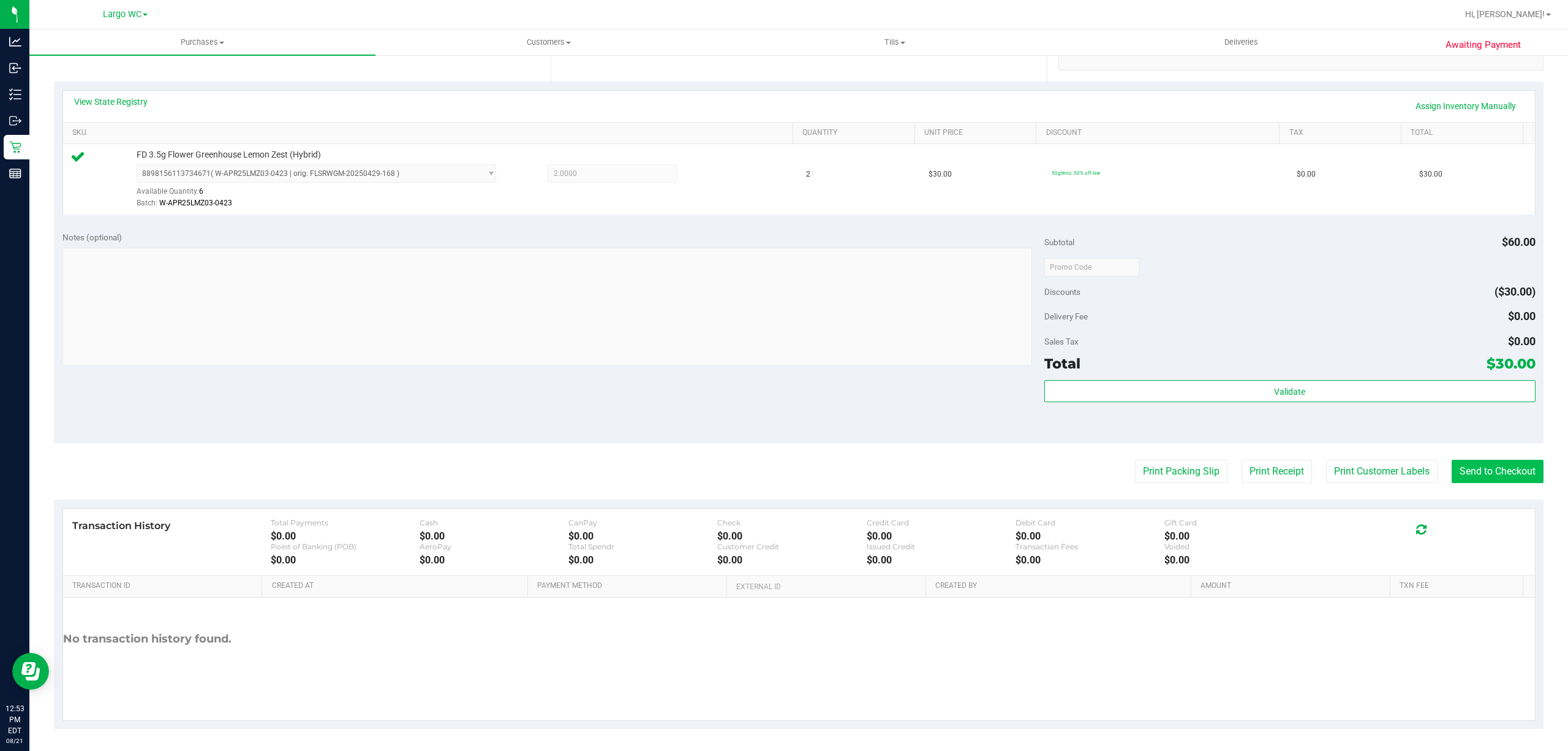
click at [1492, 470] on button "Send to Checkout" at bounding box center [1498, 471] width 92 height 23
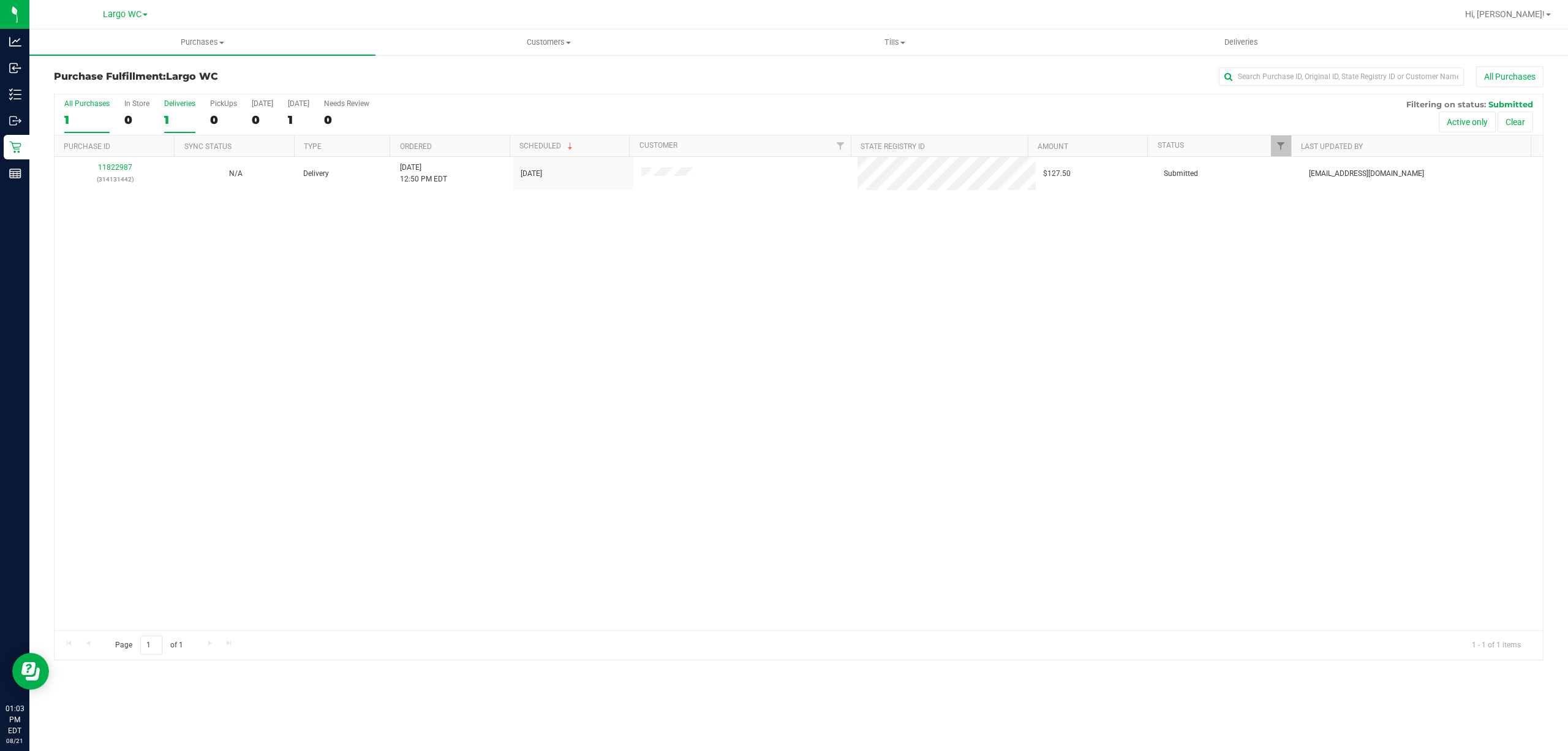
click at [165, 121] on div "1" at bounding box center [180, 120] width 31 height 14
click at [0, 0] on input "Deliveries 1" at bounding box center [0, 0] width 0 height 0
click at [141, 119] on div "0" at bounding box center [137, 120] width 25 height 14
click at [0, 0] on input "In Store 0" at bounding box center [0, 0] width 0 height 0
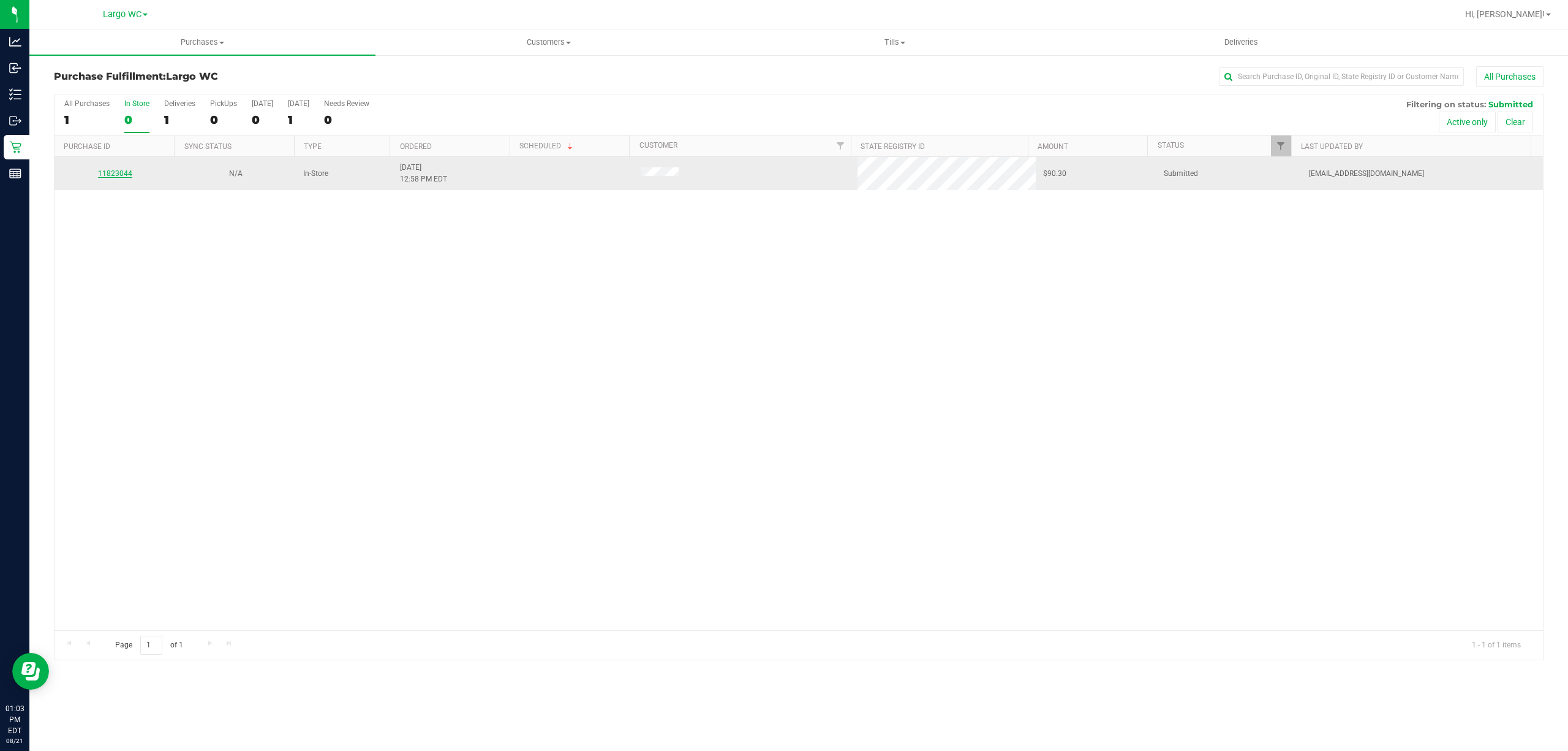
click at [126, 174] on link "11823044" at bounding box center [115, 173] width 34 height 8
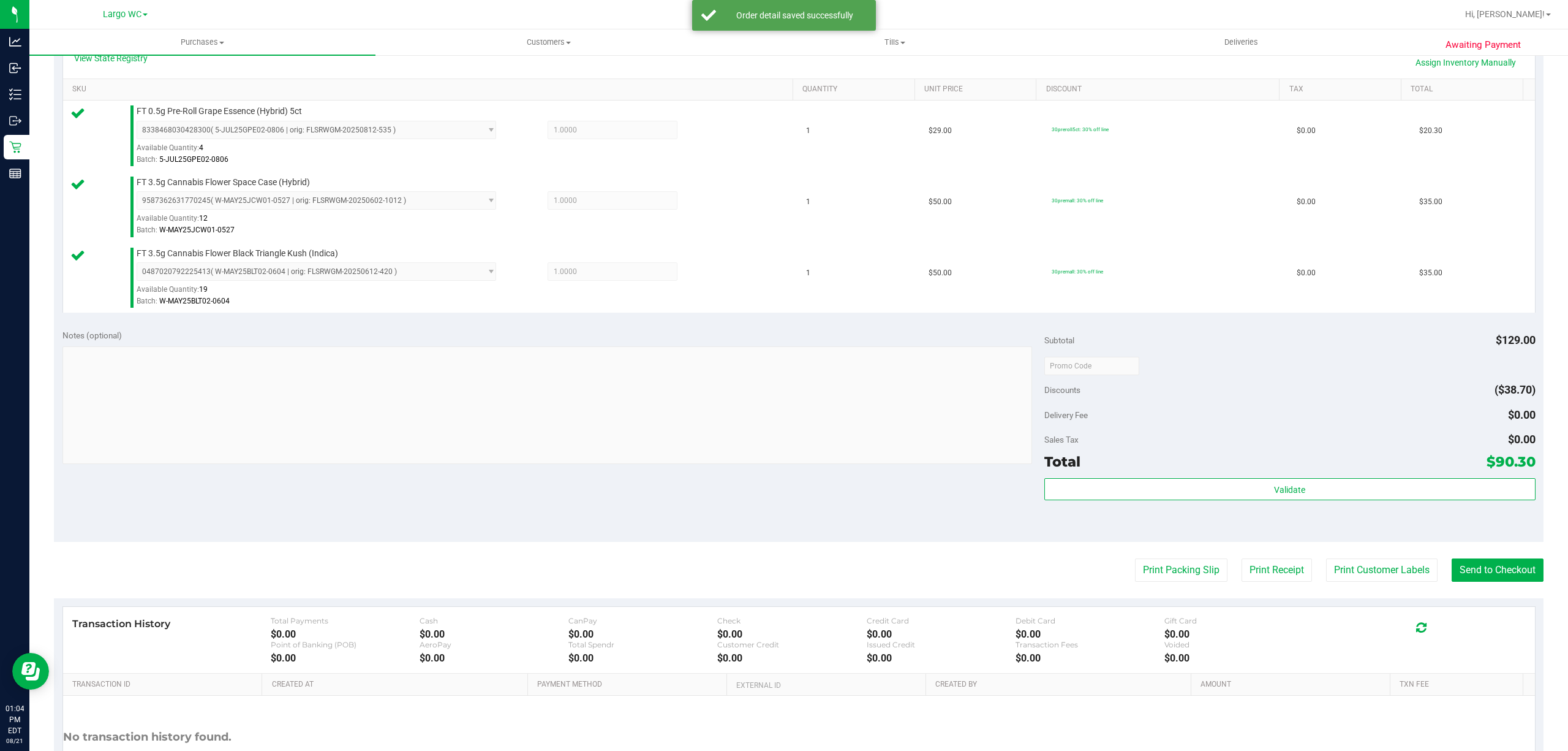
scroll to position [286, 0]
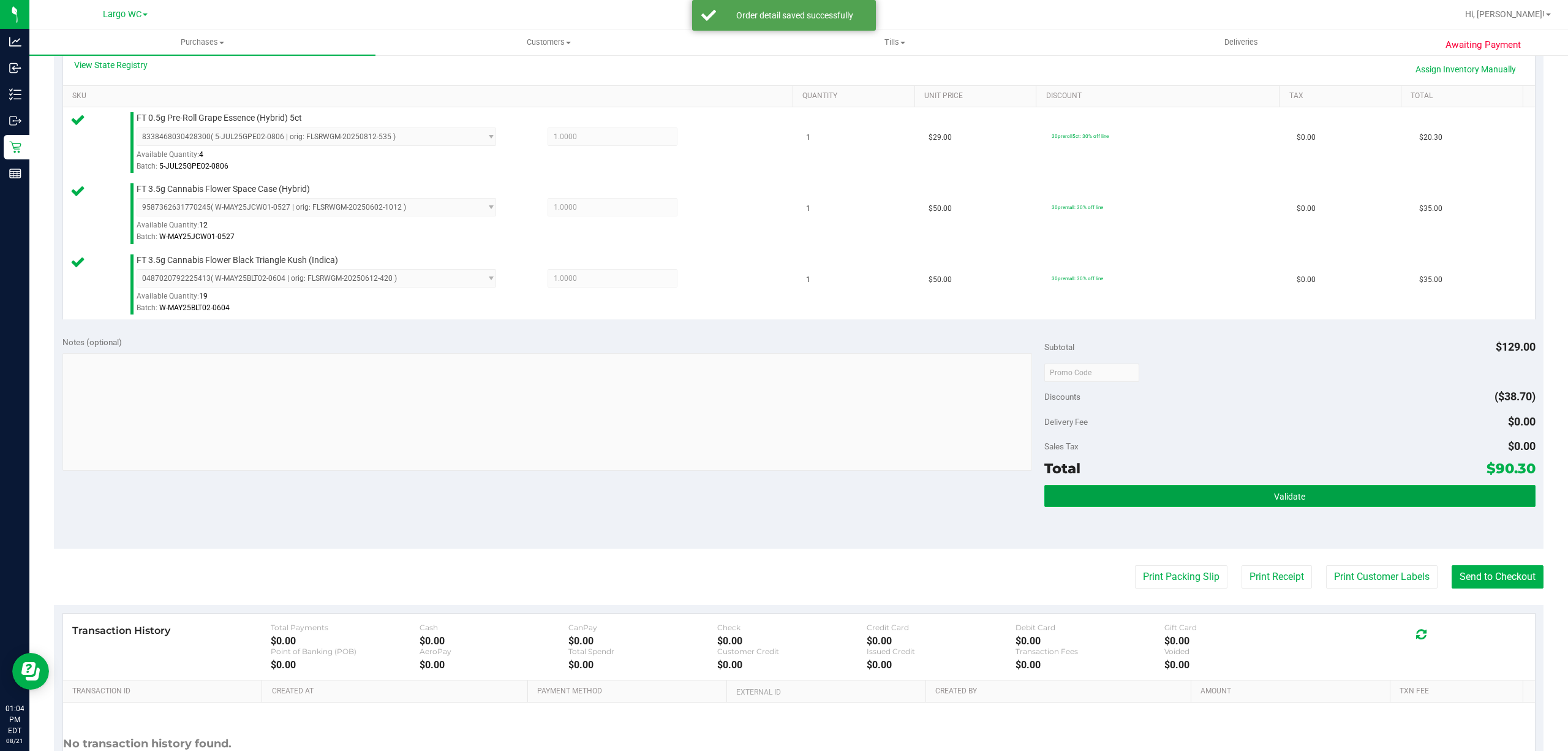
click at [1081, 507] on button "Validate" at bounding box center [1290, 495] width 491 height 22
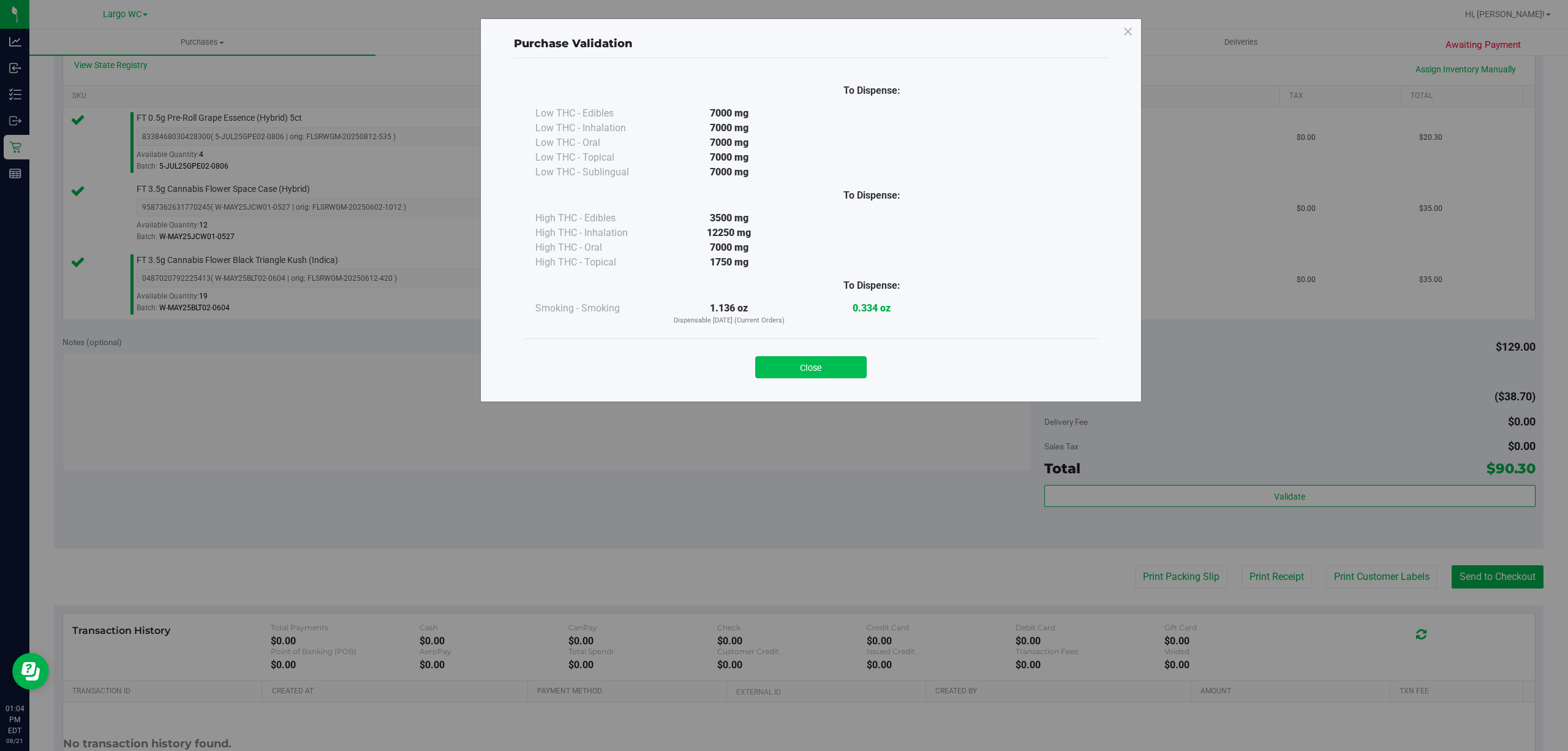
click at [829, 365] on button "Close" at bounding box center [811, 367] width 111 height 22
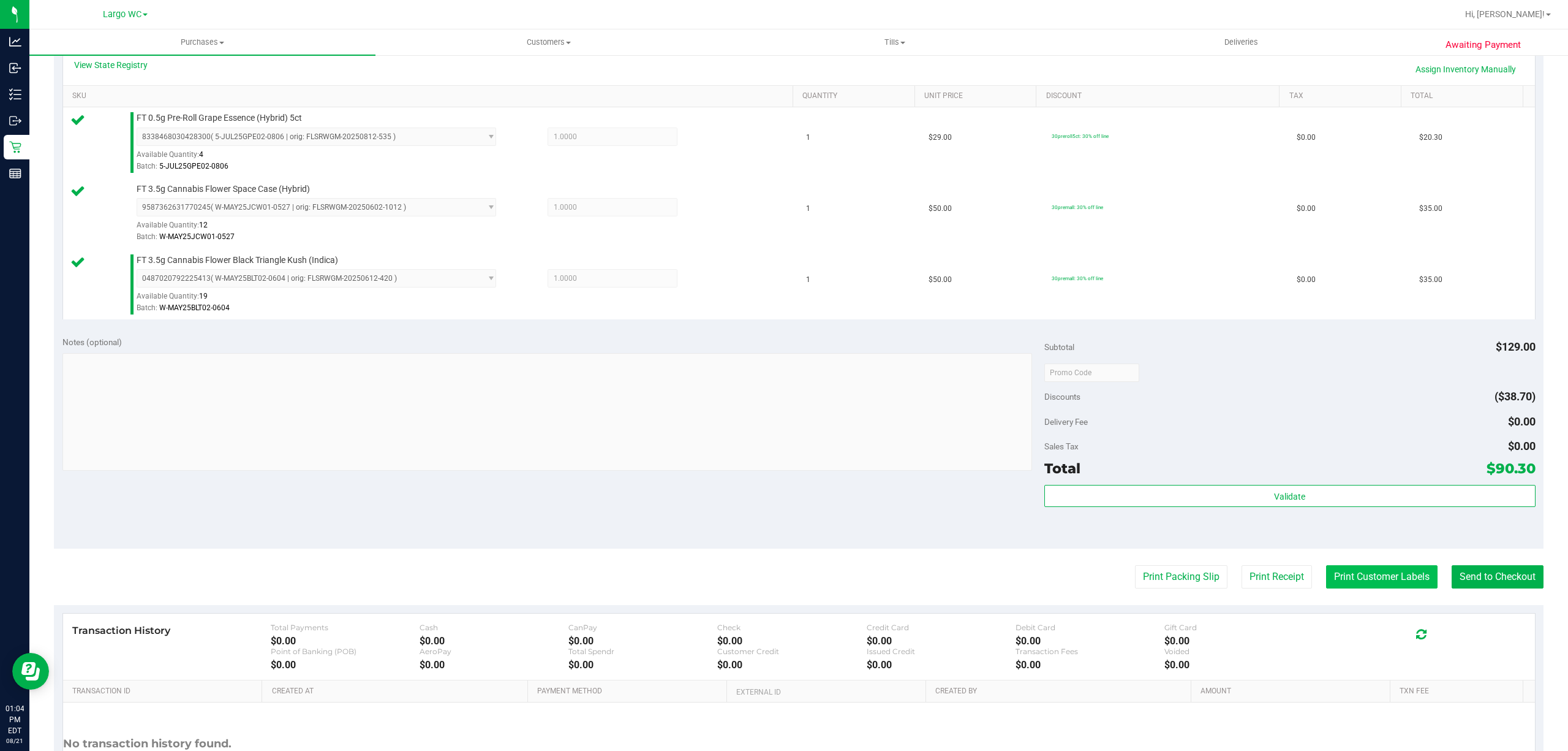
click at [1355, 579] on button "Print Customer Labels" at bounding box center [1382, 576] width 111 height 23
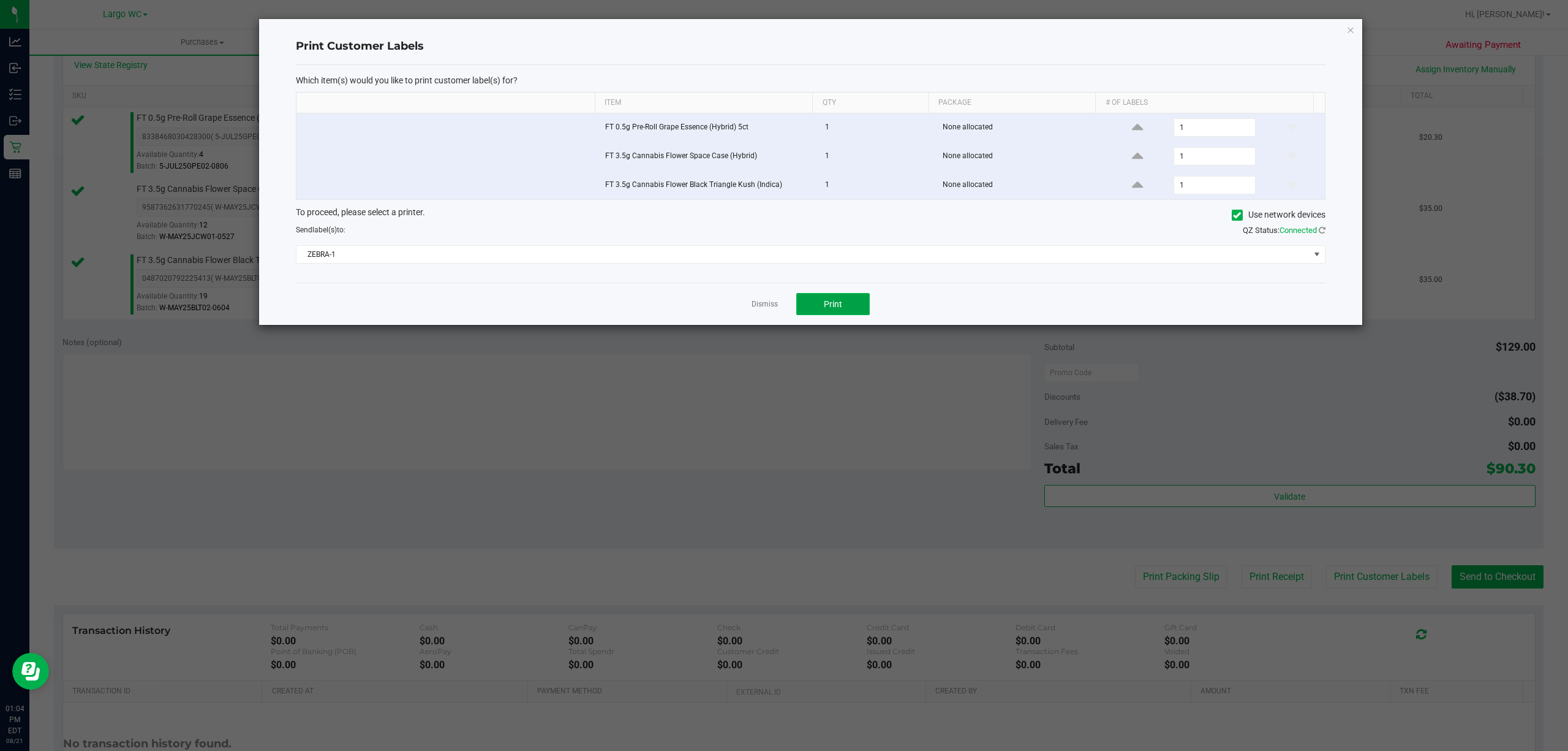
click at [853, 314] on button "Print" at bounding box center [833, 304] width 73 height 22
click at [1350, 28] on icon "button" at bounding box center [1350, 29] width 8 height 15
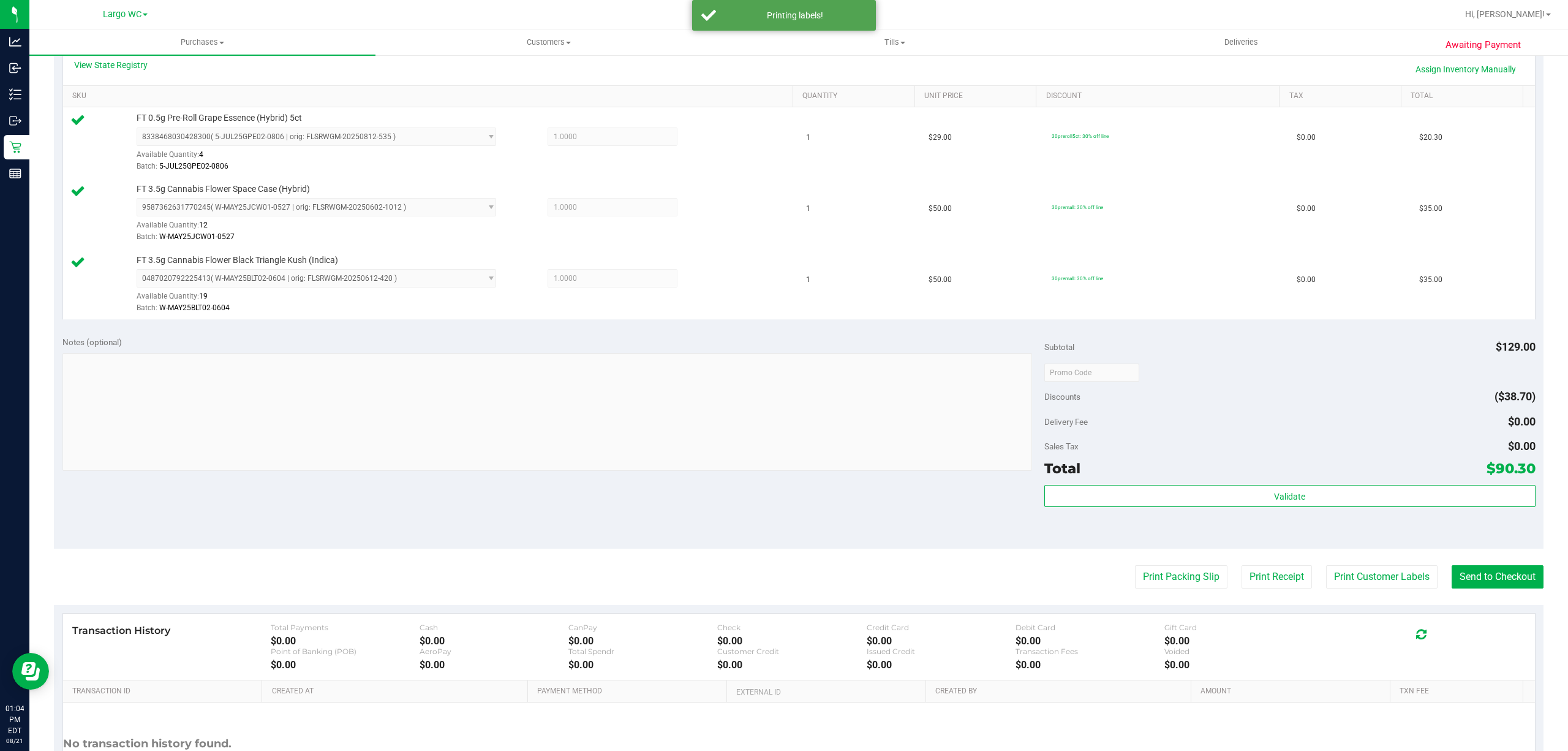
click at [1485, 546] on div "Notes (optional) Subtotal $129.00 Discounts ($38.70) Delivery Fee $0.00 Sales T…" at bounding box center [799, 438] width 1490 height 221
click at [1484, 574] on button "Send to Checkout" at bounding box center [1498, 576] width 92 height 23
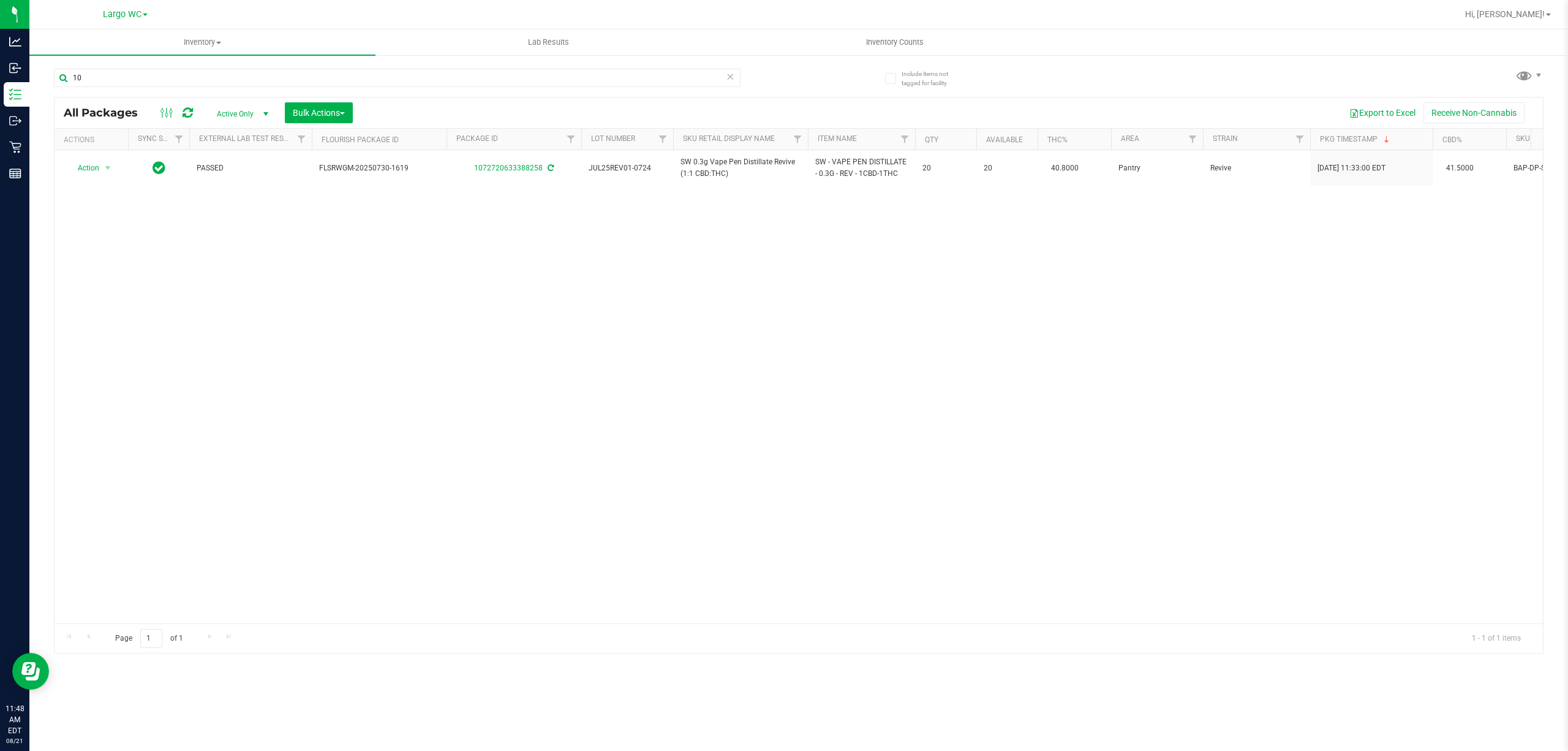
type input "1"
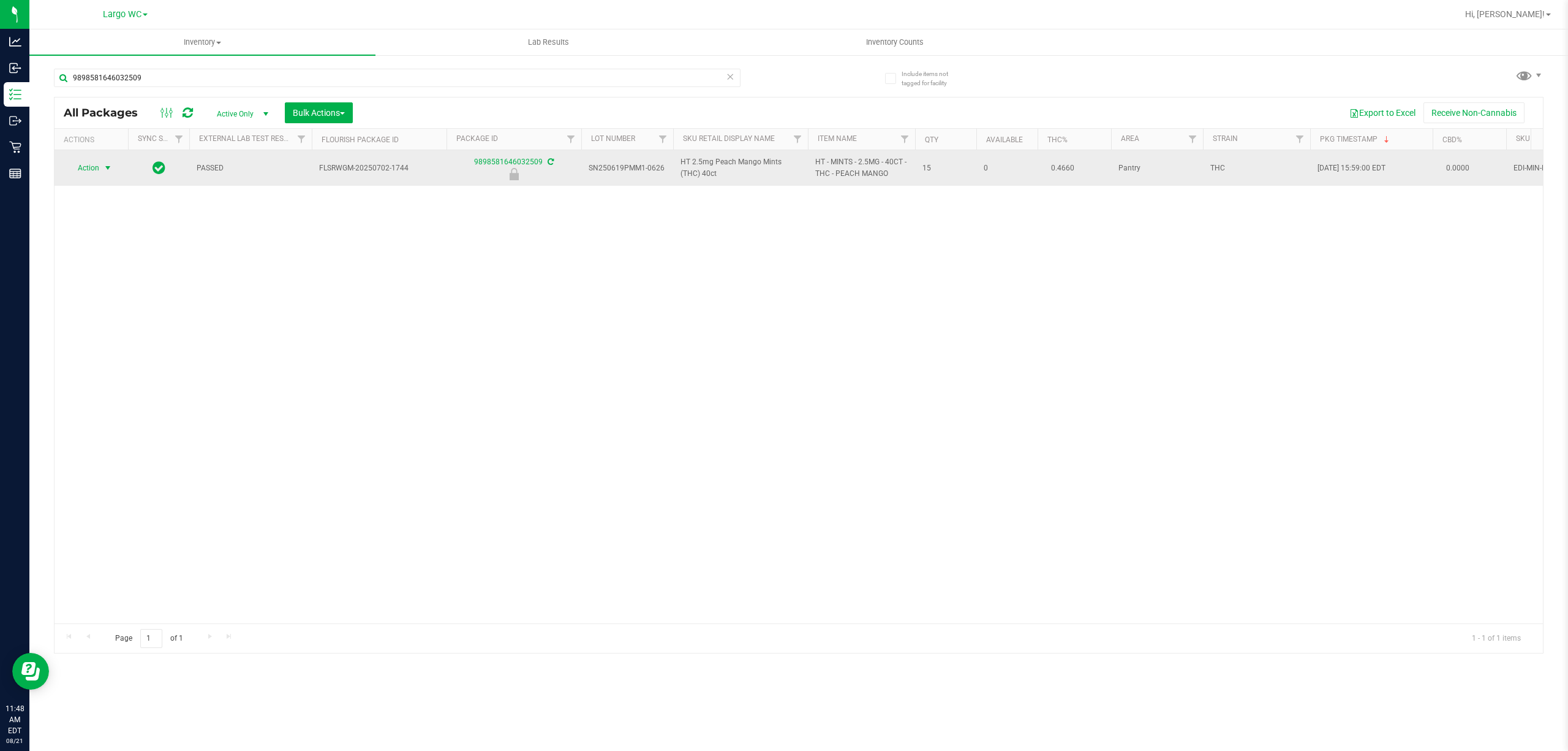
type input "9898581646032509"
click at [108, 168] on span "select" at bounding box center [107, 168] width 10 height 10
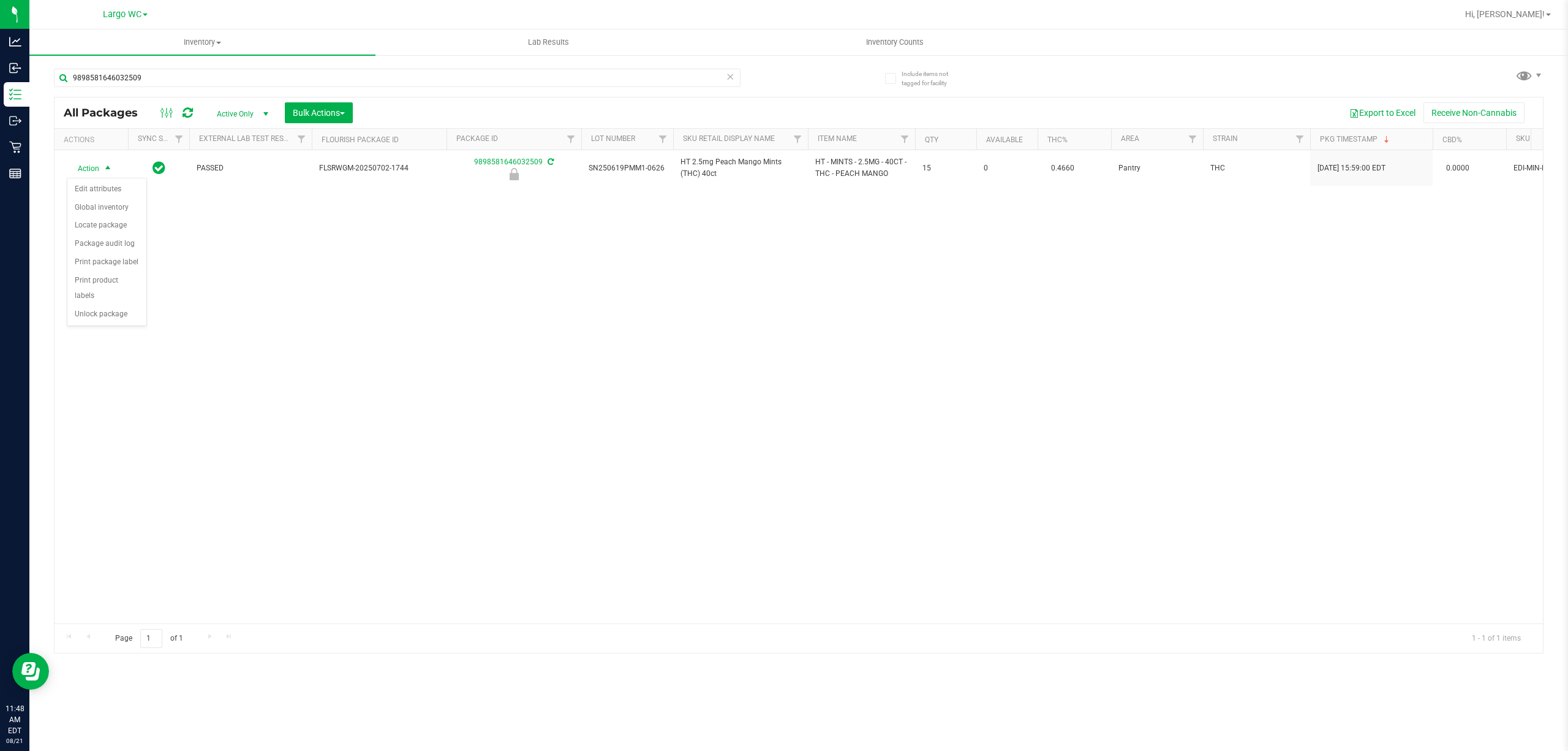
click at [110, 335] on div "Action Action Edit attributes Global inventory Locate package Package audit log…" at bounding box center [799, 386] width 1488 height 473
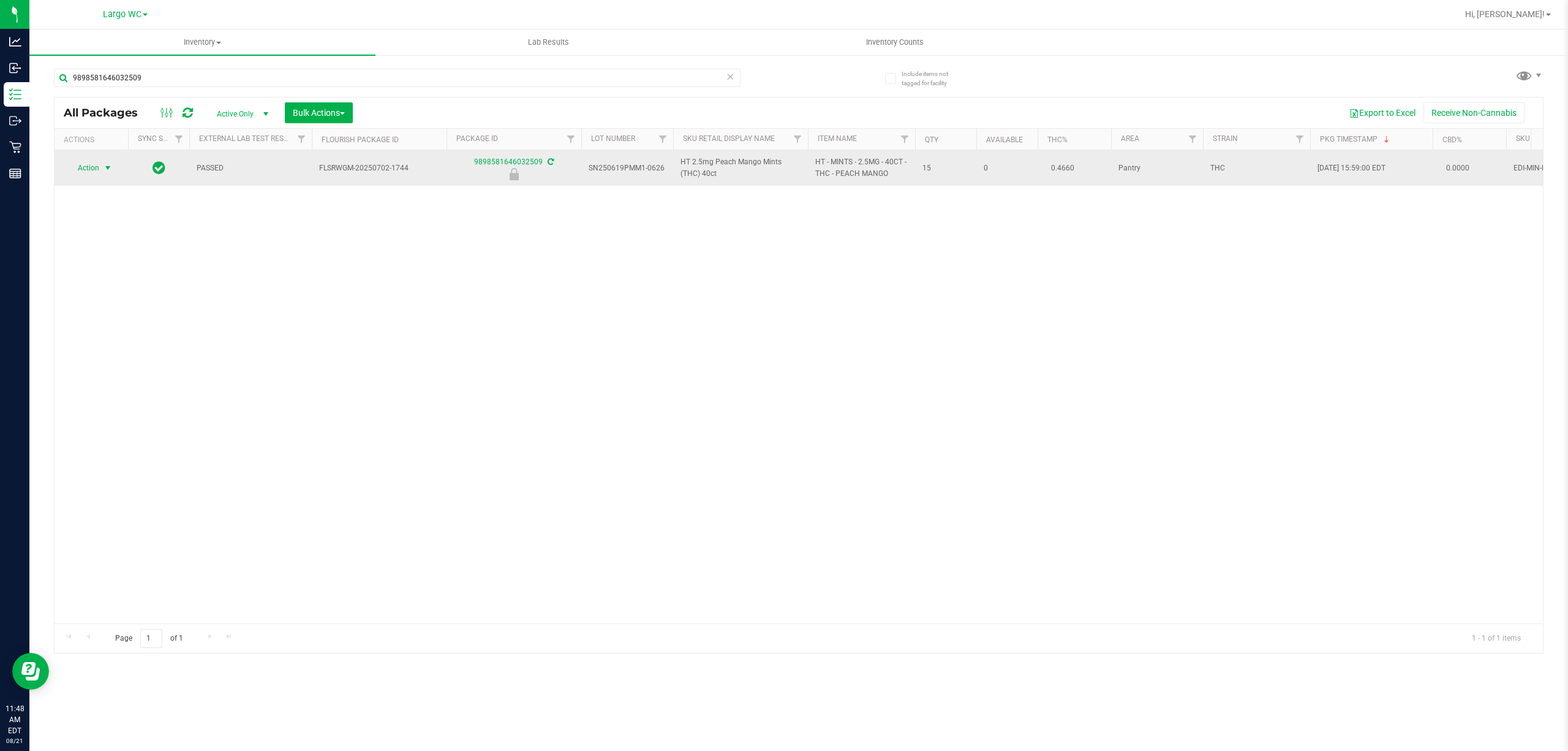
click at [108, 172] on span "select" at bounding box center [107, 168] width 10 height 10
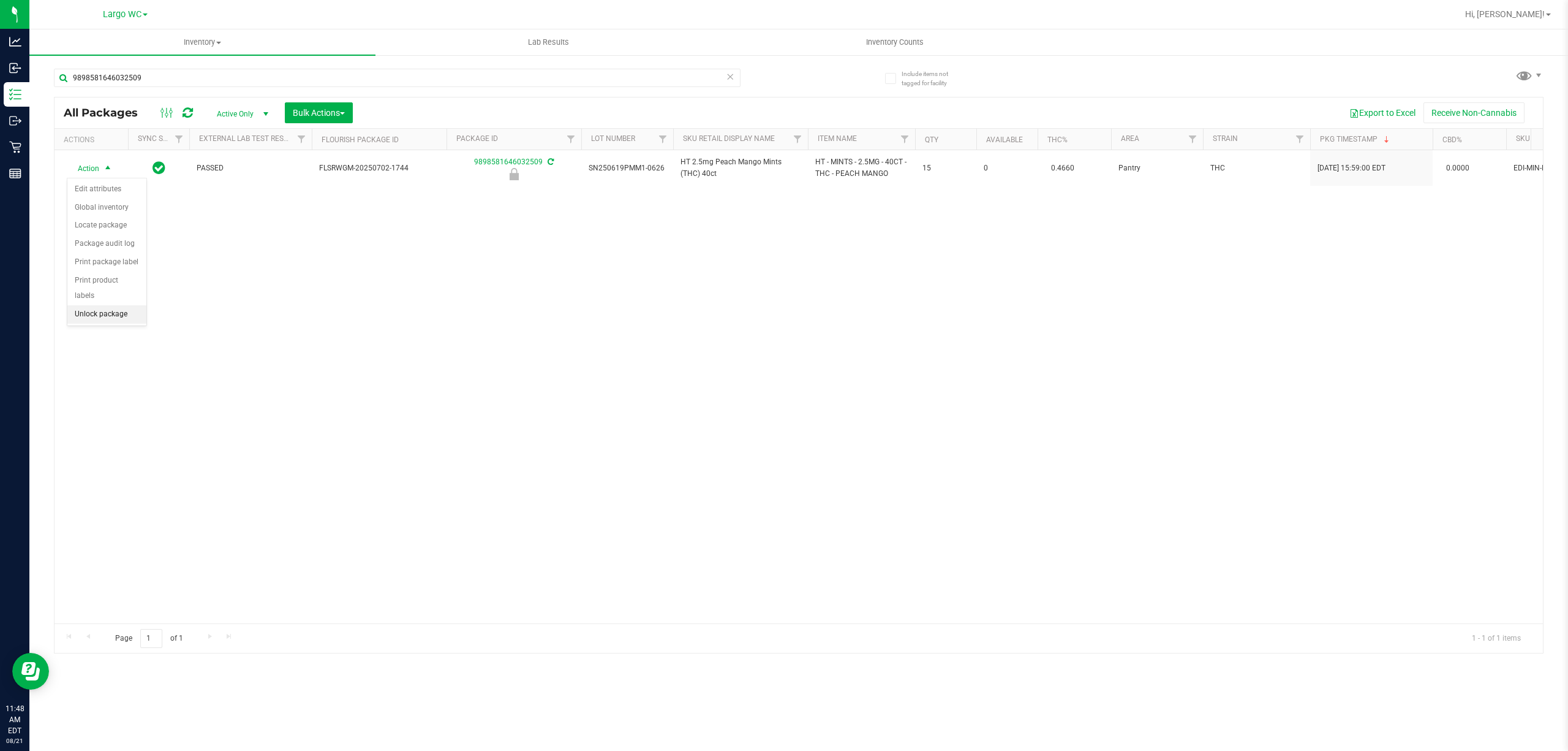
click at [119, 322] on li "Unlock package" at bounding box center [107, 314] width 79 height 19
type input "9"
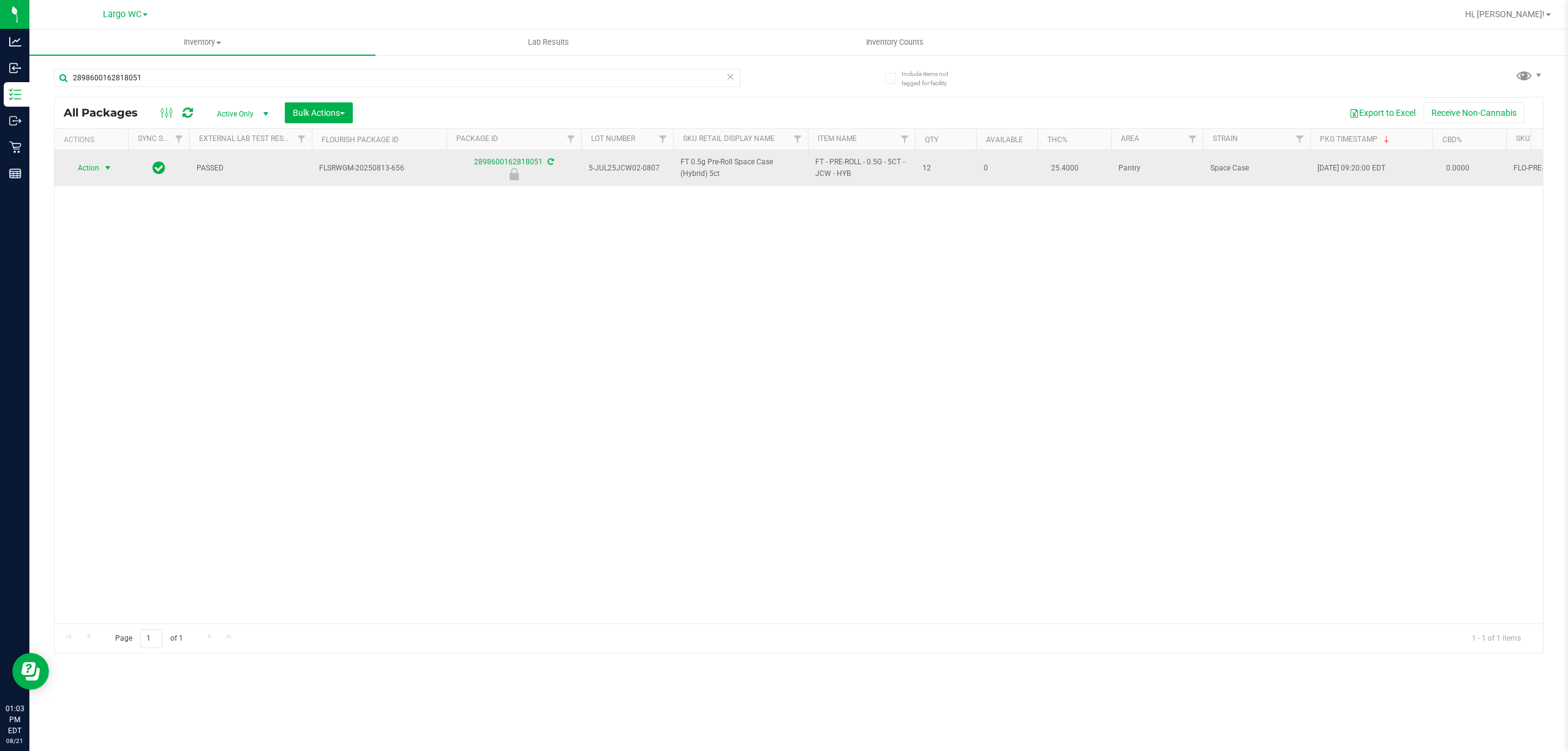
type input "2898600162818051"
click at [108, 170] on span "select" at bounding box center [107, 168] width 10 height 10
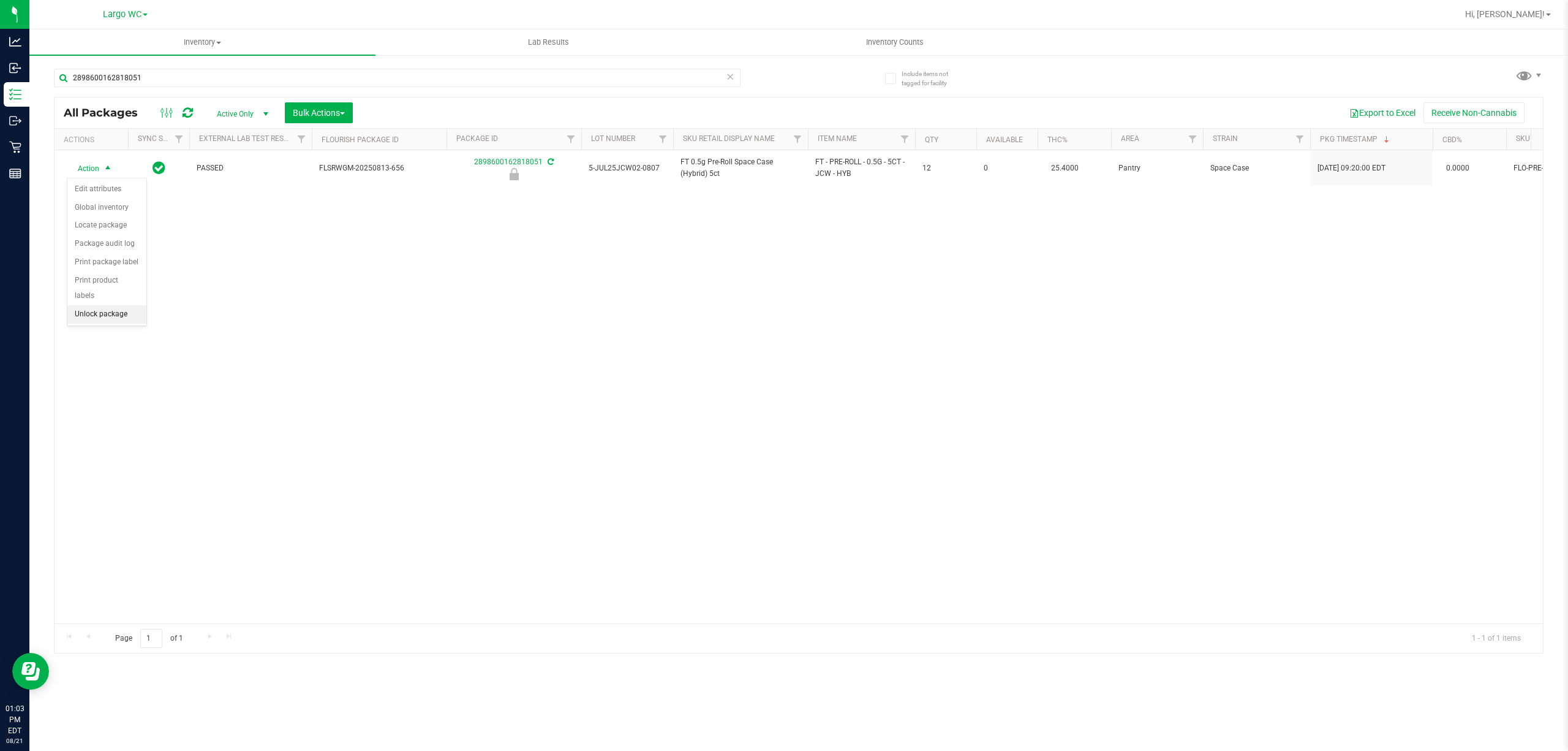
click at [99, 318] on li "Unlock package" at bounding box center [107, 314] width 79 height 19
